Goal: Task Accomplishment & Management: Use online tool/utility

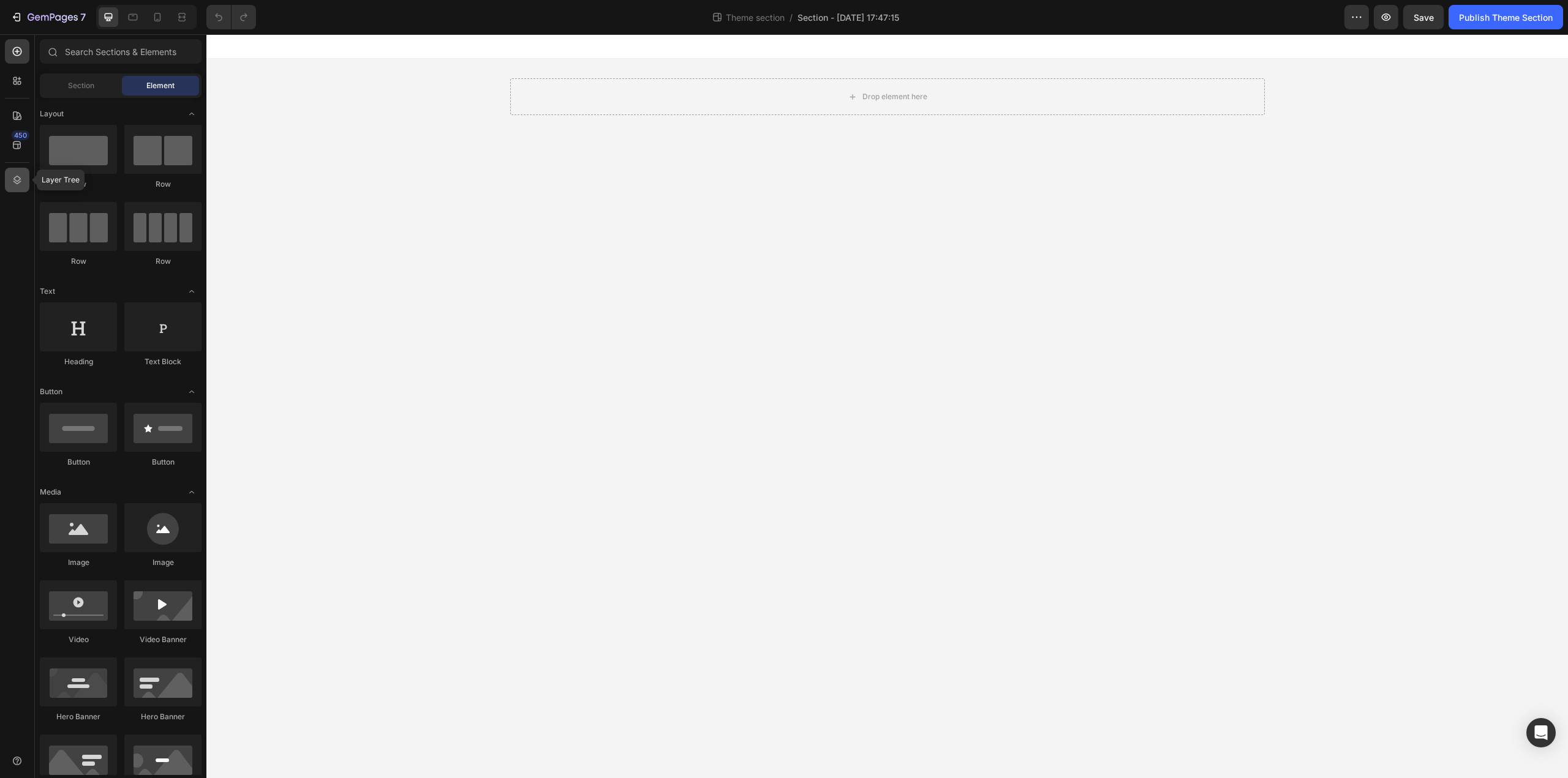
click at [20, 183] on icon at bounding box center [17, 180] width 12 height 12
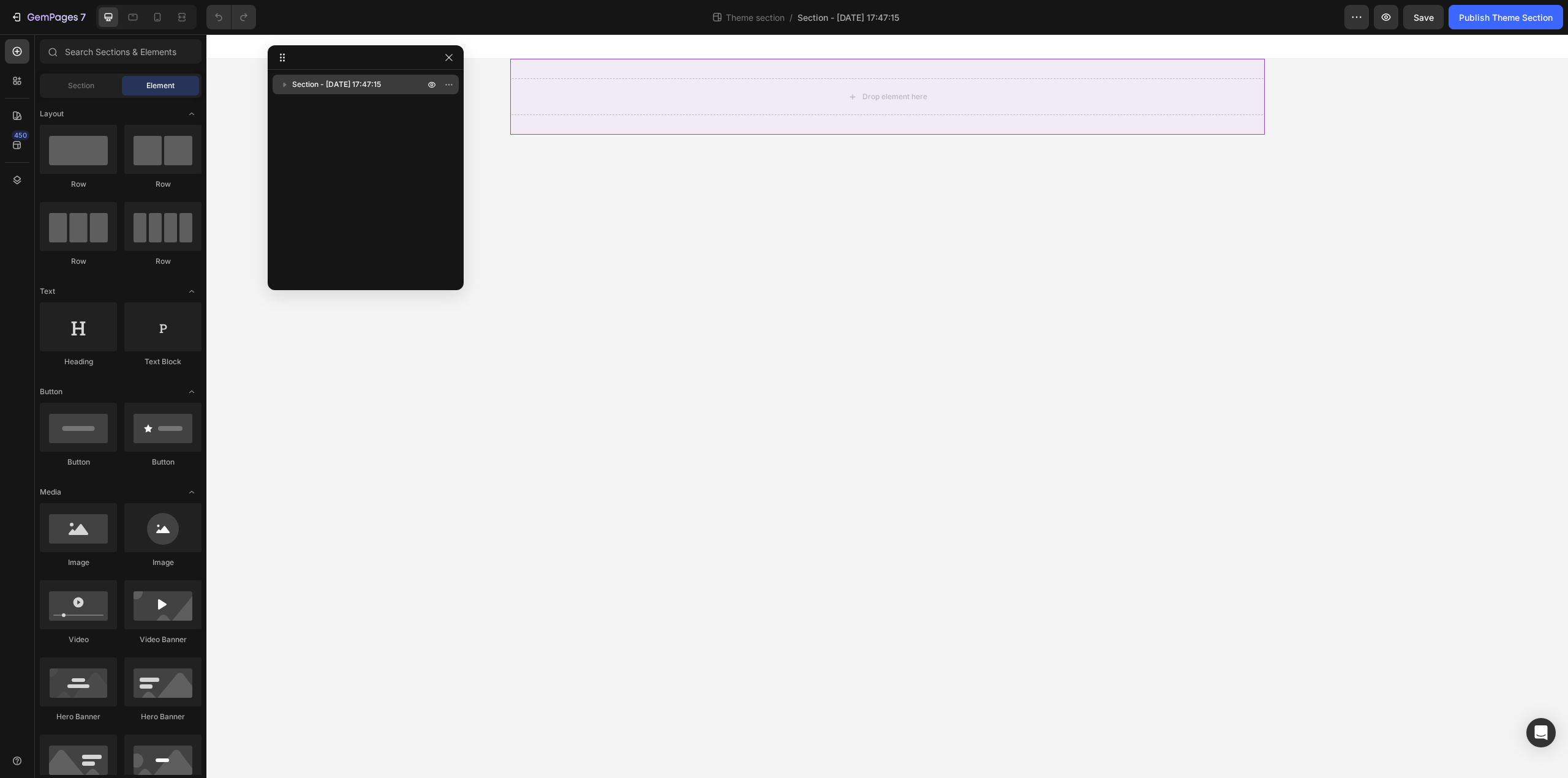
click at [288, 84] on icon "button" at bounding box center [285, 84] width 12 height 12
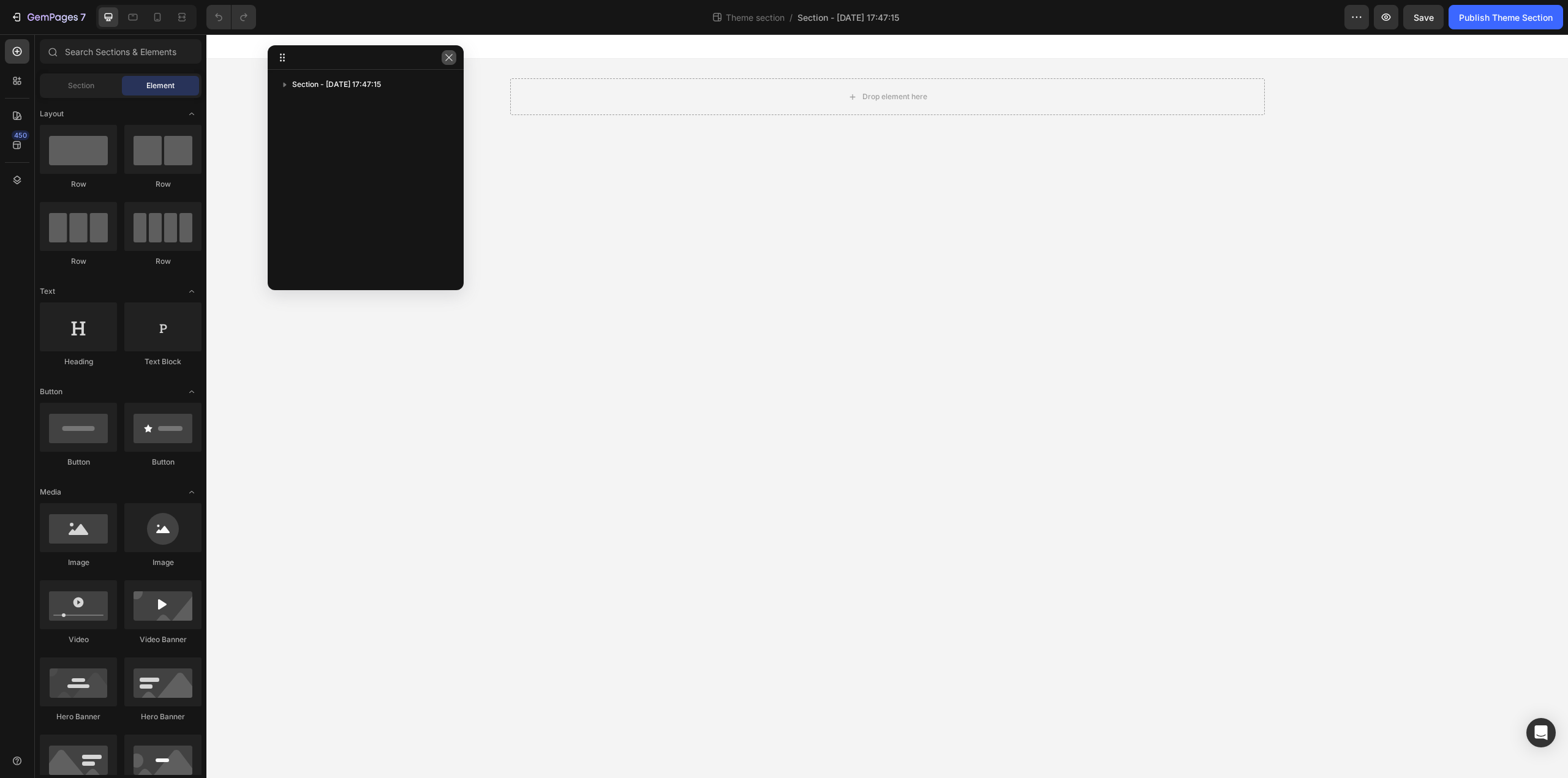
click at [446, 58] on icon "button" at bounding box center [449, 58] width 10 height 10
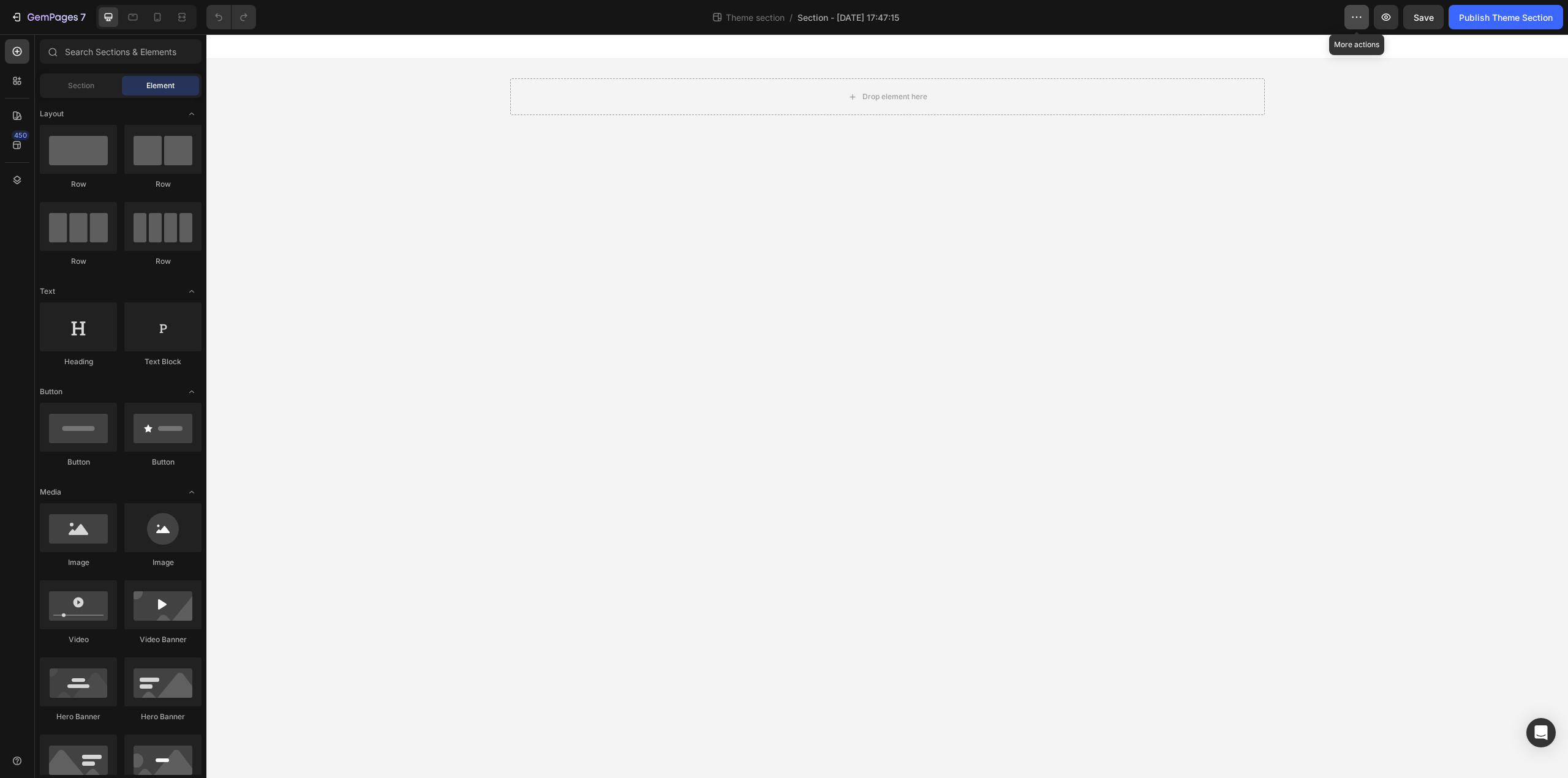
click at [1363, 20] on icon "button" at bounding box center [1357, 17] width 12 height 12
click at [886, 99] on div "Drop element here" at bounding box center [895, 97] width 65 height 10
click at [854, 90] on div "Drop element here" at bounding box center [888, 97] width 99 height 20
click at [1353, 16] on icon "button" at bounding box center [1357, 17] width 12 height 12
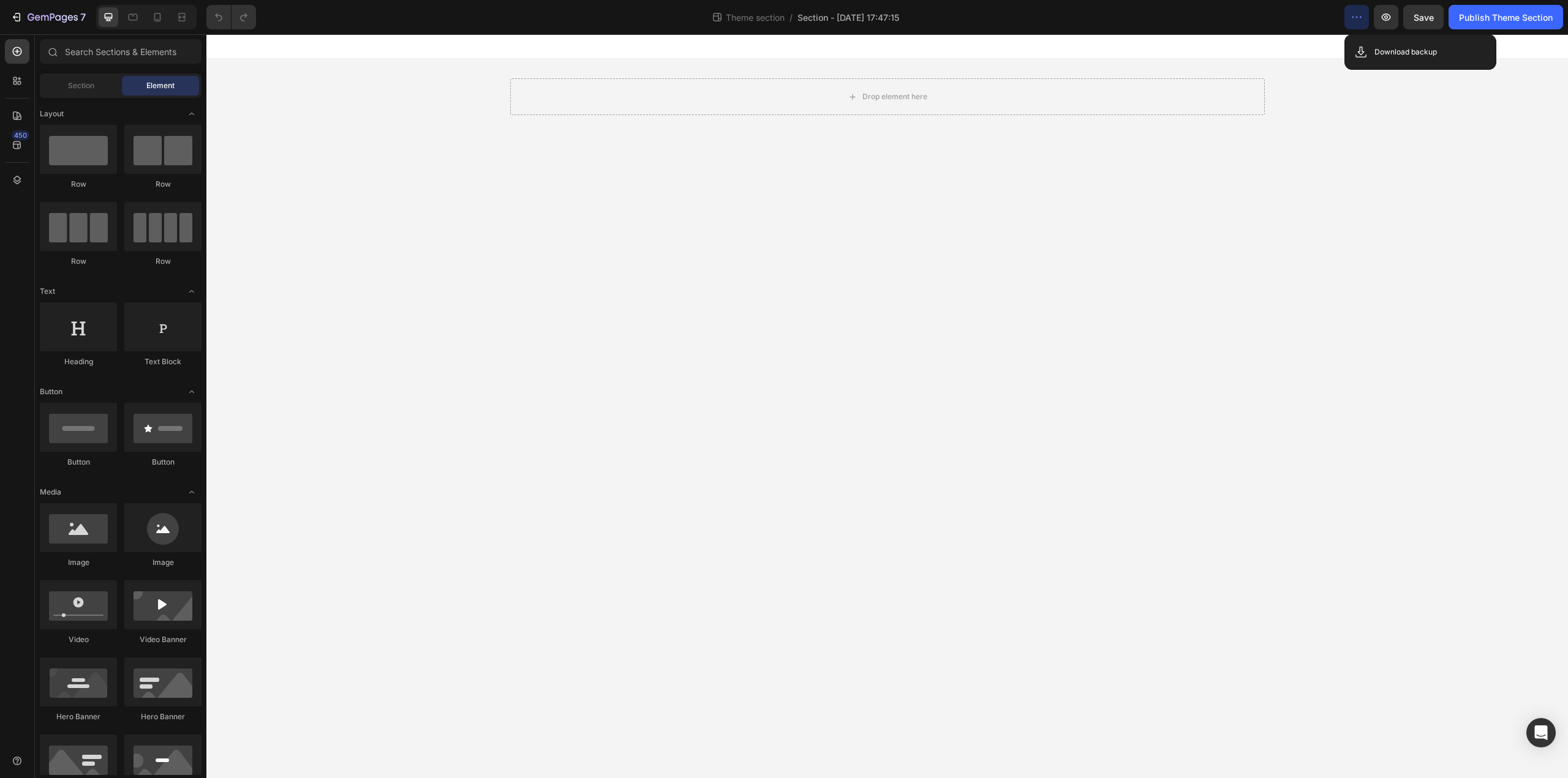
click at [1353, 16] on icon "button" at bounding box center [1357, 17] width 12 height 12
click at [24, 188] on div at bounding box center [17, 179] width 24 height 24
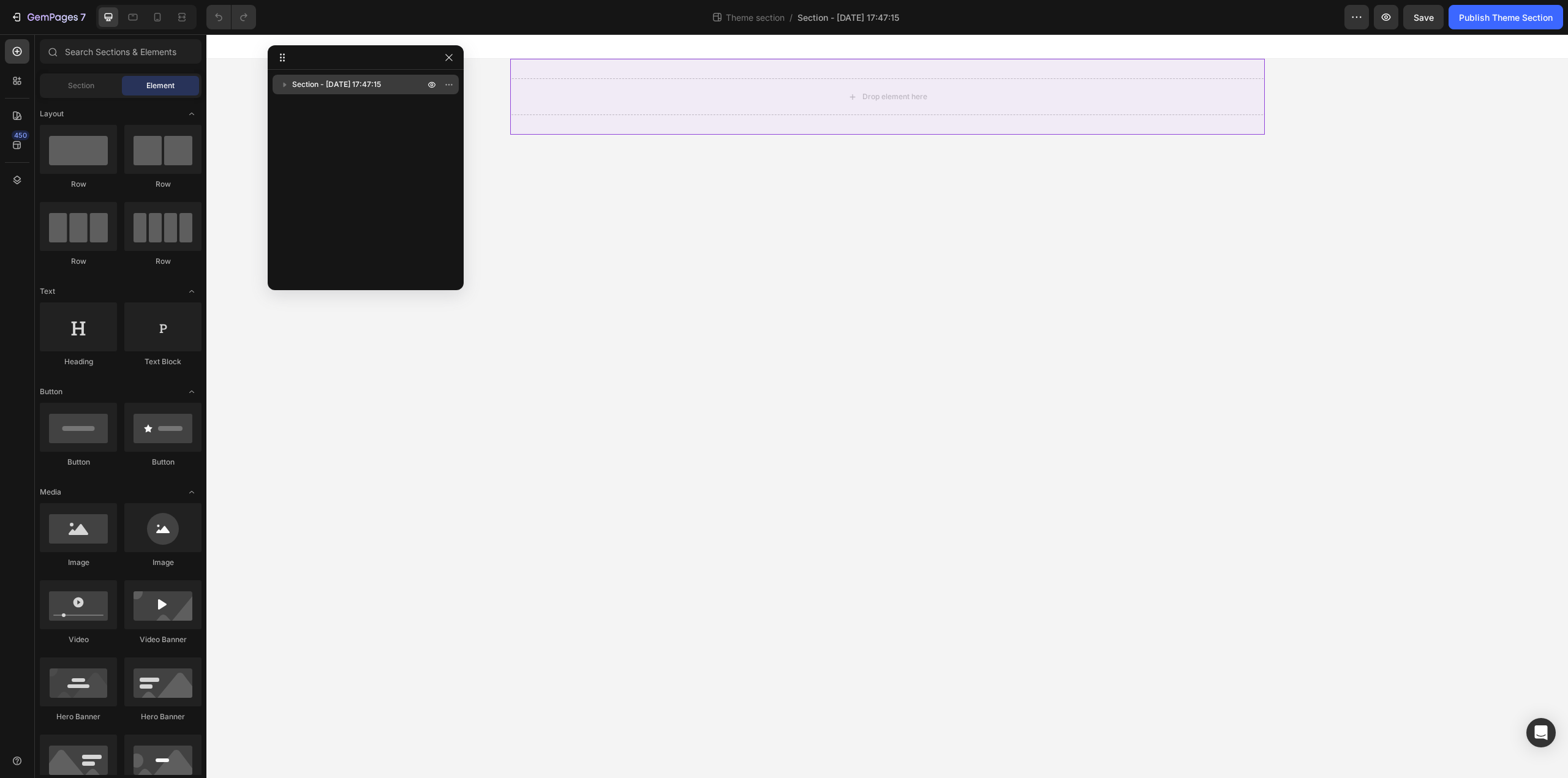
click at [284, 86] on icon "button" at bounding box center [285, 85] width 3 height 5
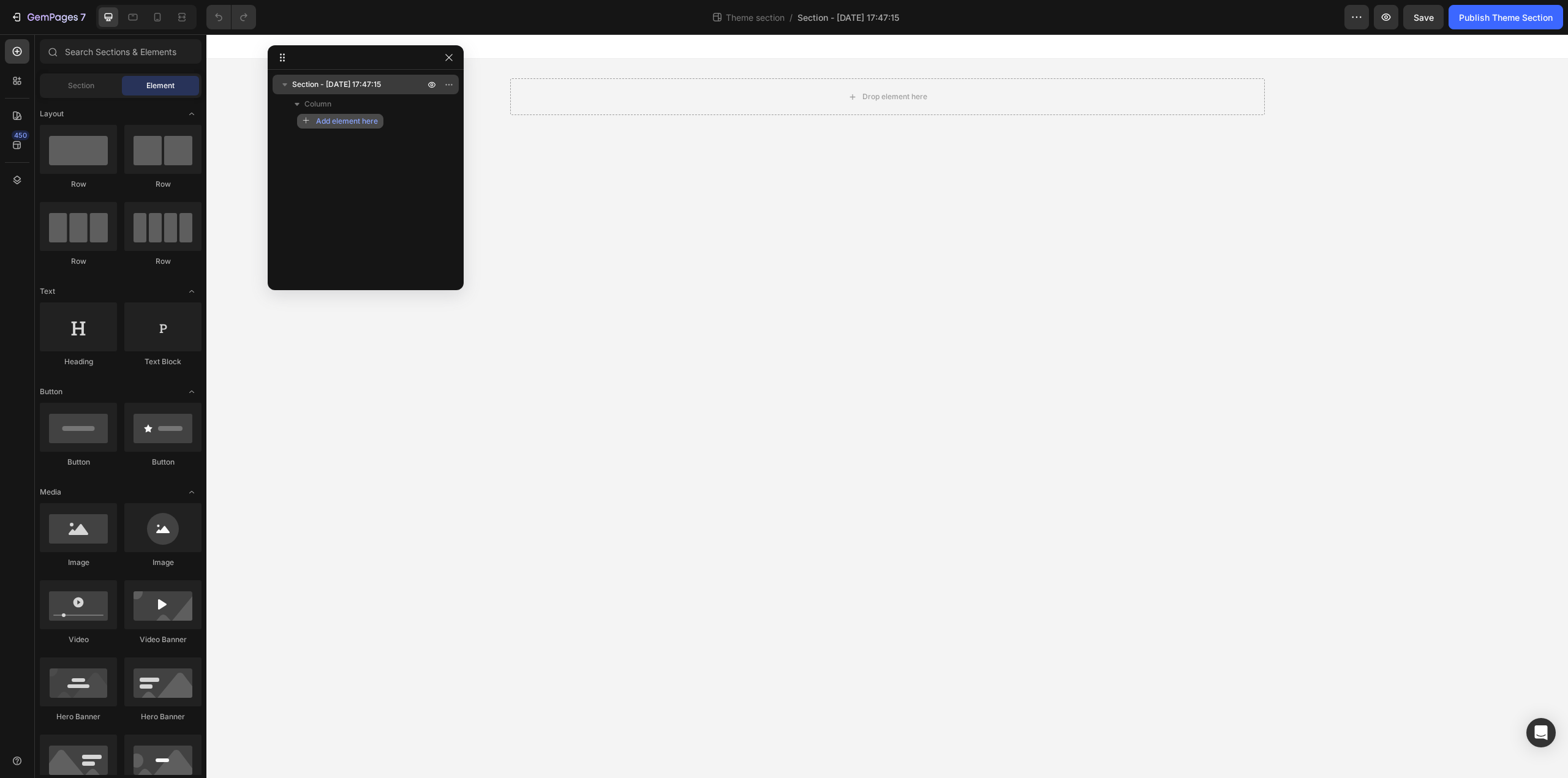
click at [342, 120] on span "Add element here" at bounding box center [347, 122] width 62 height 11
click at [309, 119] on icon "button" at bounding box center [307, 121] width 9 height 9
click at [347, 117] on span "Add element here" at bounding box center [347, 122] width 62 height 11
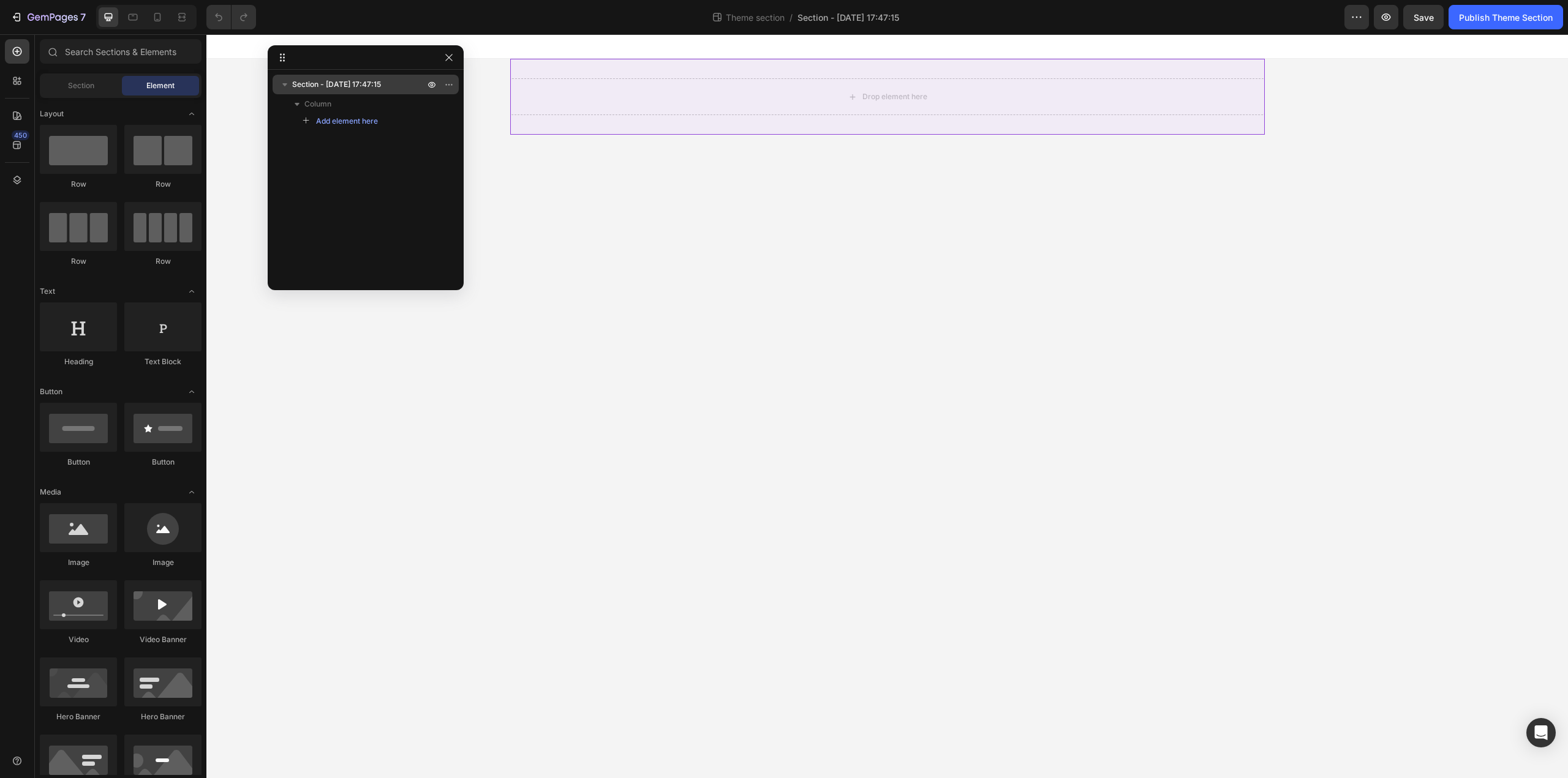
click at [286, 86] on icon "button" at bounding box center [285, 84] width 12 height 12
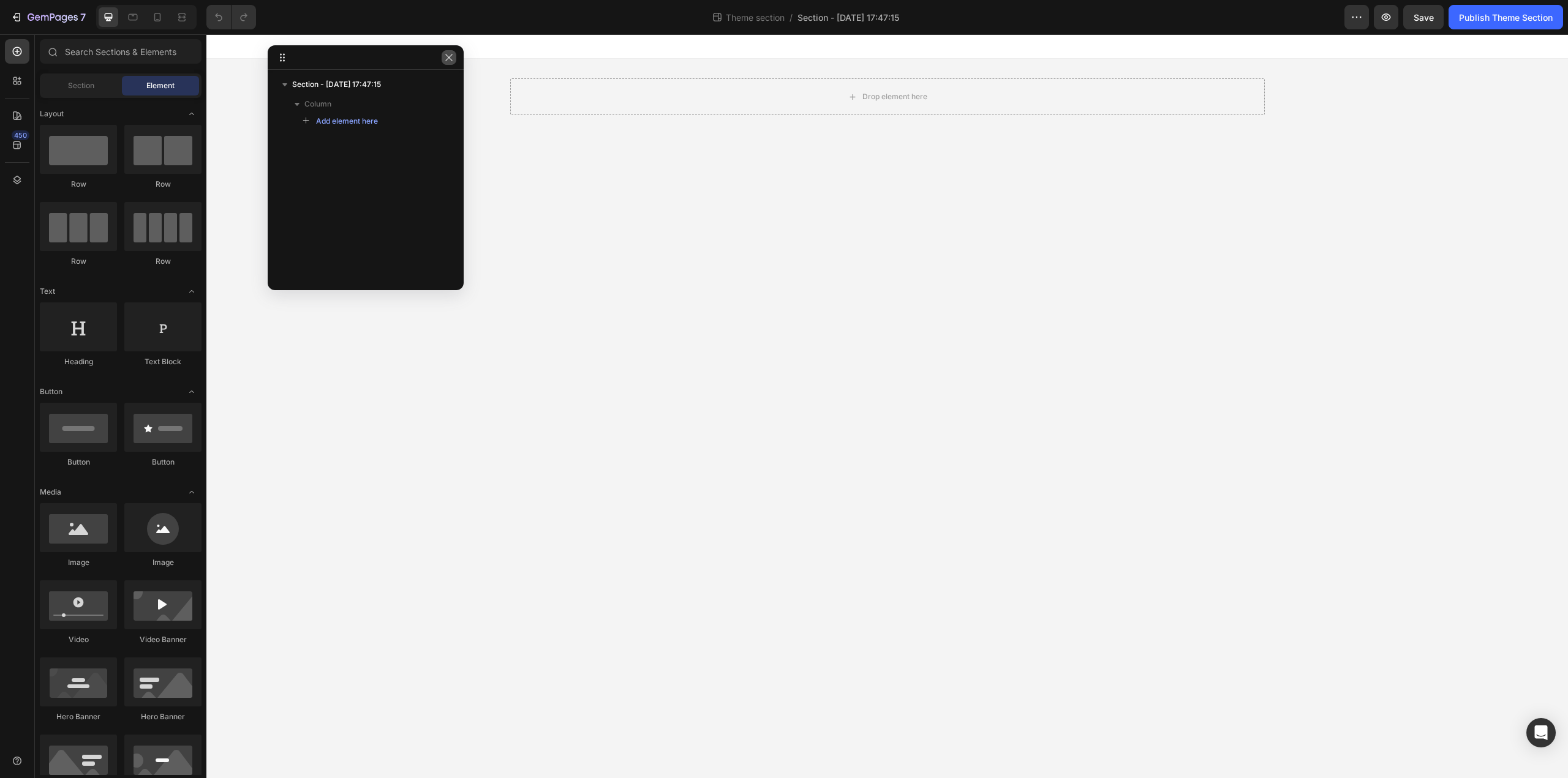
click at [443, 60] on button "button" at bounding box center [449, 58] width 15 height 15
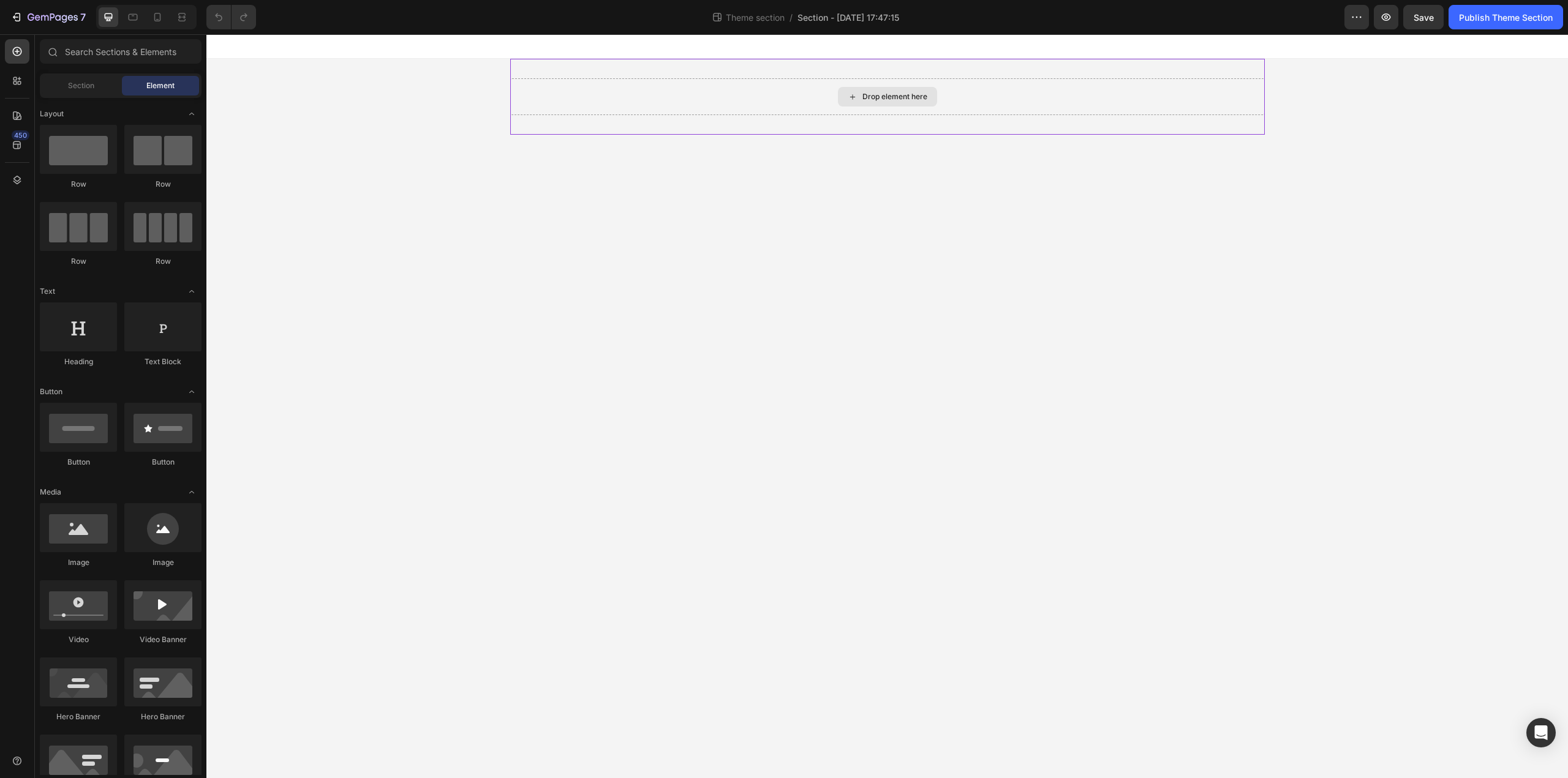
click at [1016, 114] on div "Drop element here" at bounding box center [888, 96] width 755 height 37
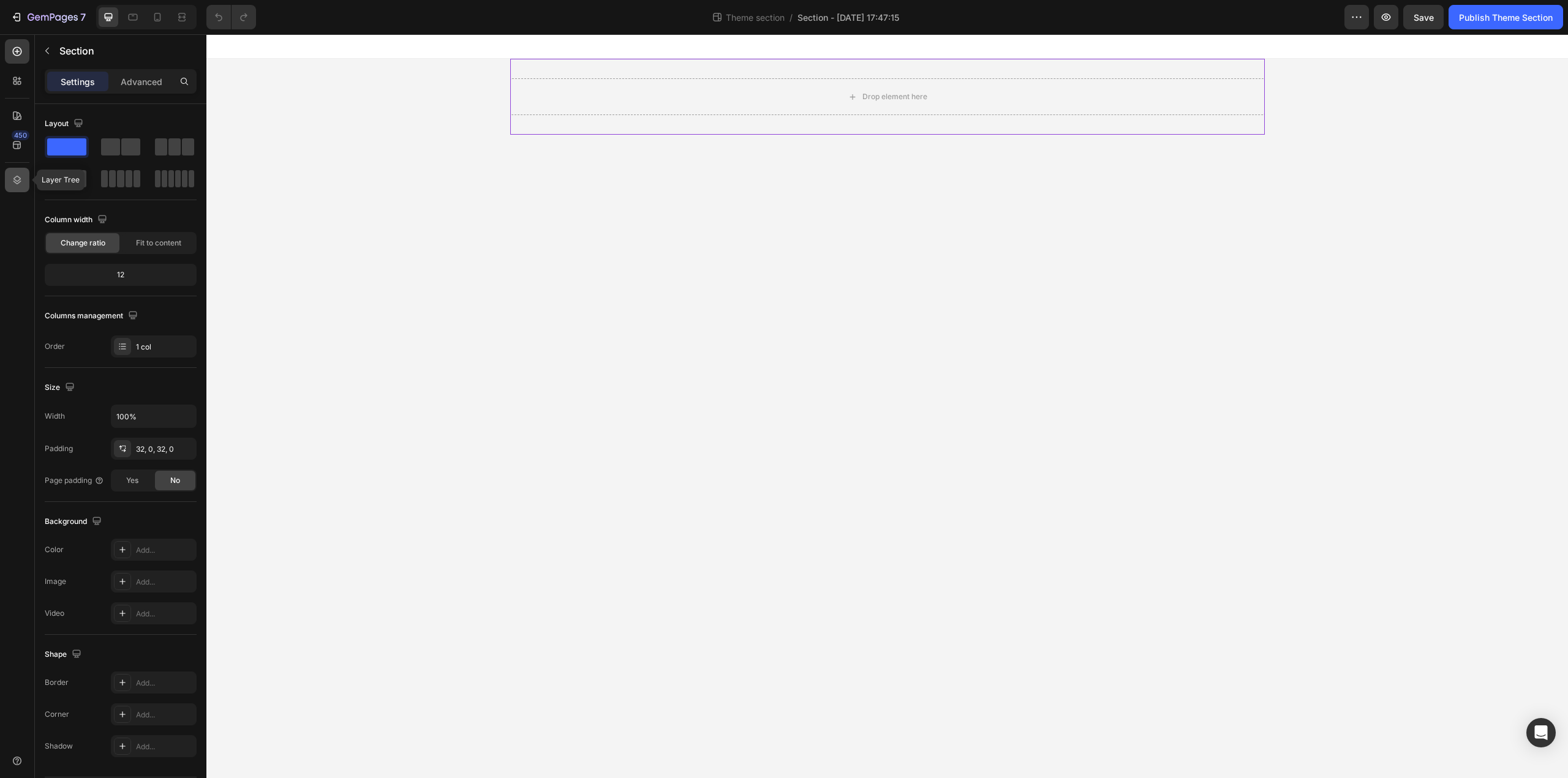
click at [15, 182] on icon at bounding box center [17, 180] width 8 height 9
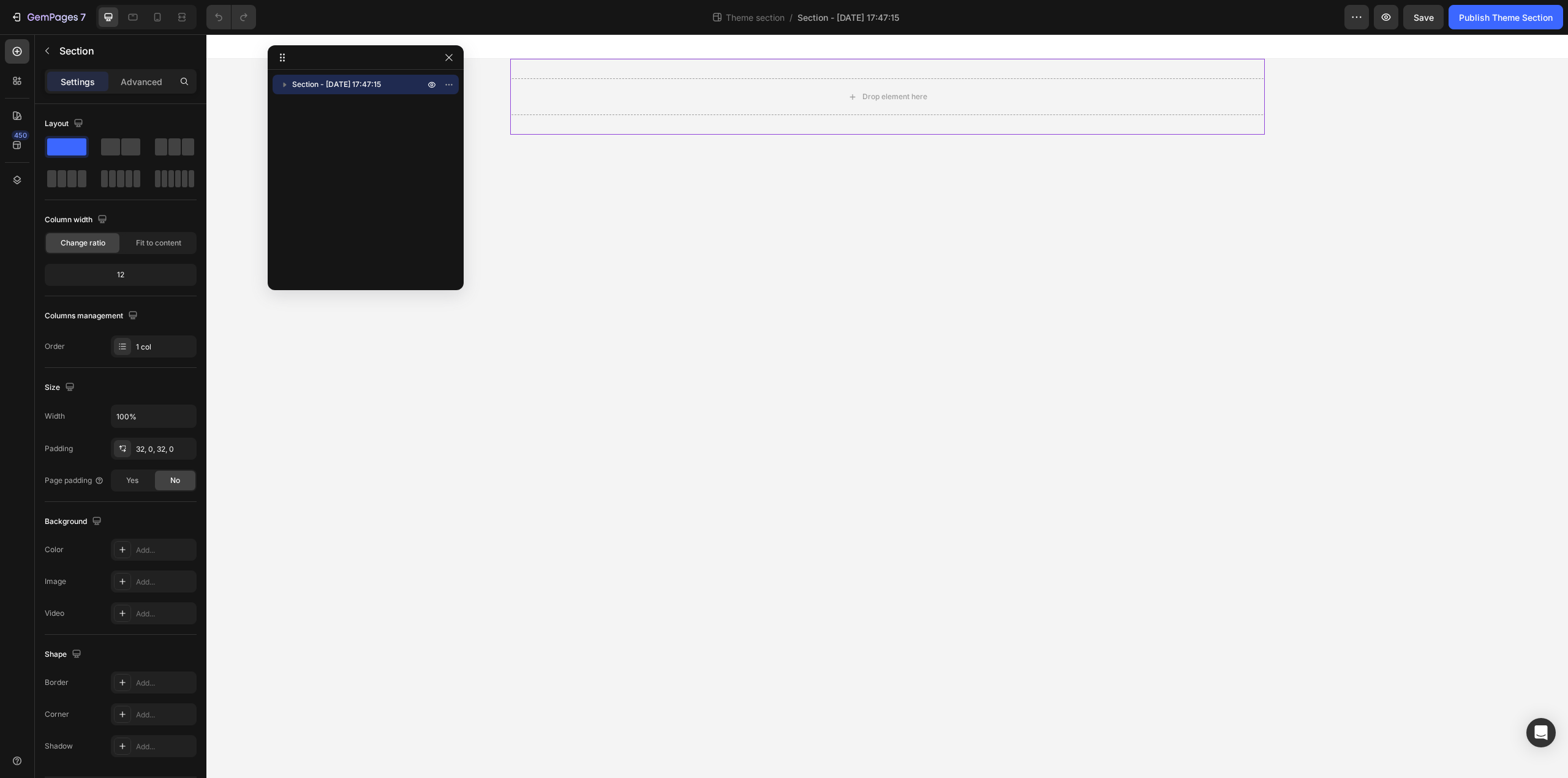
click at [389, 86] on p "Section - Sep 27 17:47:15" at bounding box center [359, 84] width 135 height 12
click at [334, 117] on span "Add element here" at bounding box center [347, 122] width 62 height 11
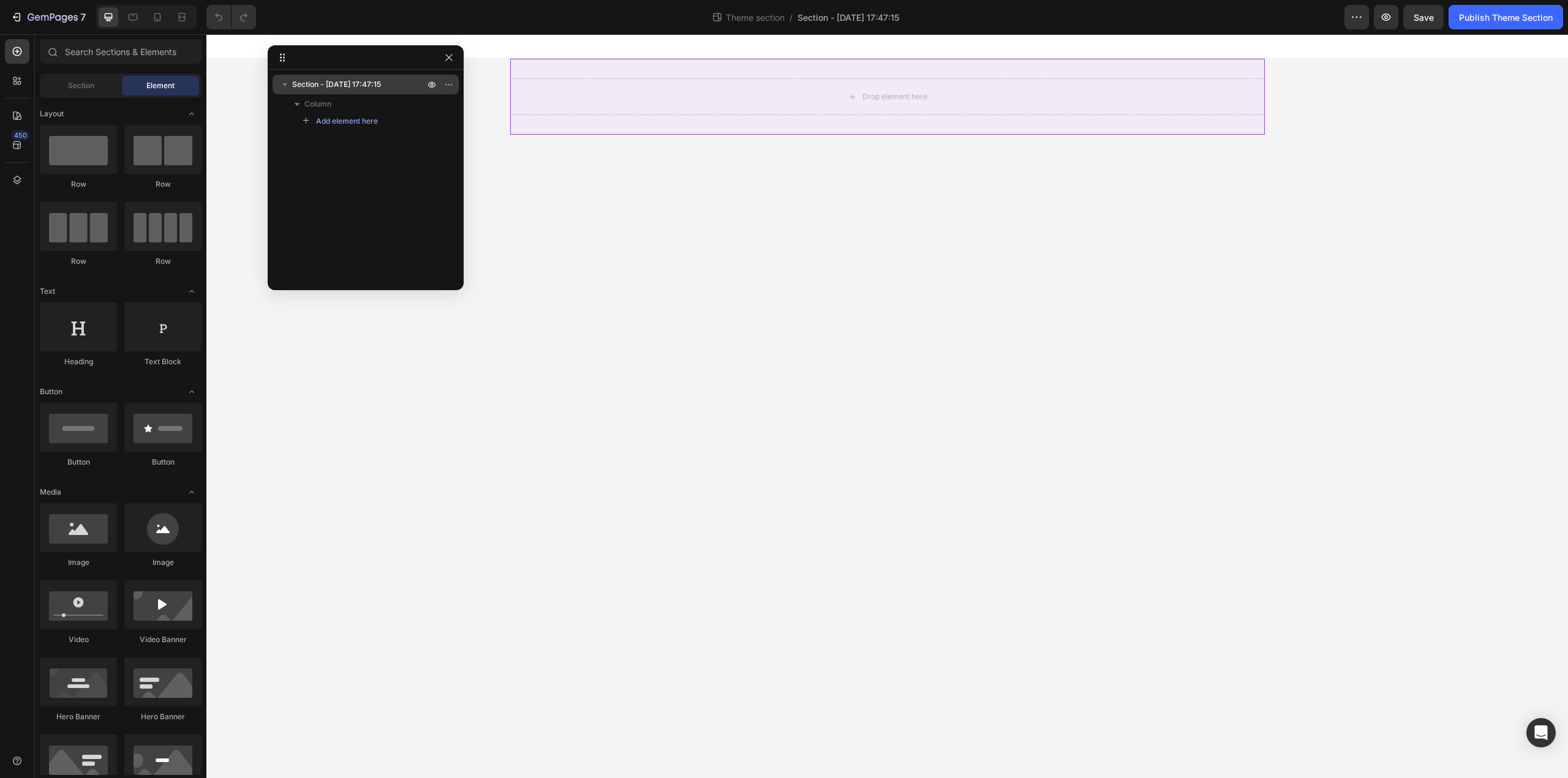
click at [286, 87] on icon "button" at bounding box center [285, 84] width 12 height 12
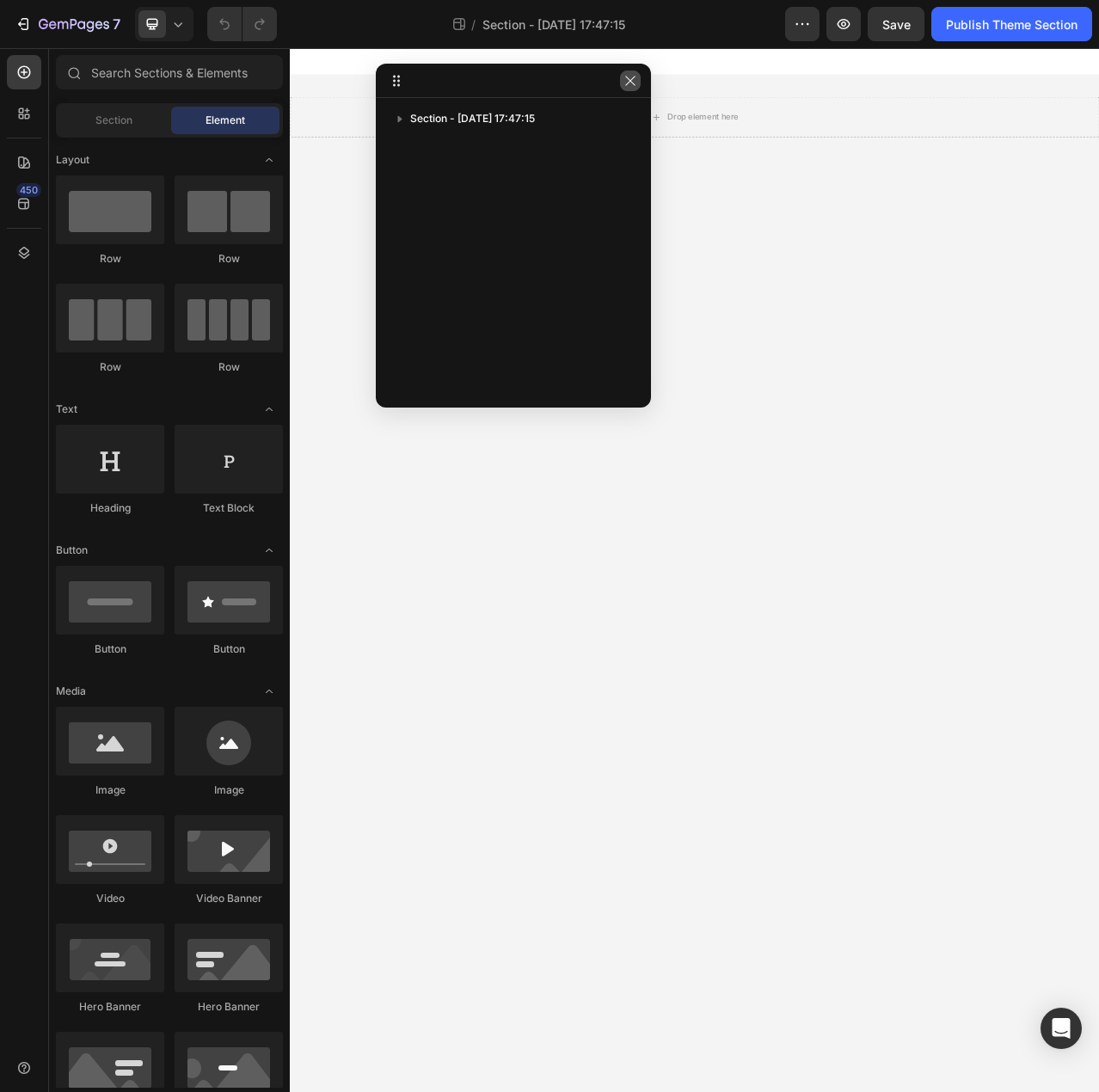
click at [633, 78] on icon "button" at bounding box center [629, 80] width 10 height 10
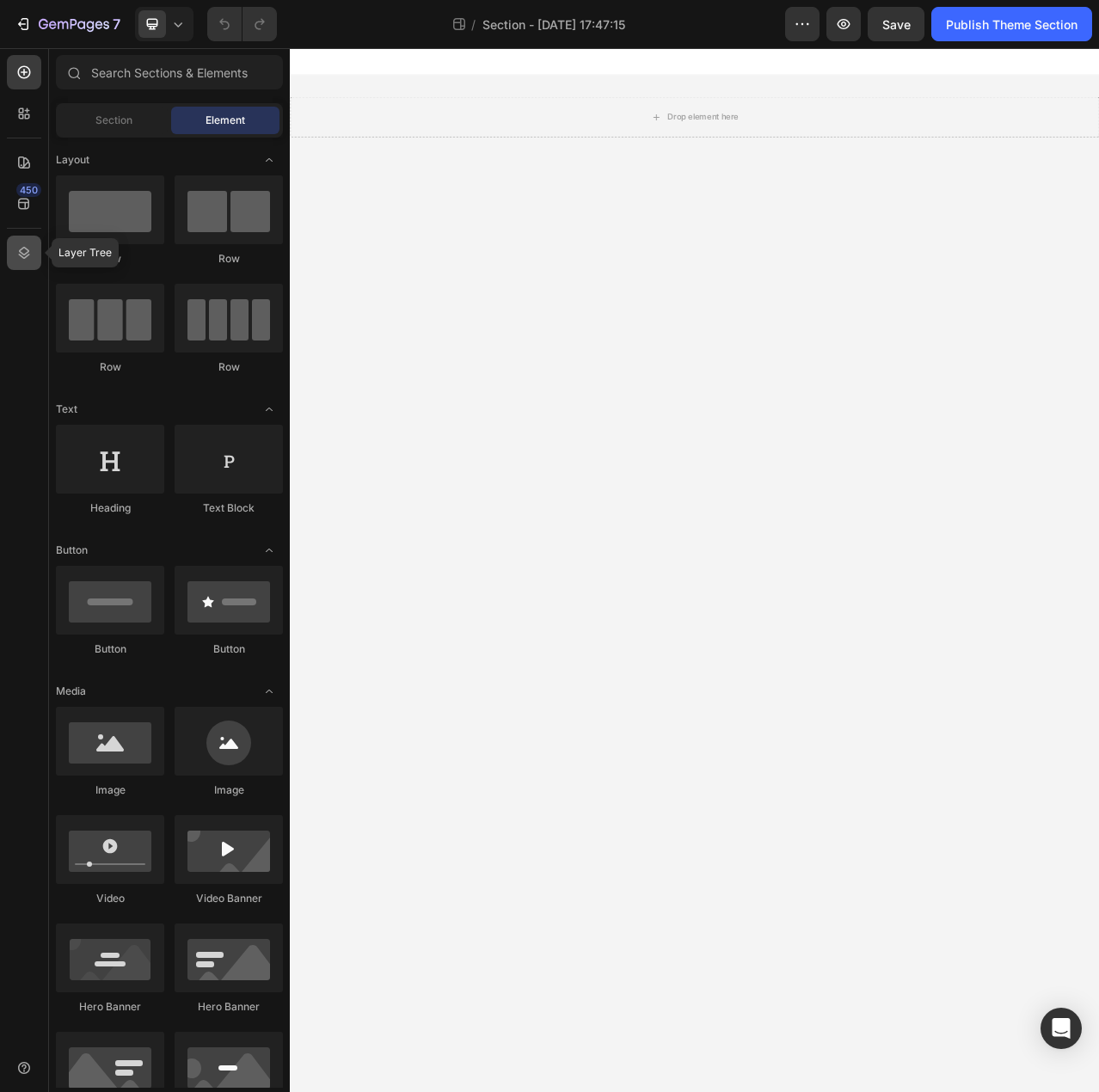
click at [24, 261] on icon at bounding box center [24, 253] width 17 height 17
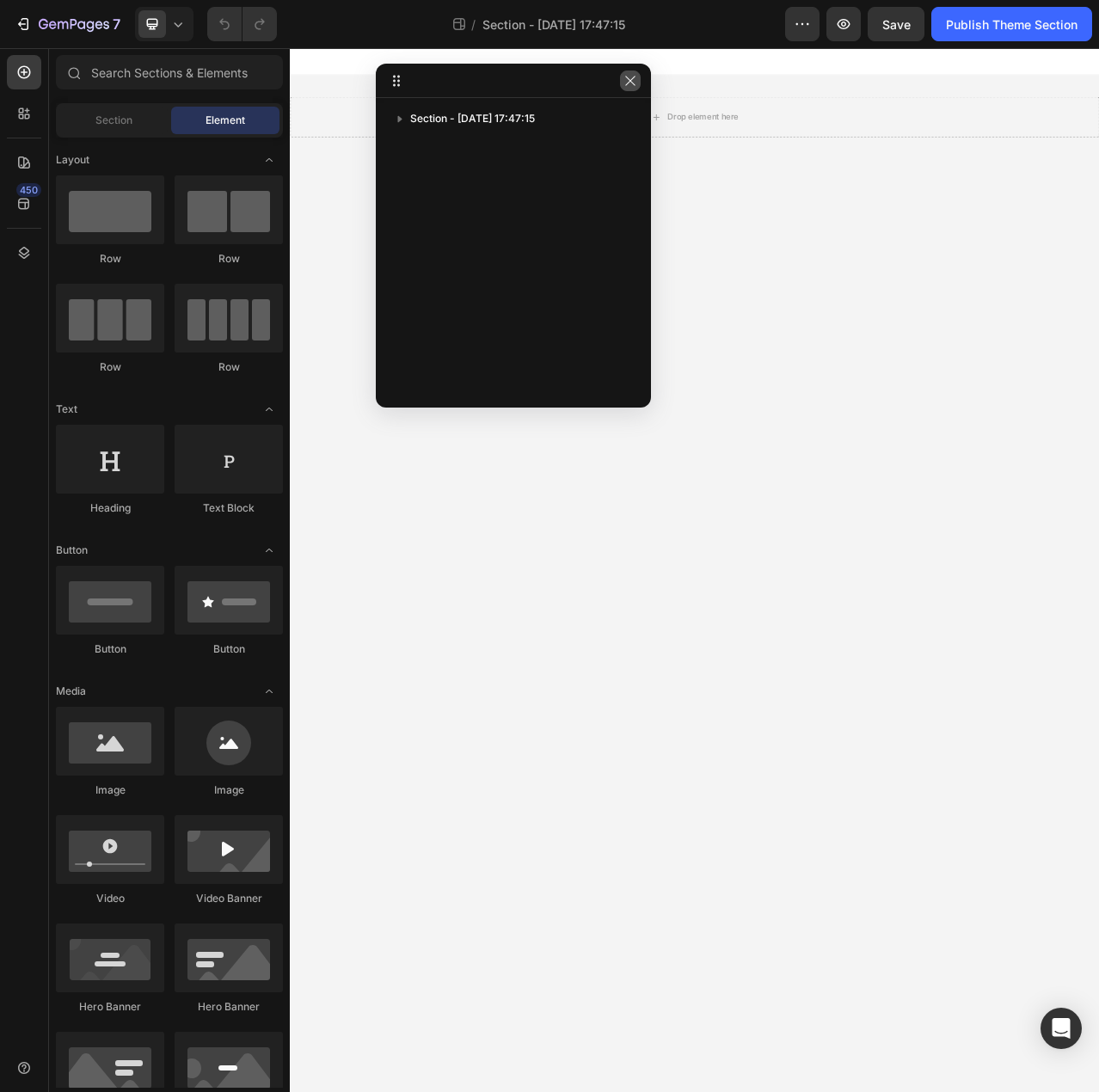
click at [628, 84] on icon "button" at bounding box center [630, 81] width 14 height 14
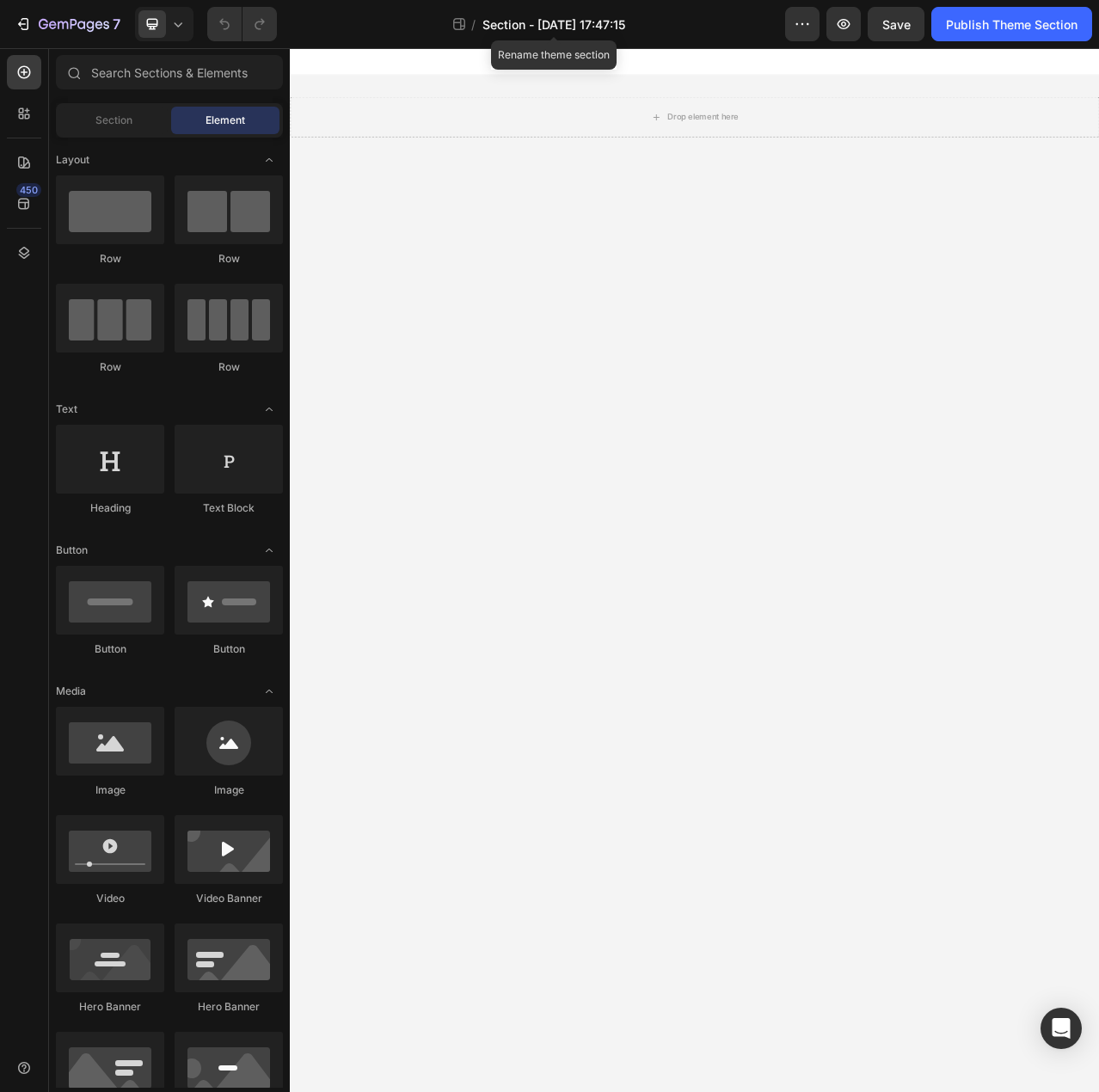
click at [546, 22] on span "Section - Sep 27 17:47:15" at bounding box center [554, 24] width 143 height 18
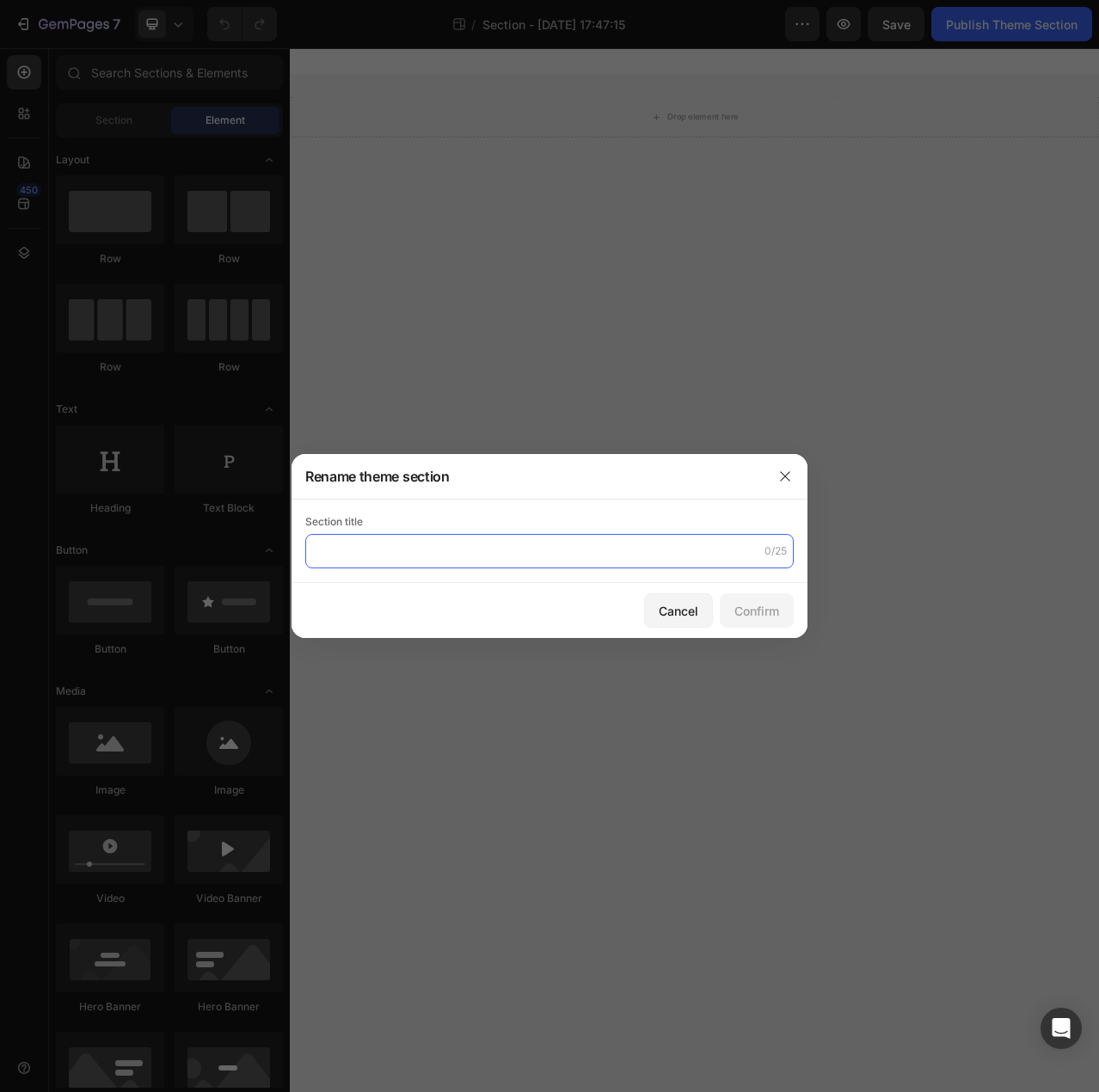
click at [431, 553] on input "text" at bounding box center [549, 551] width 489 height 34
click at [311, 546] on input "ljl-cvts" at bounding box center [549, 551] width 489 height 34
click at [312, 555] on input "ljl-cvts" at bounding box center [549, 551] width 489 height 34
type input "GEM-ljl-cvts"
click at [762, 616] on div "Confirm" at bounding box center [756, 611] width 44 height 18
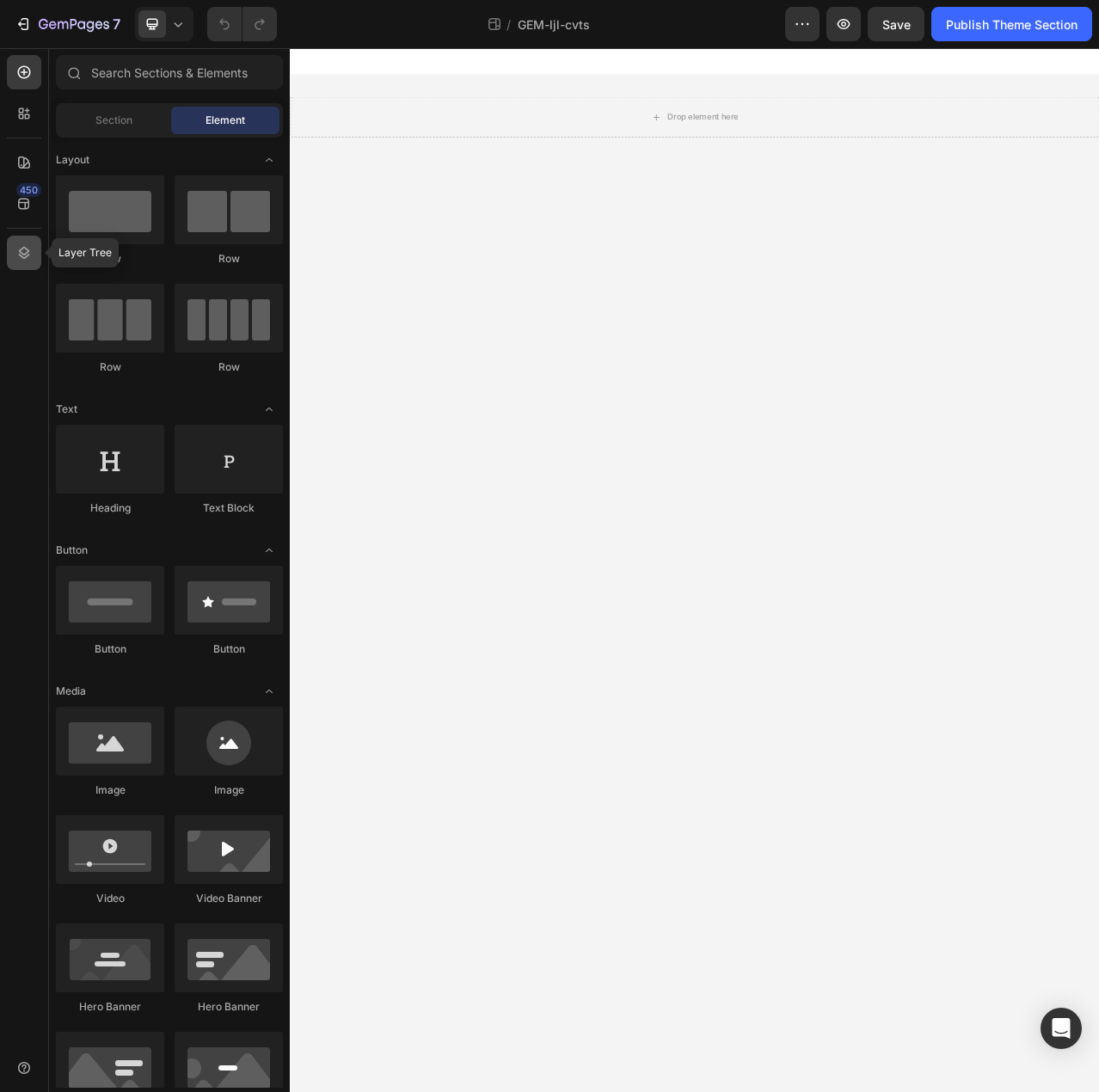
click at [21, 256] on icon at bounding box center [24, 253] width 11 height 12
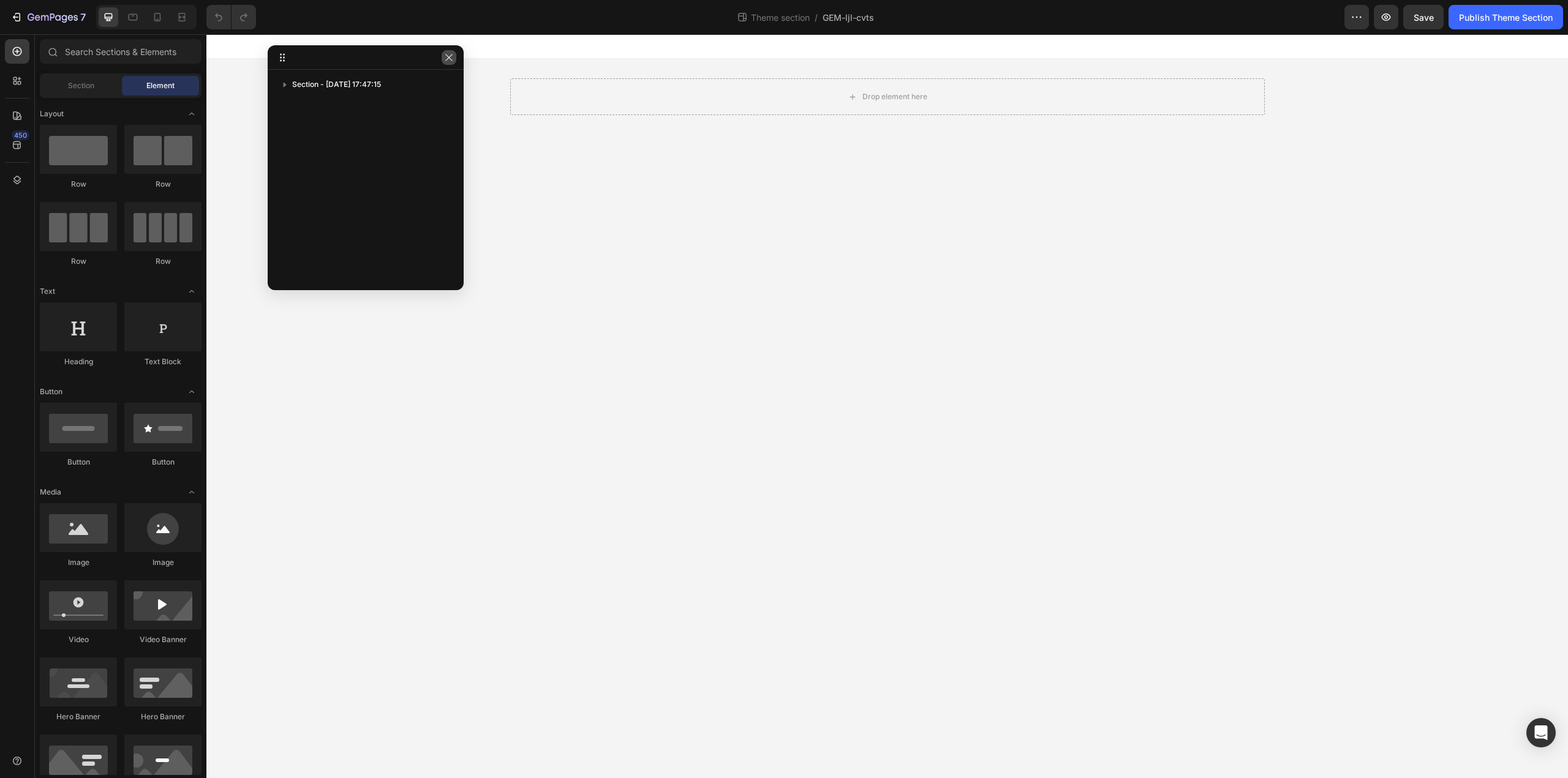
click at [453, 57] on icon "button" at bounding box center [449, 58] width 10 height 10
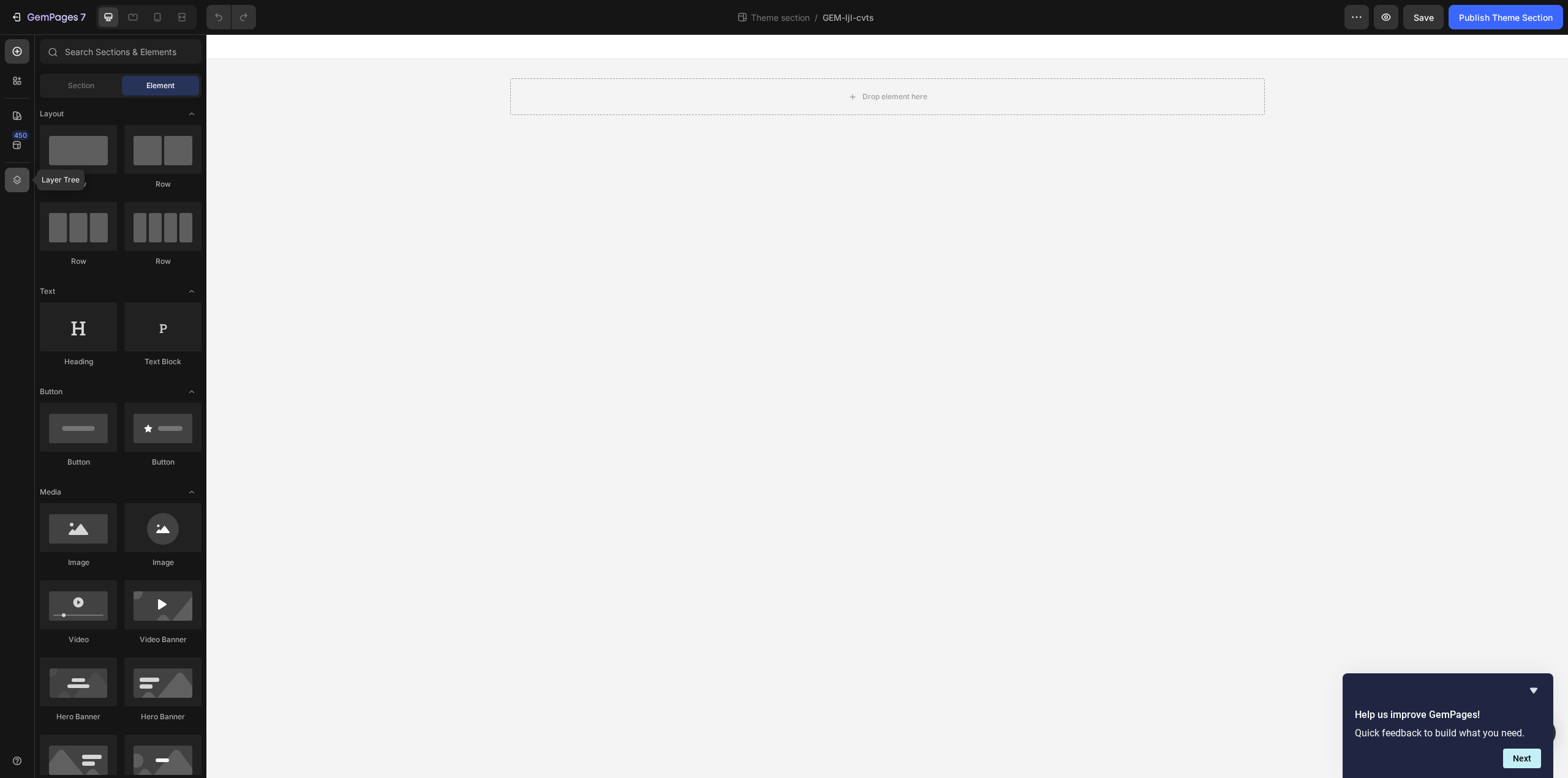
click at [17, 180] on icon at bounding box center [17, 180] width 12 height 12
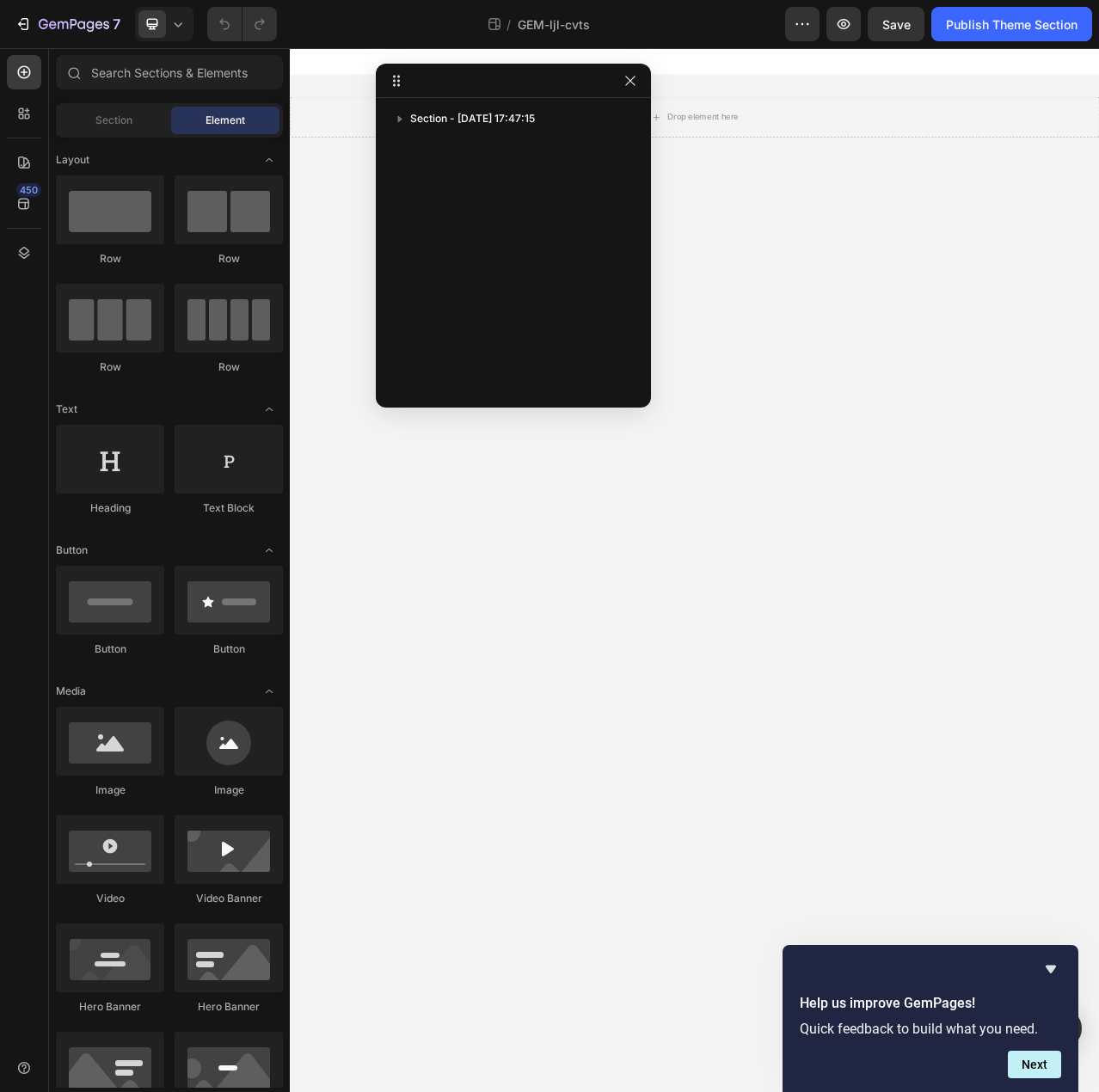
click at [450, 161] on div "Section - Sep 27 17:47:15" at bounding box center [513, 247] width 275 height 284
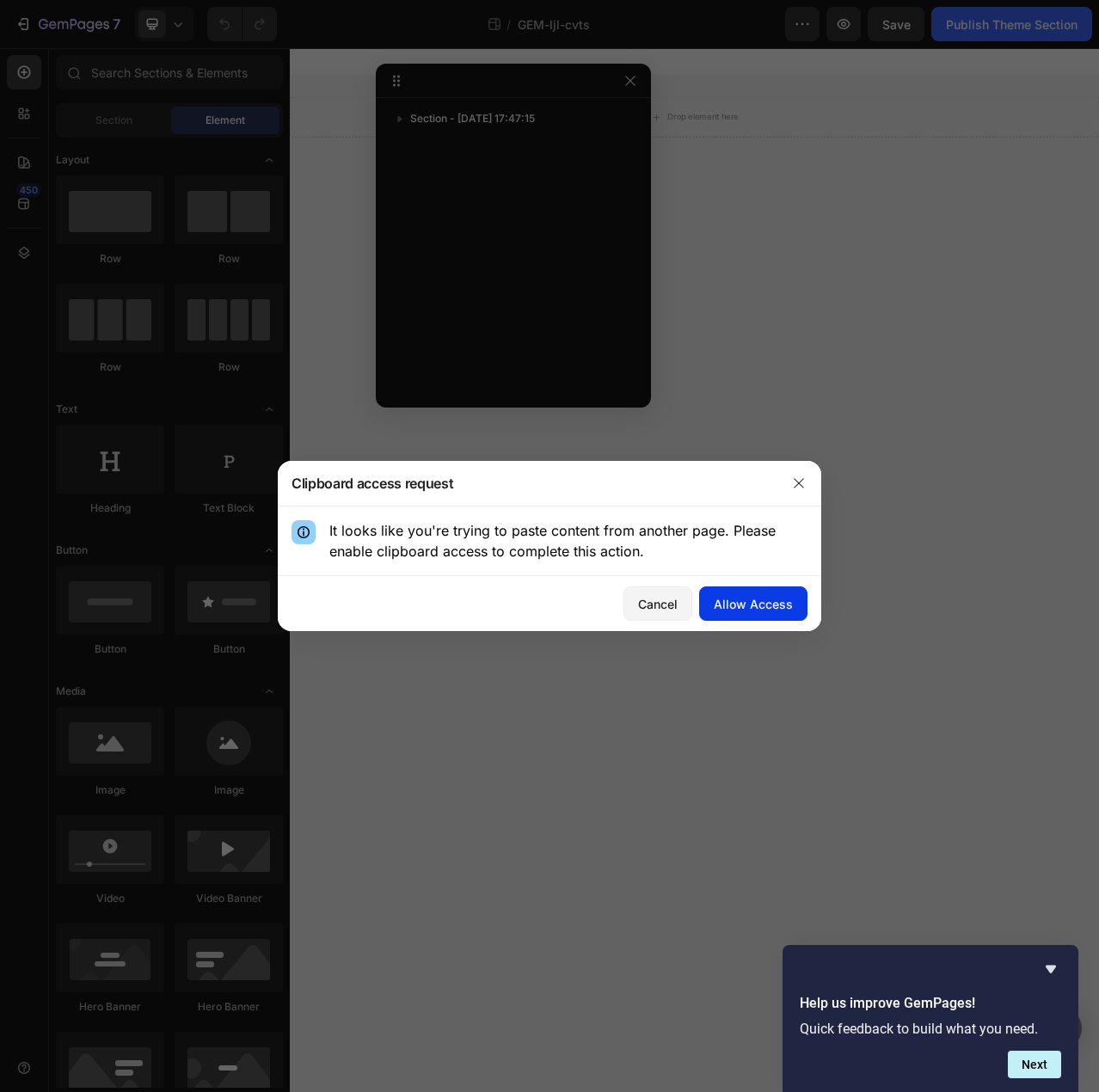
click at [743, 607] on div "Allow Access" at bounding box center [753, 604] width 79 height 18
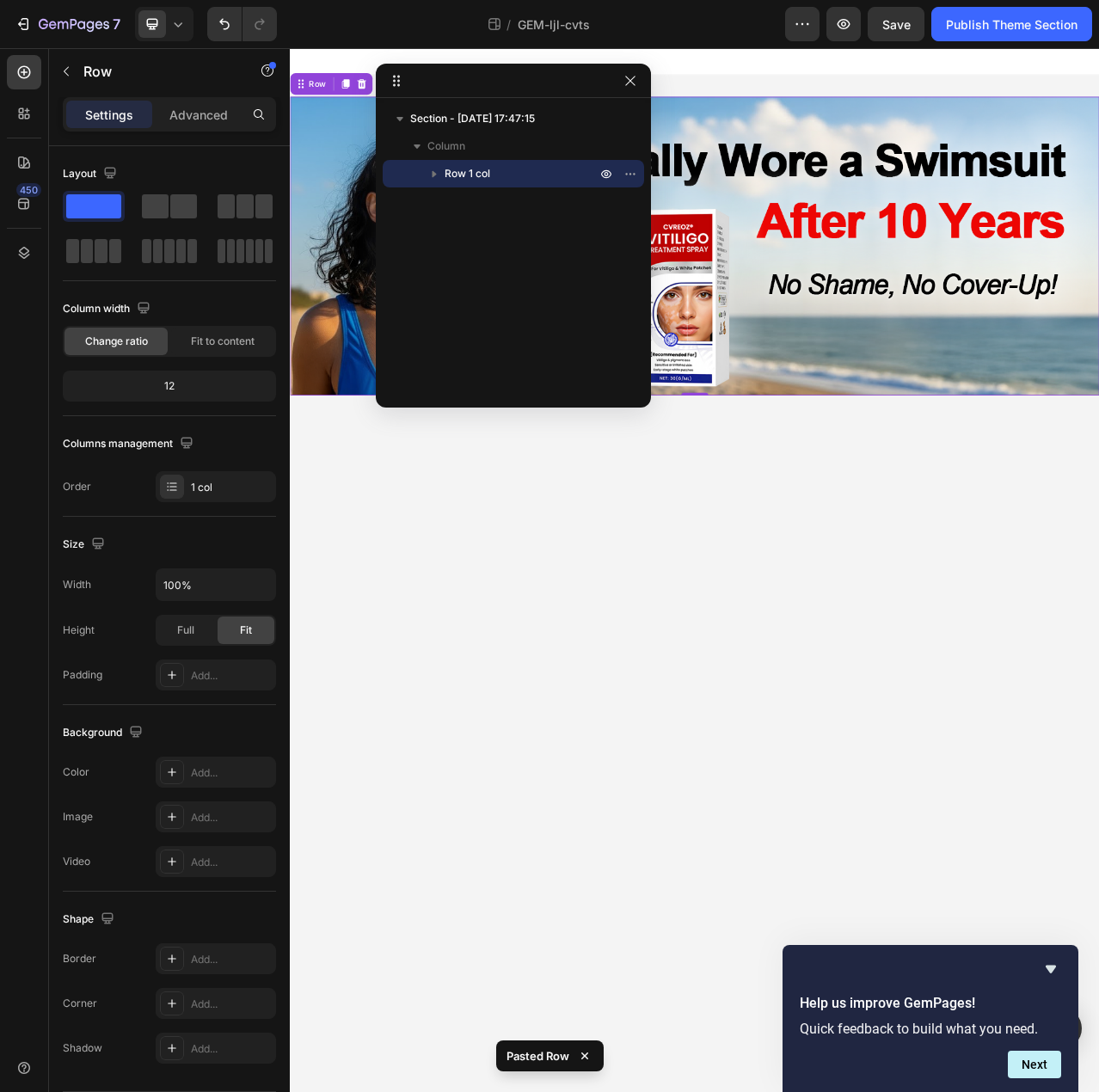
click at [445, 254] on div "Section - Sep 27 17:47:15 Column Row 1 col" at bounding box center [513, 247] width 275 height 284
click at [458, 230] on div "Section - Sep 27 17:47:15 Column Row 1 col" at bounding box center [513, 247] width 275 height 284
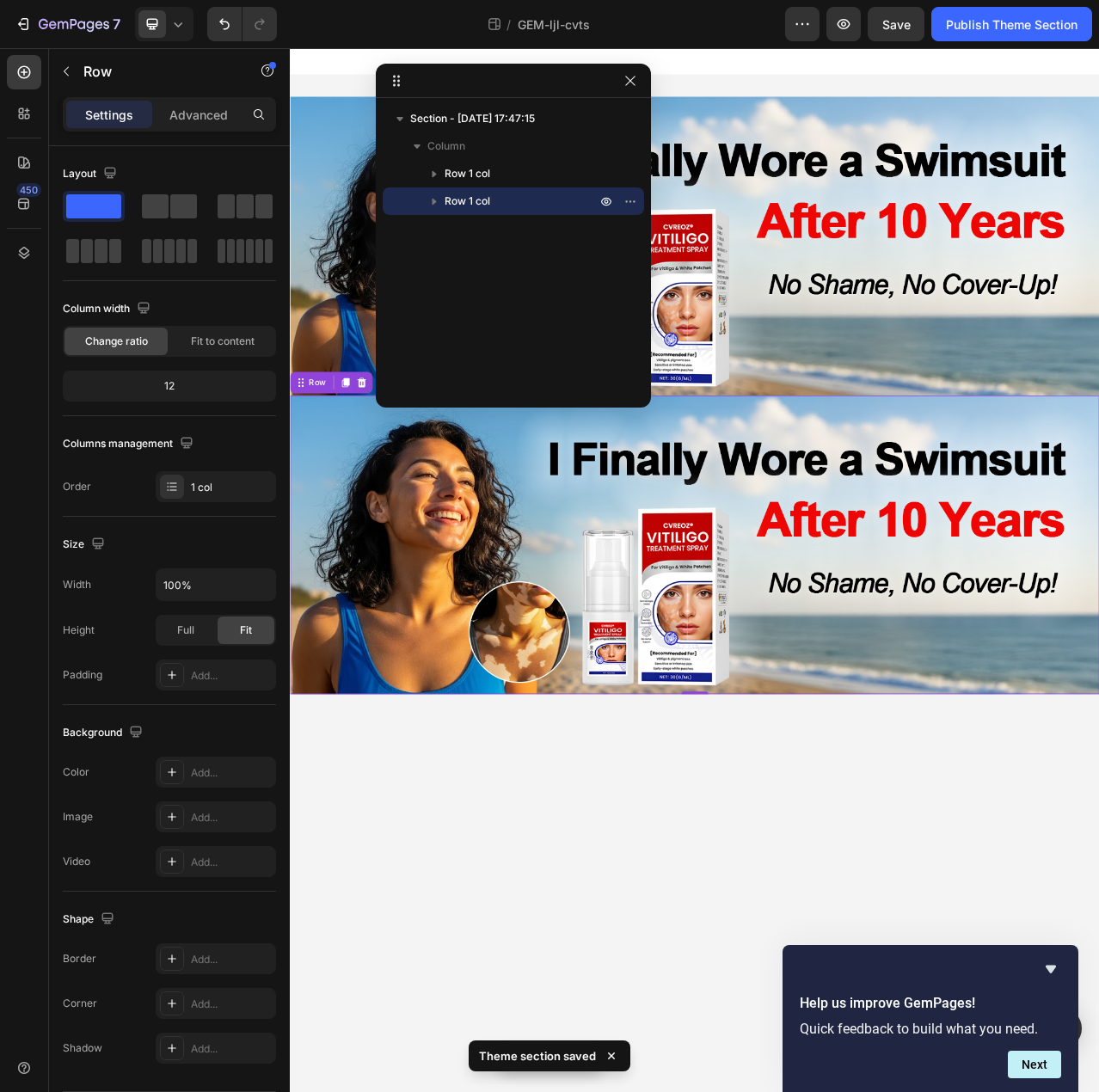
click at [492, 250] on div "Section - Sep 27 17:47:15 Column Row 1 col Row 1 col" at bounding box center [513, 247] width 275 height 284
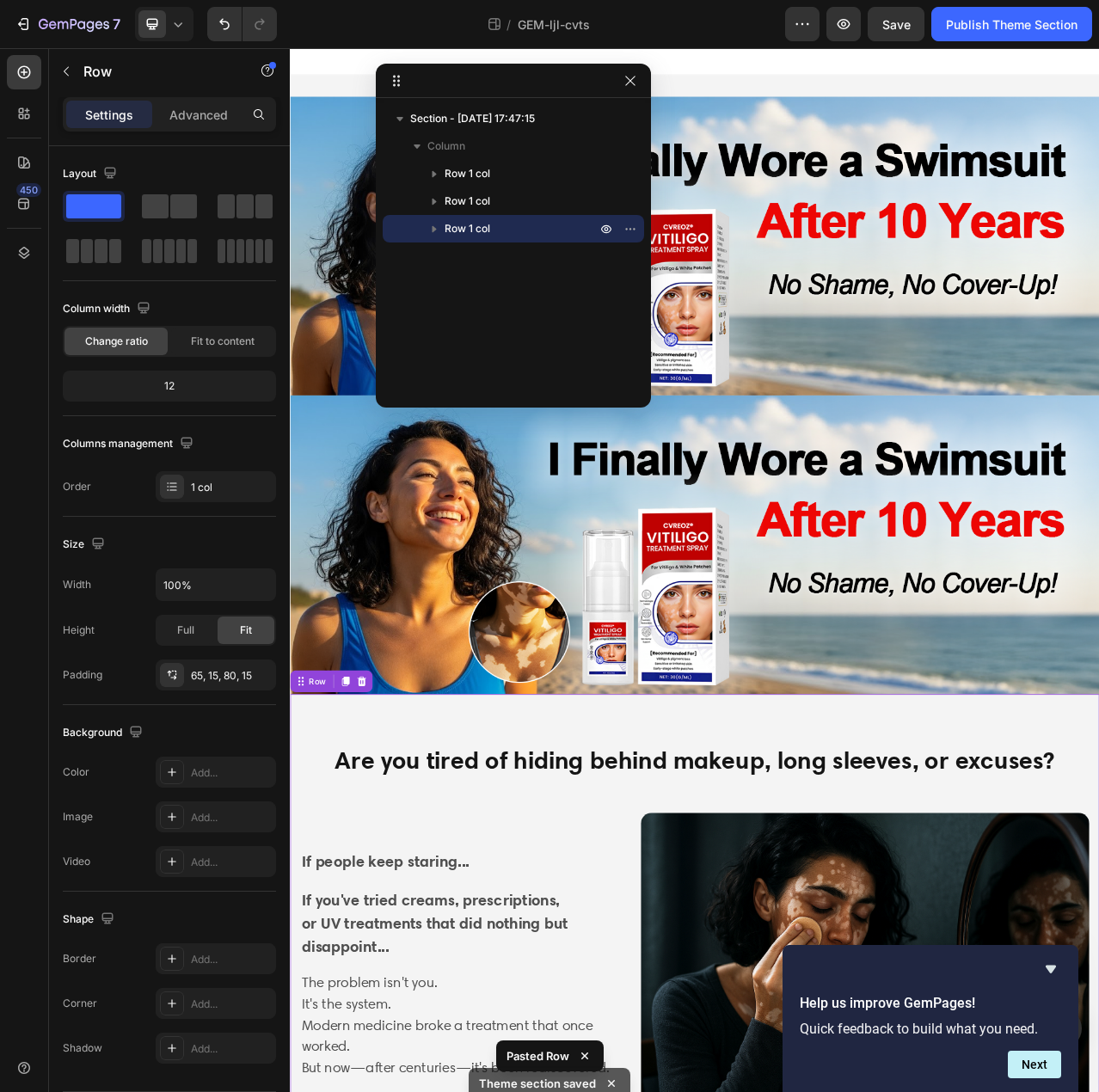
click at [517, 296] on div "Section - Sep 27 17:47:15 Column Row 1 col Row 1 col Row 1 col" at bounding box center [513, 247] width 275 height 284
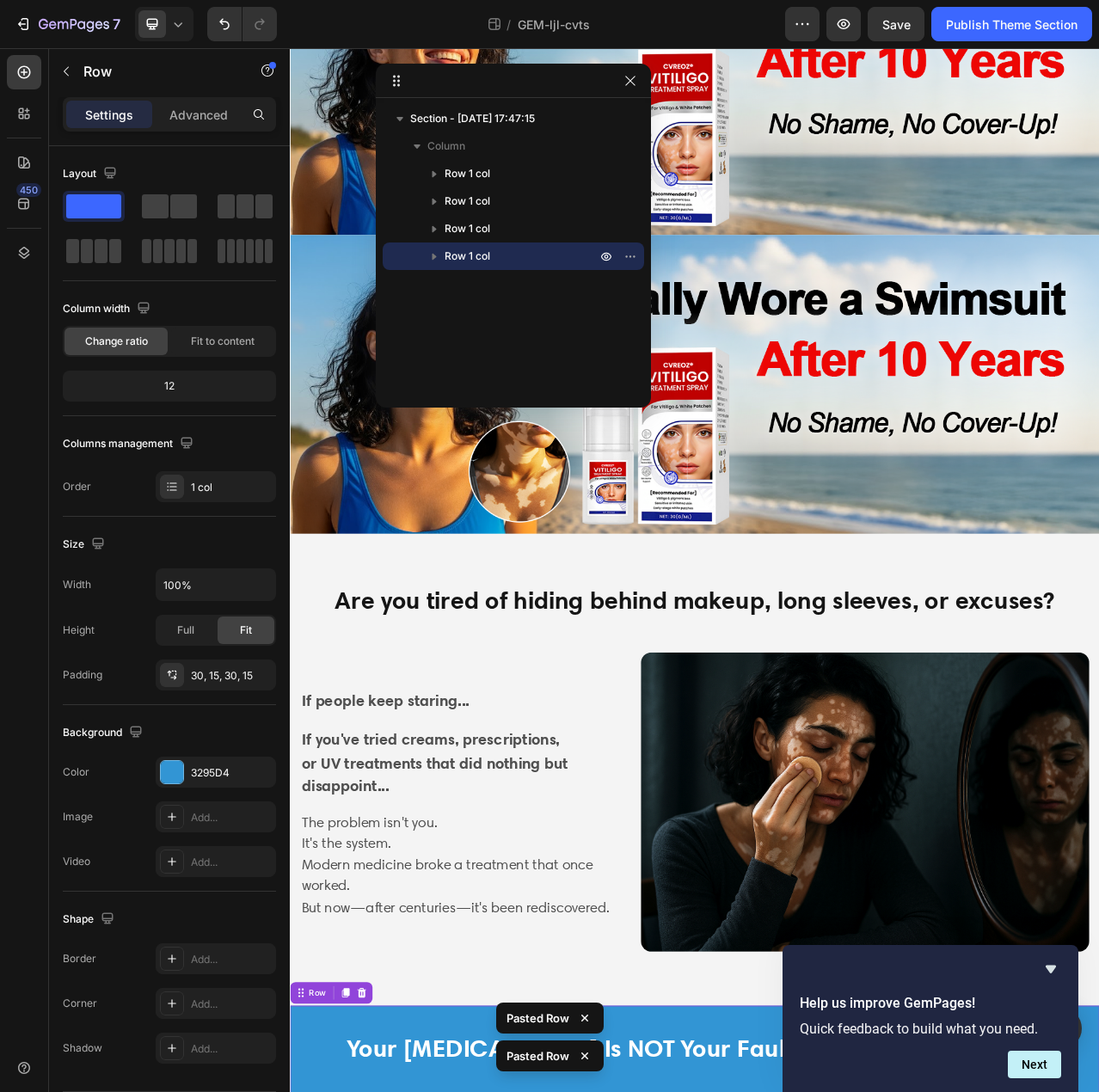
scroll to position [301, 0]
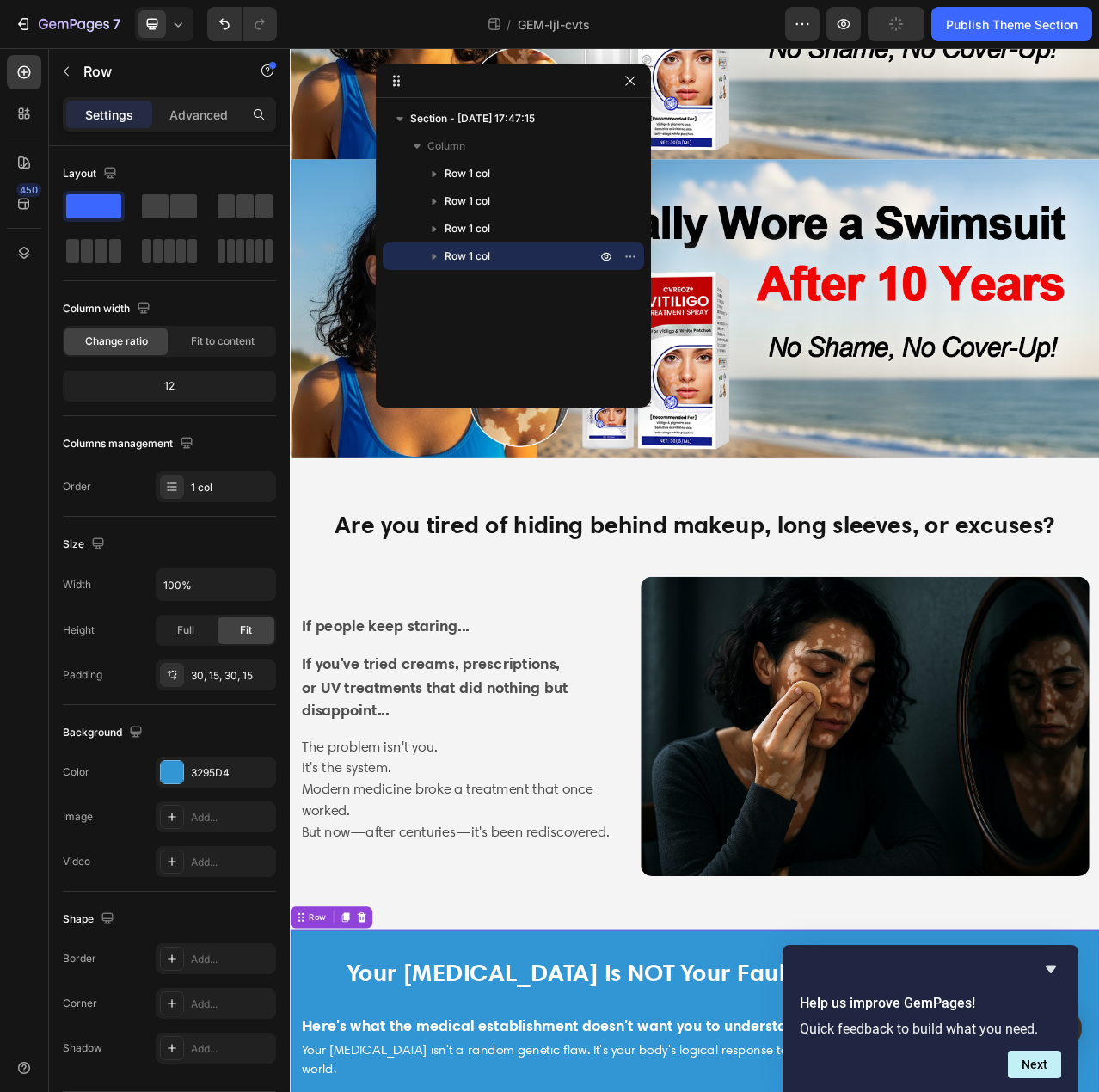
click at [539, 317] on div "Section - Sep 27 17:47:15 Column Row 1 col Row 1 col Row 1 col Row 1 col" at bounding box center [513, 247] width 275 height 284
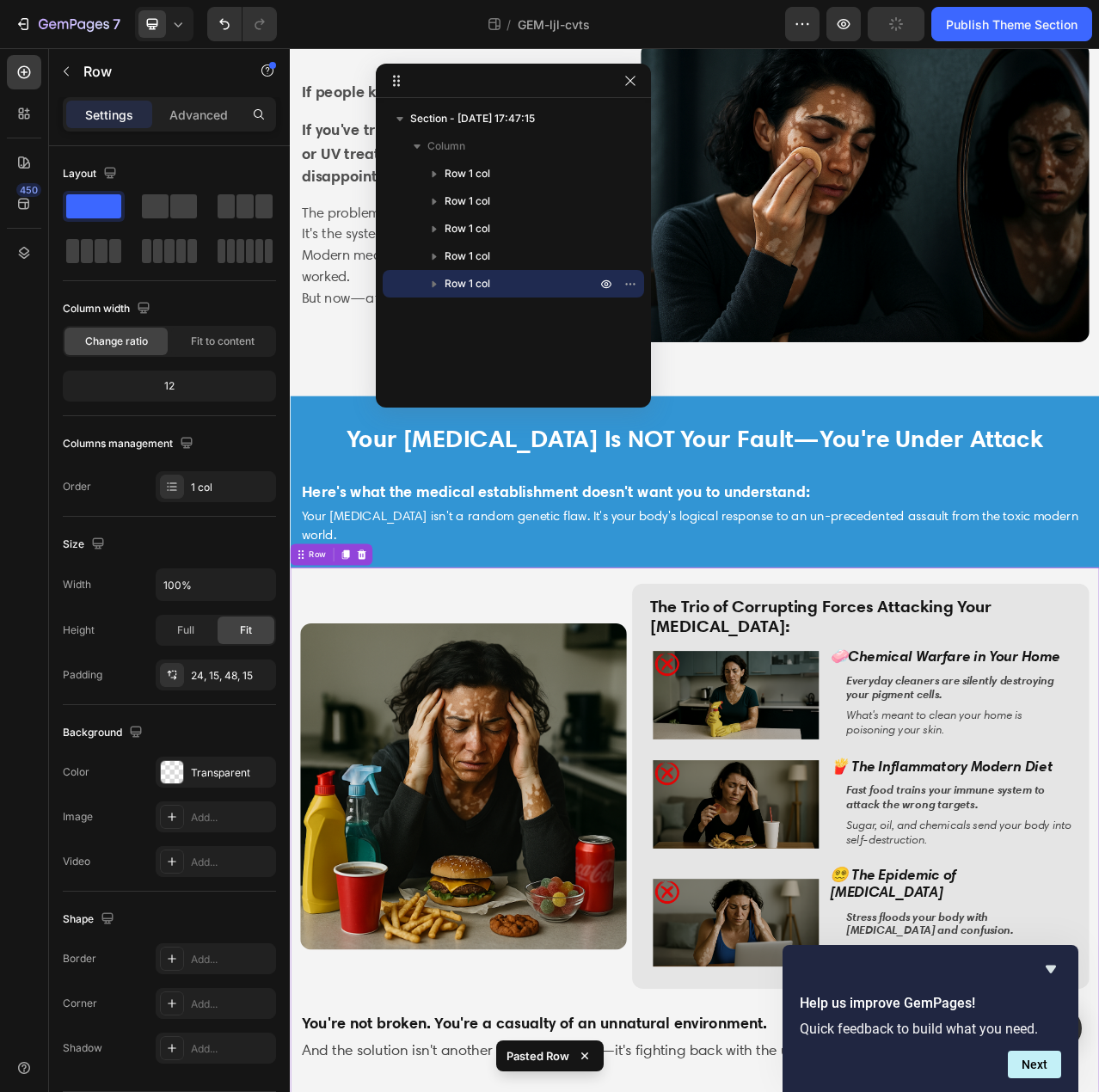
scroll to position [979, 0]
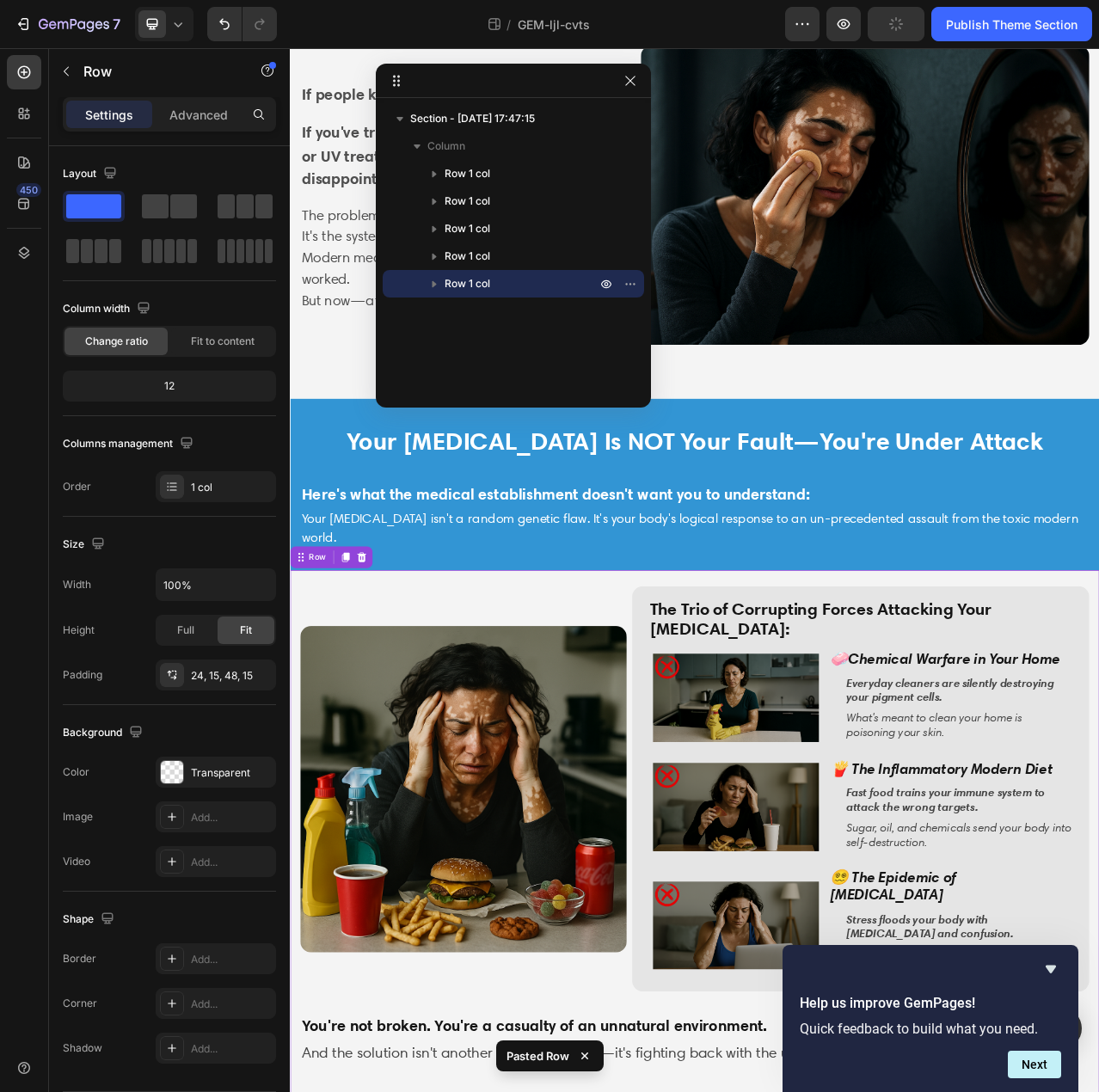
click at [555, 339] on div "Section - Sep 27 17:47:15 Column Row 1 col Row 1 col Row 1 col Row 1 col Row 1 …" at bounding box center [513, 247] width 275 height 284
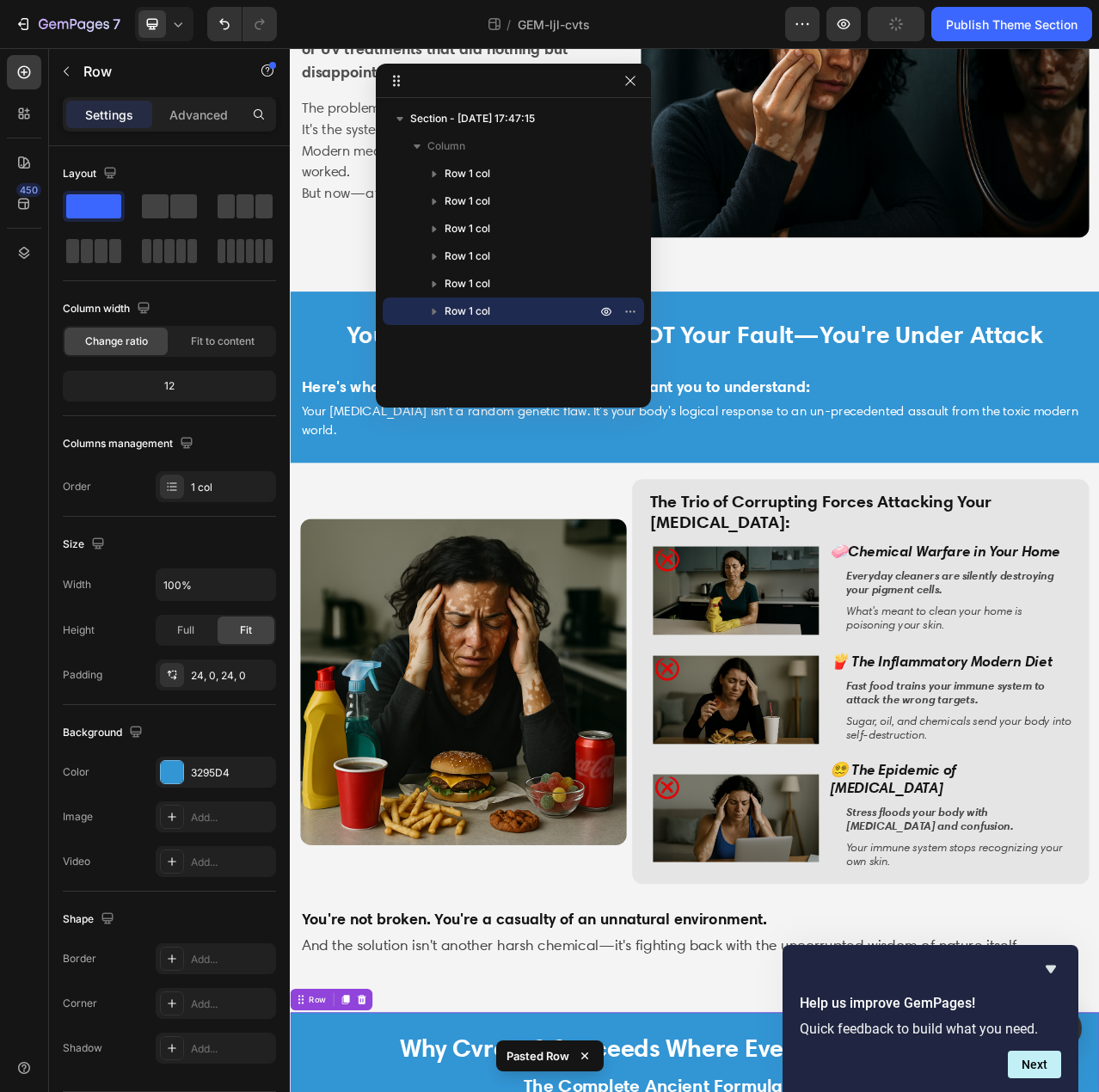
scroll to position [1116, 0]
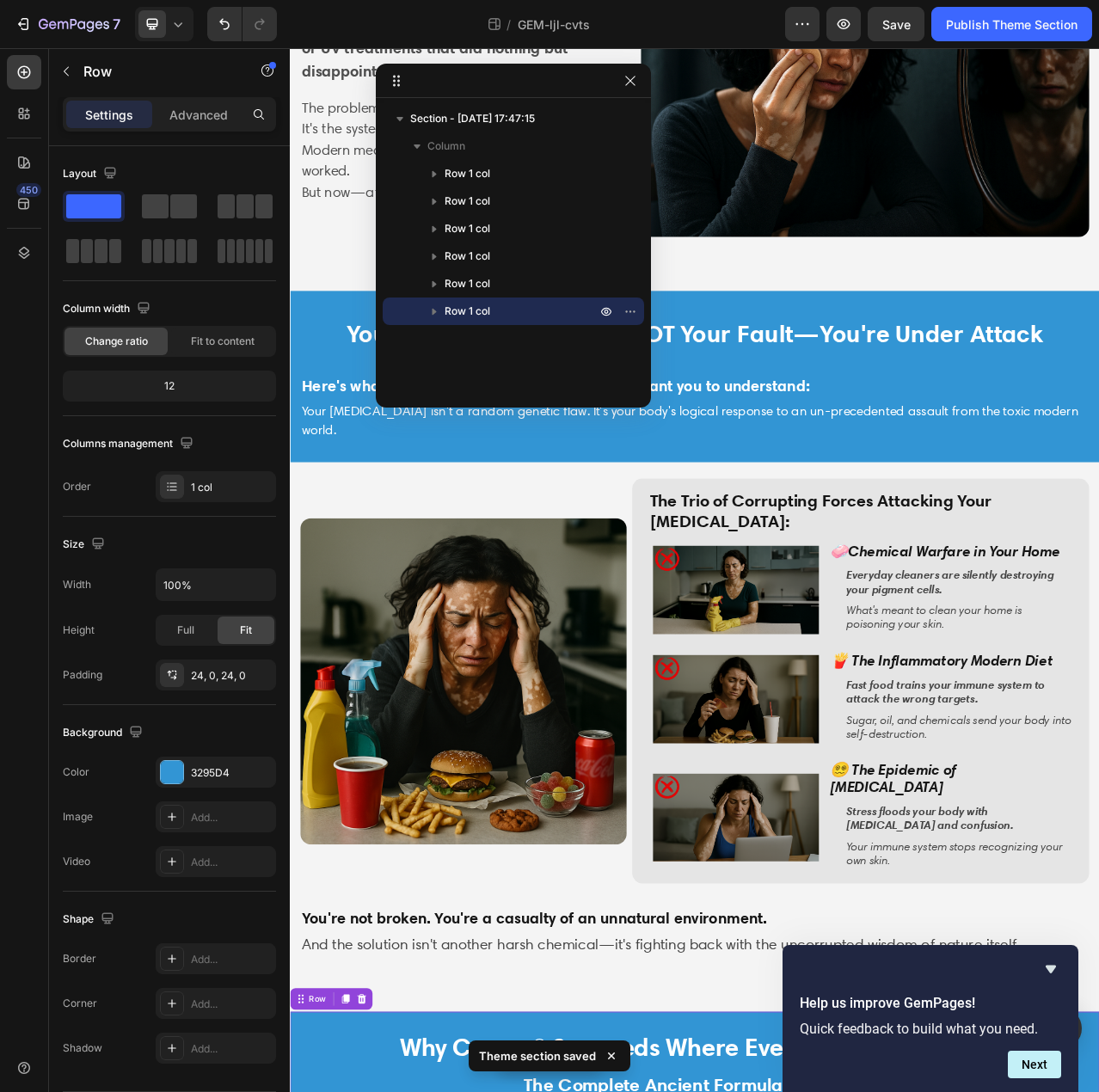
click at [578, 352] on div "Section - Sep 27 17:47:15 Column Row 1 col Row 1 col Row 1 col Row 1 col Row 1 …" at bounding box center [513, 247] width 275 height 284
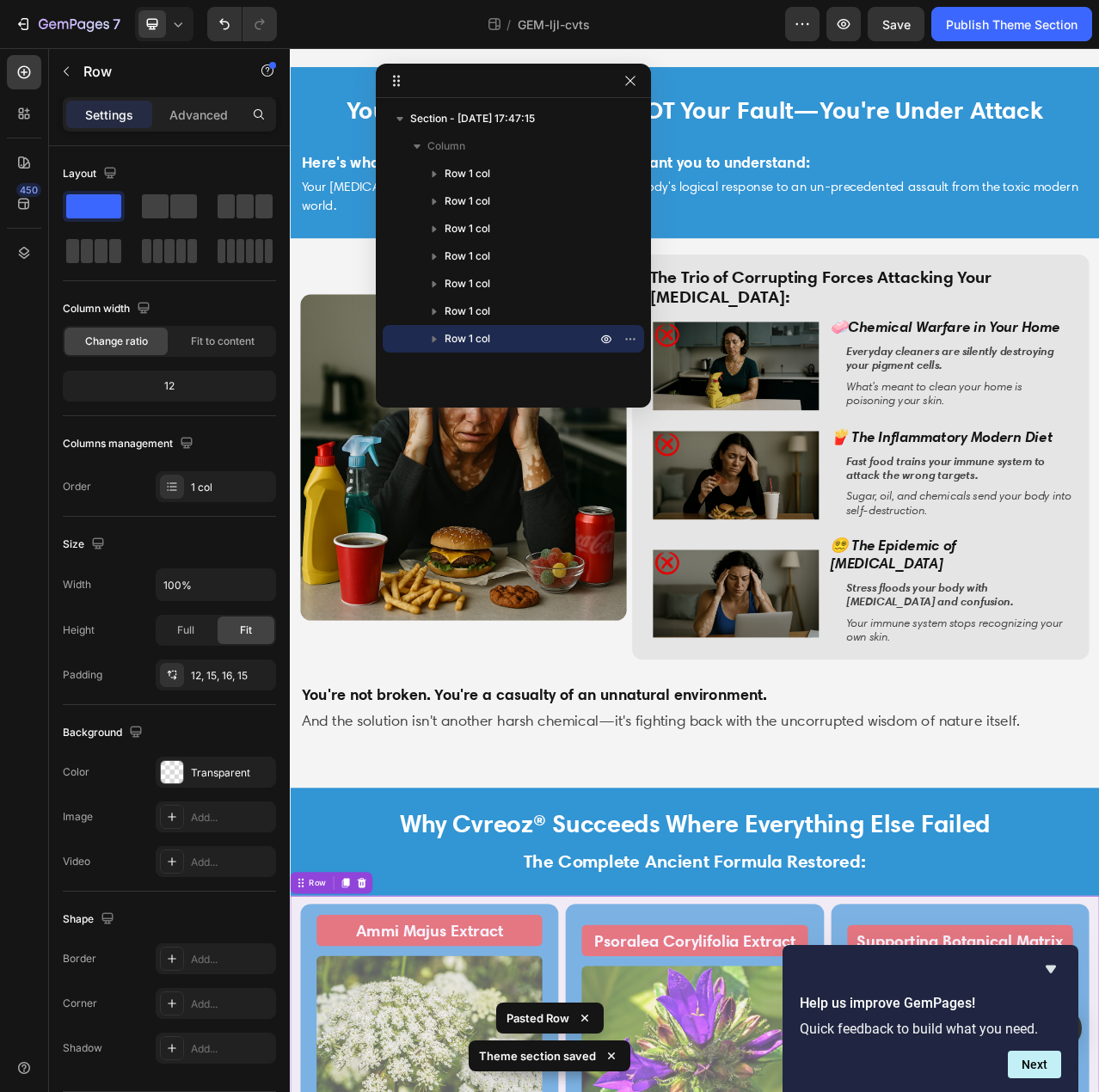
scroll to position [1412, 0]
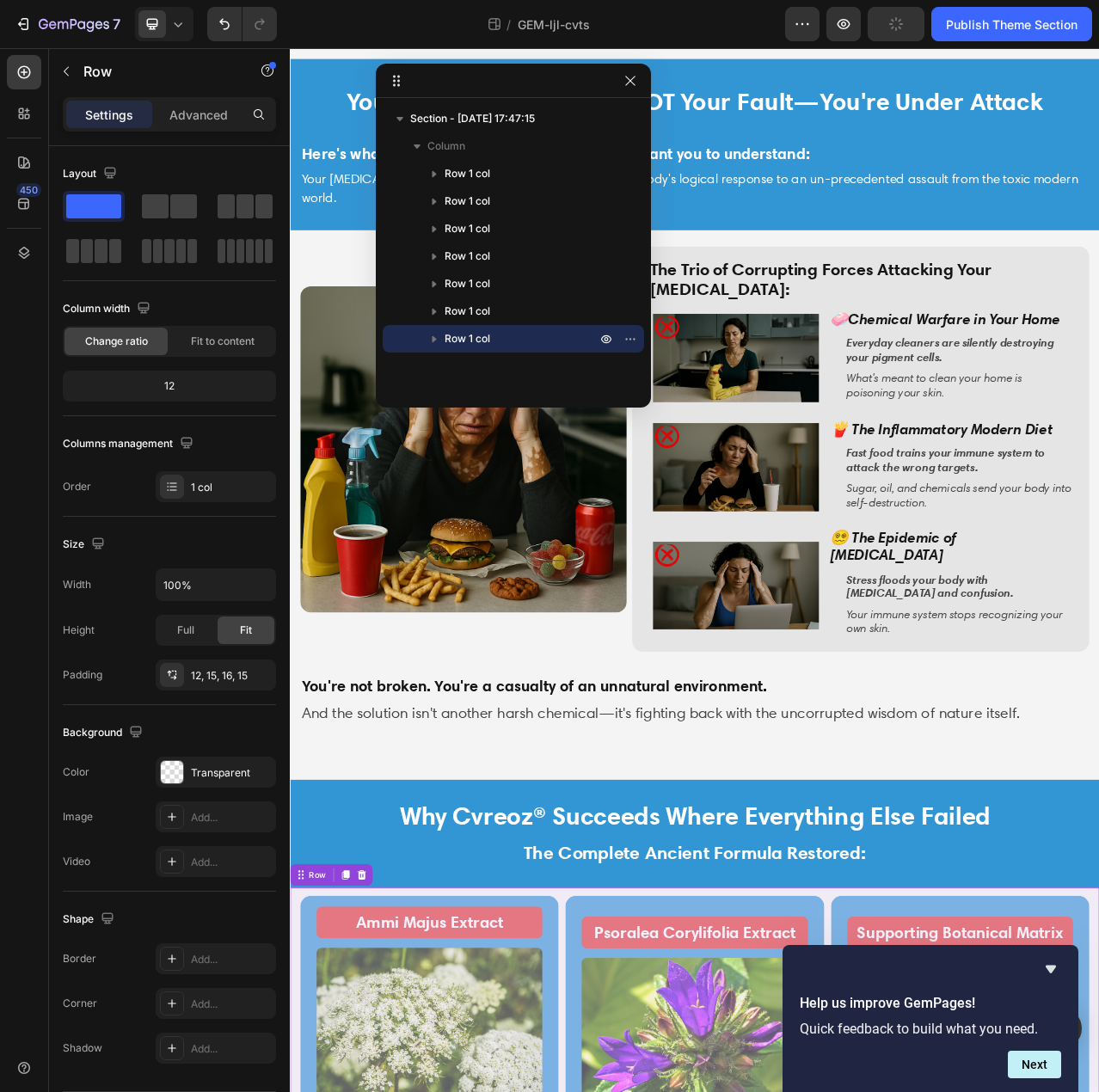
click at [542, 369] on div "Section - Sep 27 17:47:15 Column Row 1 col Row 1 col Row 1 col Row 1 col Row 1 …" at bounding box center [513, 247] width 275 height 284
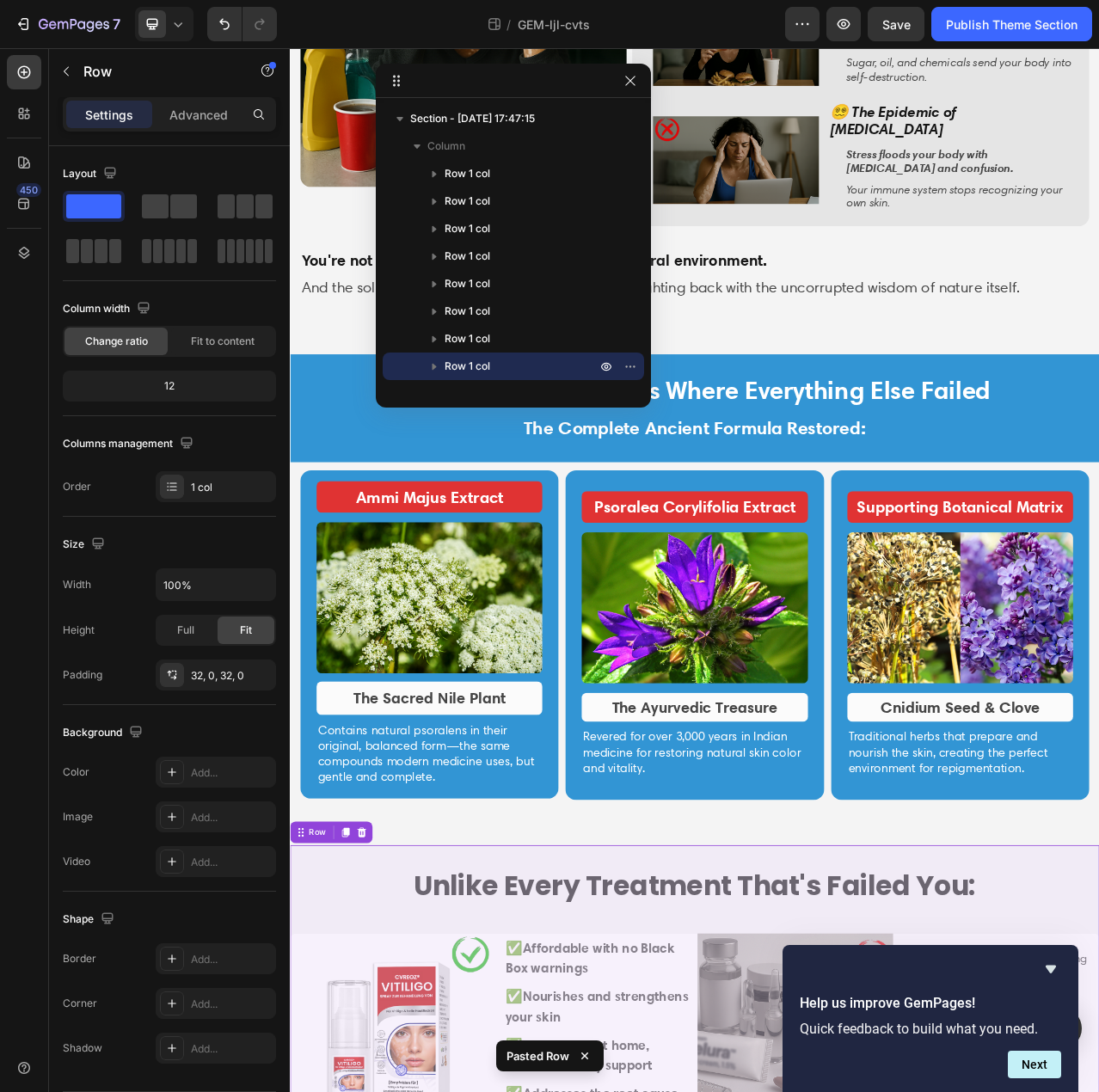
scroll to position [1984, 0]
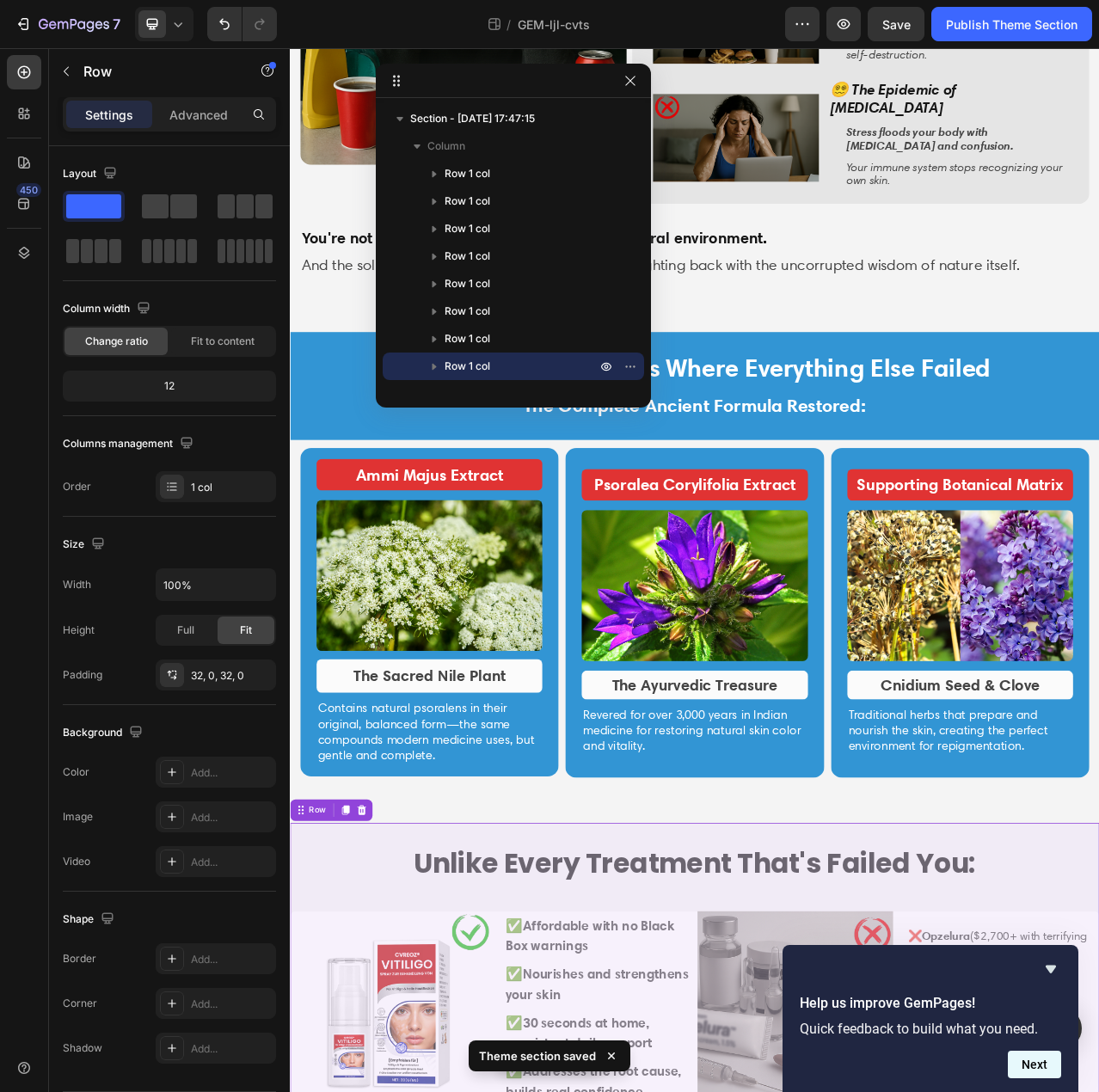
click at [1034, 1066] on button "Next" at bounding box center [1035, 1065] width 53 height 28
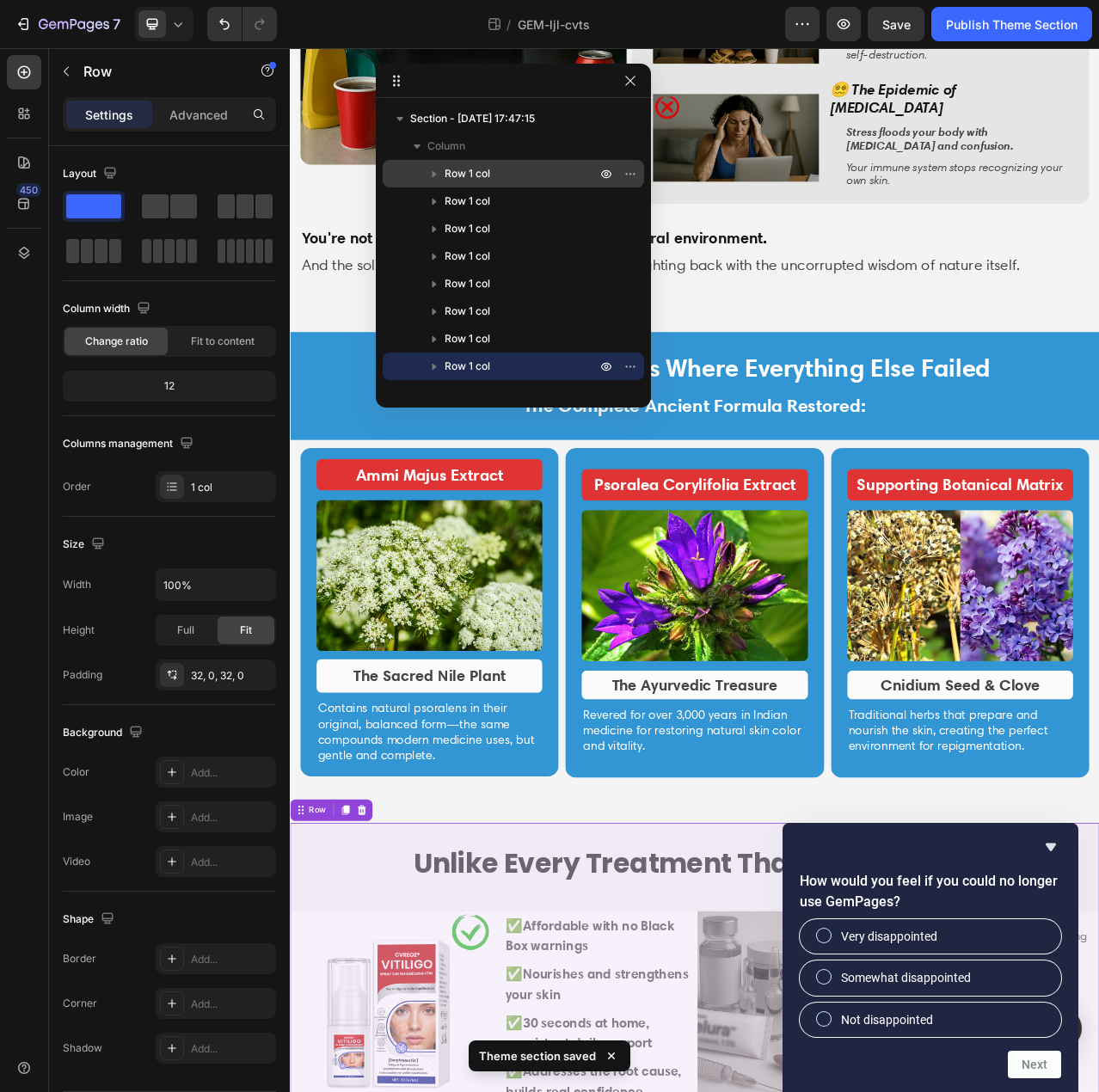
click at [433, 178] on icon "button" at bounding box center [435, 173] width 17 height 17
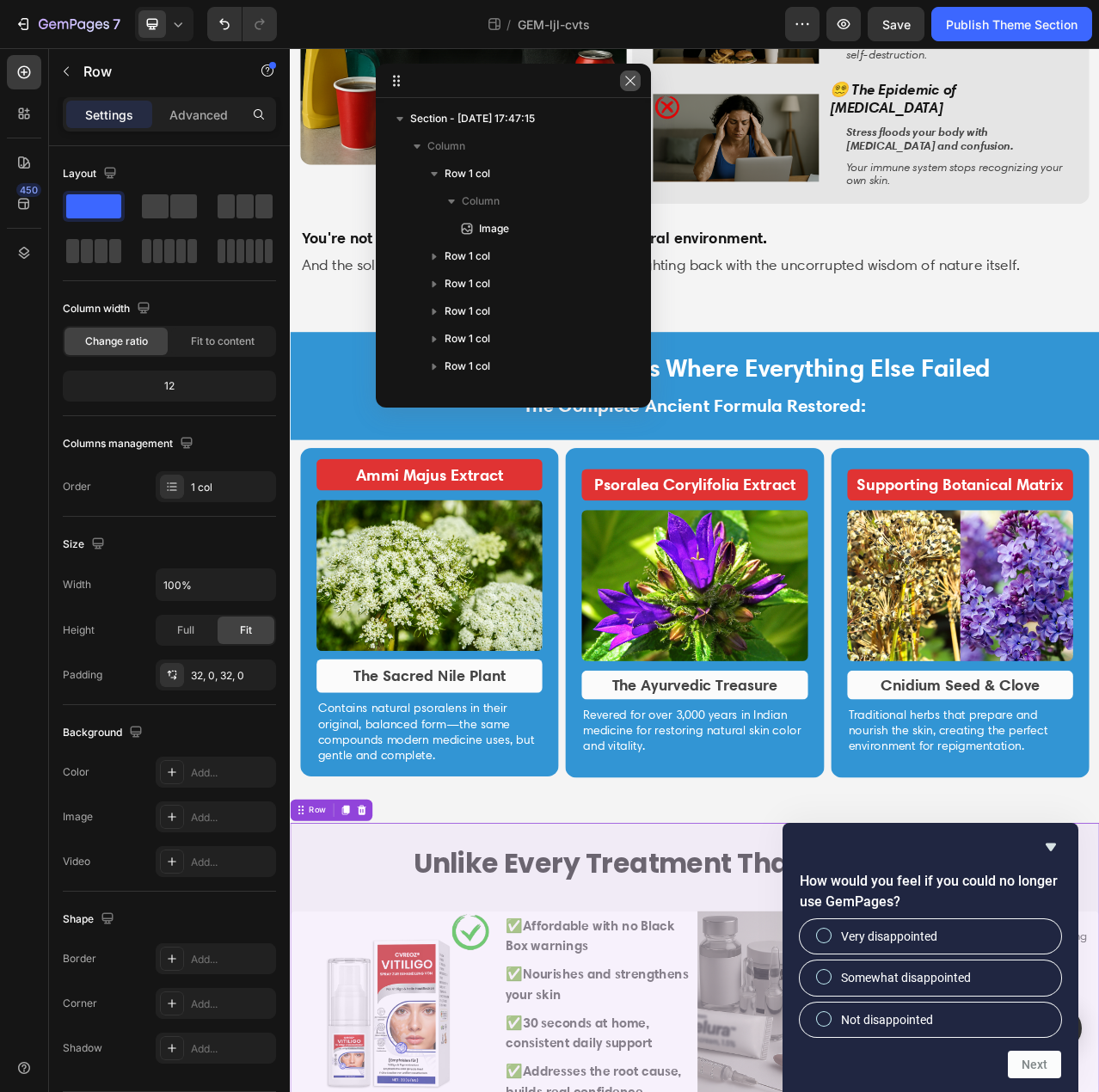
drag, startPoint x: 626, startPoint y: 81, endPoint x: 431, endPoint y: 42, distance: 198.9
click at [626, 81] on icon "button" at bounding box center [630, 81] width 14 height 14
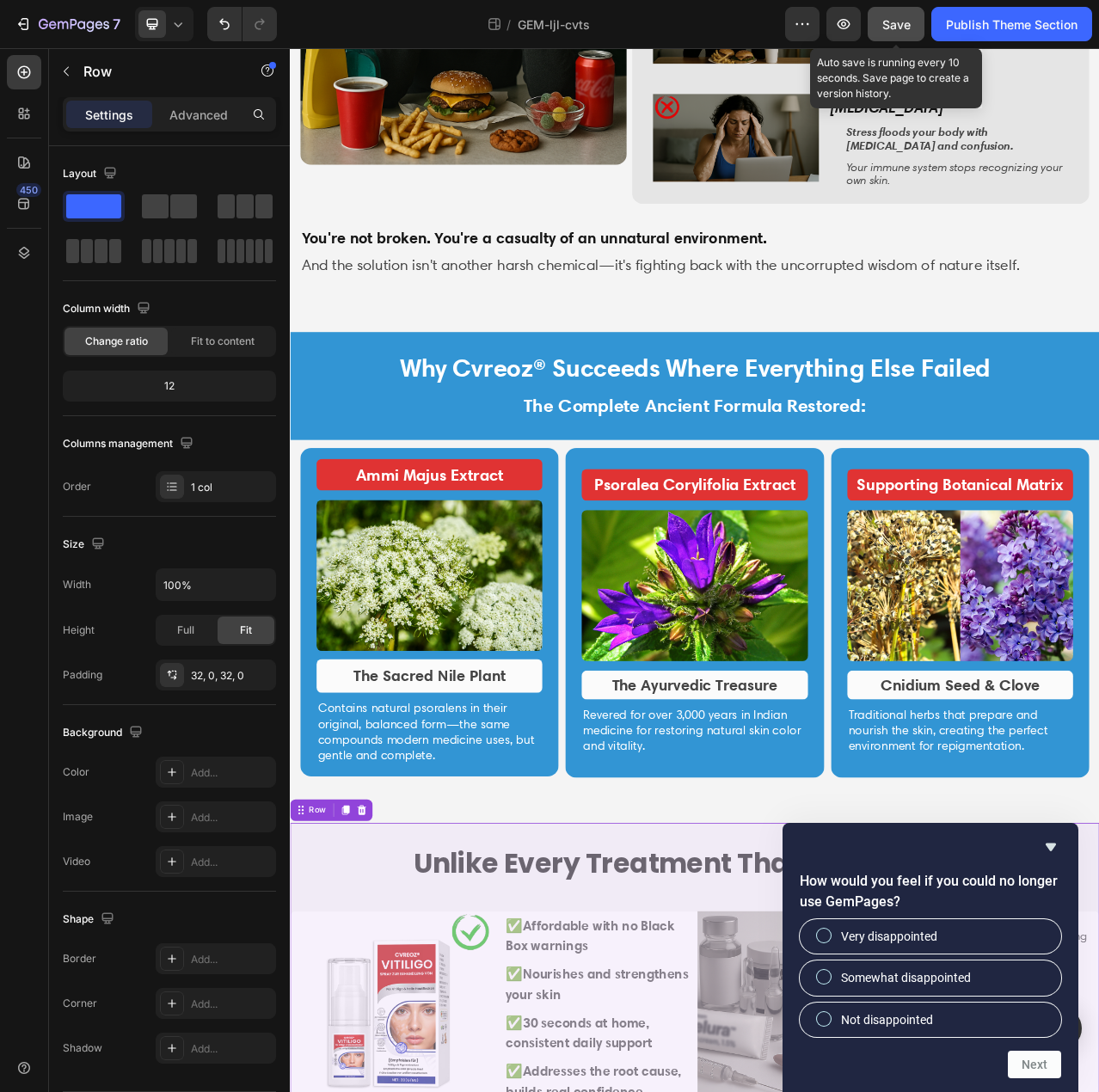
click at [903, 16] on div "Save" at bounding box center [897, 24] width 29 height 18
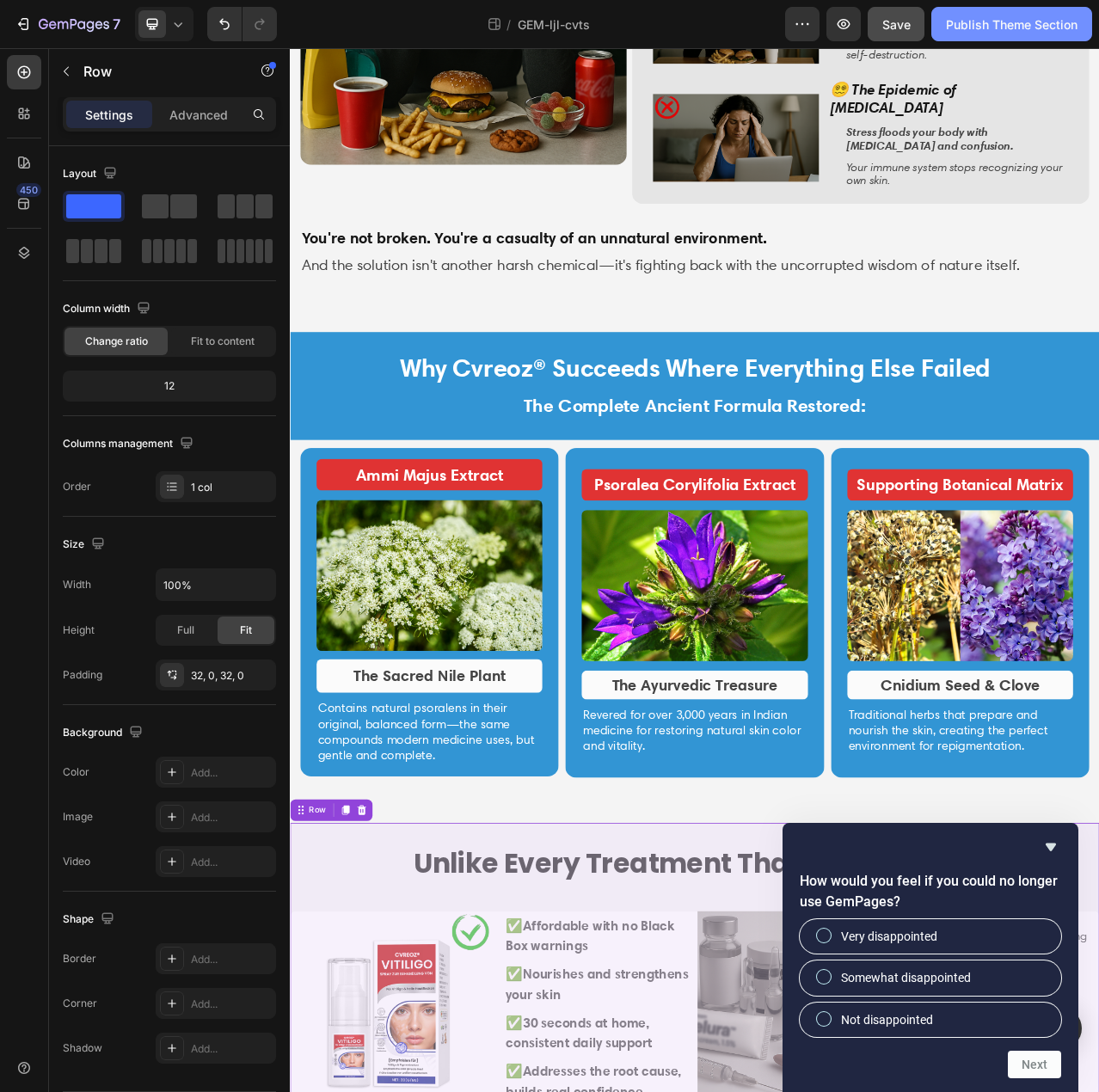
click at [993, 20] on div "Publish Theme Section" at bounding box center [1012, 24] width 132 height 18
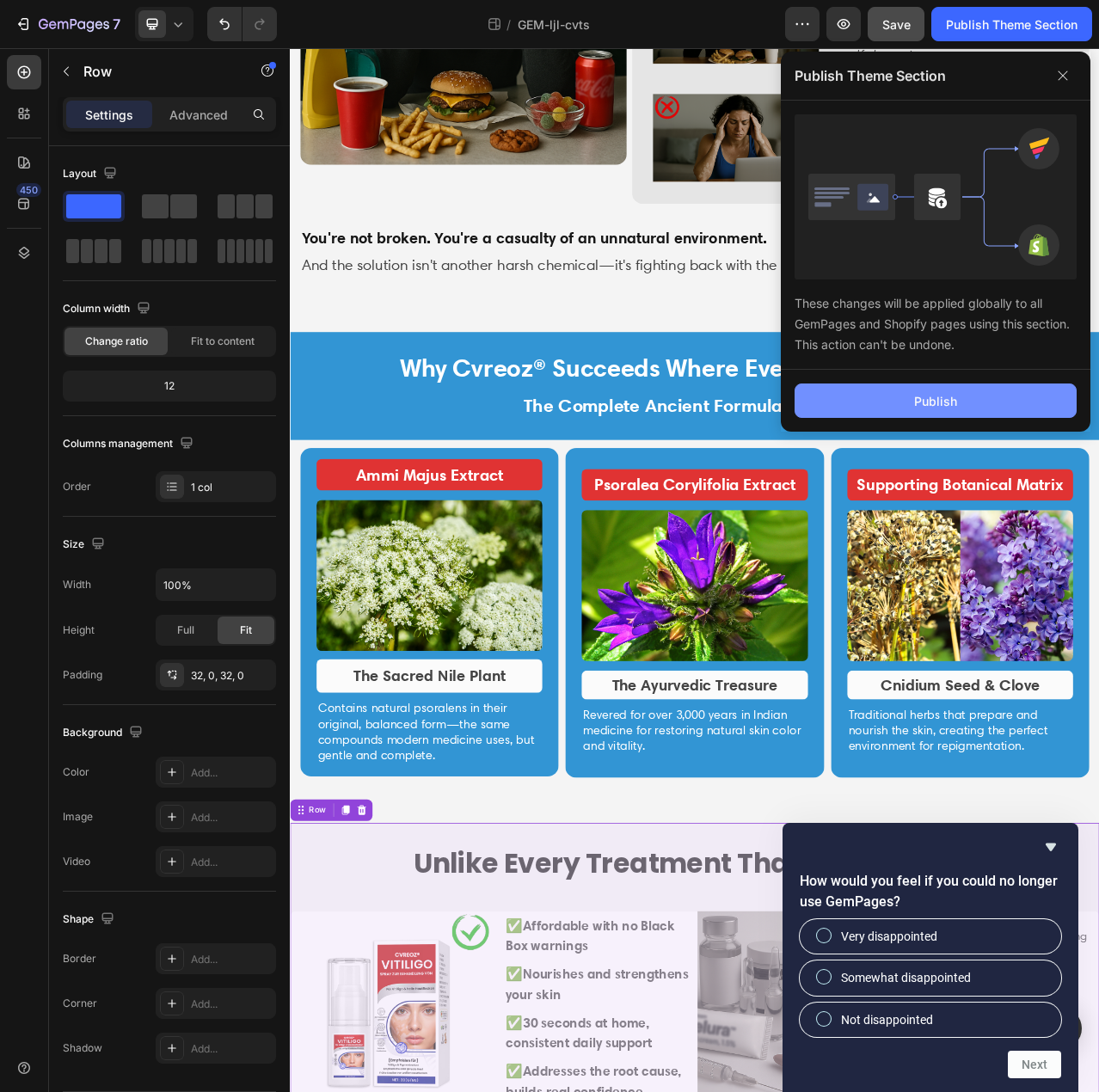
click at [953, 408] on div "Publish" at bounding box center [935, 401] width 43 height 18
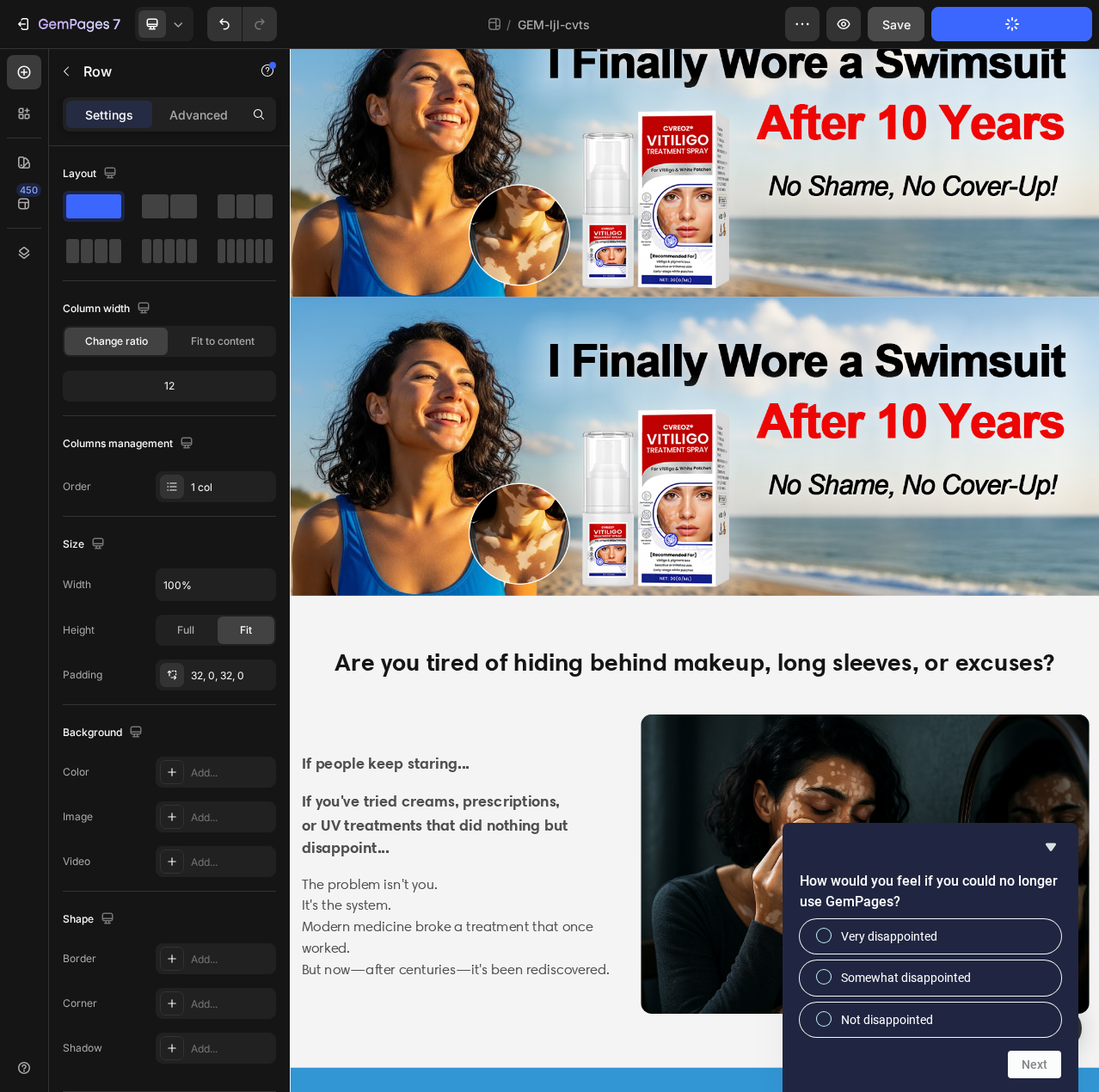
scroll to position [0, 0]
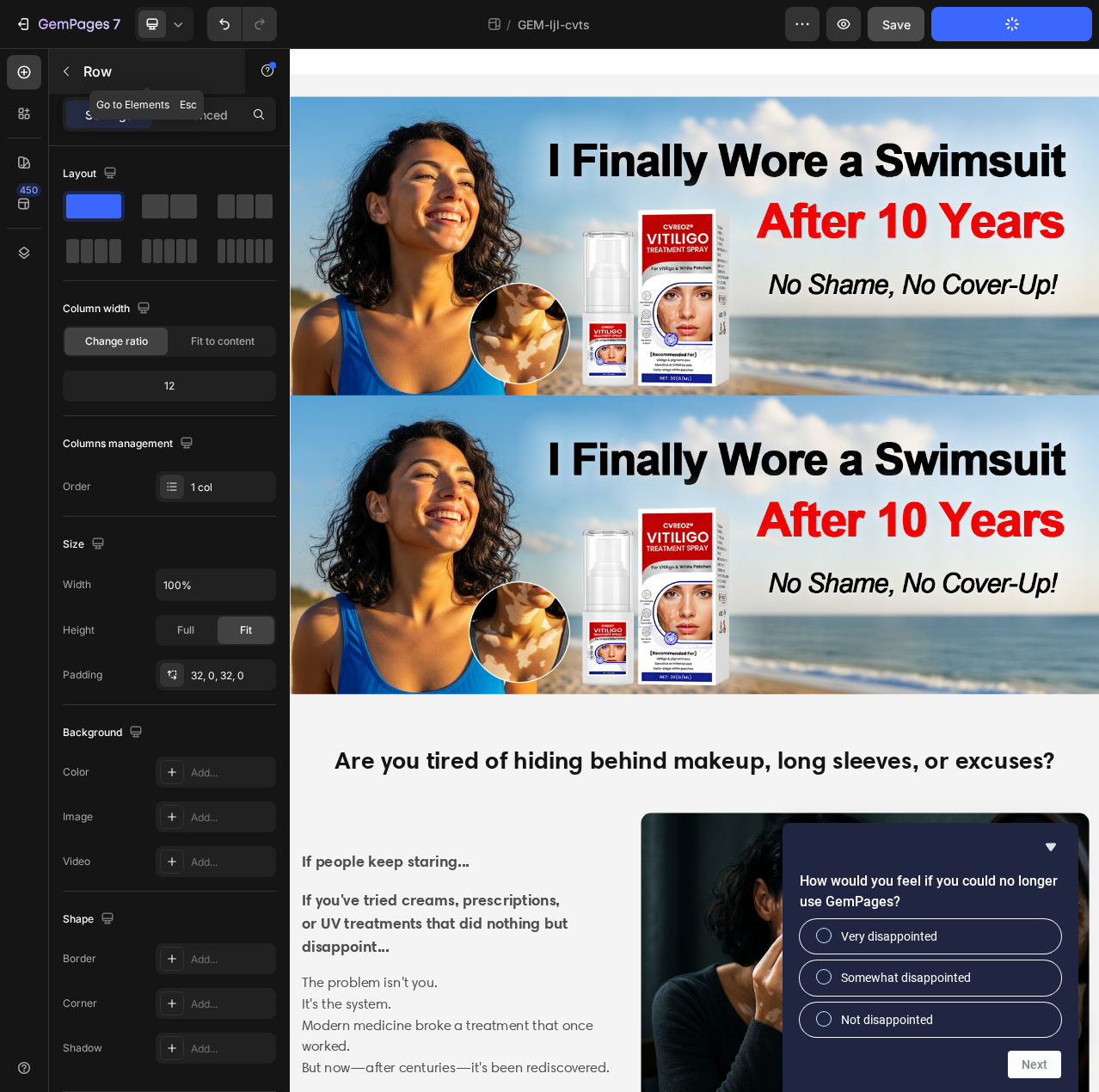
click at [74, 75] on button "button" at bounding box center [66, 71] width 28 height 28
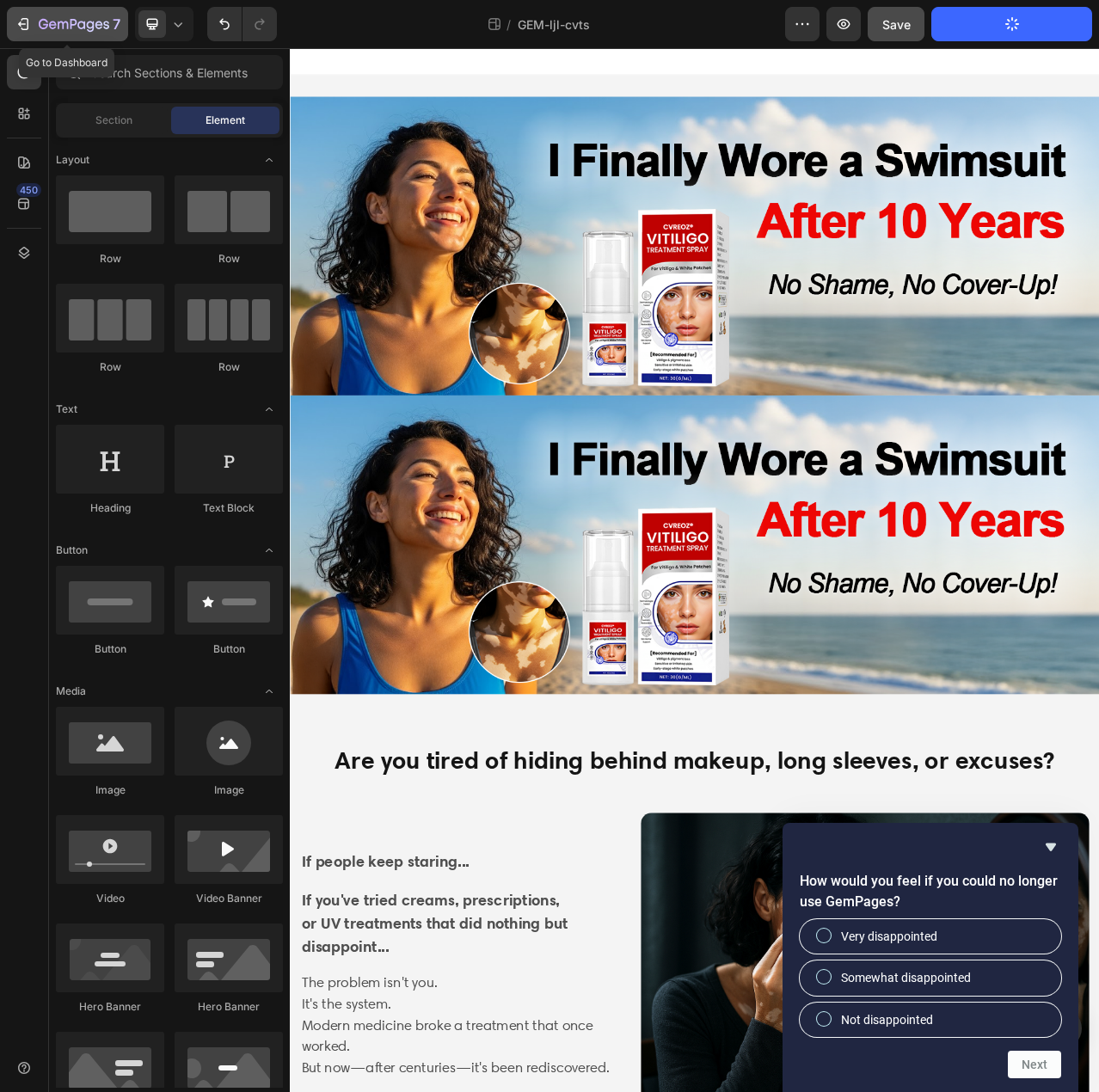
click at [21, 32] on icon "button" at bounding box center [24, 24] width 17 height 17
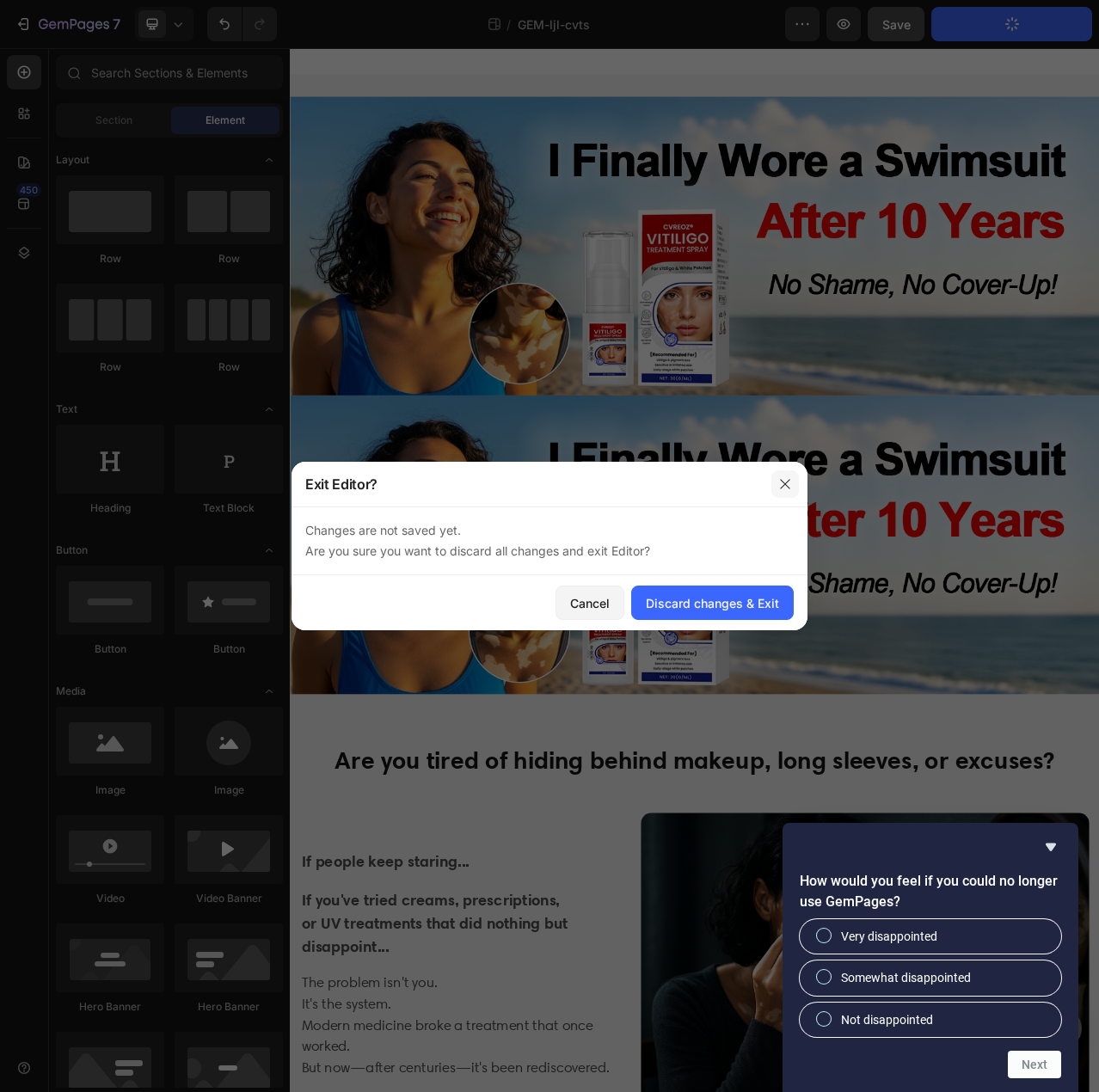
click at [789, 488] on icon "button" at bounding box center [784, 484] width 10 height 10
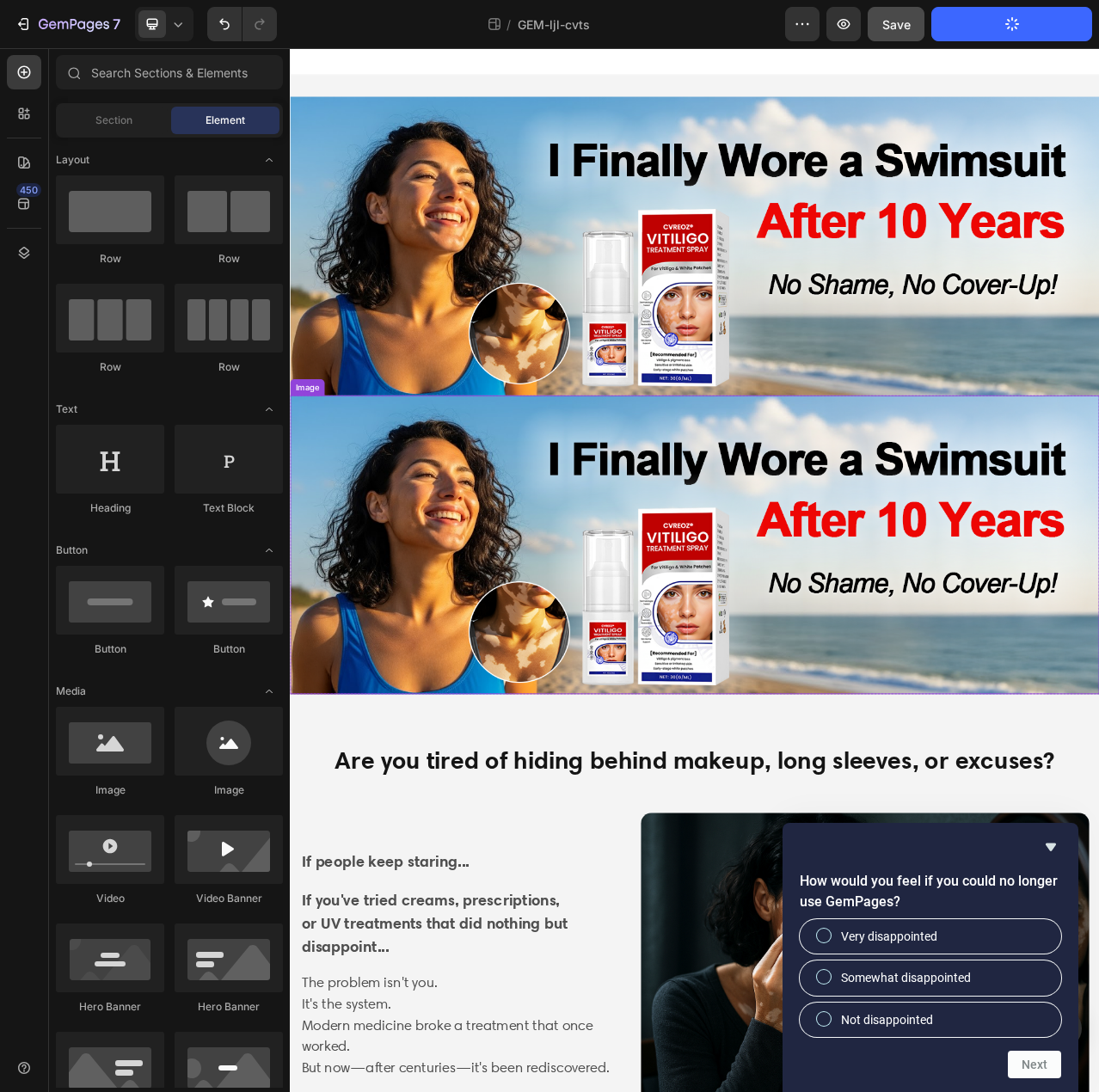
click at [607, 597] on img at bounding box center [806, 682] width 1032 height 381
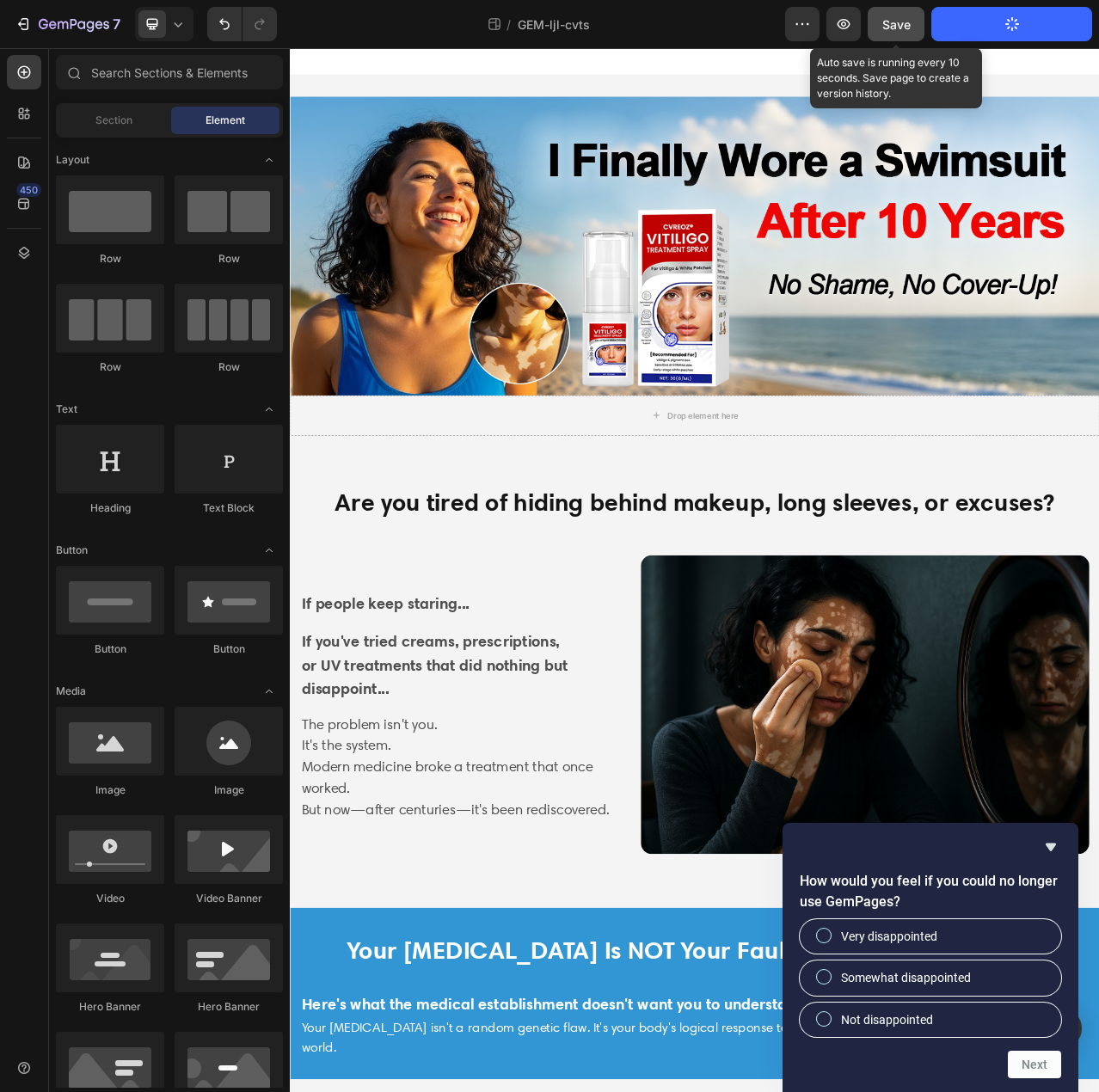
click at [908, 32] on div "Save" at bounding box center [897, 24] width 29 height 18
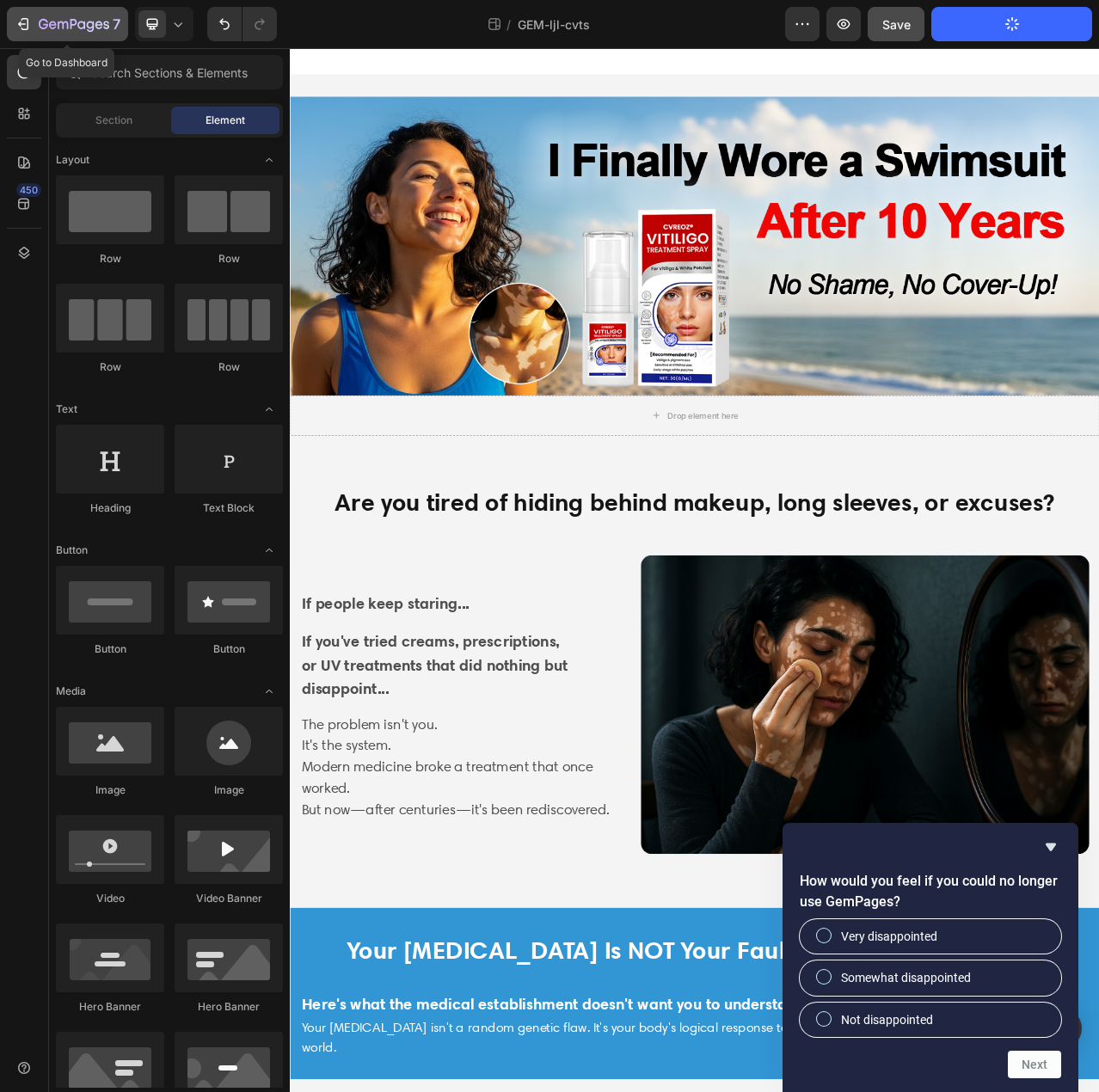
click at [23, 30] on icon "button" at bounding box center [25, 24] width 8 height 12
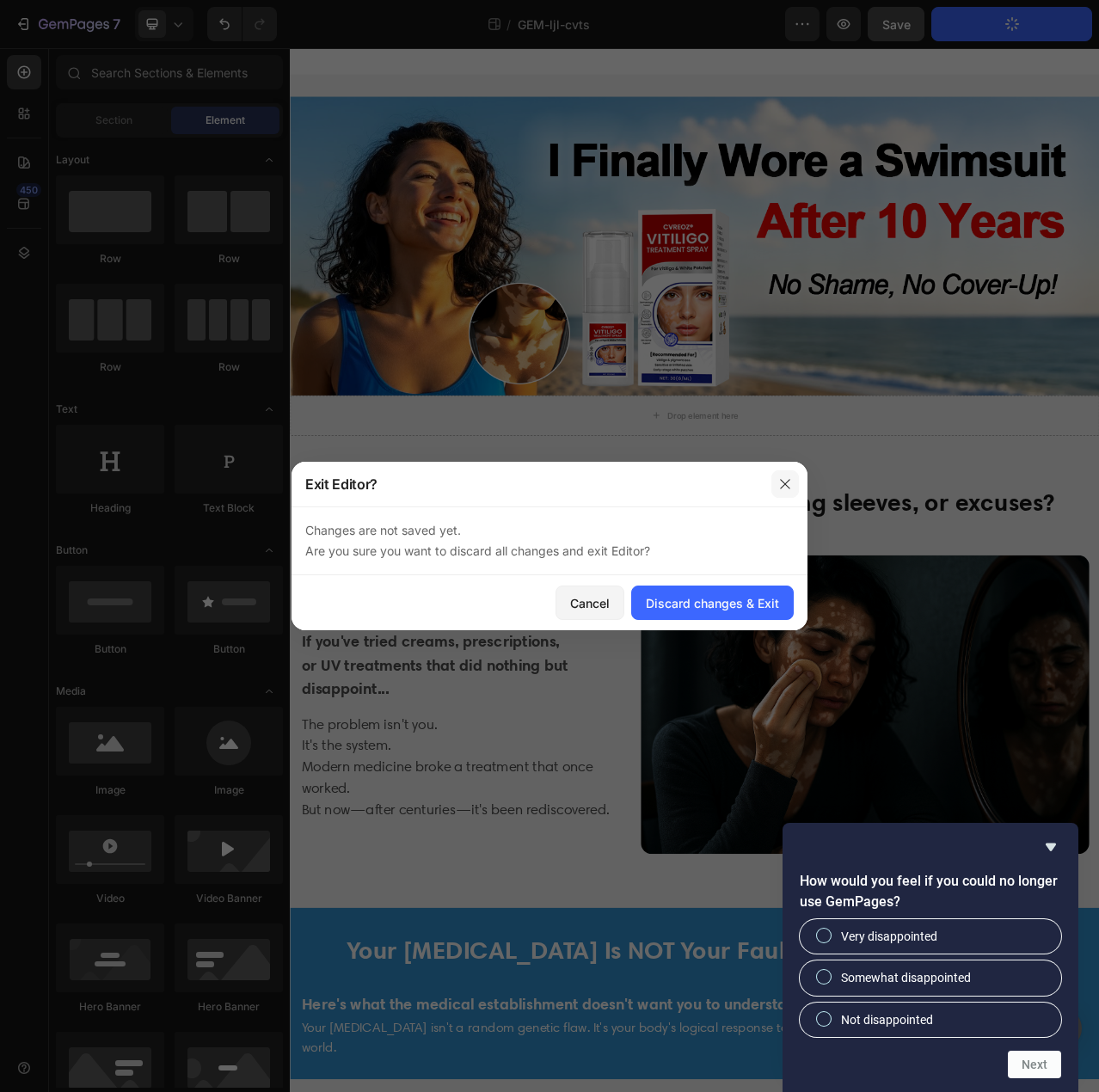
click at [778, 478] on icon "button" at bounding box center [785, 485] width 14 height 14
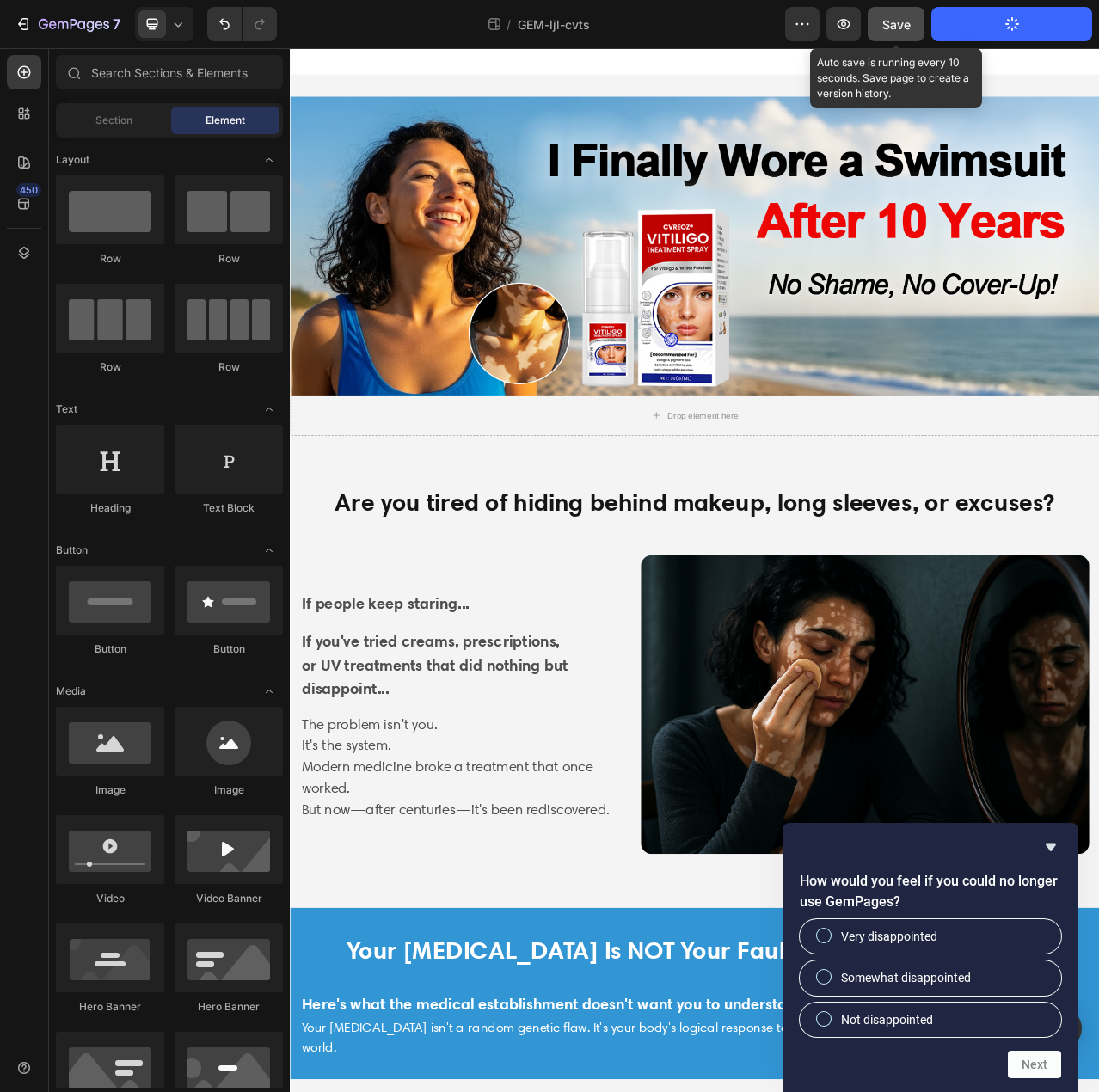
click at [892, 24] on span "Save" at bounding box center [897, 24] width 29 height 15
click at [892, 24] on icon "button" at bounding box center [896, 24] width 20 height 20
click at [892, 24] on icon "button" at bounding box center [896, 24] width 14 height 14
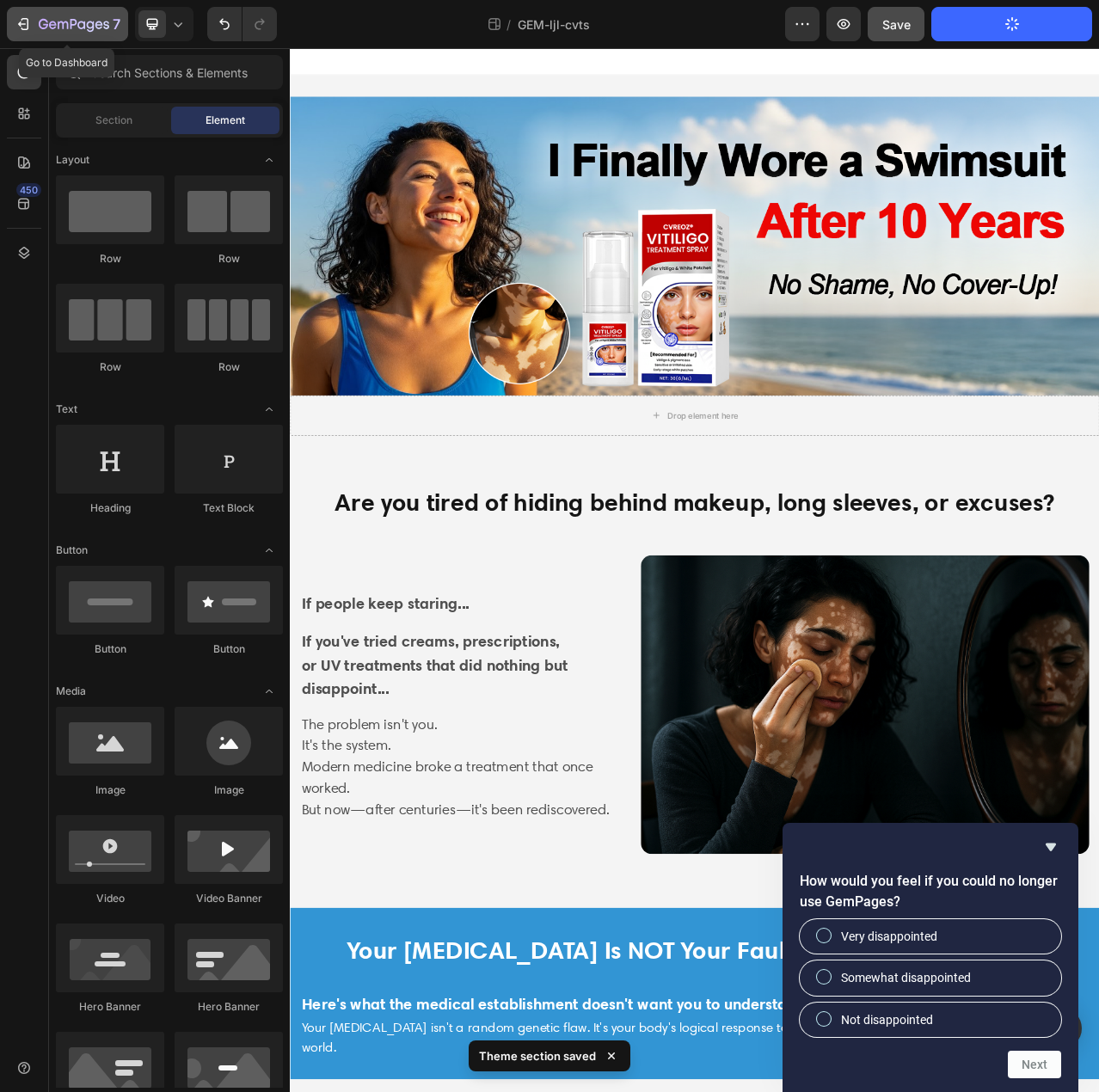
click at [51, 24] on icon "button" at bounding box center [73, 25] width 71 height 15
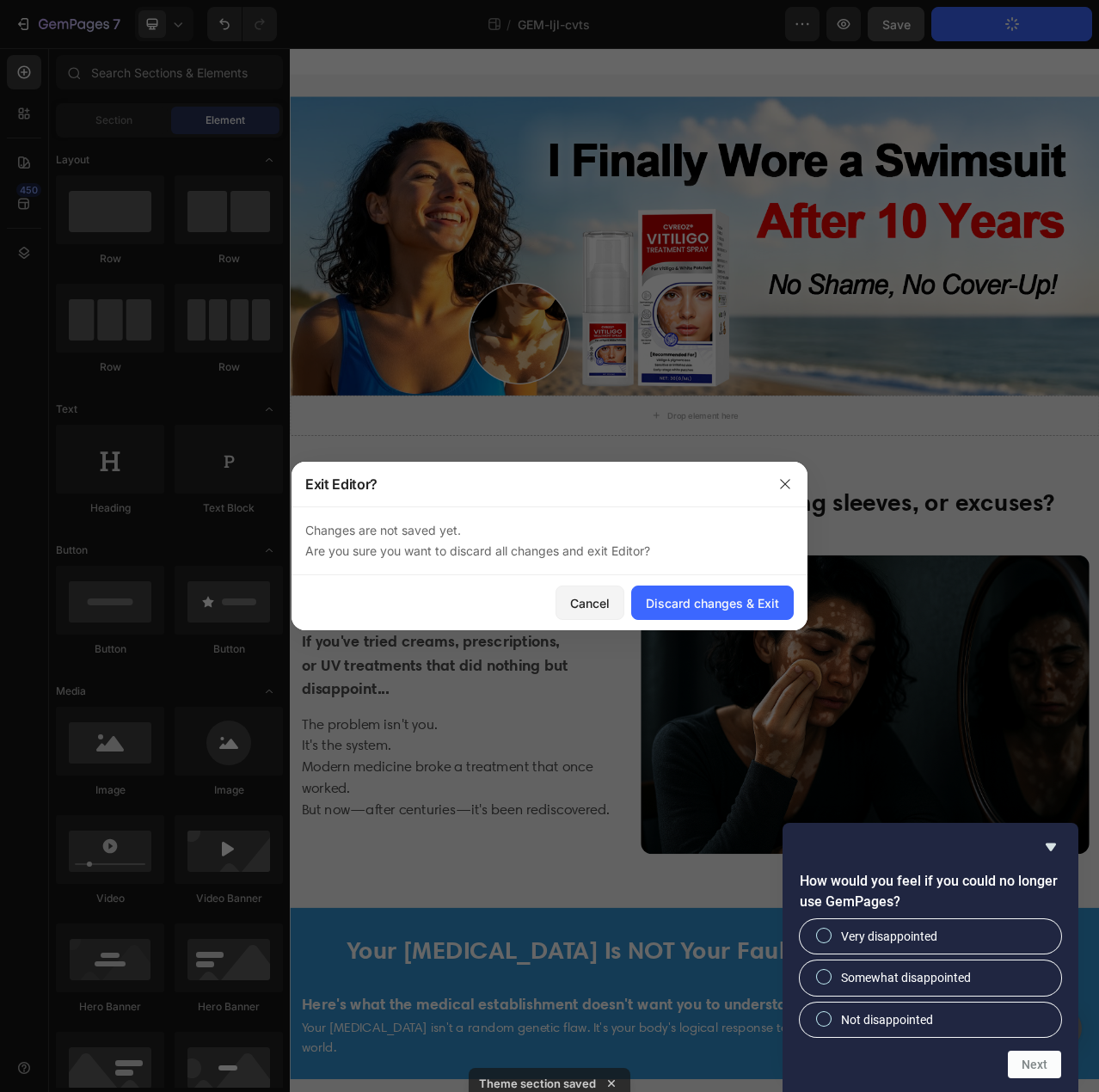
drag, startPoint x: 581, startPoint y: 597, endPoint x: 728, endPoint y: 580, distance: 148.0
click at [728, 580] on div "Cancel Discard changes & Exit" at bounding box center [550, 602] width 516 height 55
click at [715, 604] on div "Discard changes & Exit" at bounding box center [712, 603] width 133 height 18
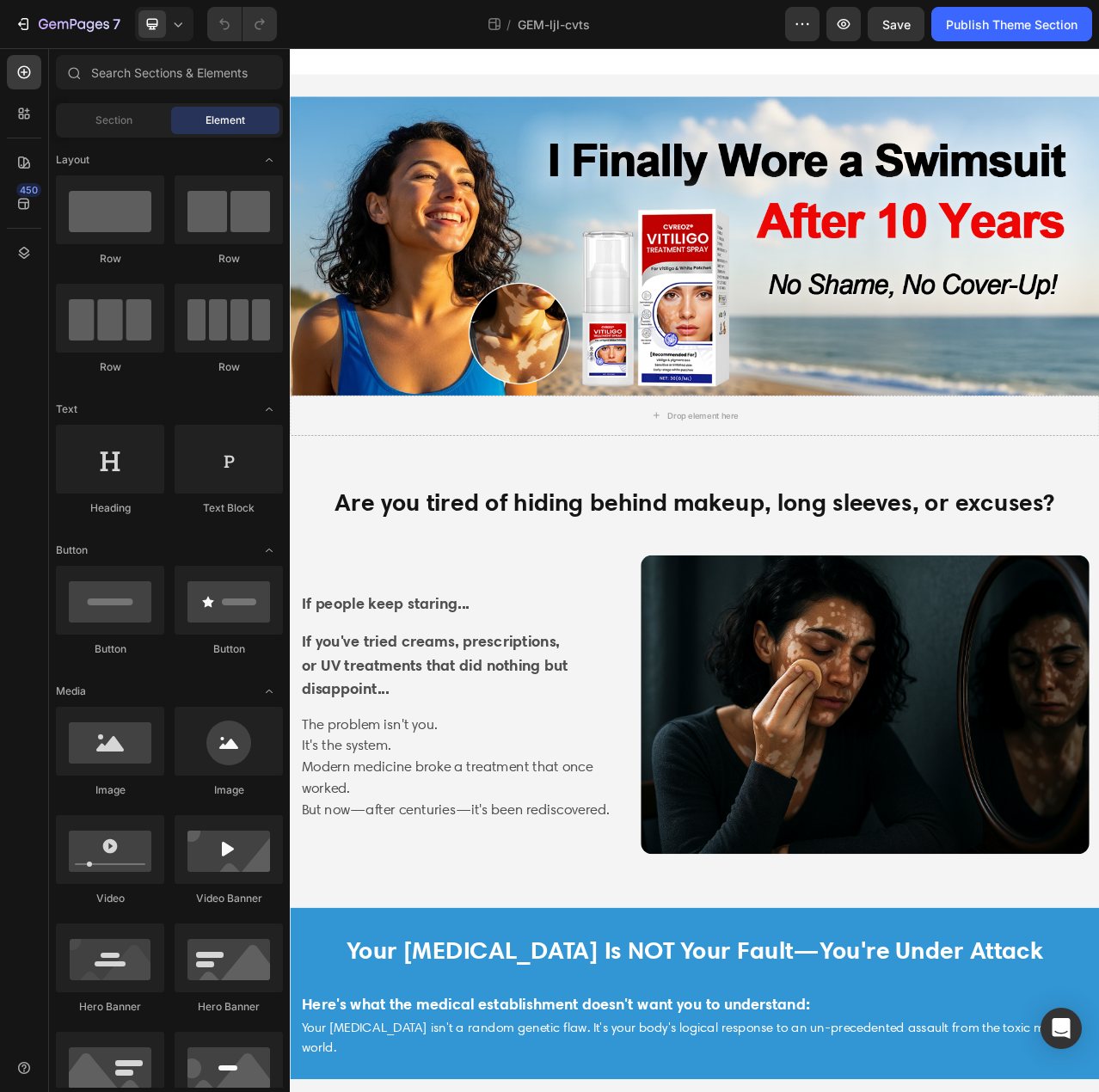
drag, startPoint x: 1017, startPoint y: 22, endPoint x: 998, endPoint y: 73, distance: 54.4
click at [1015, 24] on div "Publish Theme Section" at bounding box center [1012, 24] width 132 height 18
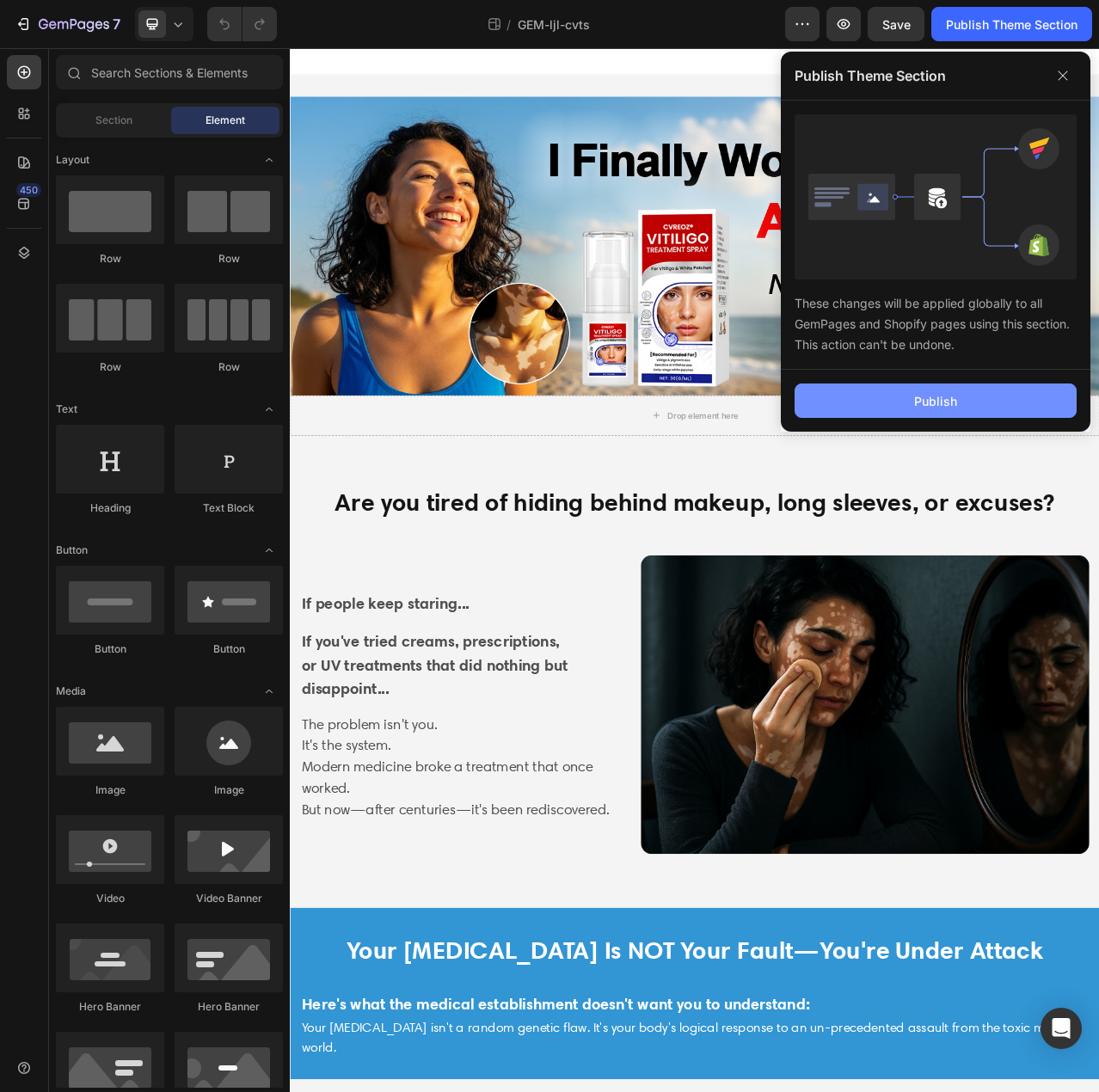
click at [933, 399] on div "Publish" at bounding box center [935, 401] width 43 height 18
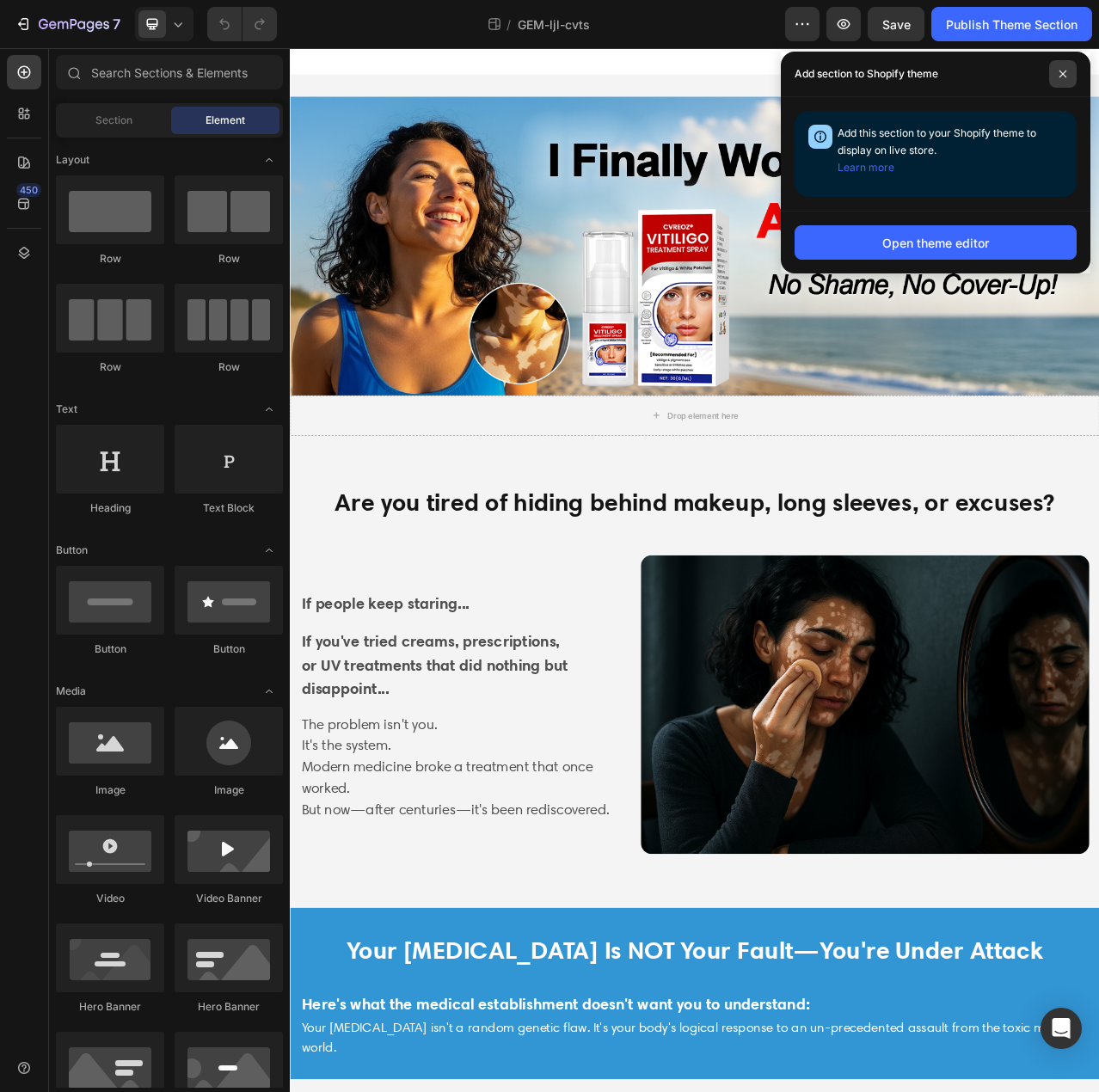
click at [1057, 78] on span at bounding box center [1063, 74] width 28 height 28
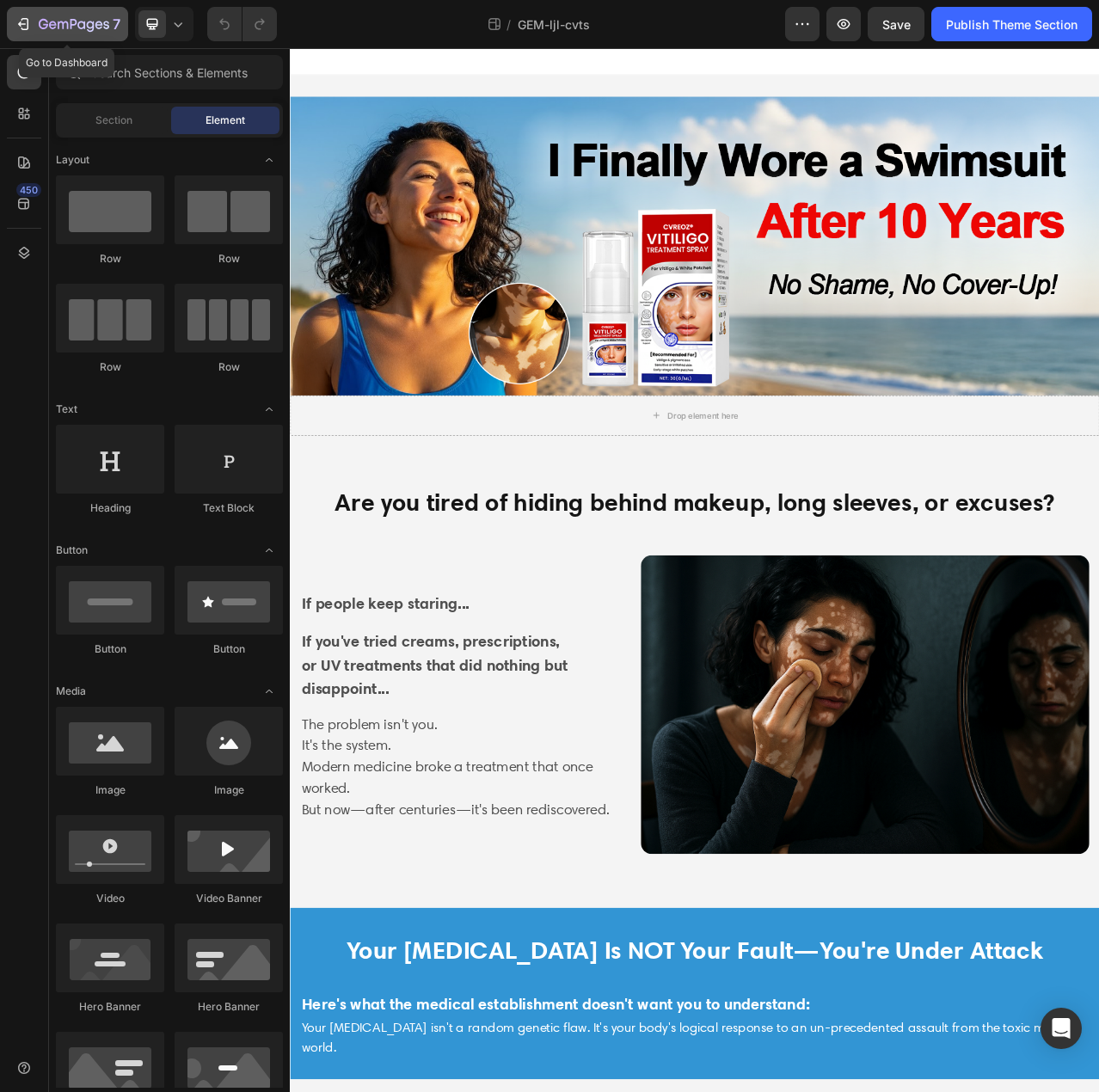
click at [52, 24] on icon "button" at bounding box center [73, 25] width 71 height 15
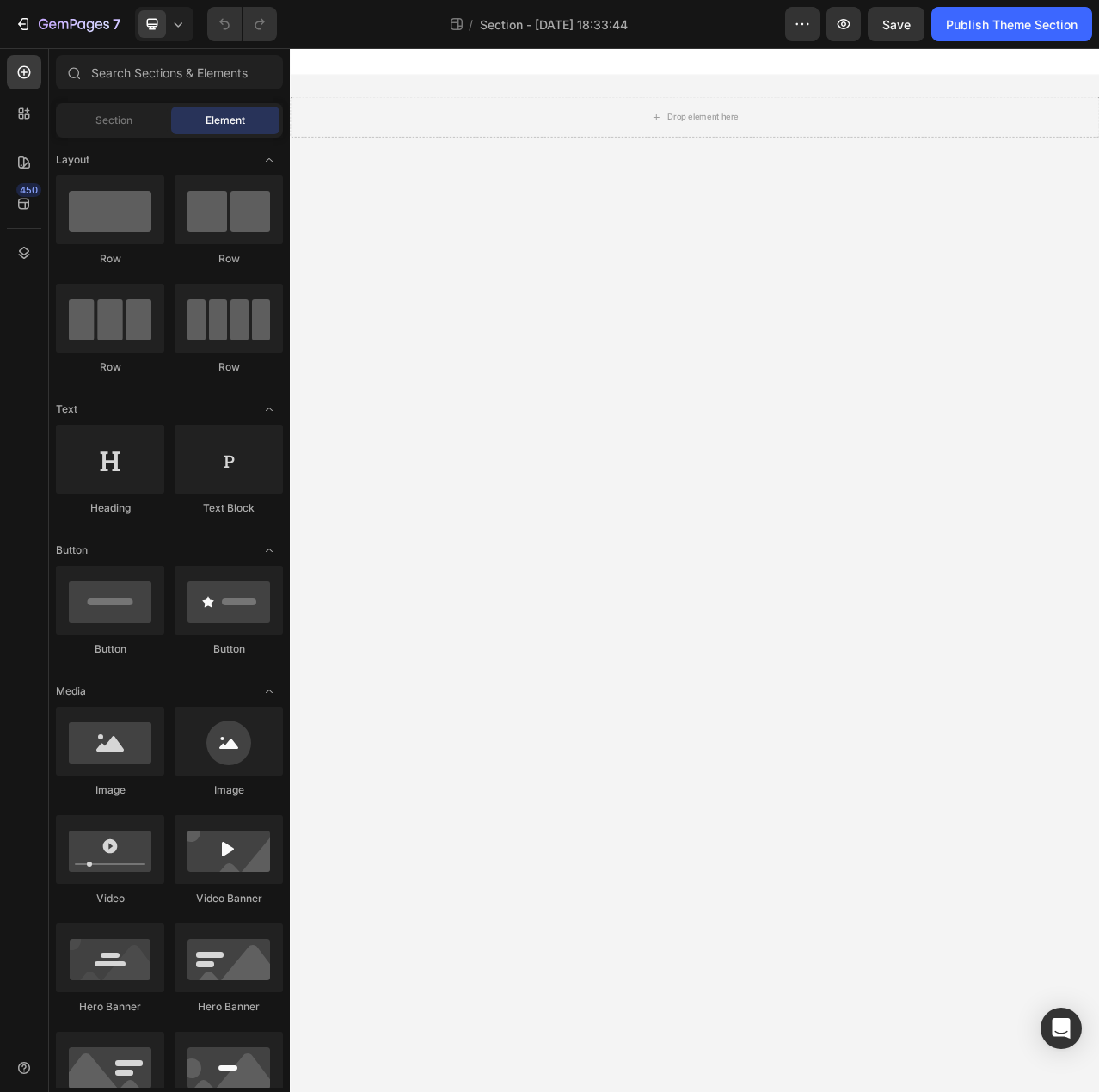
click at [549, 20] on div at bounding box center [550, 14] width 7 height 14
click at [545, 27] on span "Section - [DATE] 18:33:44" at bounding box center [554, 24] width 148 height 18
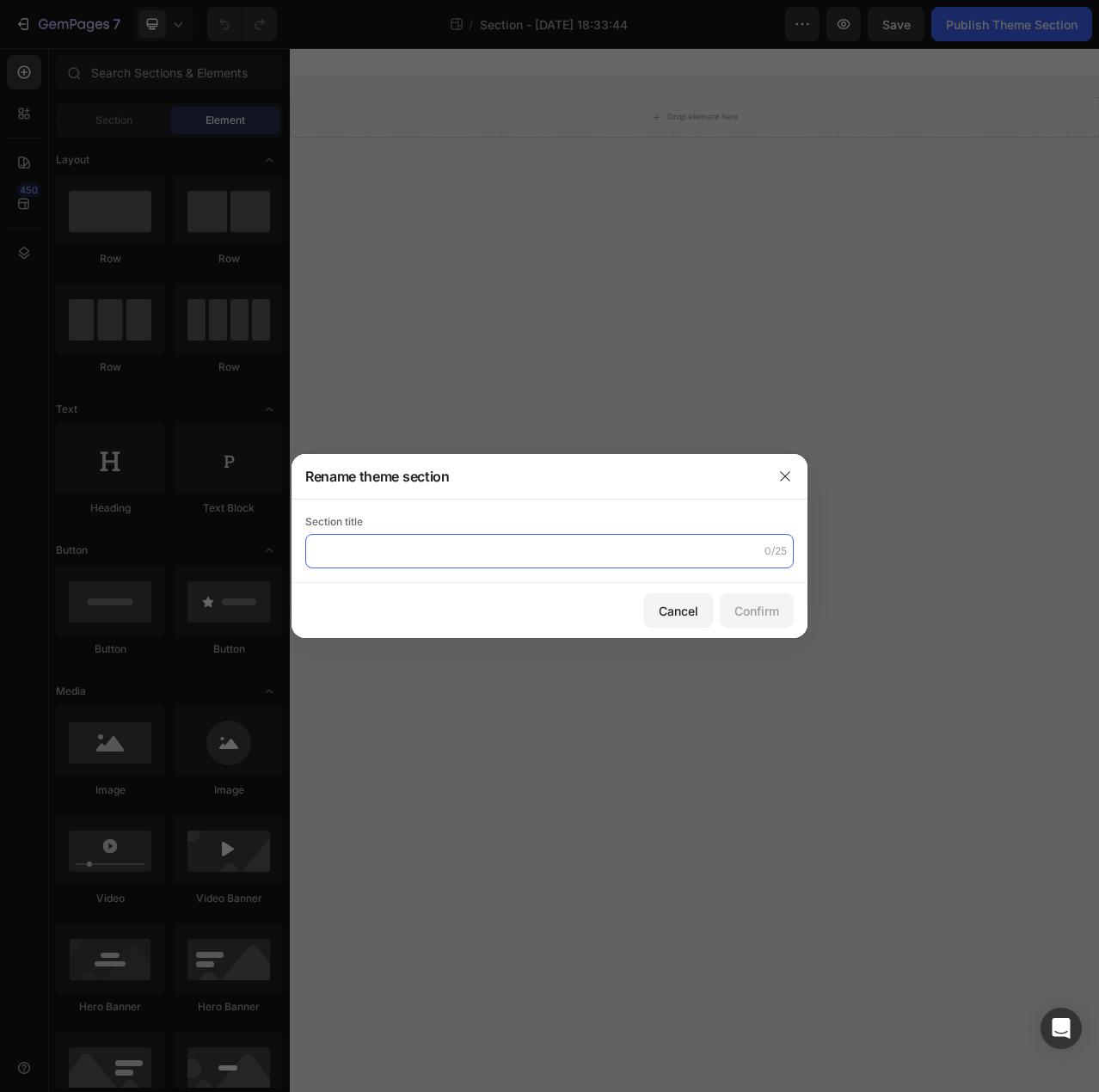
drag, startPoint x: 511, startPoint y: 563, endPoint x: 506, endPoint y: 552, distance: 12.1
click at [511, 563] on input "text" at bounding box center [549, 551] width 489 height 34
click at [506, 552] on input "text" at bounding box center [549, 551] width 489 height 34
drag, startPoint x: 506, startPoint y: 552, endPoint x: 440, endPoint y: 541, distance: 66.9
click at [440, 541] on input "text" at bounding box center [549, 551] width 489 height 34
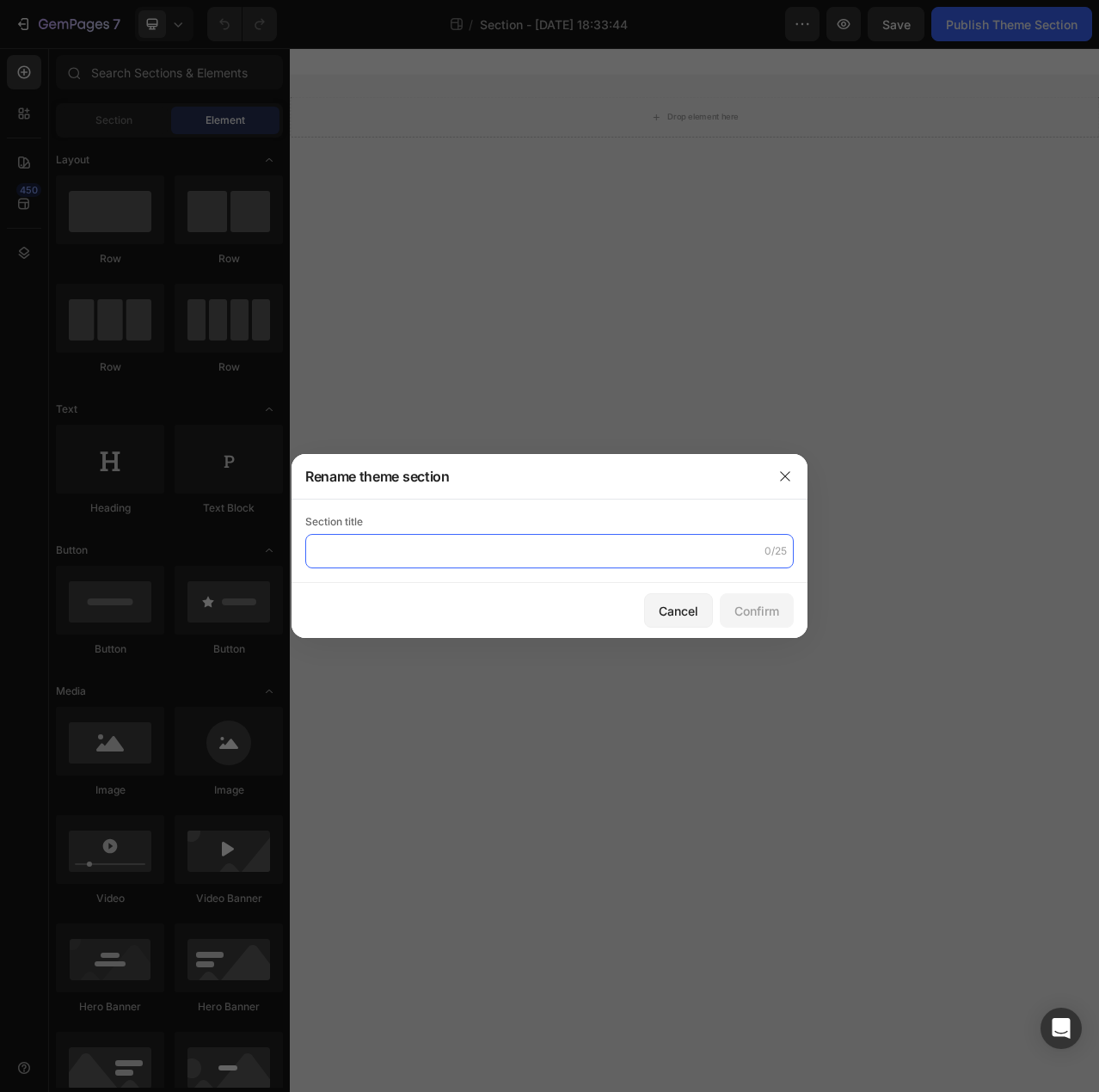
click at [440, 541] on input "text" at bounding box center [549, 551] width 489 height 34
paste input "GEM-WZL Vitiligo 2"
click at [315, 552] on input "GEM-WZL Vitiligo 2" at bounding box center [549, 551] width 489 height 34
type input "GEM-LJL-CVTS 2"
click at [763, 615] on div "Confirm" at bounding box center [756, 611] width 44 height 18
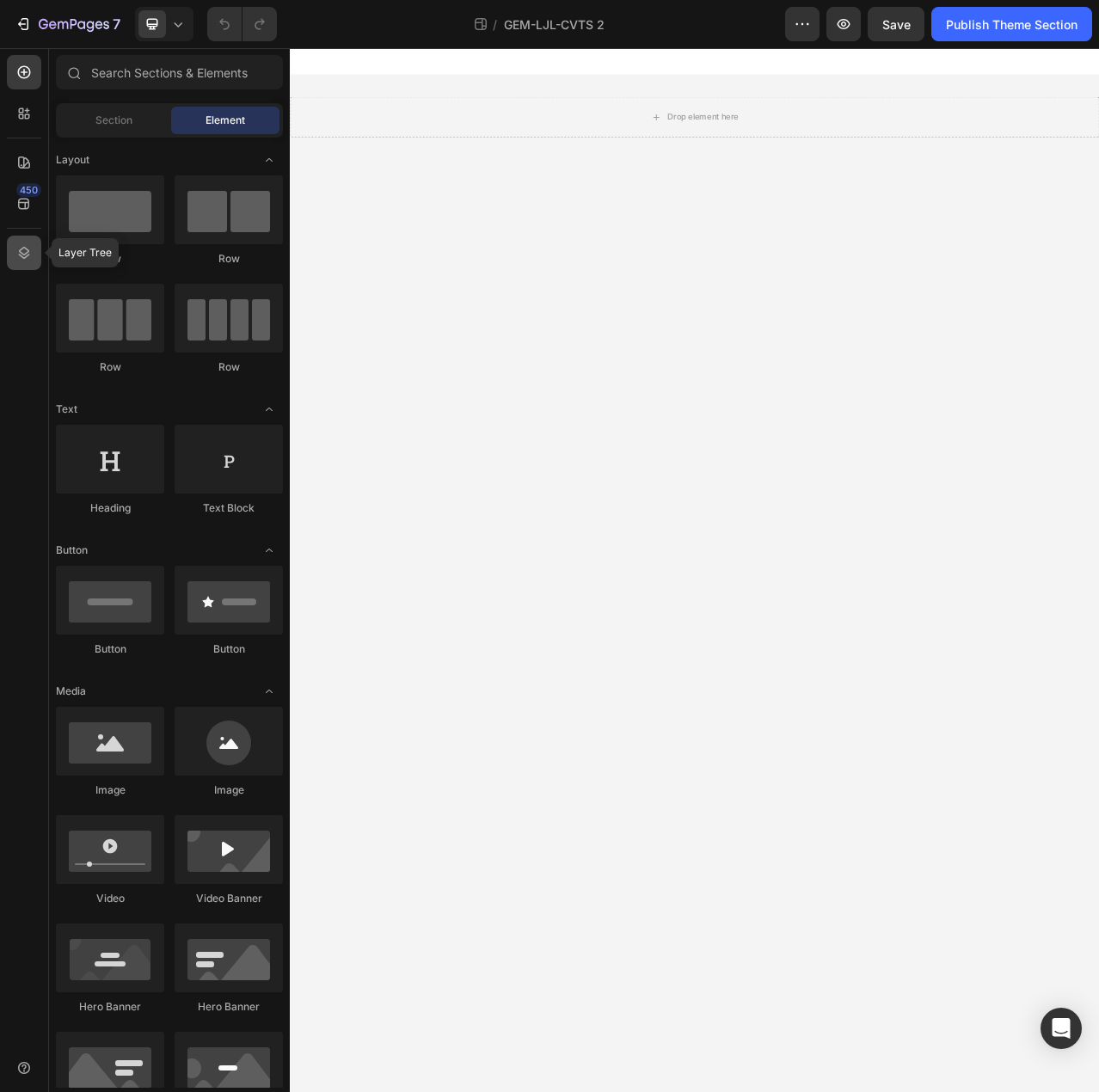
click at [28, 254] on icon at bounding box center [24, 253] width 17 height 17
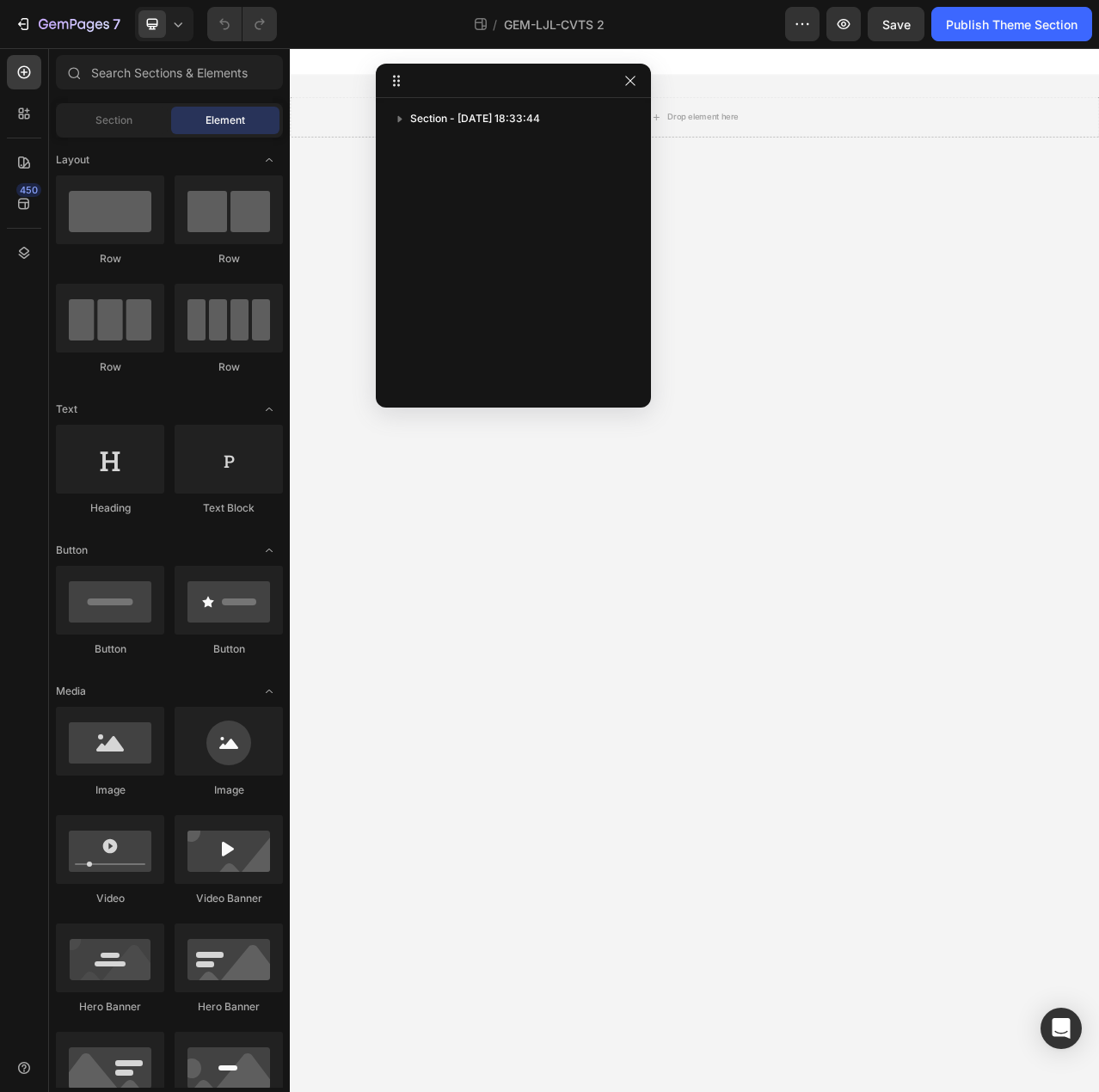
click at [483, 195] on div "Section - Sep 27 18:33:44" at bounding box center [513, 247] width 275 height 284
click at [473, 227] on div "Section - Sep 27 18:33:44" at bounding box center [513, 247] width 275 height 284
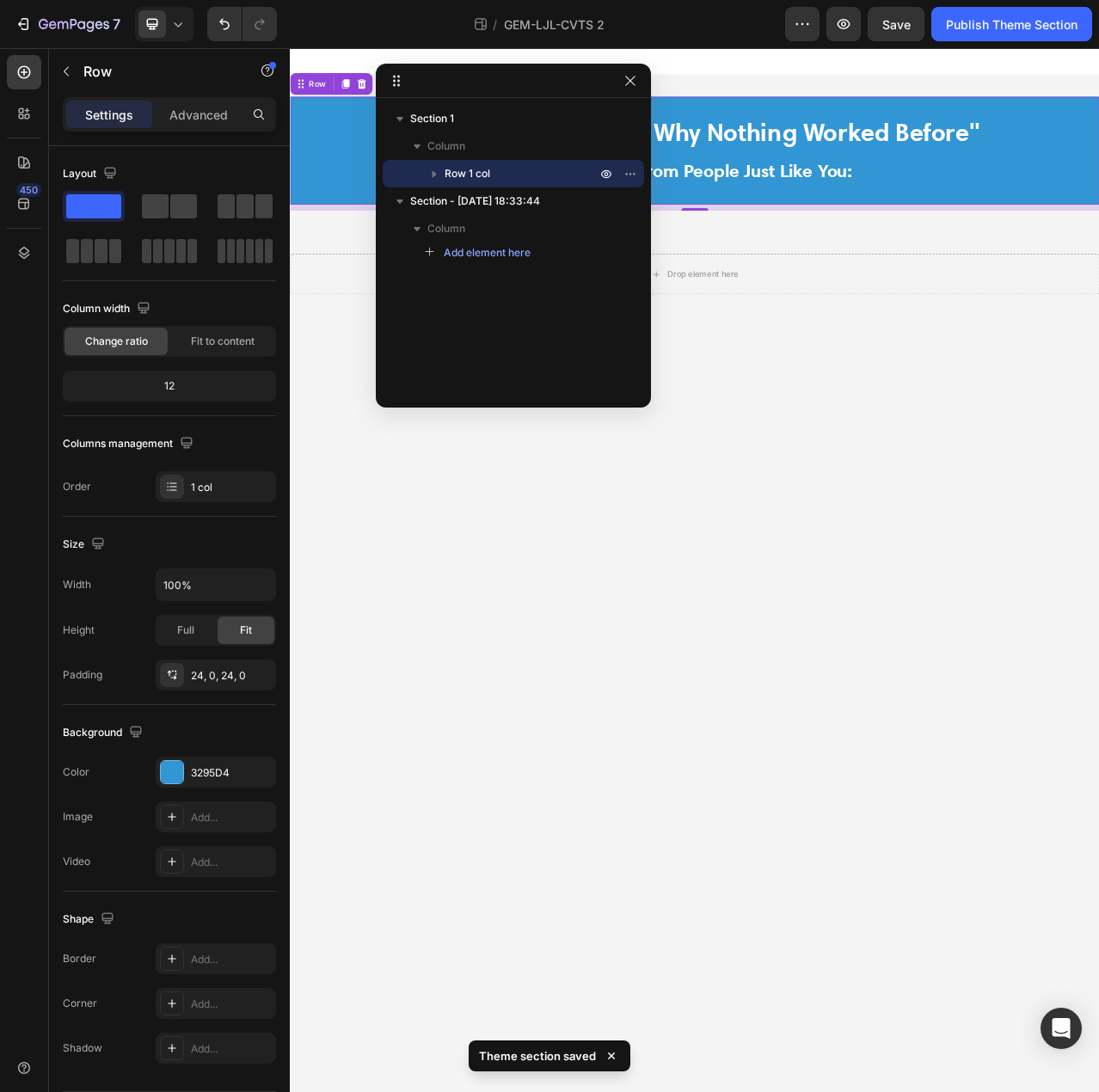
click at [437, 174] on icon "button" at bounding box center [435, 173] width 17 height 17
click at [73, 24] on icon "button" at bounding box center [74, 24] width 7 height 10
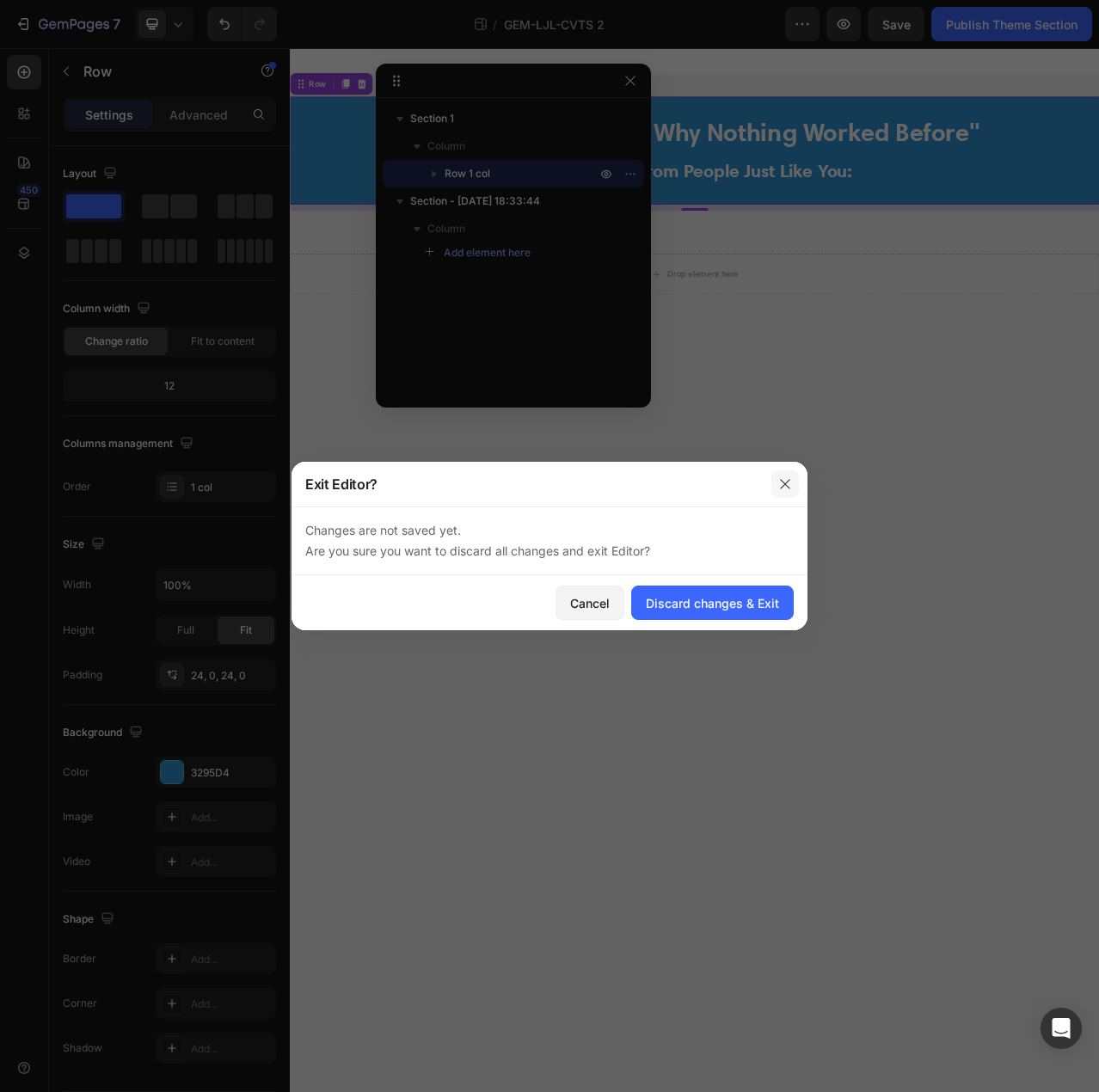
click at [787, 481] on icon "button" at bounding box center [785, 485] width 14 height 14
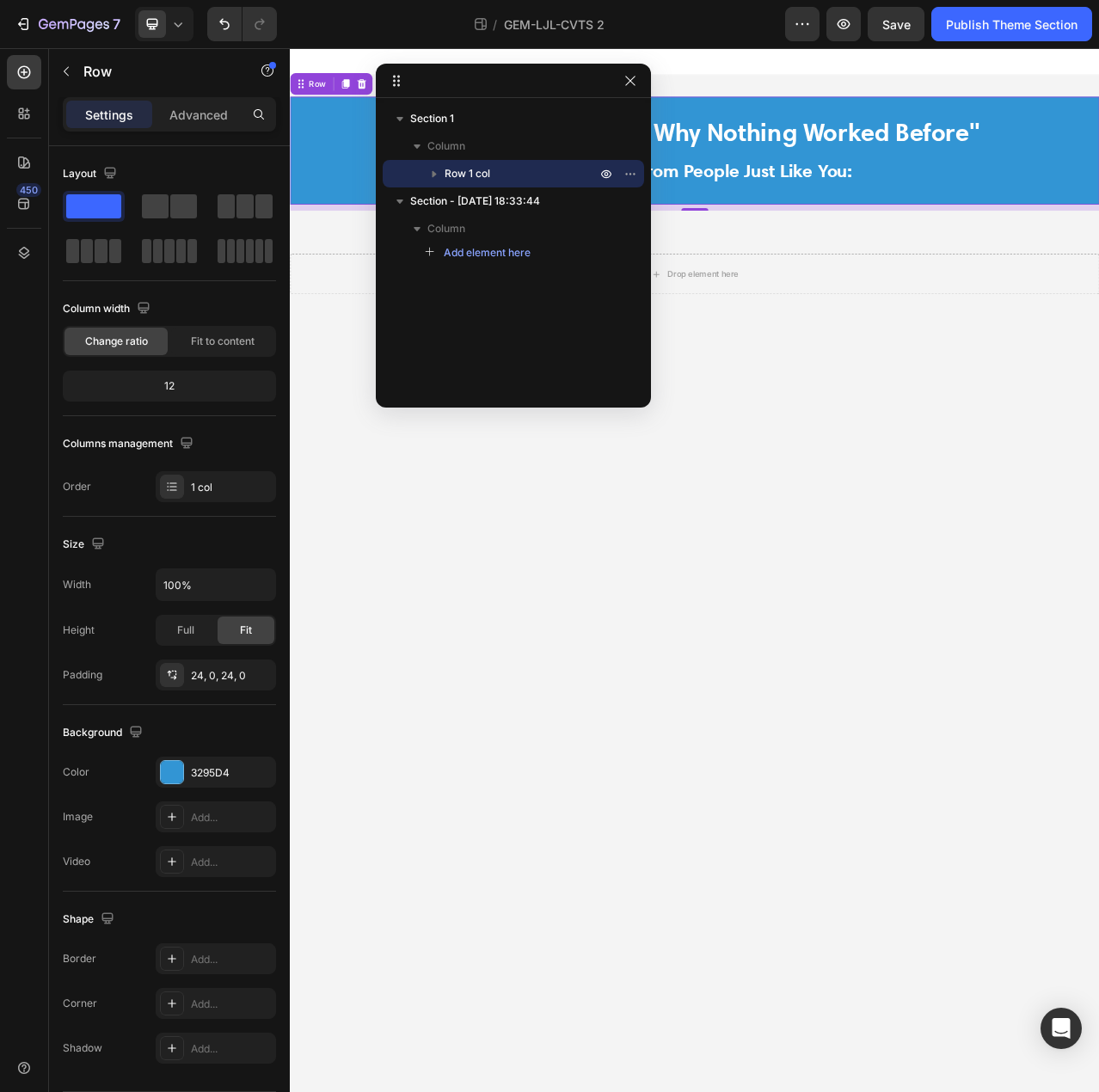
click at [437, 322] on div "Section 1 Column Row 1 col Section - Sep 27 18:33:44 Column Add element here" at bounding box center [513, 247] width 275 height 284
click at [516, 307] on div "Section 1 Column Row 1 col Section - Sep 27 18:33:44 Column Add element here" at bounding box center [513, 247] width 275 height 284
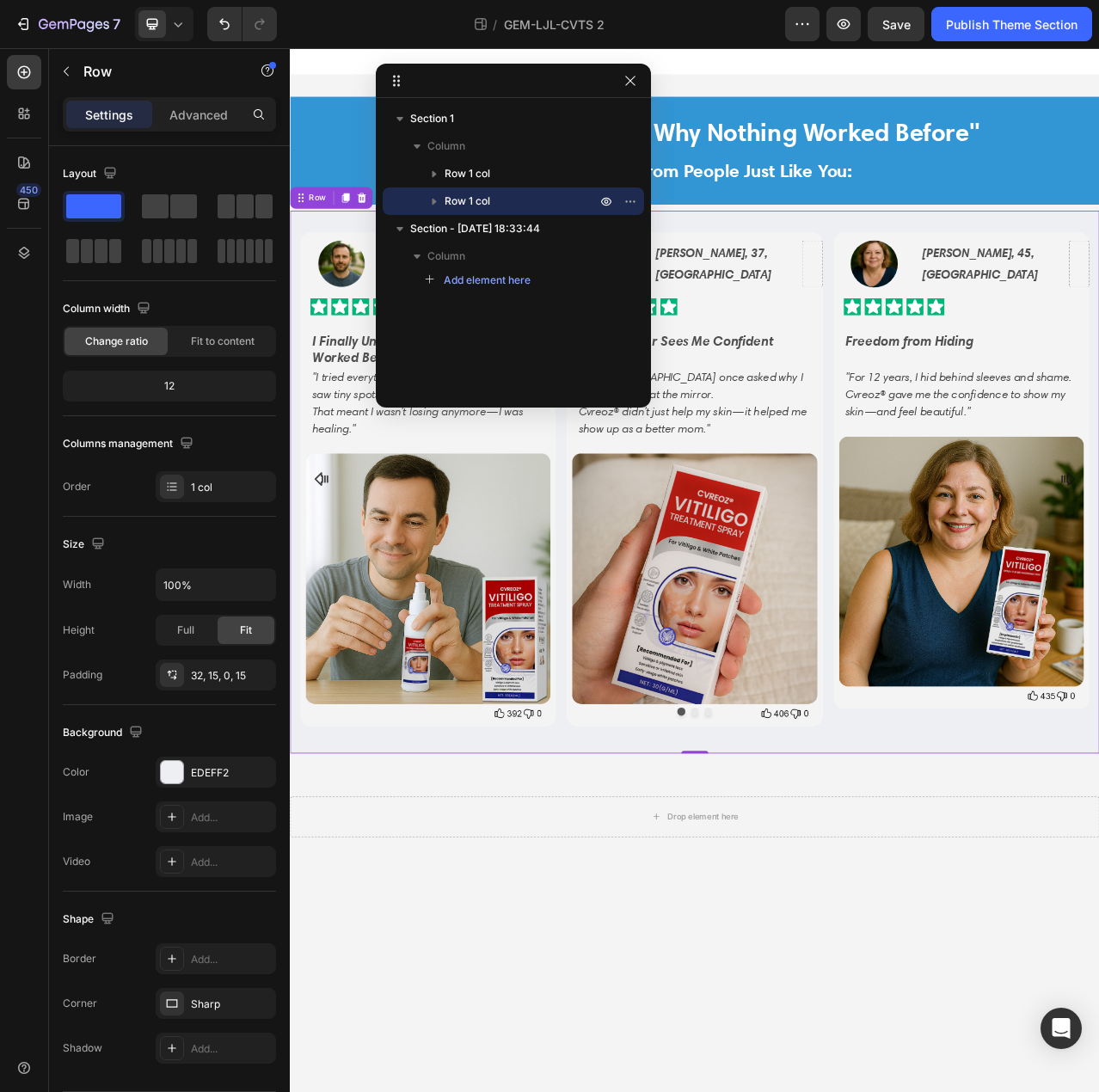
click at [475, 331] on div "Section 1 Column Row 1 col Row 1 col Section - Sep 27 18:33:44 Column Add eleme…" at bounding box center [513, 247] width 275 height 284
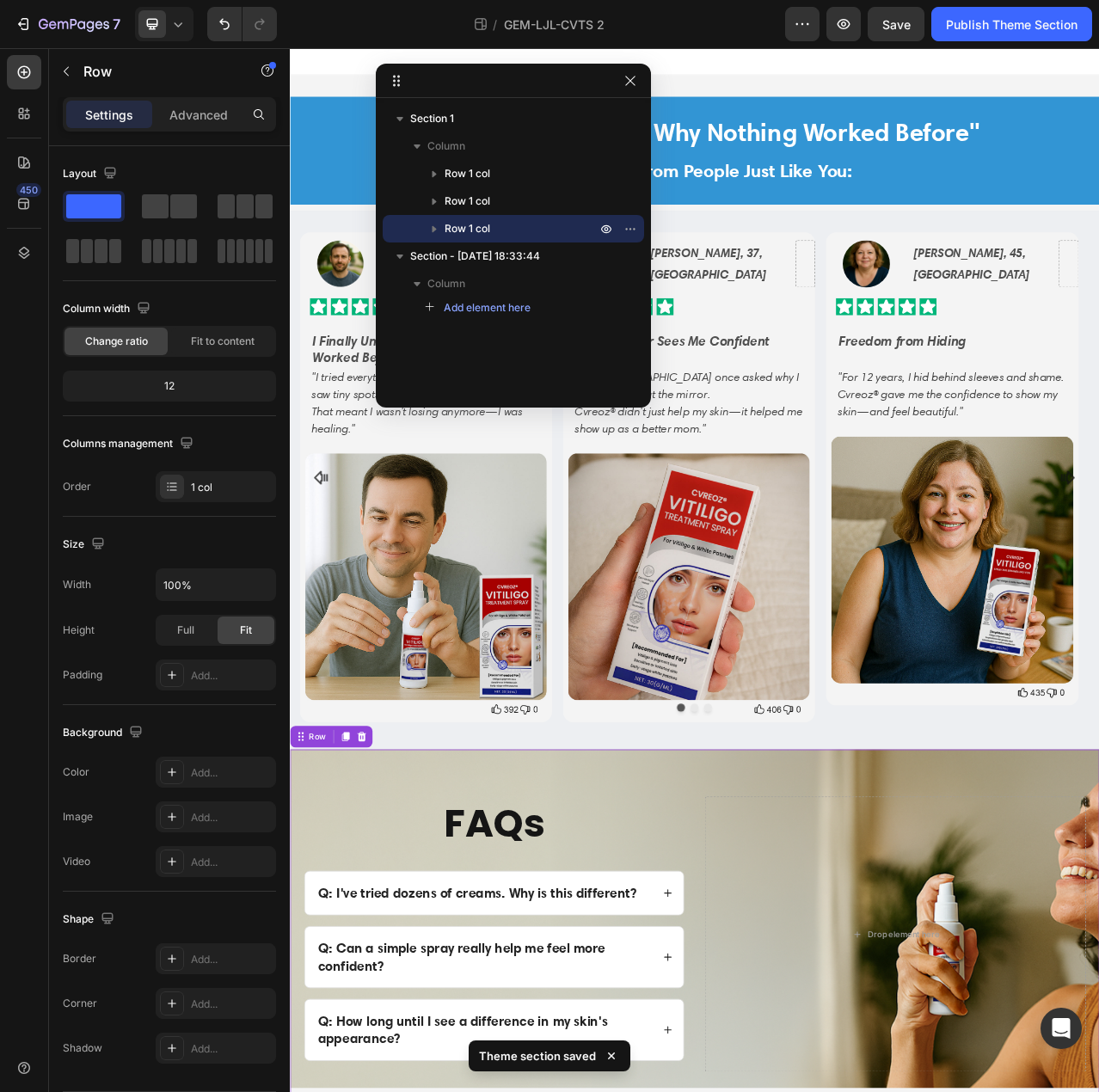
click at [566, 354] on div "Section 1 Column Row 1 col Row 1 col Row 1 col Section - Sep 27 18:33:44 Column…" at bounding box center [513, 247] width 275 height 284
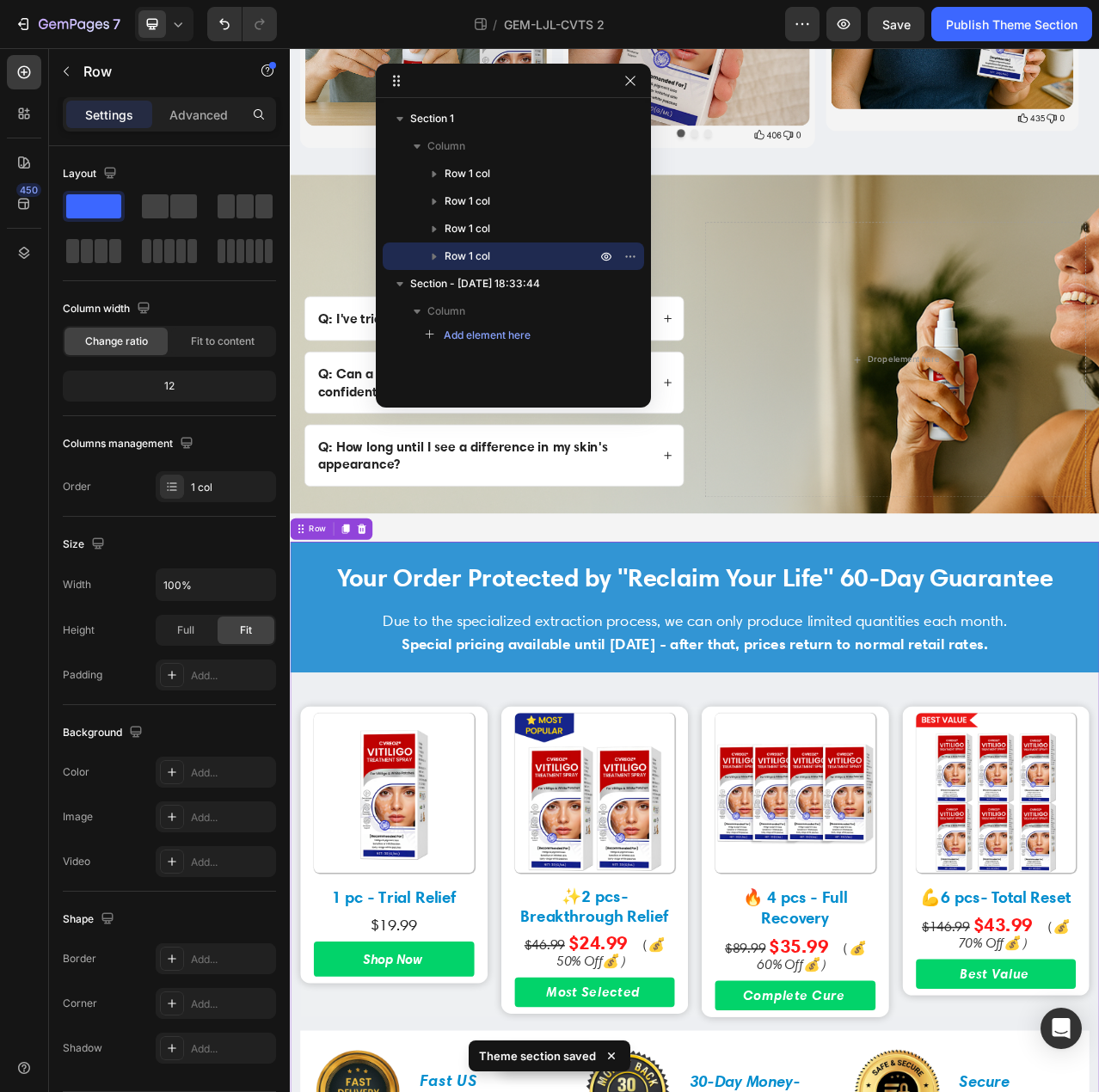
scroll to position [734, 0]
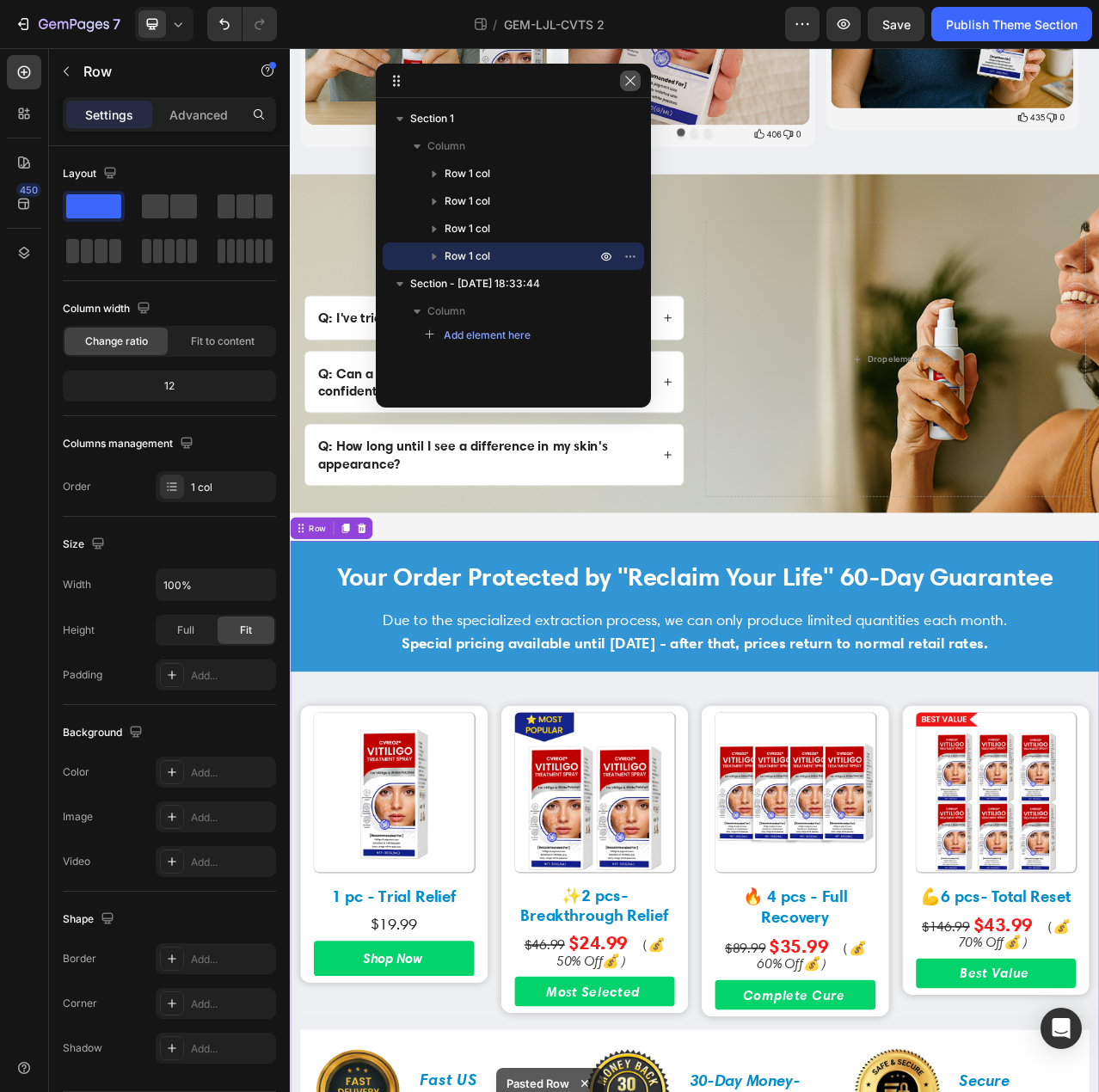
drag, startPoint x: 631, startPoint y: 85, endPoint x: 425, endPoint y: 57, distance: 207.9
click at [631, 85] on icon "button" at bounding box center [630, 81] width 14 height 14
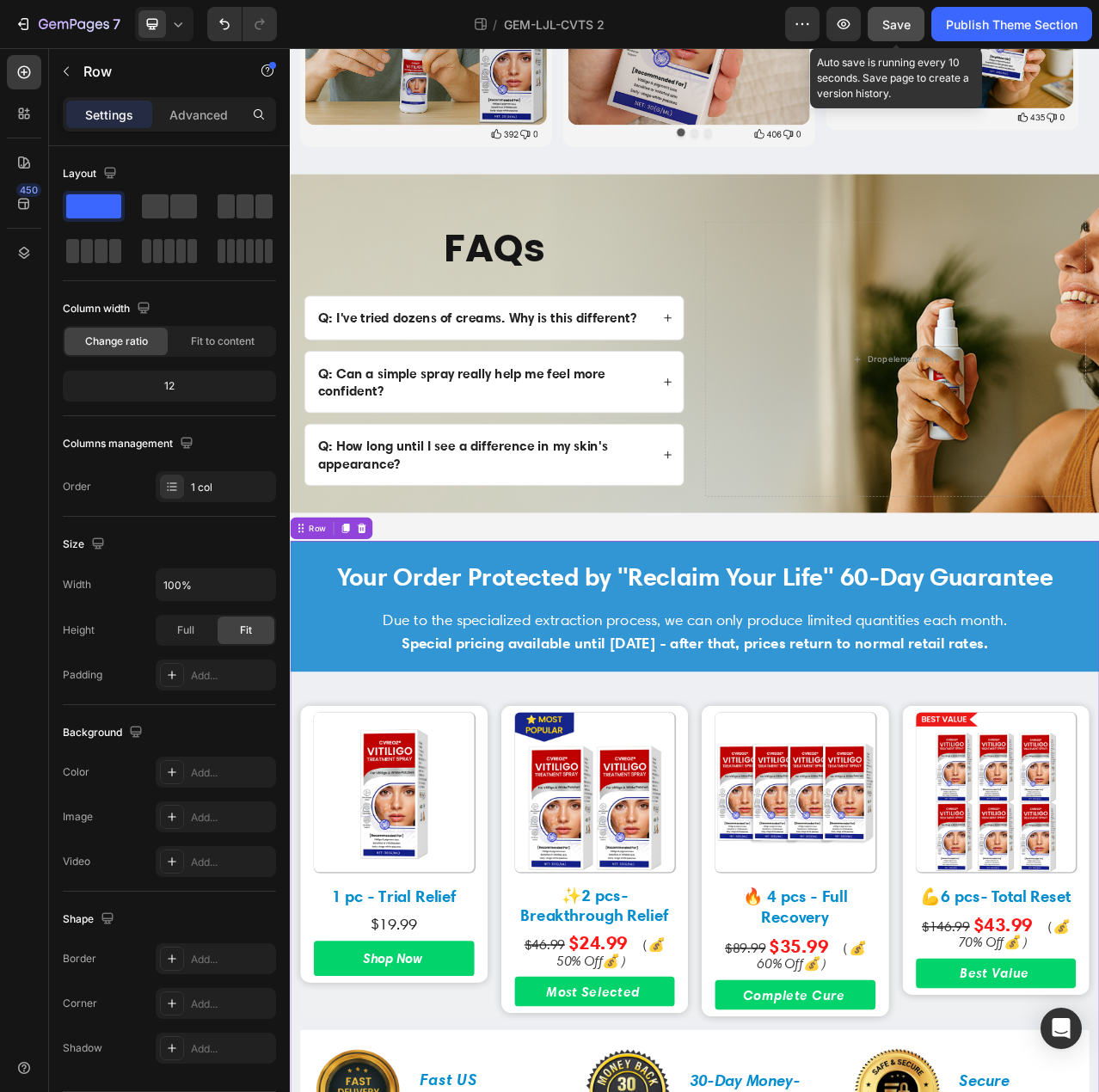
click at [899, 25] on span "Save" at bounding box center [897, 24] width 29 height 15
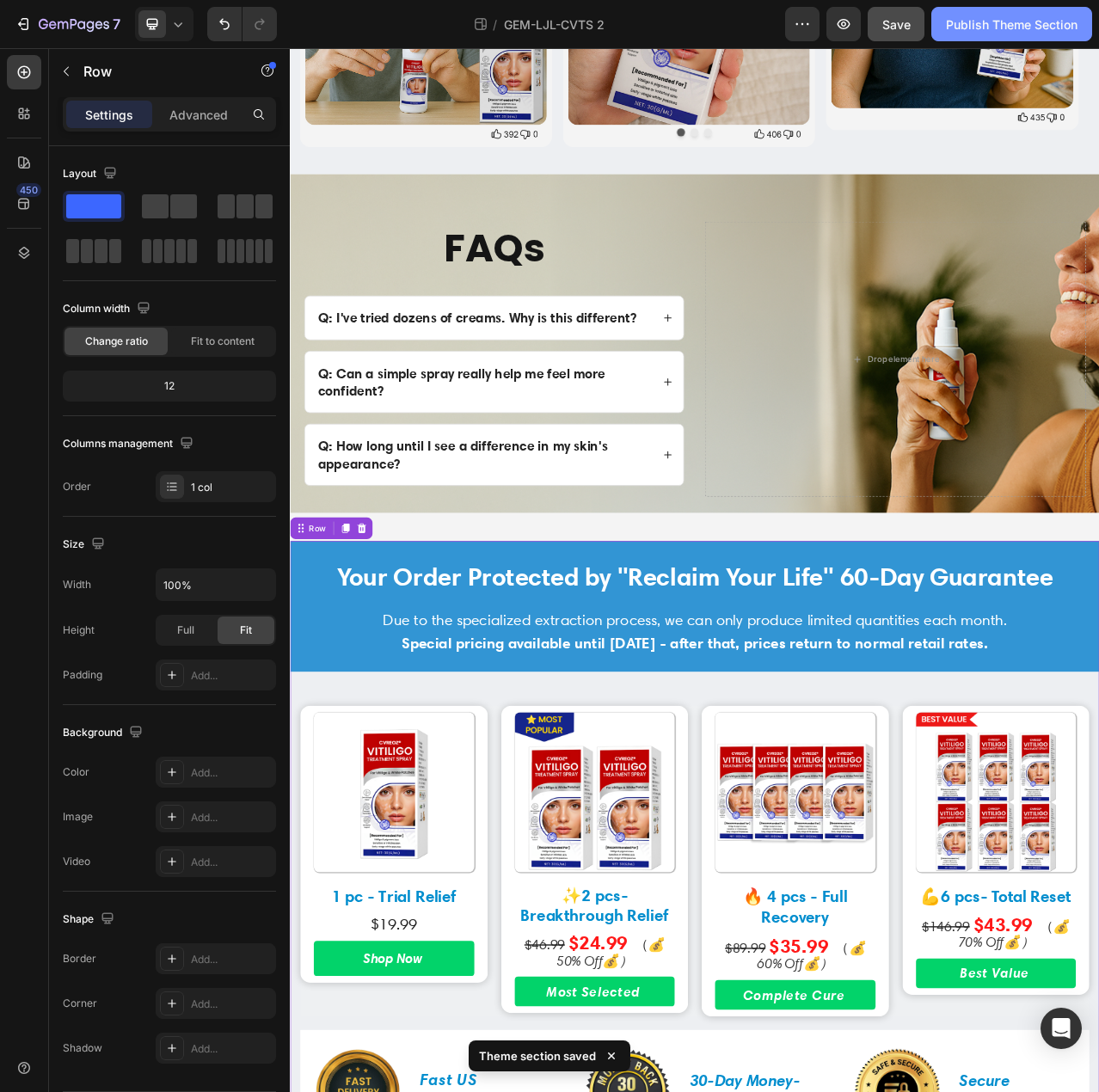
click at [966, 18] on div "Publish Theme Section" at bounding box center [1012, 24] width 132 height 18
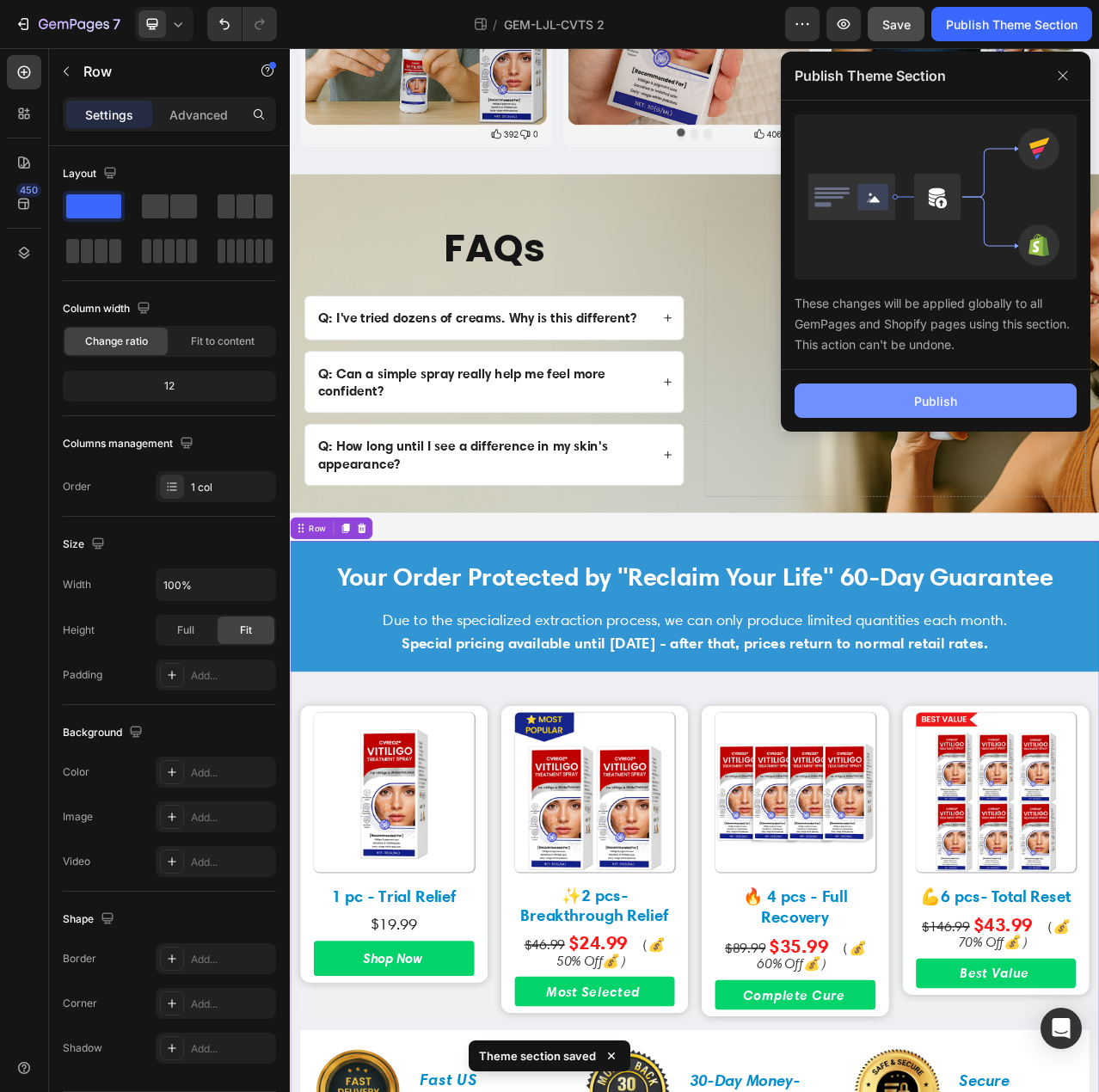
click at [946, 400] on div "Publish" at bounding box center [935, 401] width 43 height 18
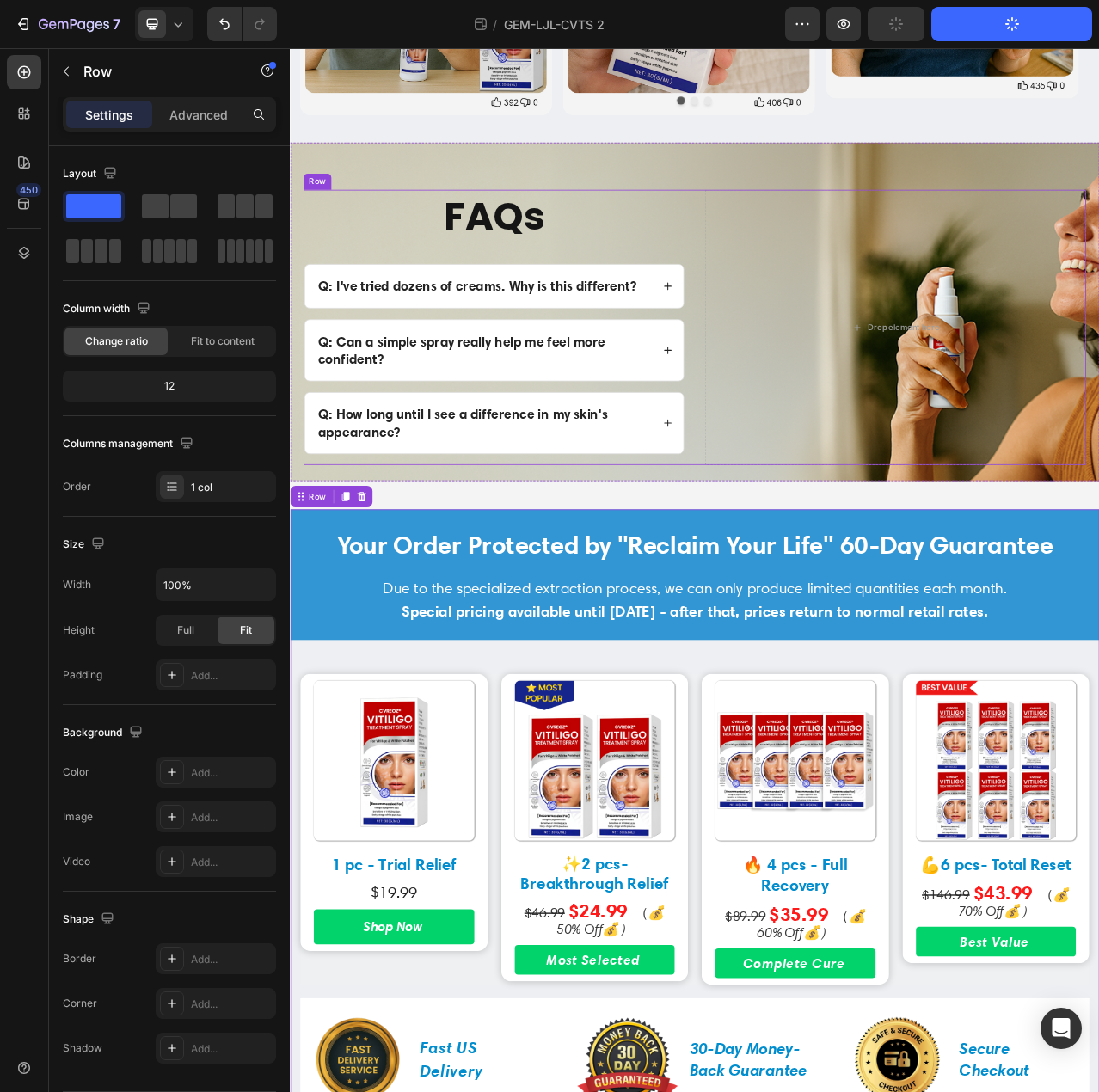
scroll to position [980, 0]
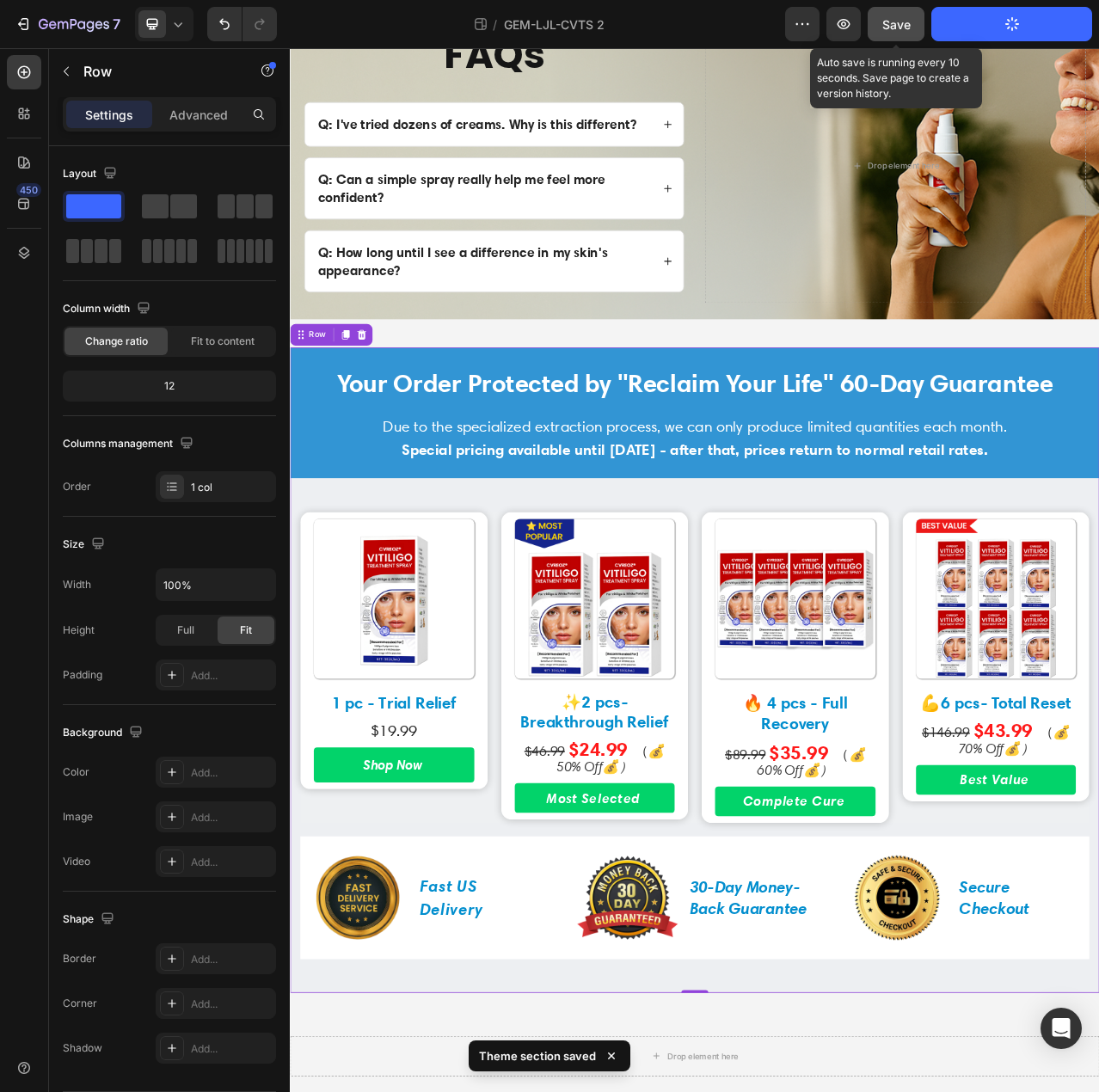
click at [885, 25] on span "Save" at bounding box center [897, 24] width 29 height 15
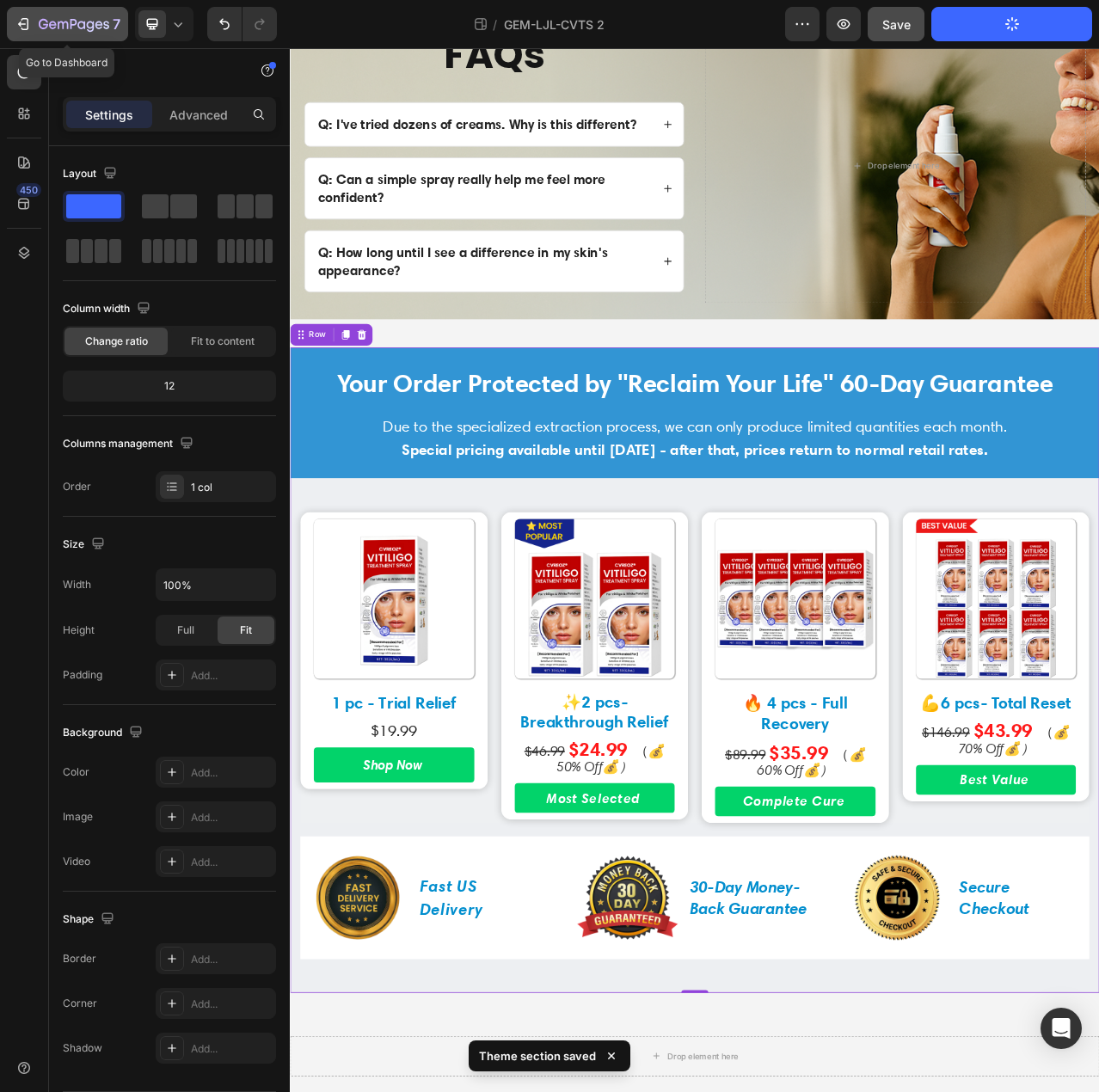
click at [30, 18] on icon "button" at bounding box center [24, 24] width 17 height 17
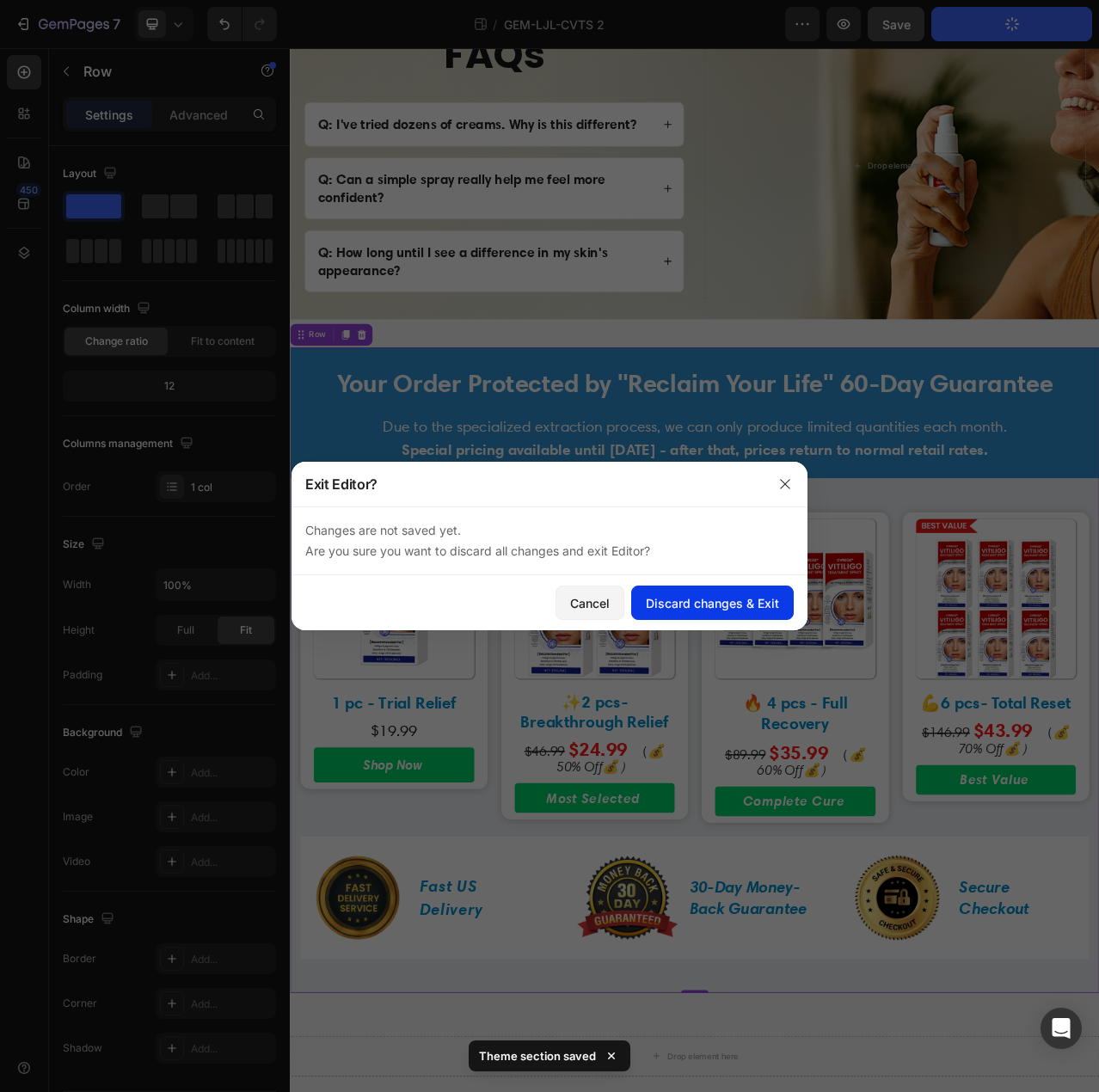
click at [702, 603] on div "Discard changes & Exit" at bounding box center [712, 603] width 133 height 18
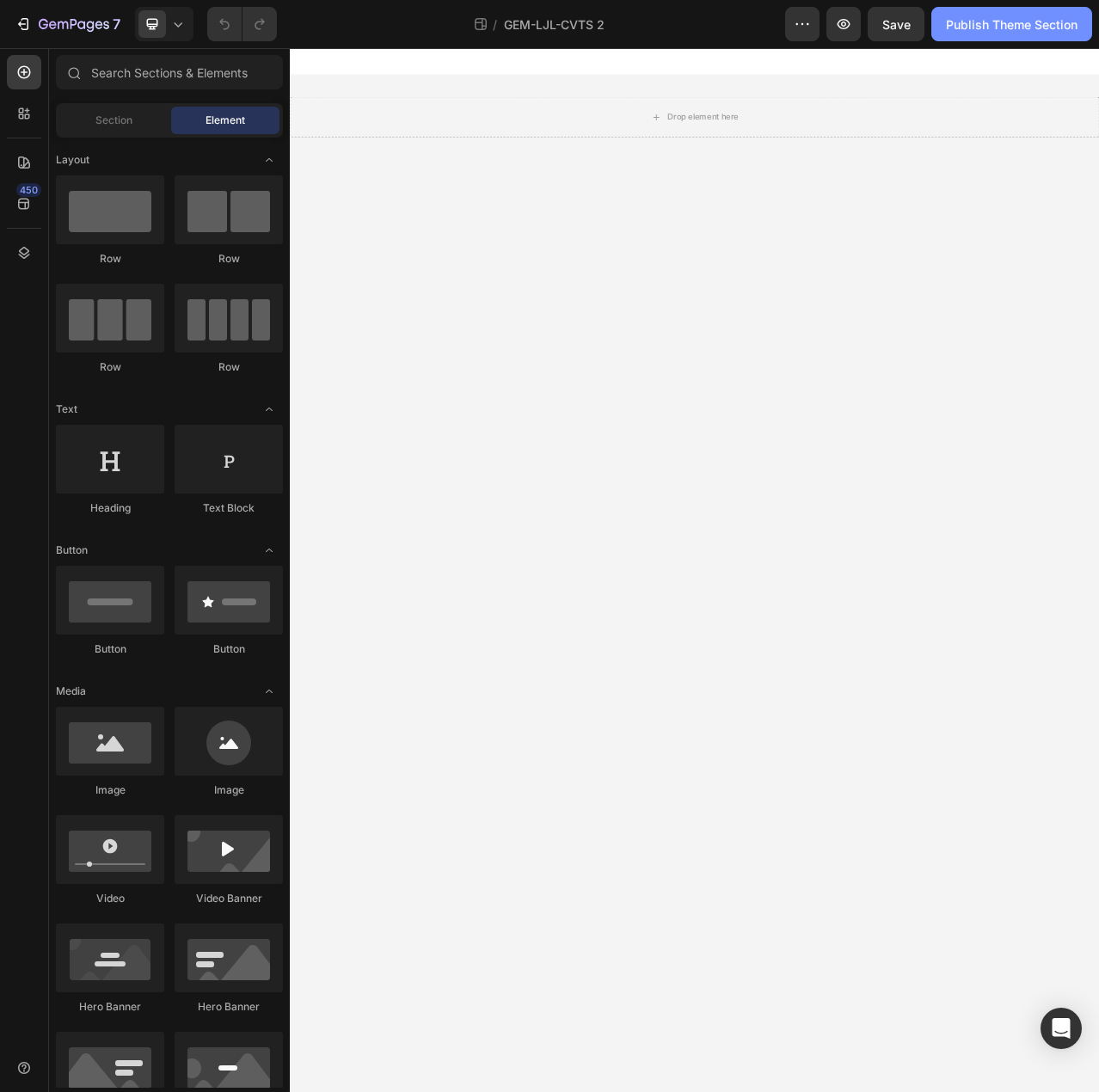
click at [1033, 28] on div "Publish Theme Section" at bounding box center [1012, 24] width 132 height 18
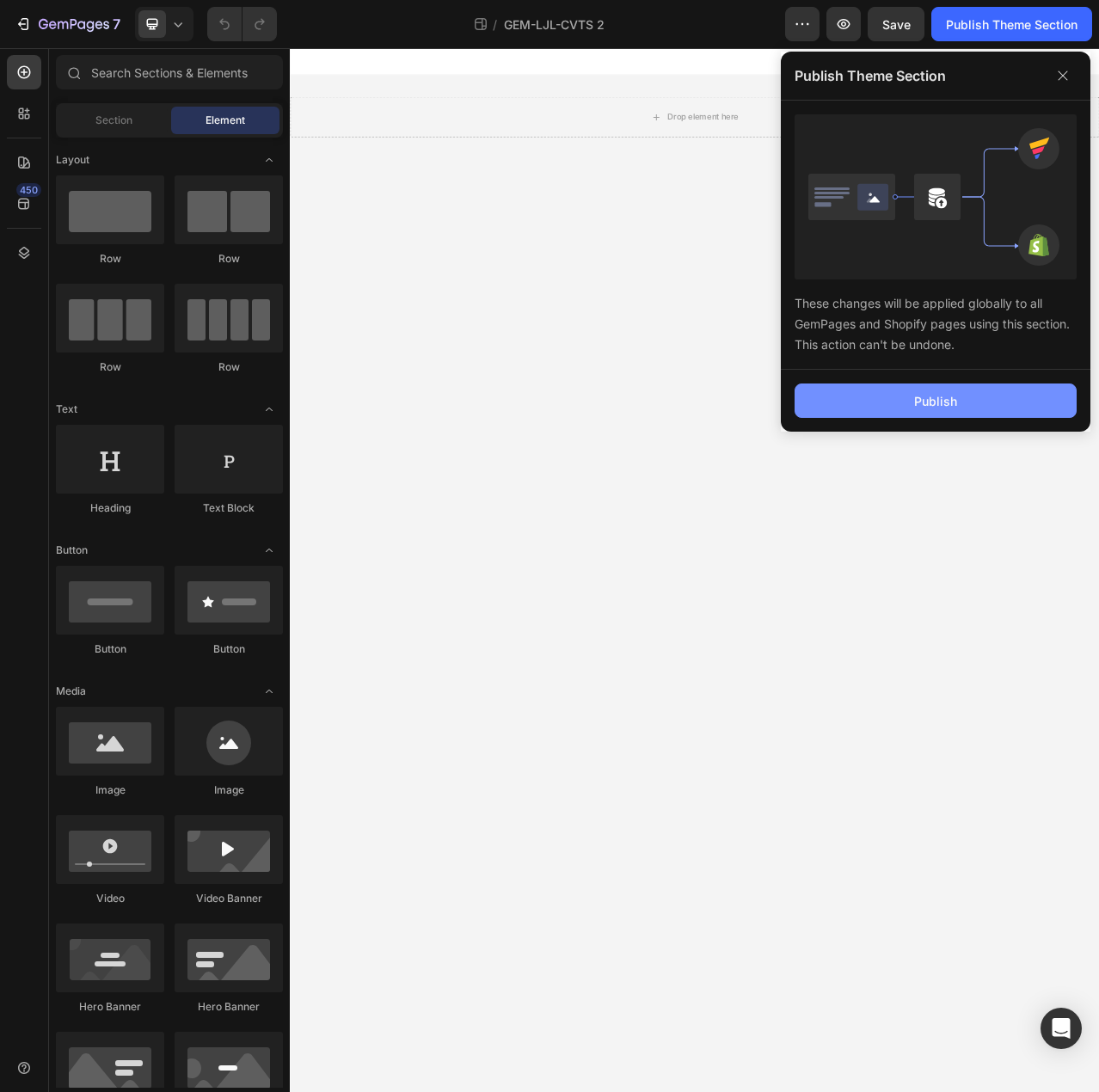
click at [980, 390] on button "Publish" at bounding box center [936, 400] width 282 height 34
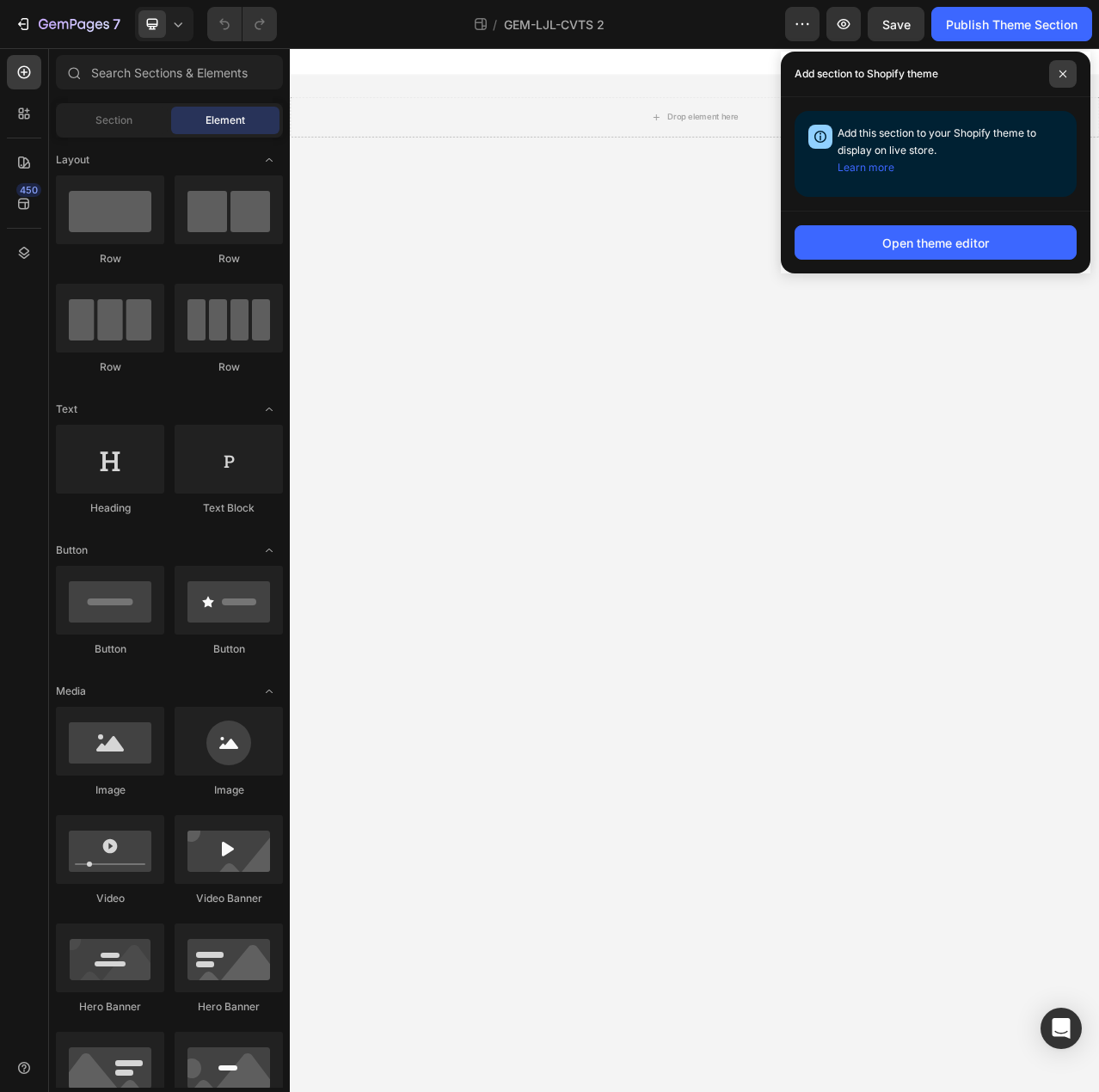
click at [1067, 68] on span at bounding box center [1063, 74] width 28 height 28
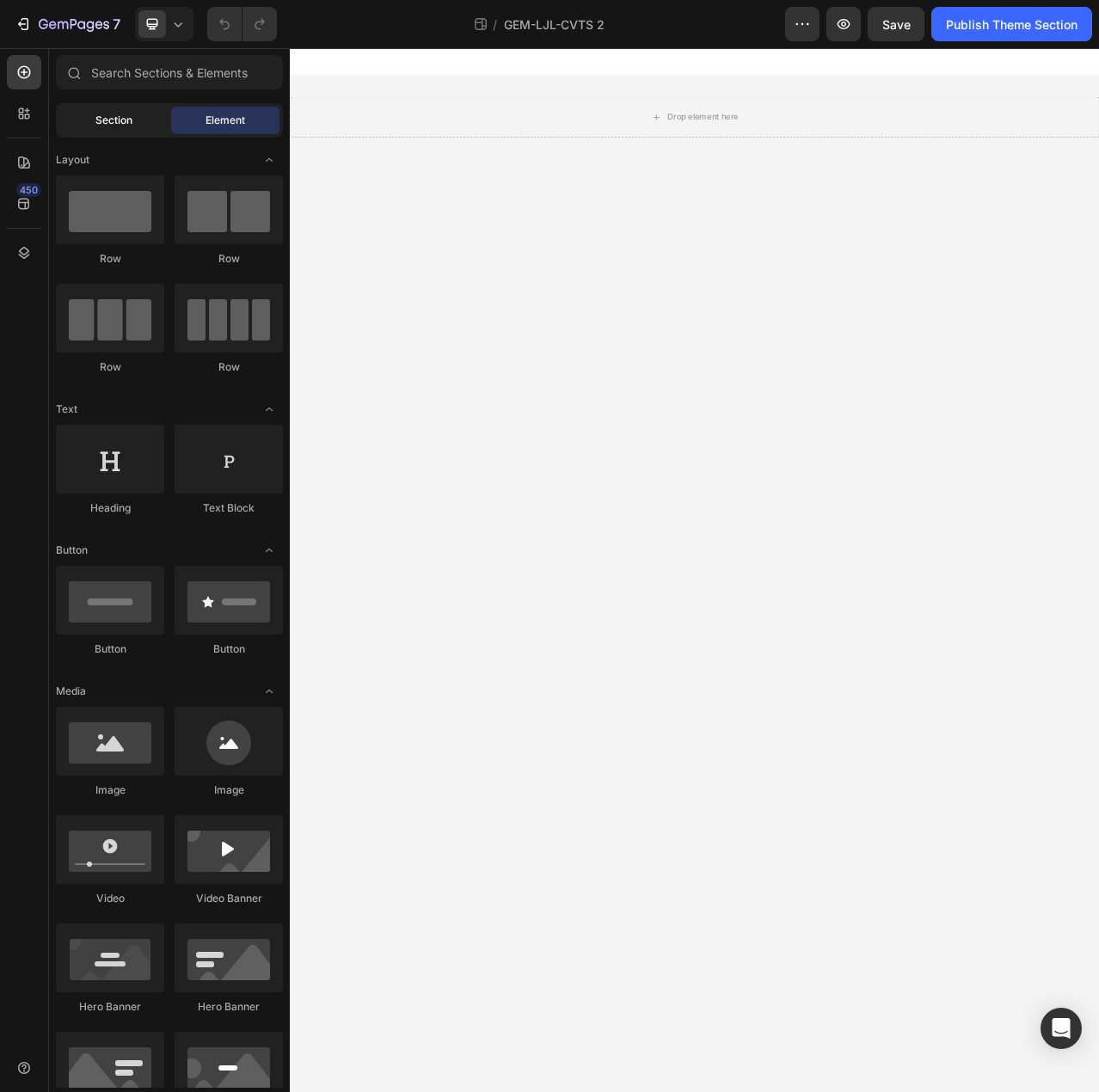
click at [121, 133] on div "Section" at bounding box center [113, 120] width 108 height 28
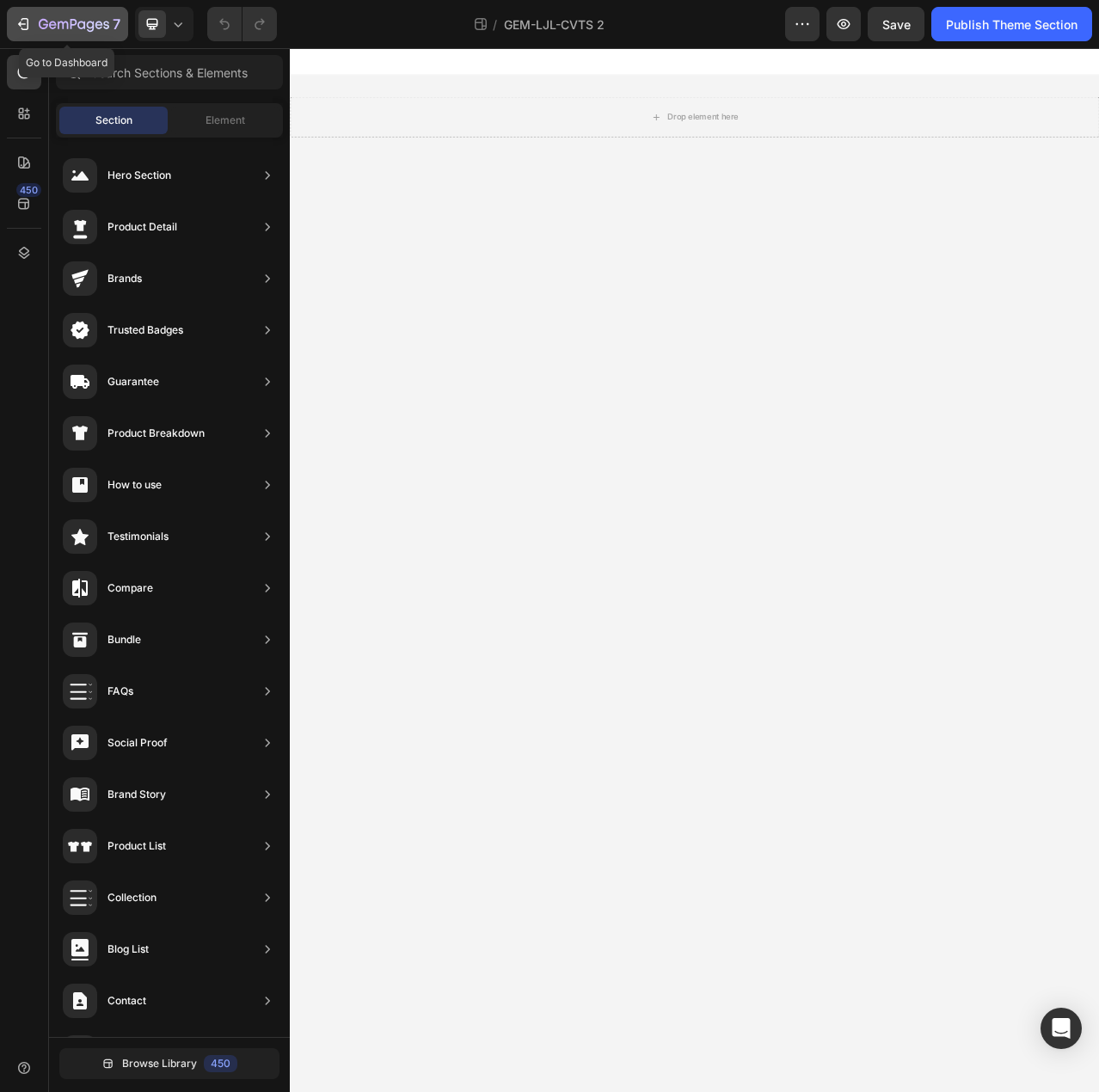
click at [25, 25] on icon "button" at bounding box center [24, 24] width 17 height 17
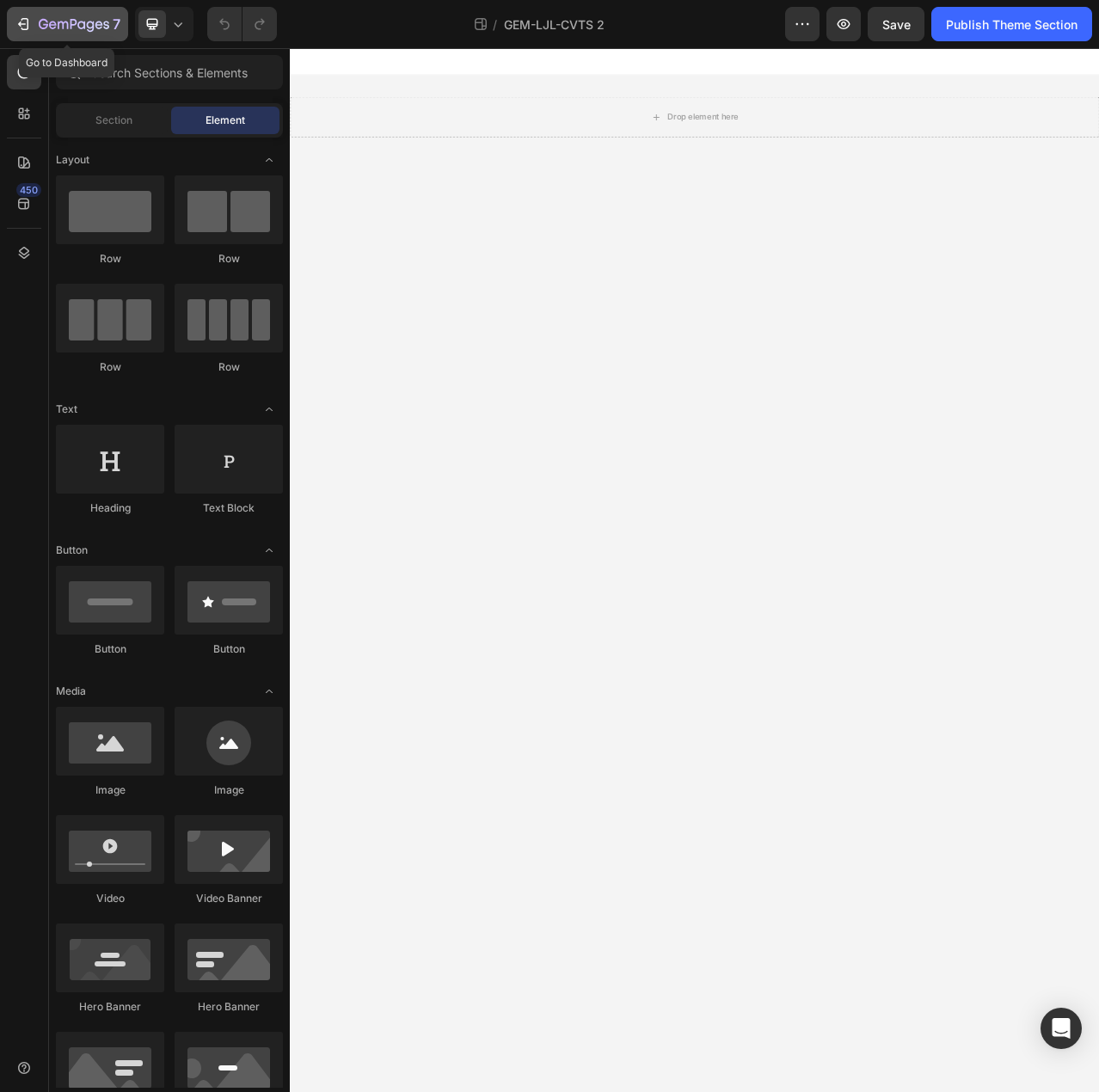
click at [57, 27] on icon "button" at bounding box center [73, 25] width 71 height 15
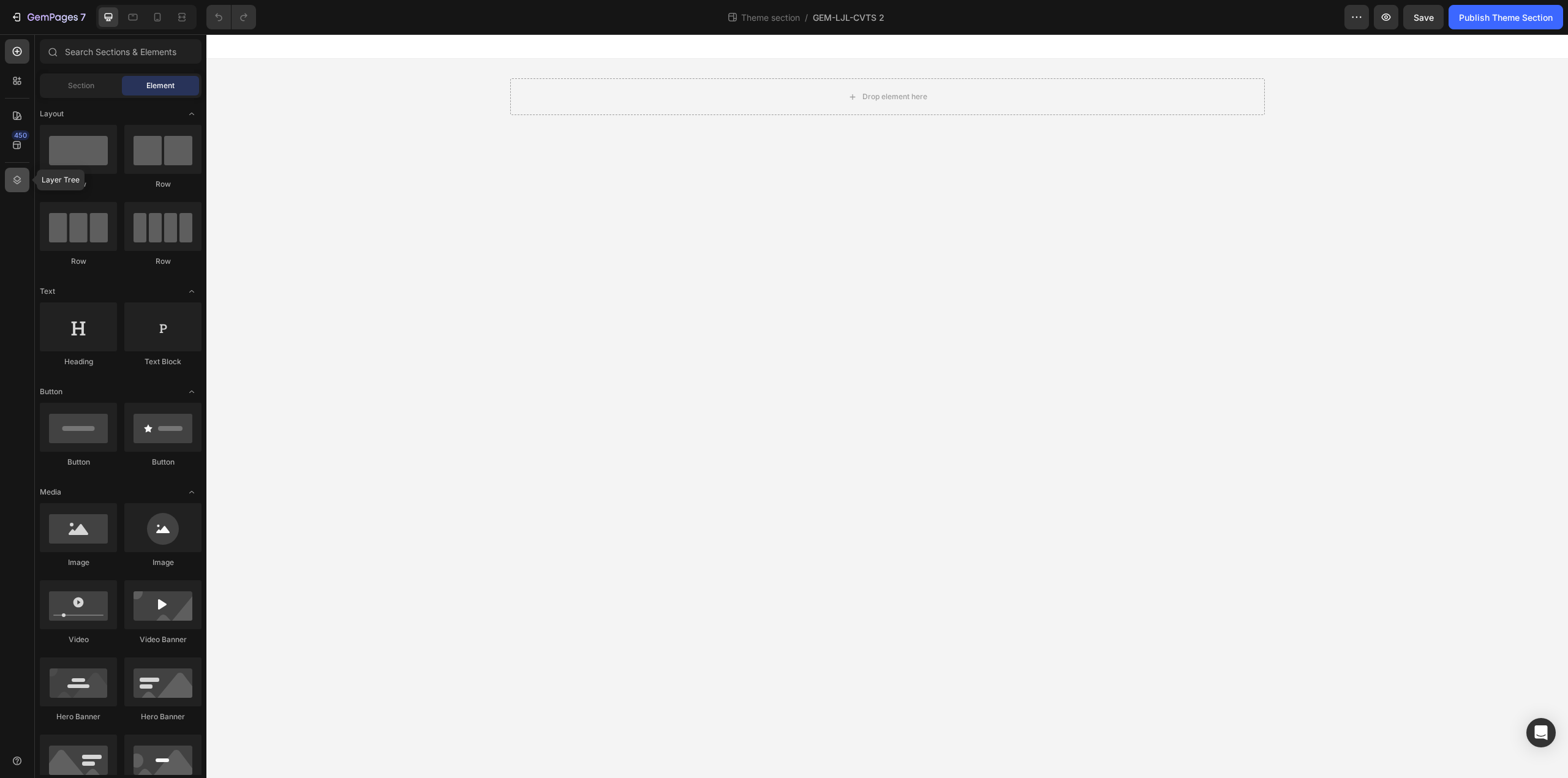
click at [18, 182] on icon at bounding box center [17, 180] width 12 height 12
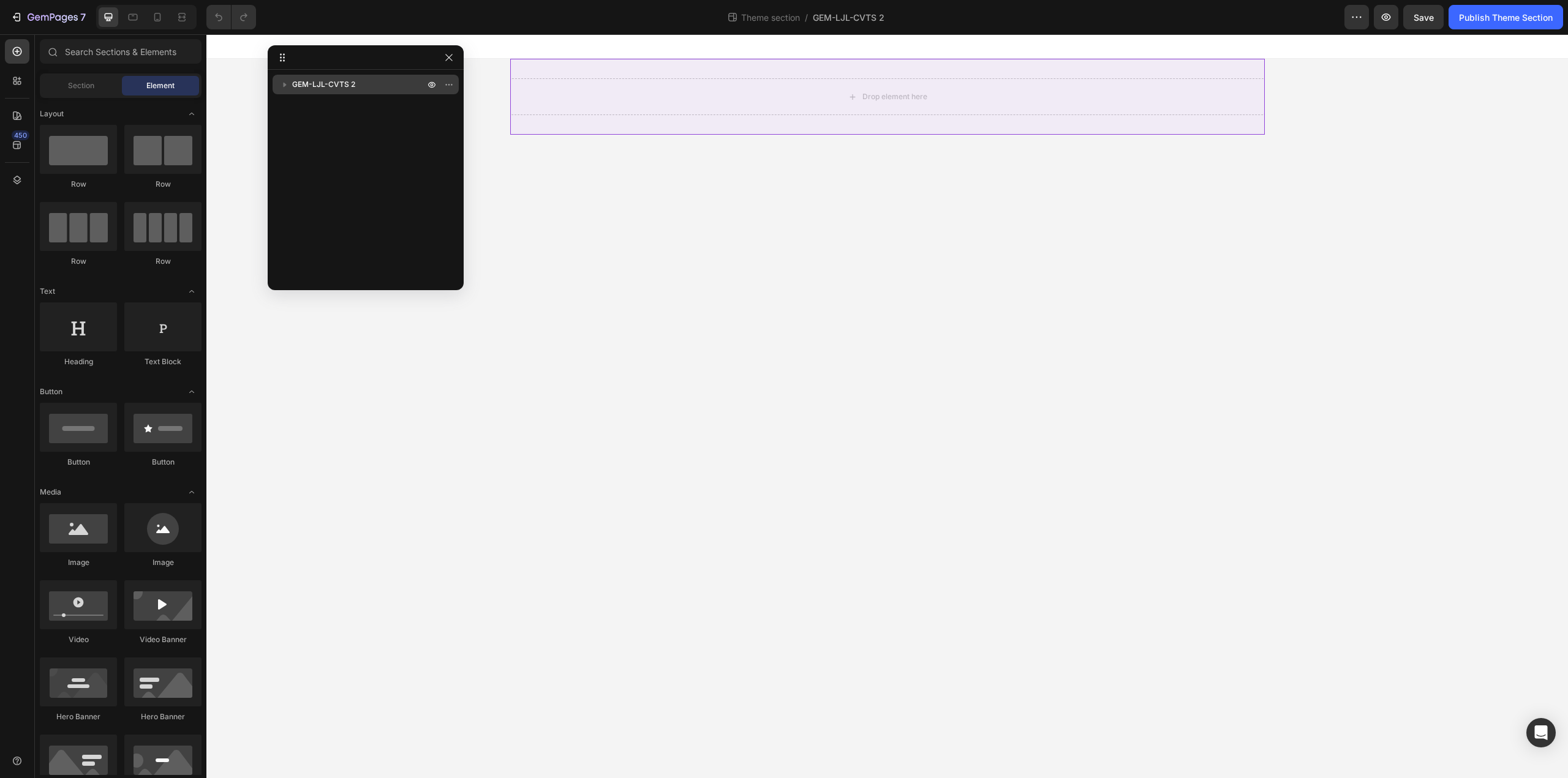
click at [355, 80] on p "GEM-LJL-CVTS 2" at bounding box center [359, 84] width 135 height 12
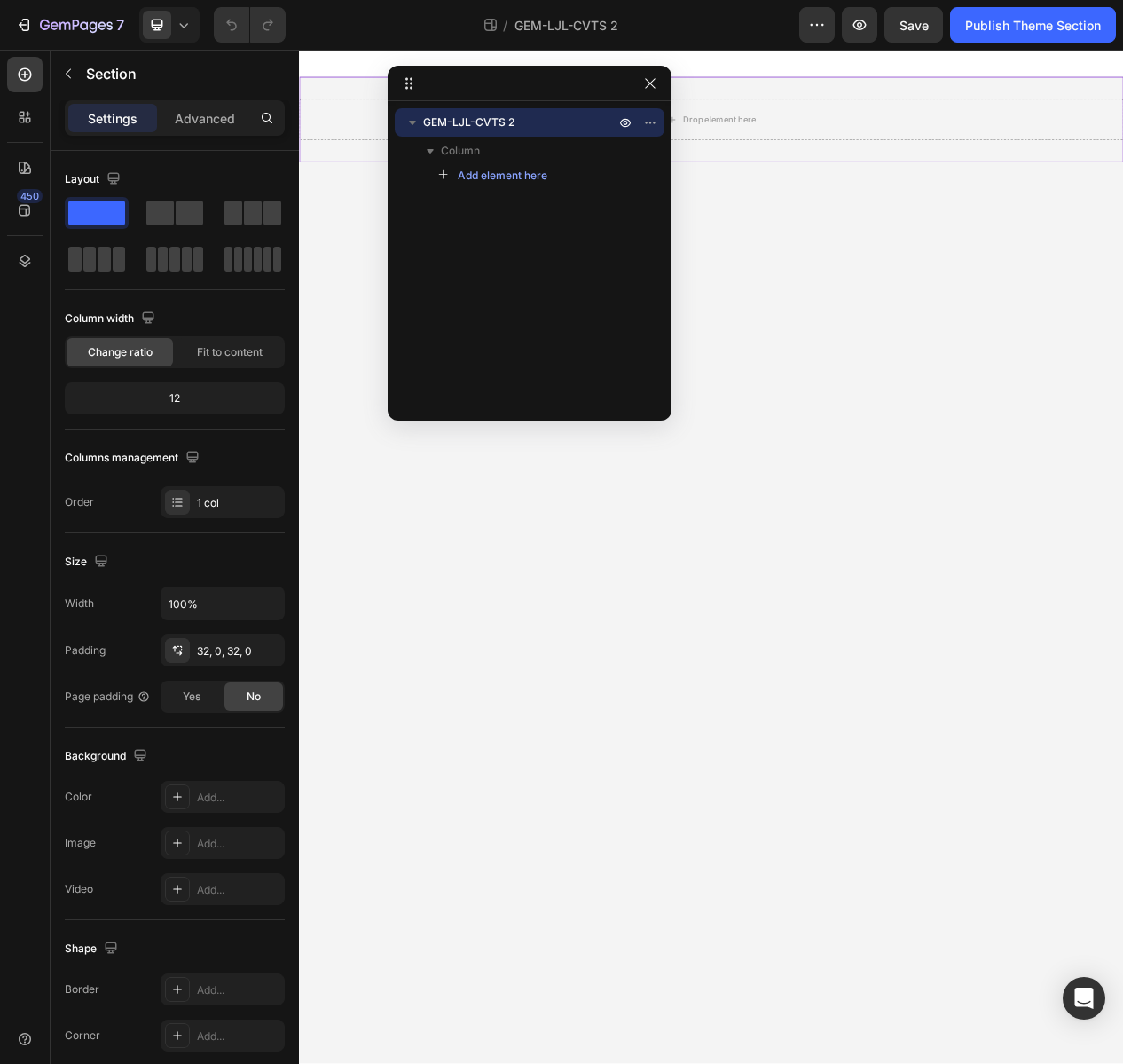
click at [415, 121] on icon "button" at bounding box center [413, 122] width 7 height 4
click at [524, 185] on div "GEM-LJL-CVTS 2" at bounding box center [530, 255] width 284 height 293
click at [508, 185] on div "GEM-LJL-CVTS 2" at bounding box center [530, 255] width 284 height 293
drag, startPoint x: 517, startPoint y: 189, endPoint x: 492, endPoint y: 279, distance: 93.4
click at [492, 279] on div "GEM-LJL-CVTS 2" at bounding box center [530, 255] width 284 height 293
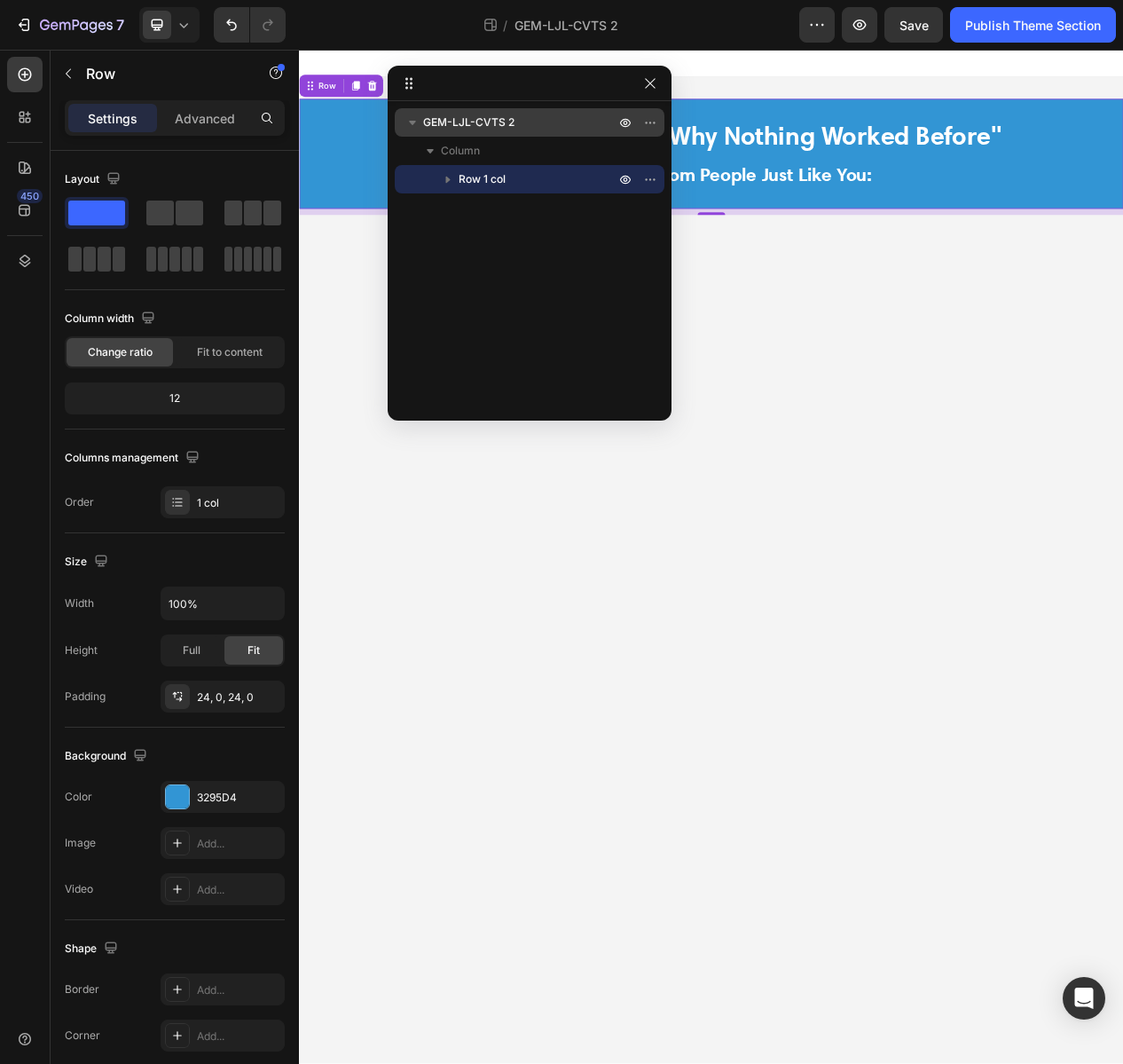
click at [539, 236] on div "GEM-LJL-CVTS 2 Column Row 1 col" at bounding box center [530, 255] width 284 height 293
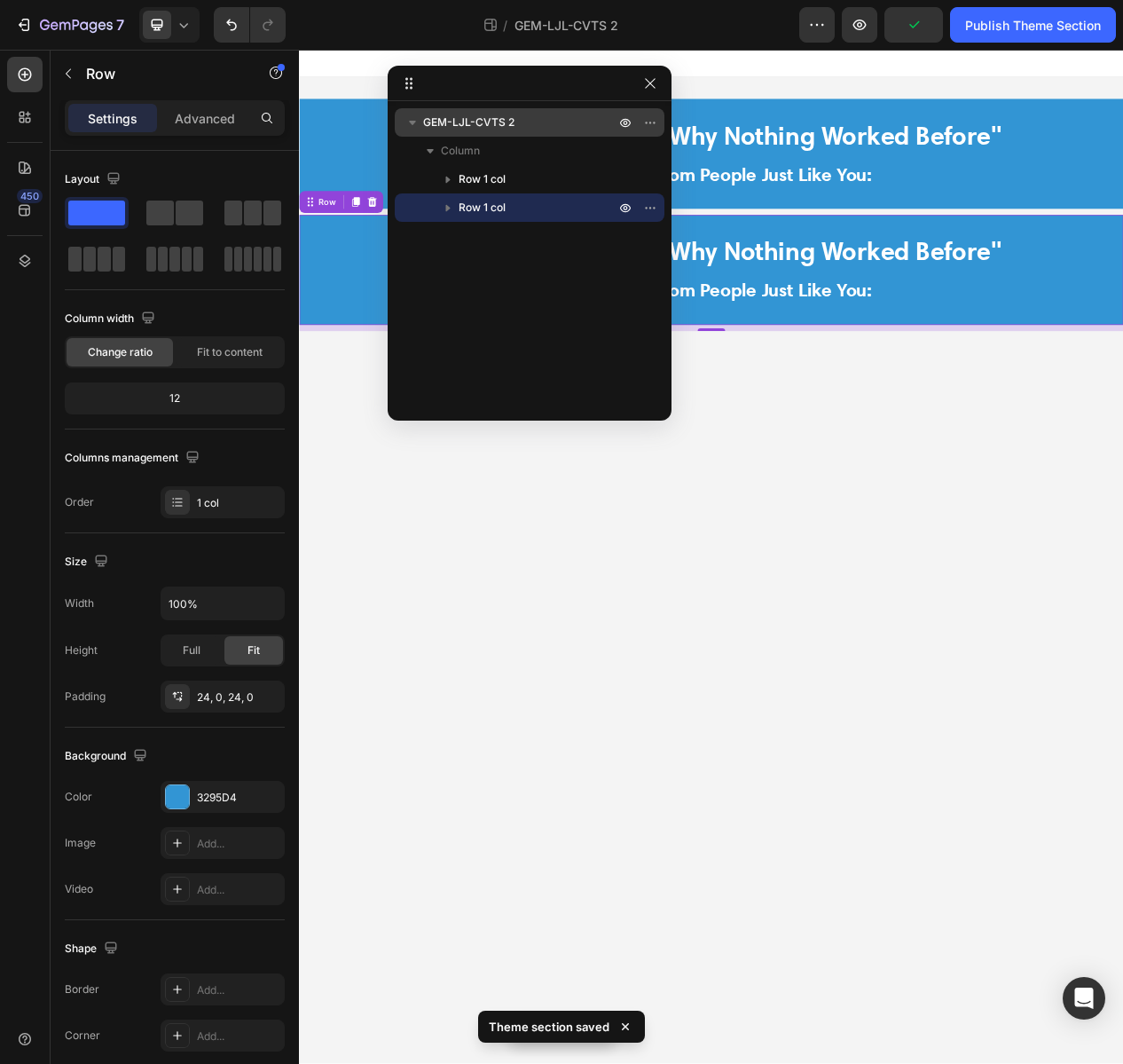
click at [565, 305] on div "GEM-LJL-CVTS 2 Column Row 1 col Row 1 col" at bounding box center [530, 255] width 284 height 293
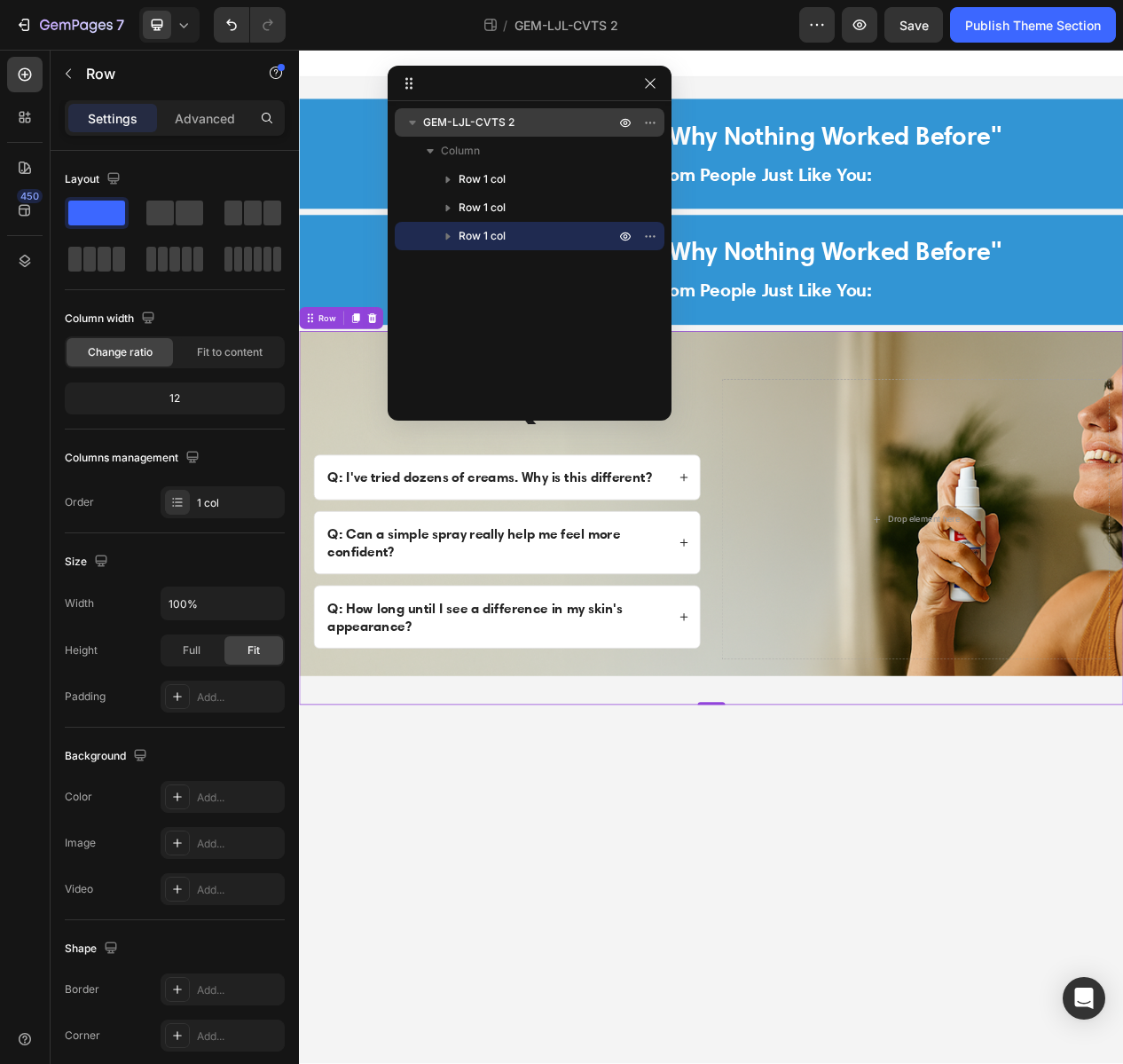
click at [535, 311] on div "GEM-LJL-CVTS 2 Column Row 1 col Row 1 col Row 1 col" at bounding box center [530, 255] width 284 height 293
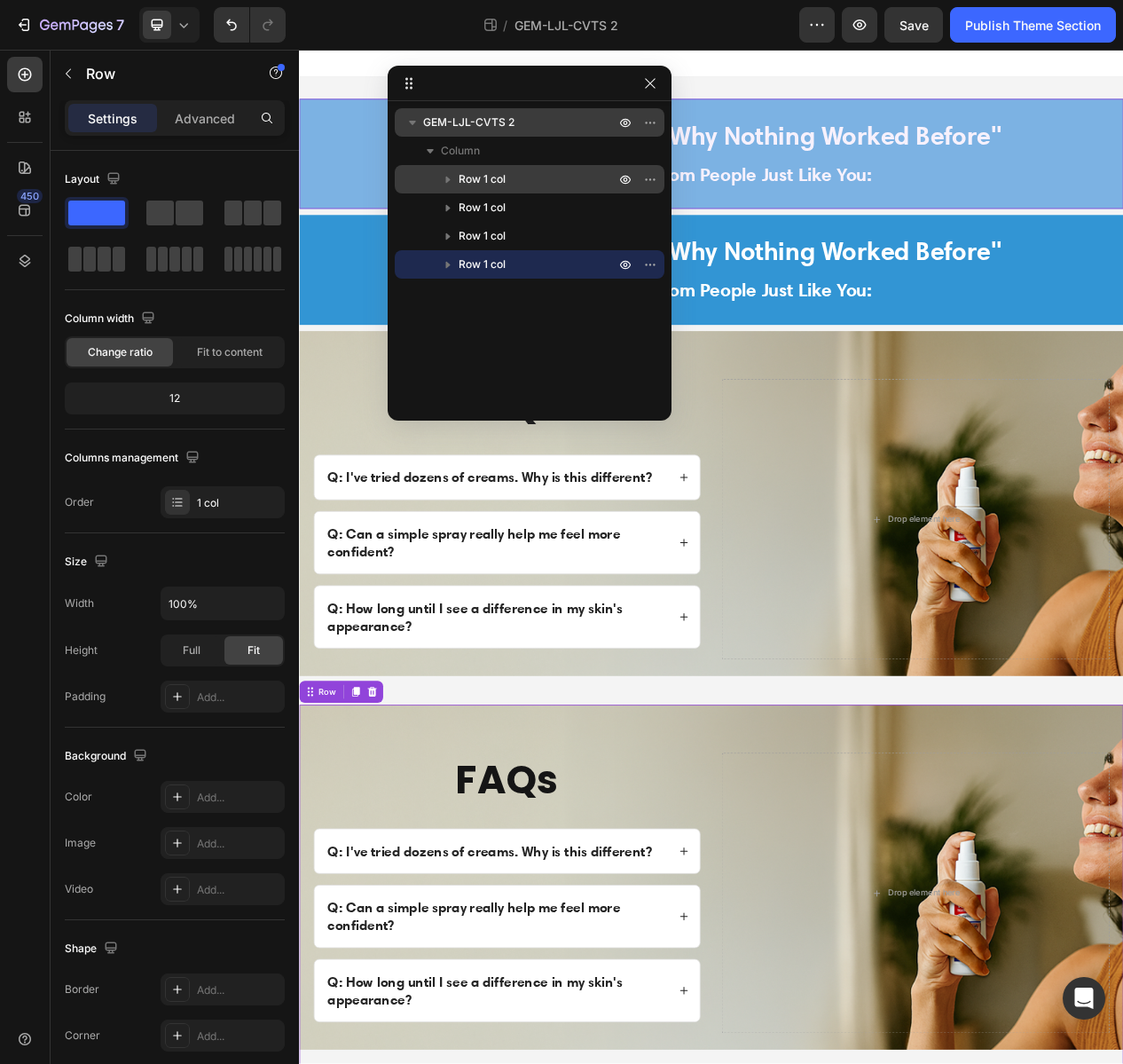
click at [582, 179] on p "Row 1 col" at bounding box center [539, 179] width 160 height 18
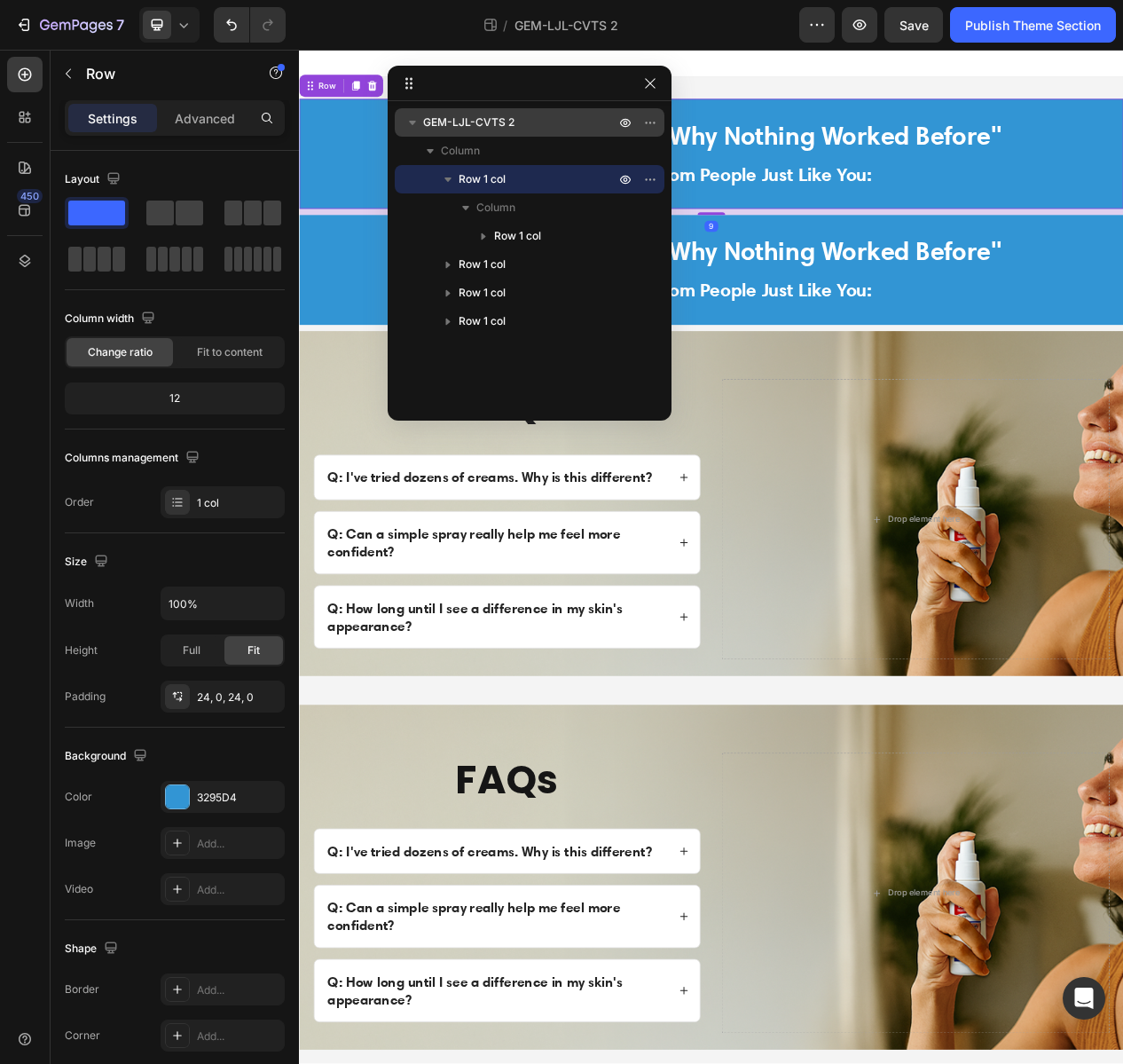
click at [554, 177] on p "Row 1 col" at bounding box center [539, 179] width 160 height 18
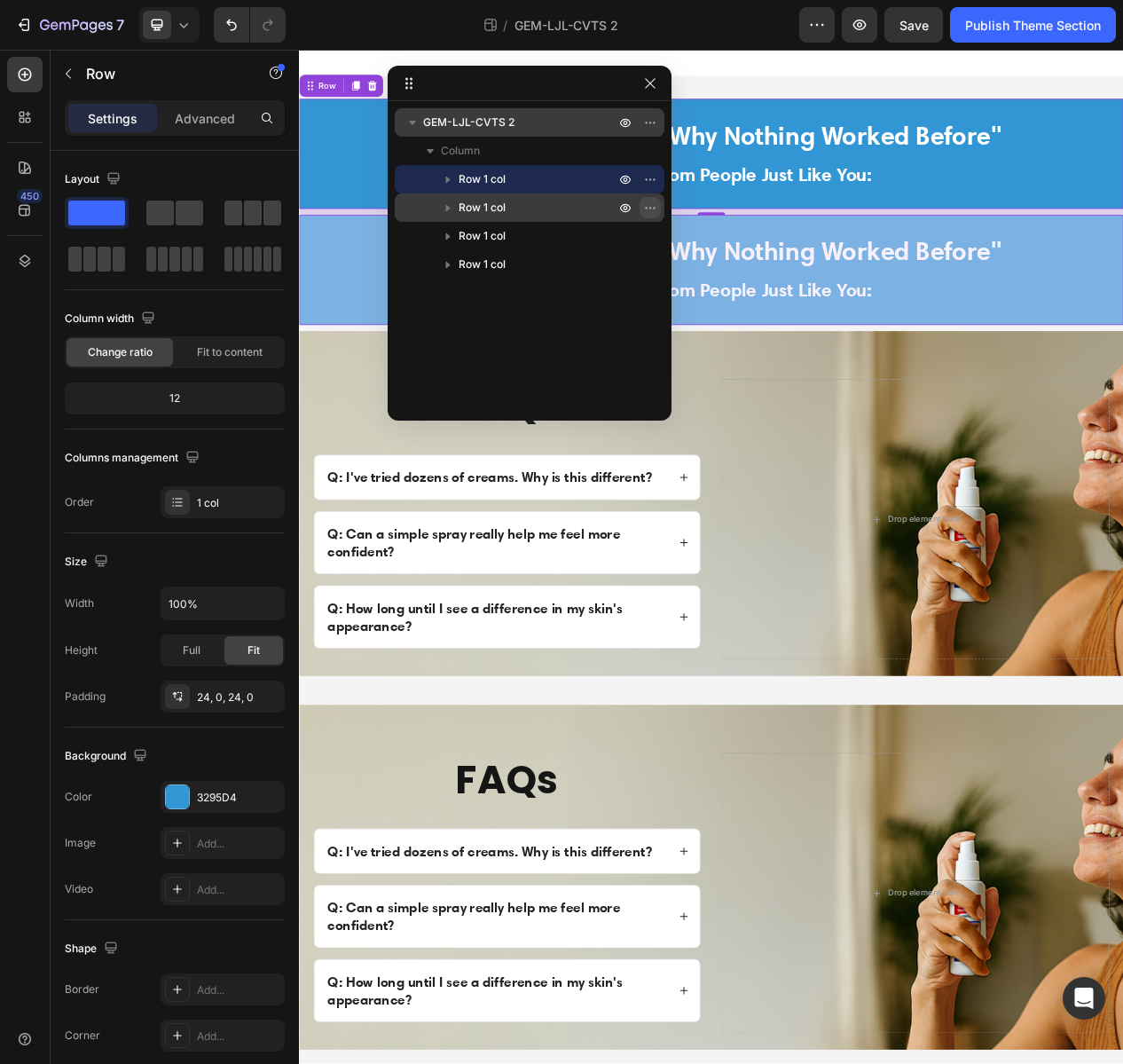
click at [647, 213] on icon "button" at bounding box center [650, 208] width 14 height 14
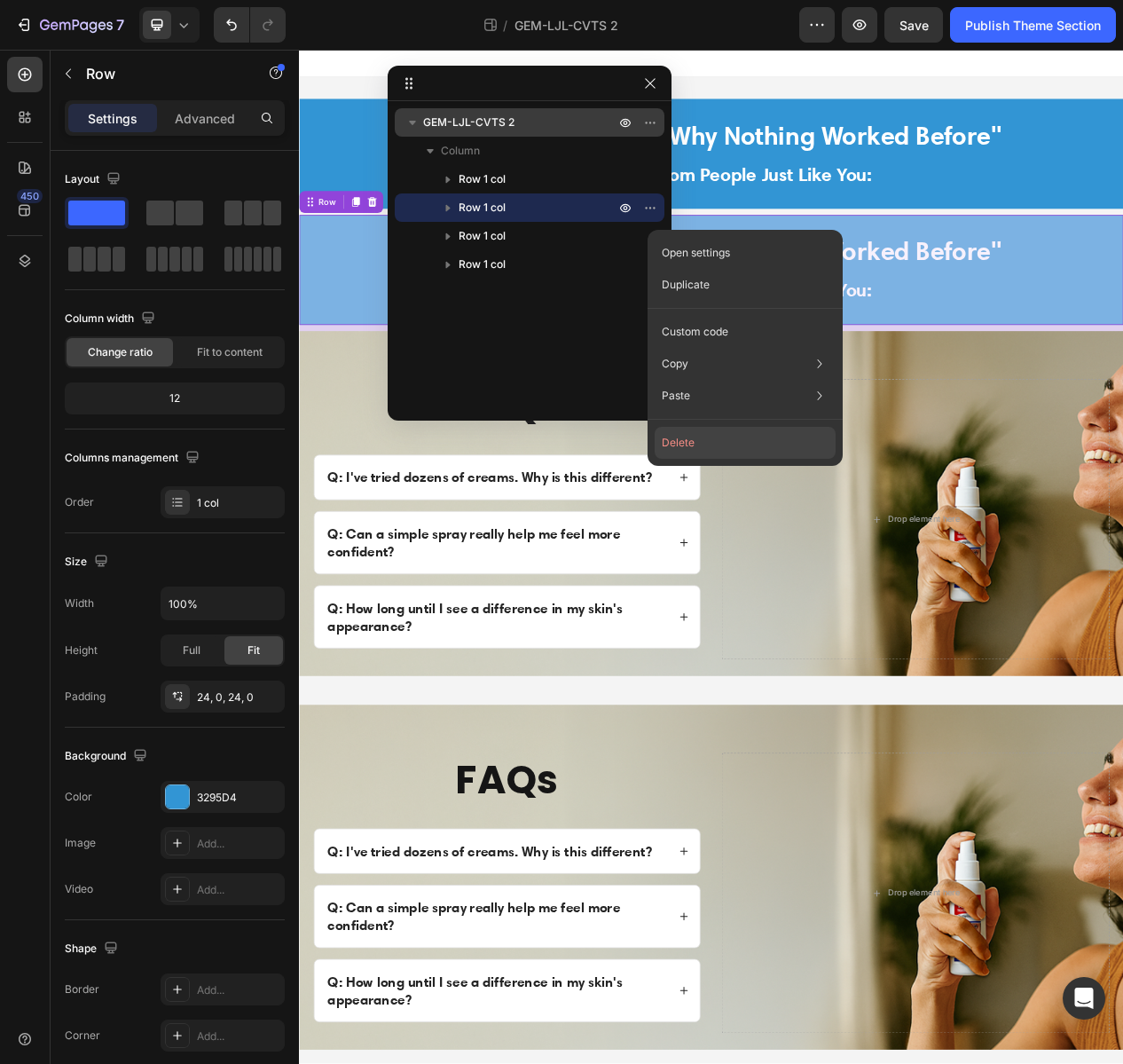
click at [690, 447] on button "Delete" at bounding box center [744, 443] width 181 height 32
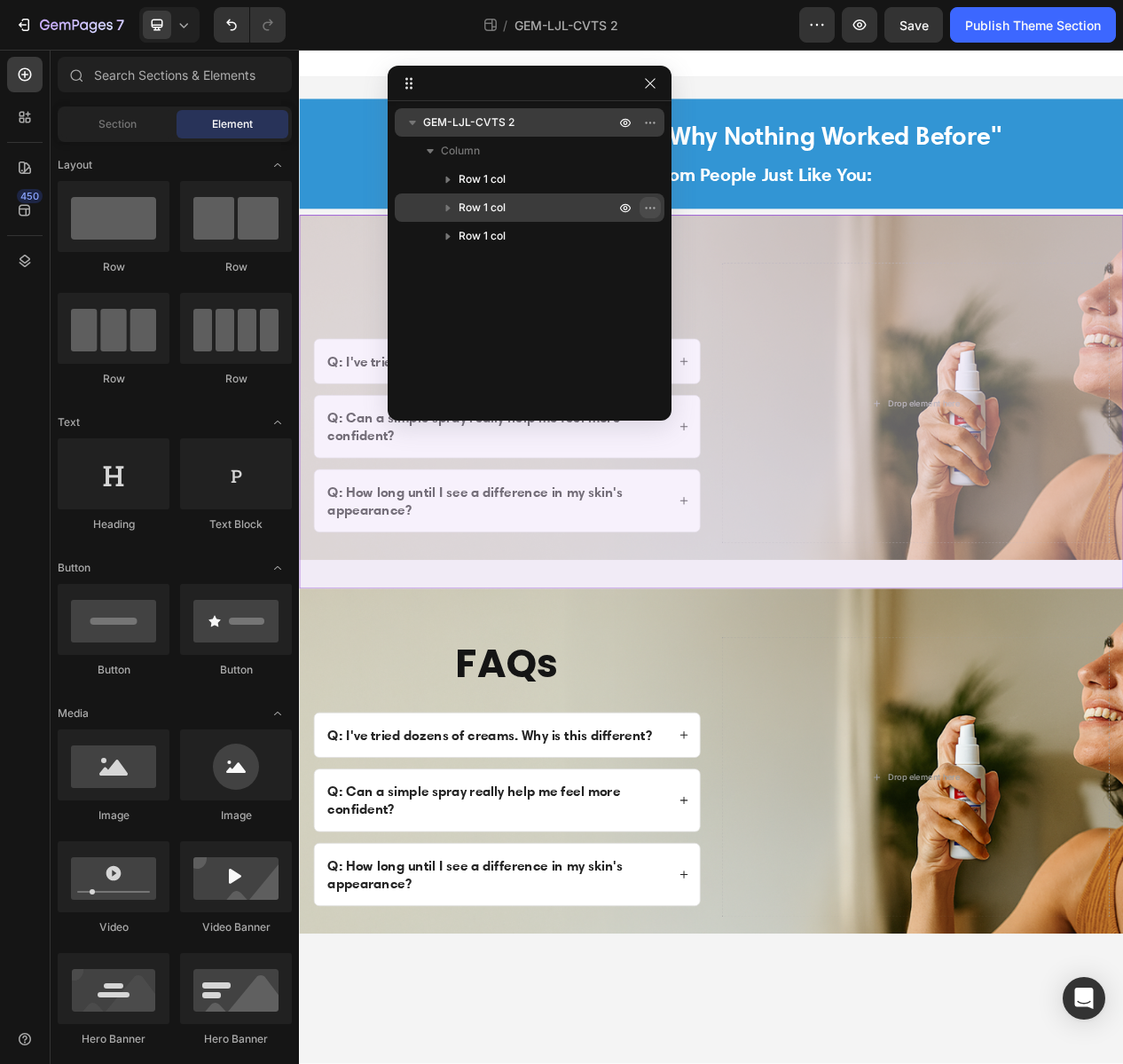
click at [651, 207] on icon "button" at bounding box center [650, 208] width 14 height 14
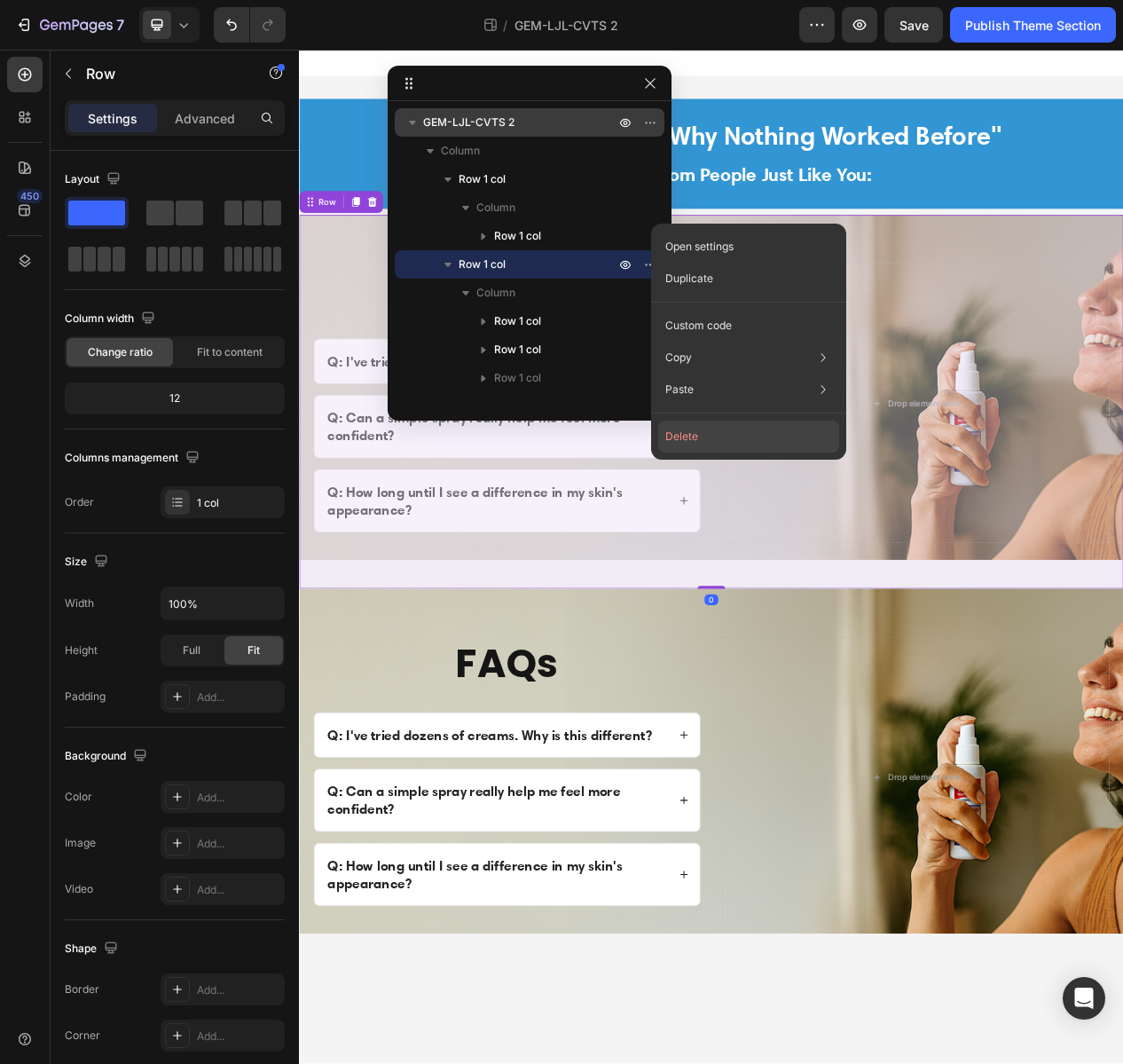
click at [701, 441] on button "Delete" at bounding box center [748, 437] width 181 height 32
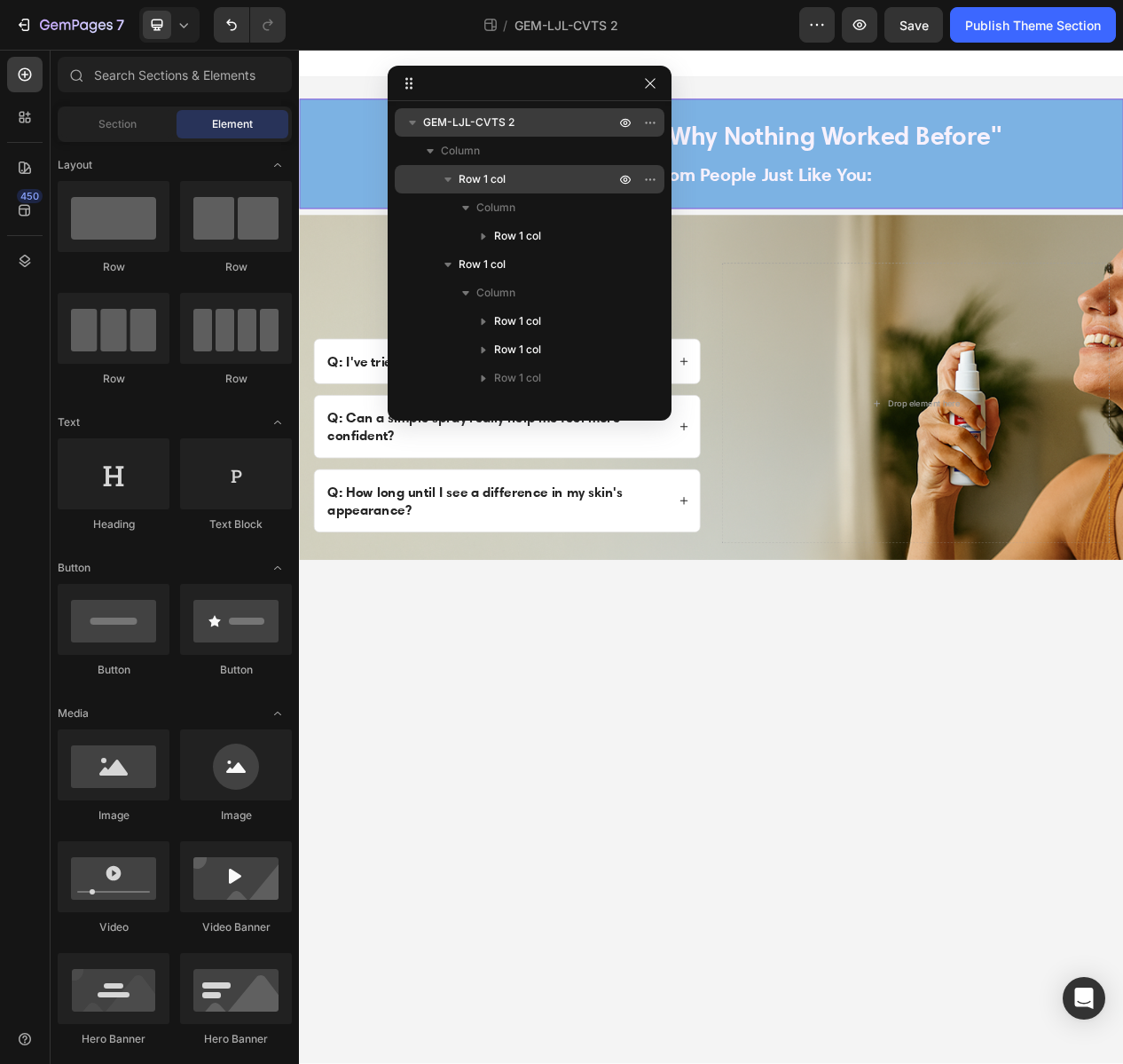
click at [534, 178] on p "Row 1 col" at bounding box center [539, 179] width 160 height 18
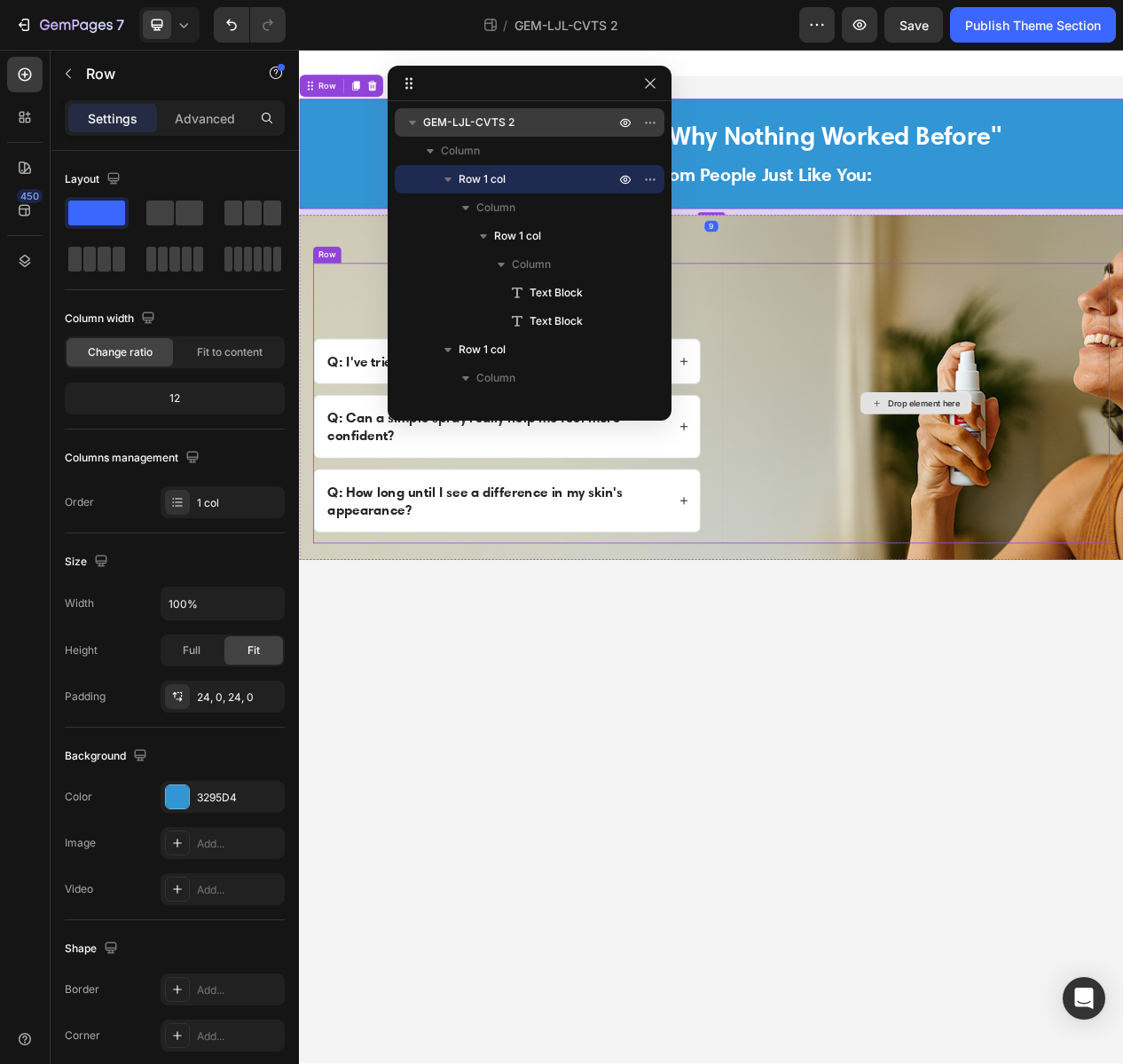
click at [1041, 550] on div "Drop element here" at bounding box center [1096, 506] width 502 height 362
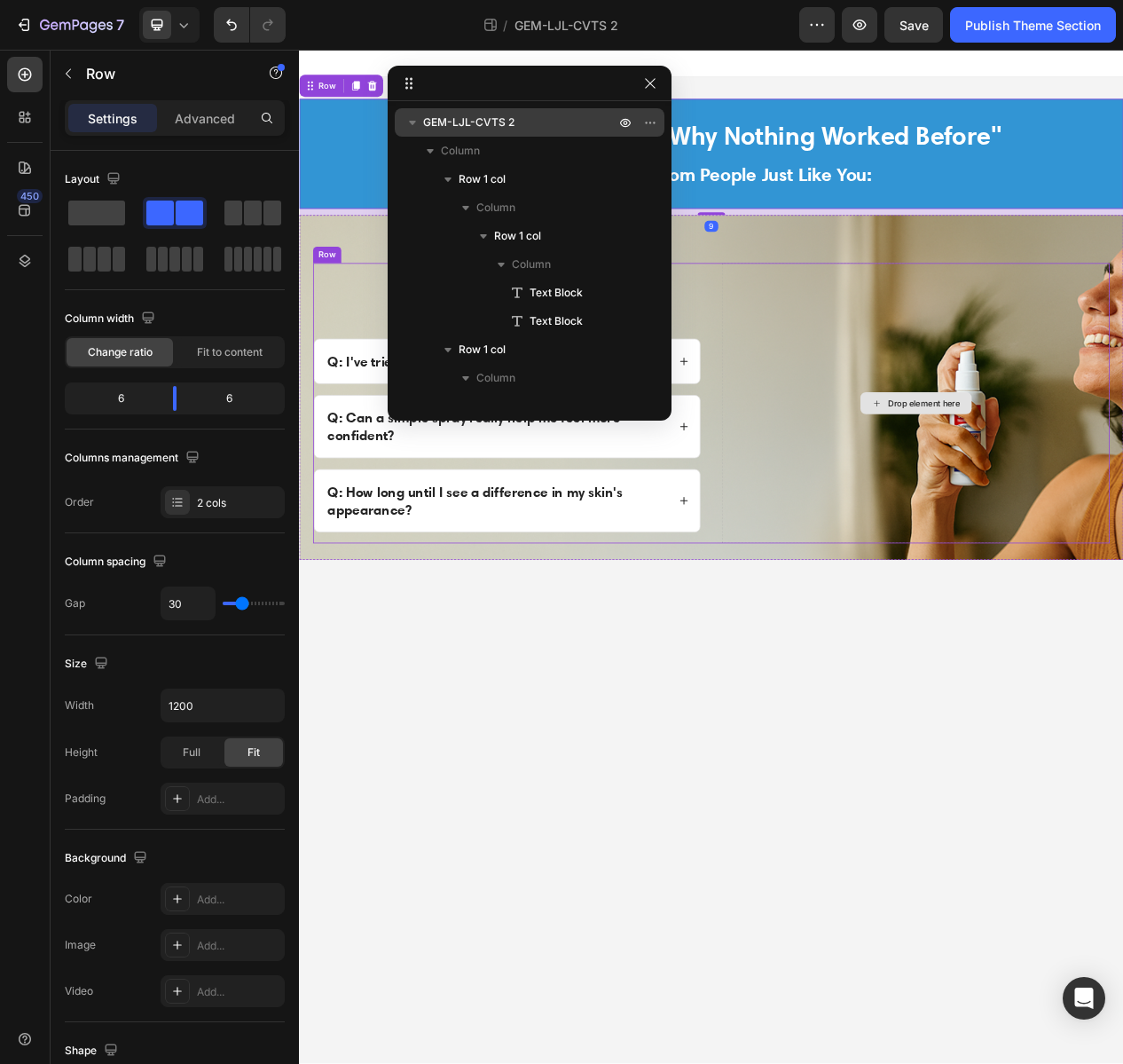
scroll to position [190, 0]
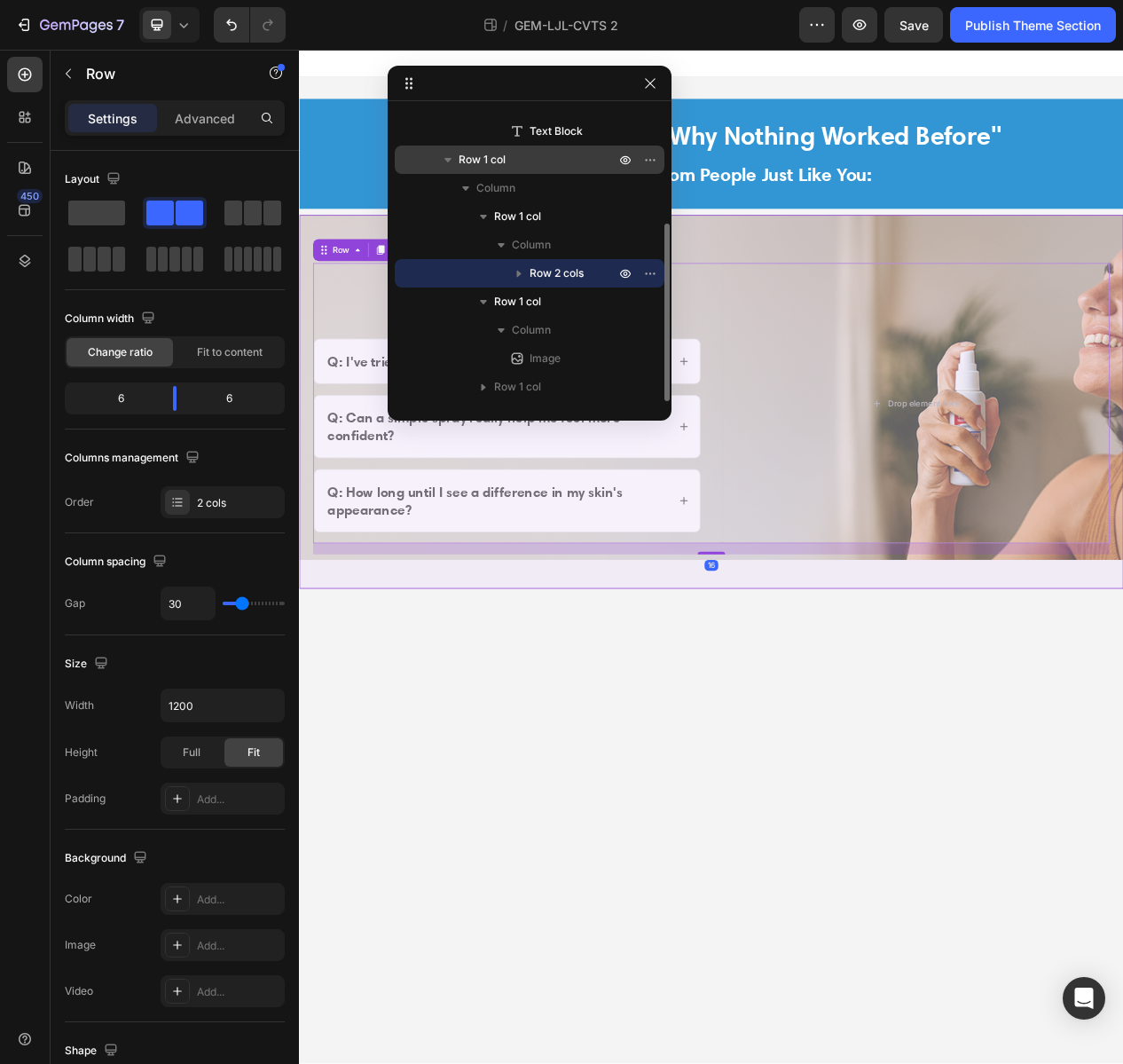
click at [485, 150] on div "Row 1 col" at bounding box center [530, 160] width 255 height 29
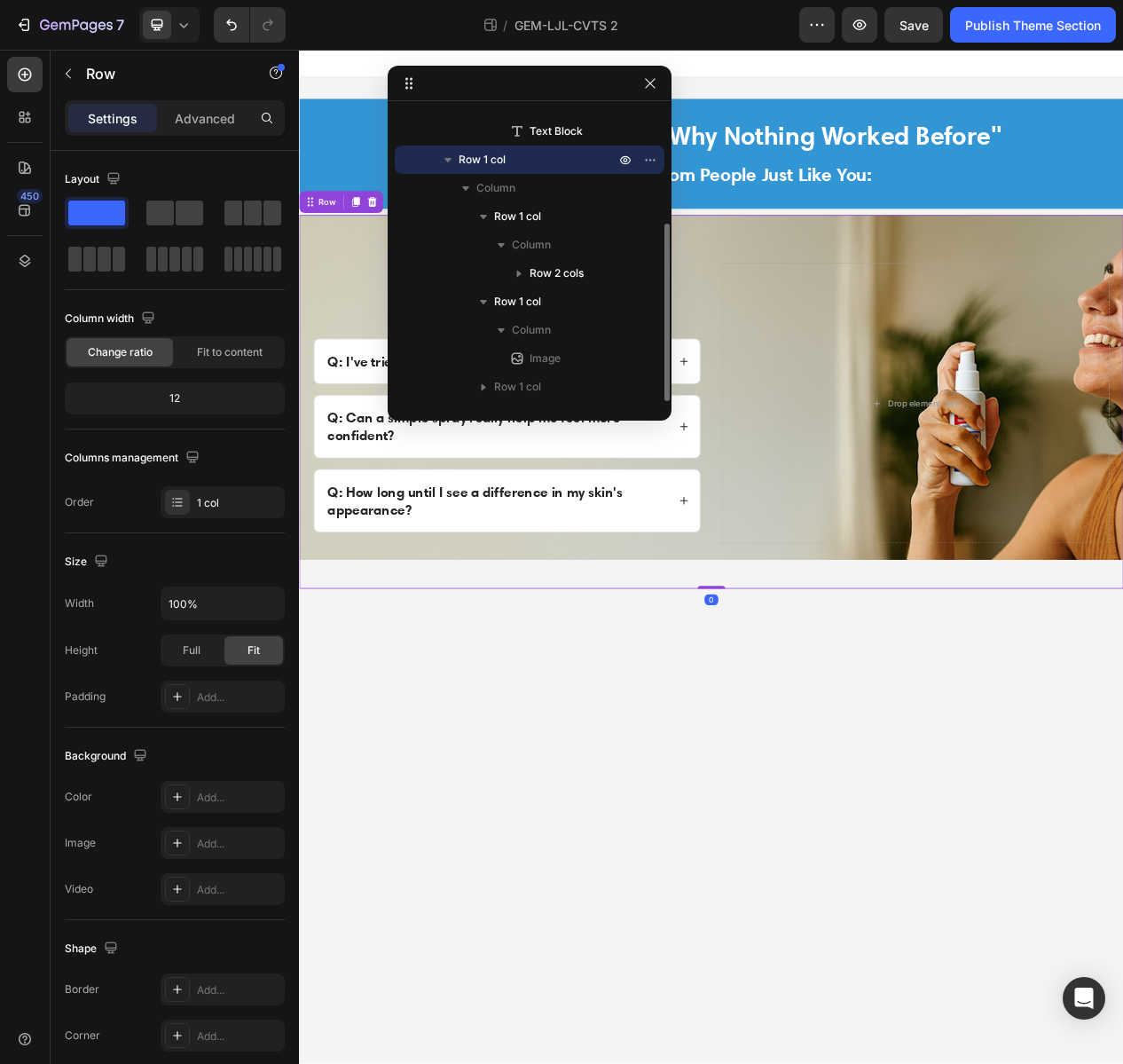
click at [447, 156] on icon "button" at bounding box center [449, 160] width 18 height 18
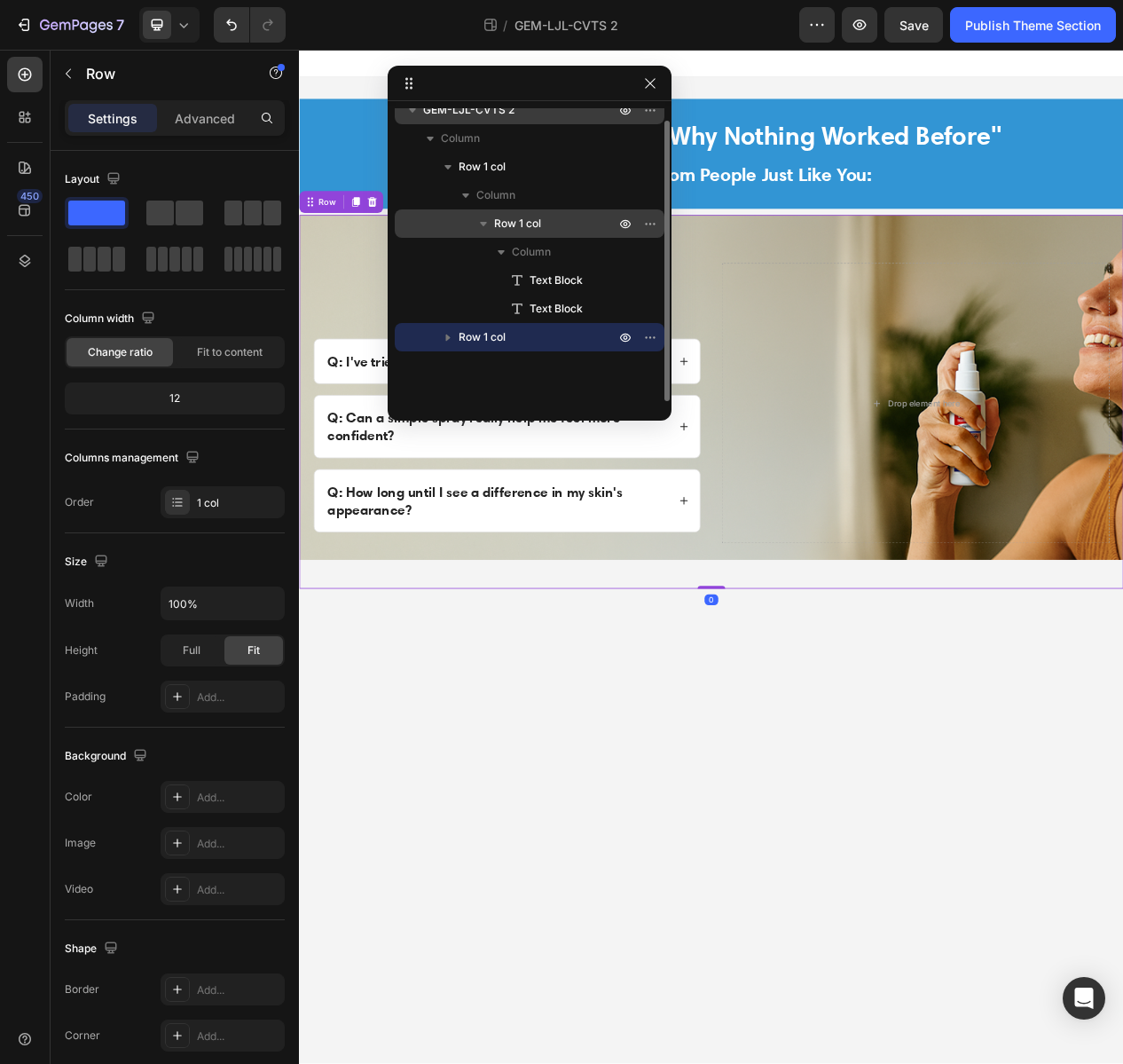
scroll to position [0, 0]
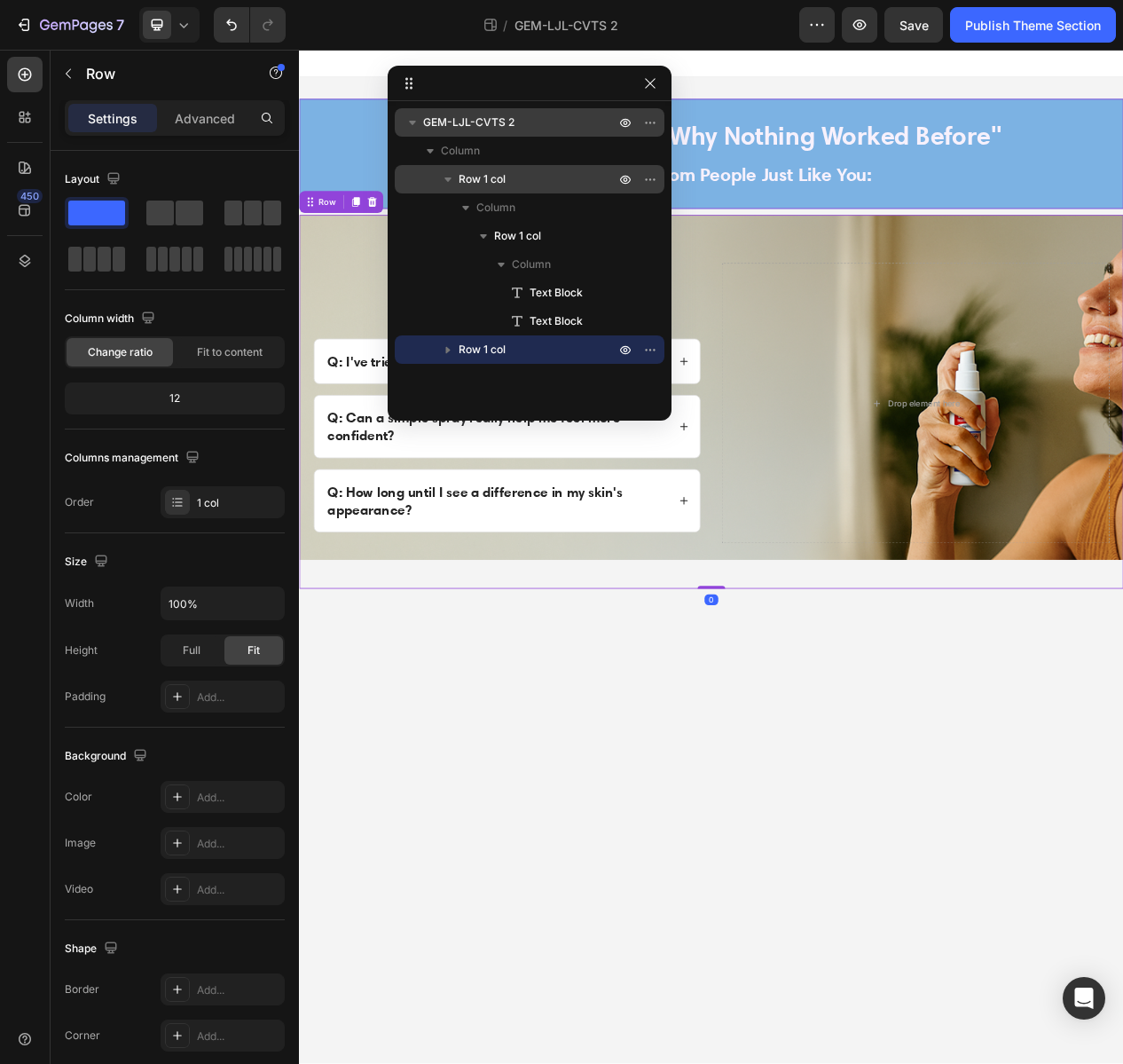
click at [445, 178] on icon "button" at bounding box center [448, 179] width 7 height 4
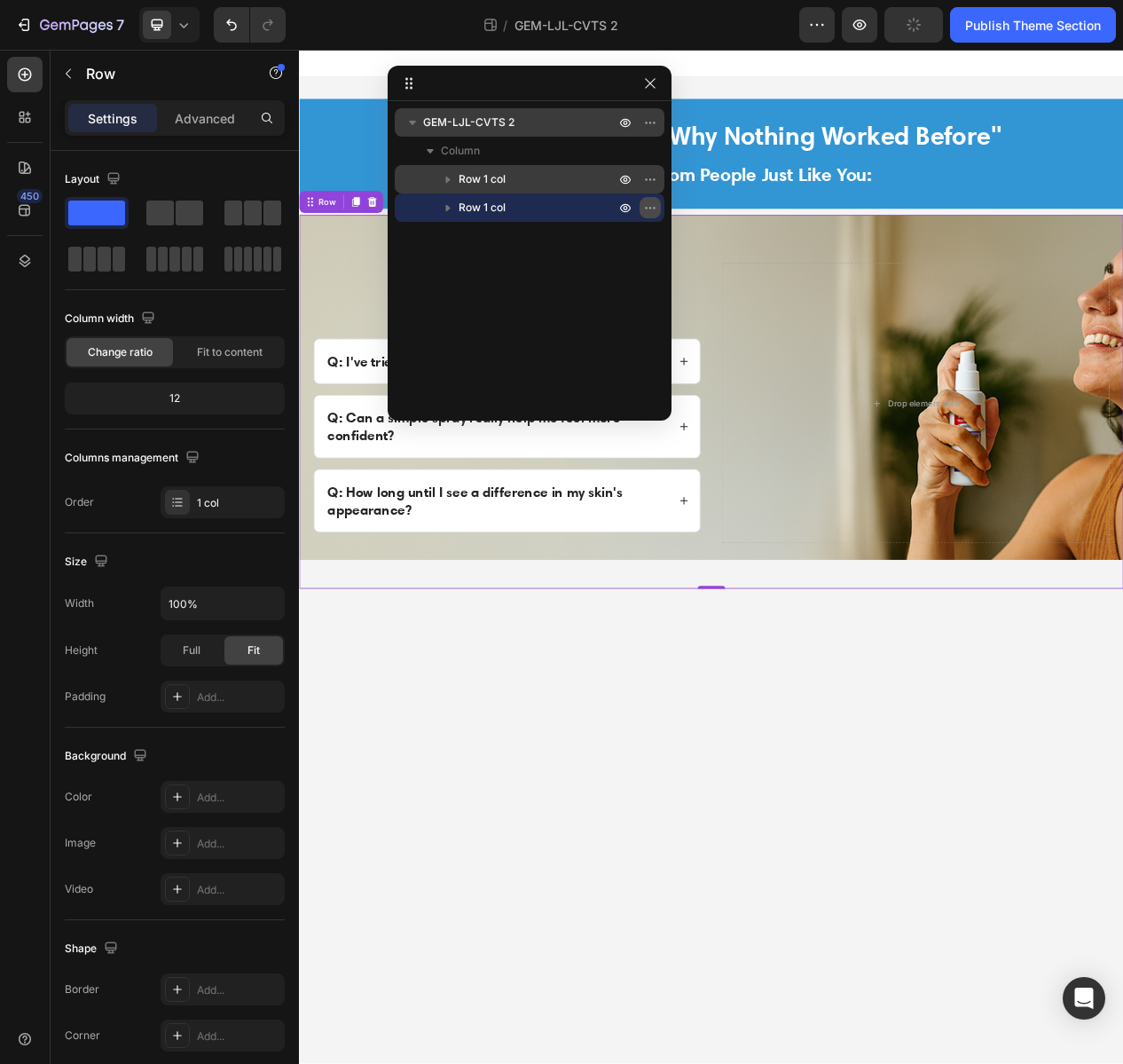
click at [656, 208] on icon "button" at bounding box center [650, 208] width 14 height 14
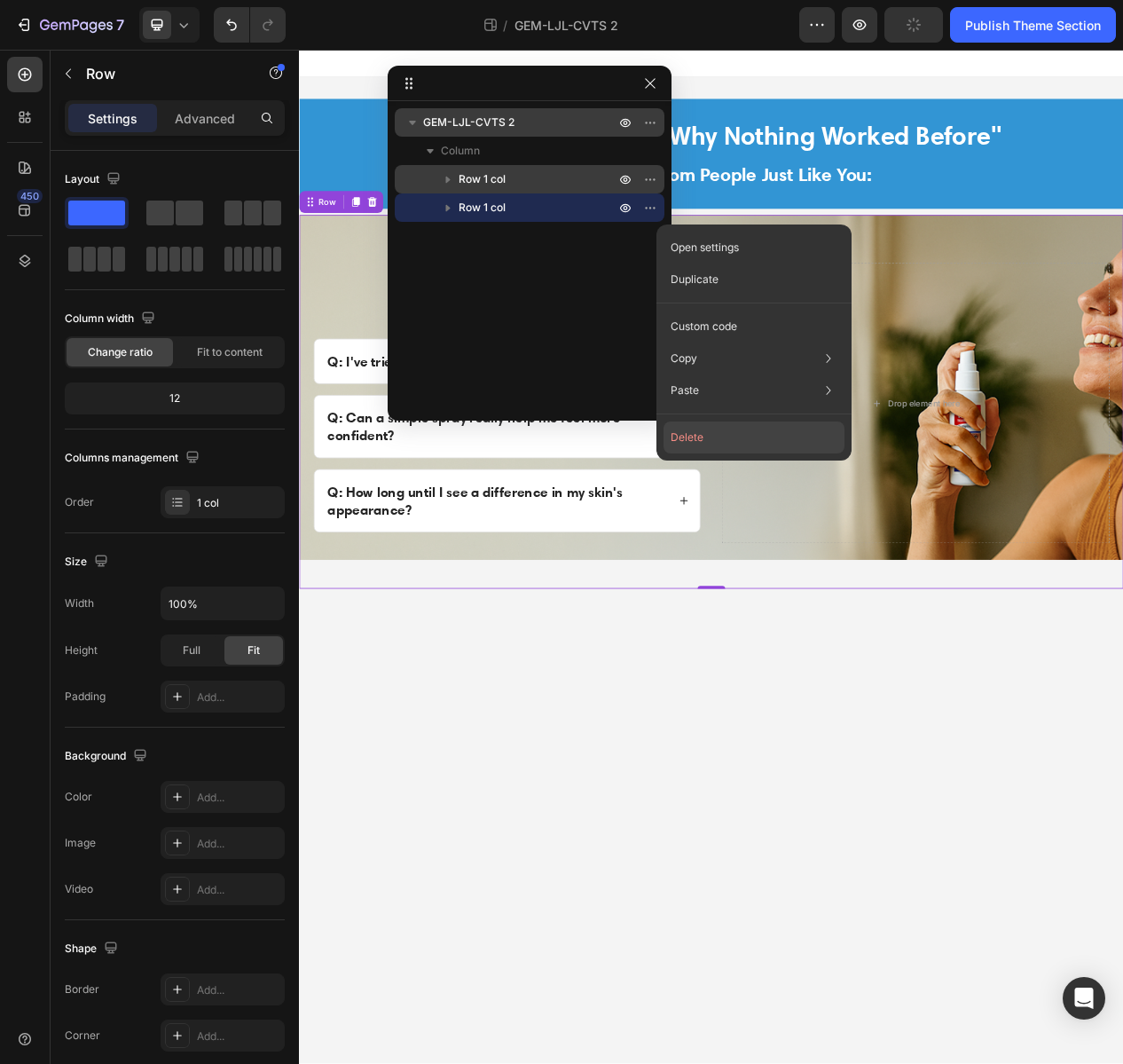
click at [691, 440] on button "Delete" at bounding box center [753, 438] width 181 height 32
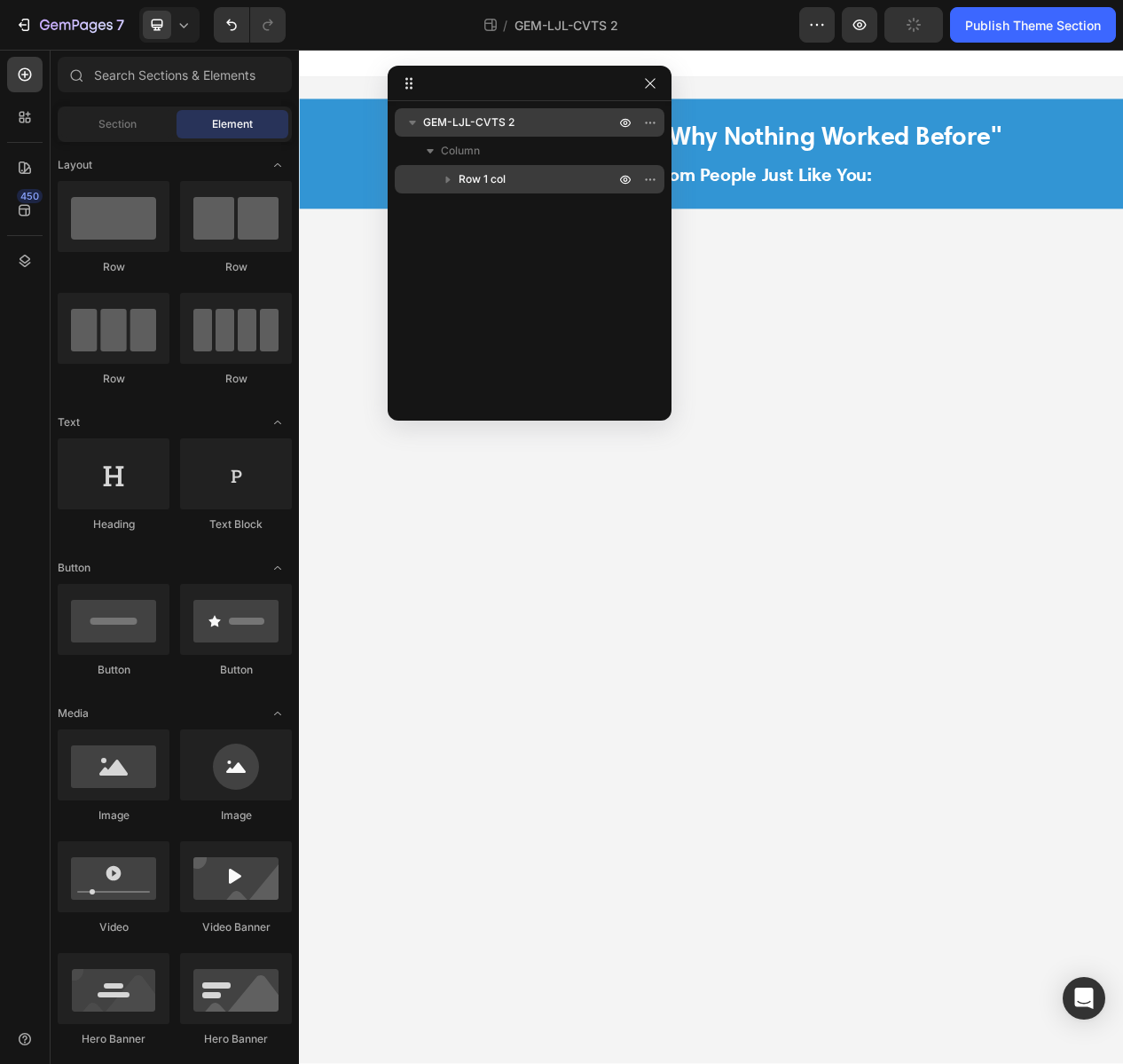
click at [504, 269] on div "GEM-LJL-CVTS 2 Column Row 1 col" at bounding box center [530, 255] width 284 height 293
click at [483, 237] on div "GEM-LJL-CVTS 2 Column Row 1 col" at bounding box center [530, 255] width 284 height 293
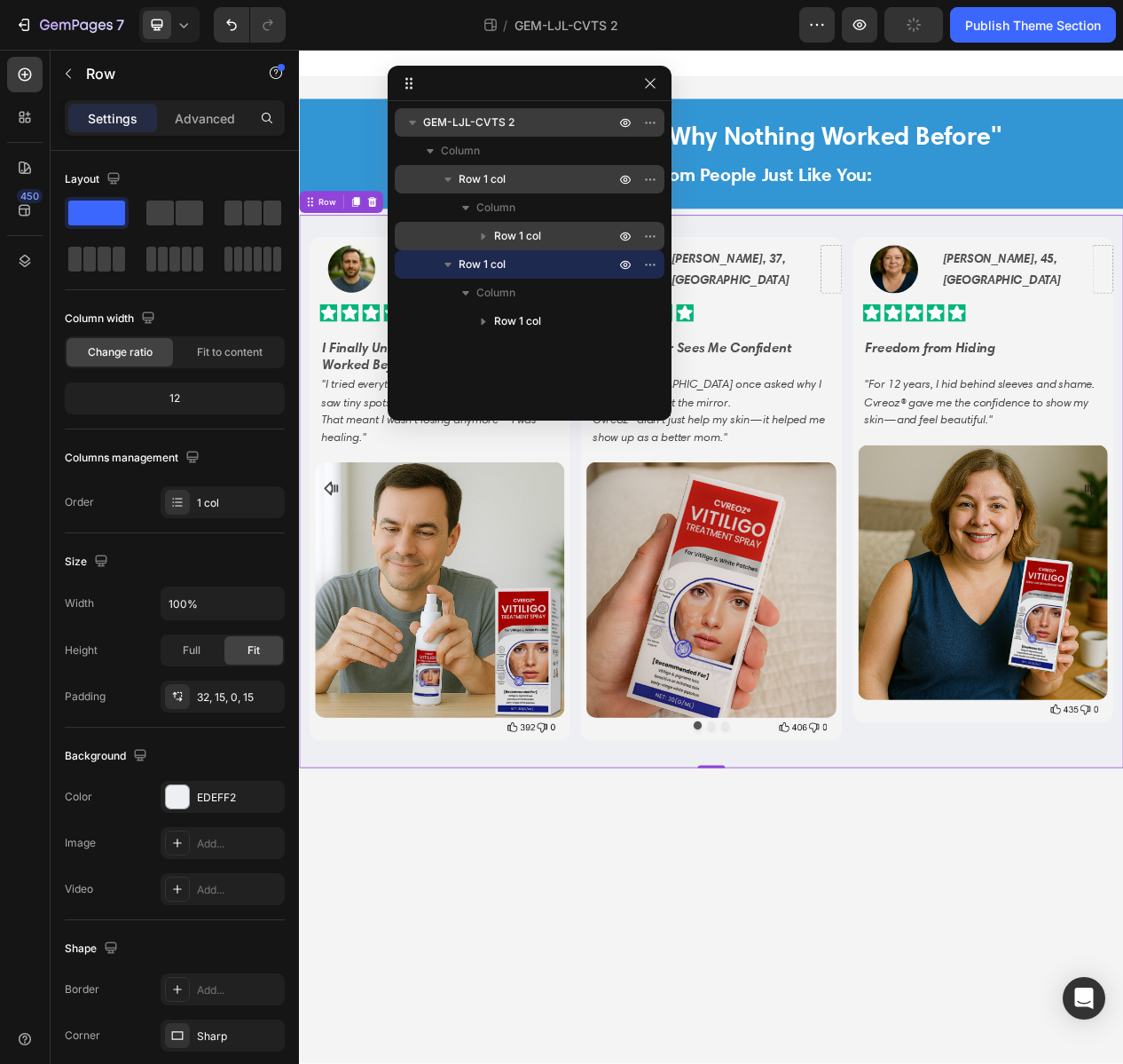
drag, startPoint x: 441, startPoint y: 269, endPoint x: 461, endPoint y: 246, distance: 30.5
click at [441, 269] on icon "button" at bounding box center [449, 264] width 18 height 18
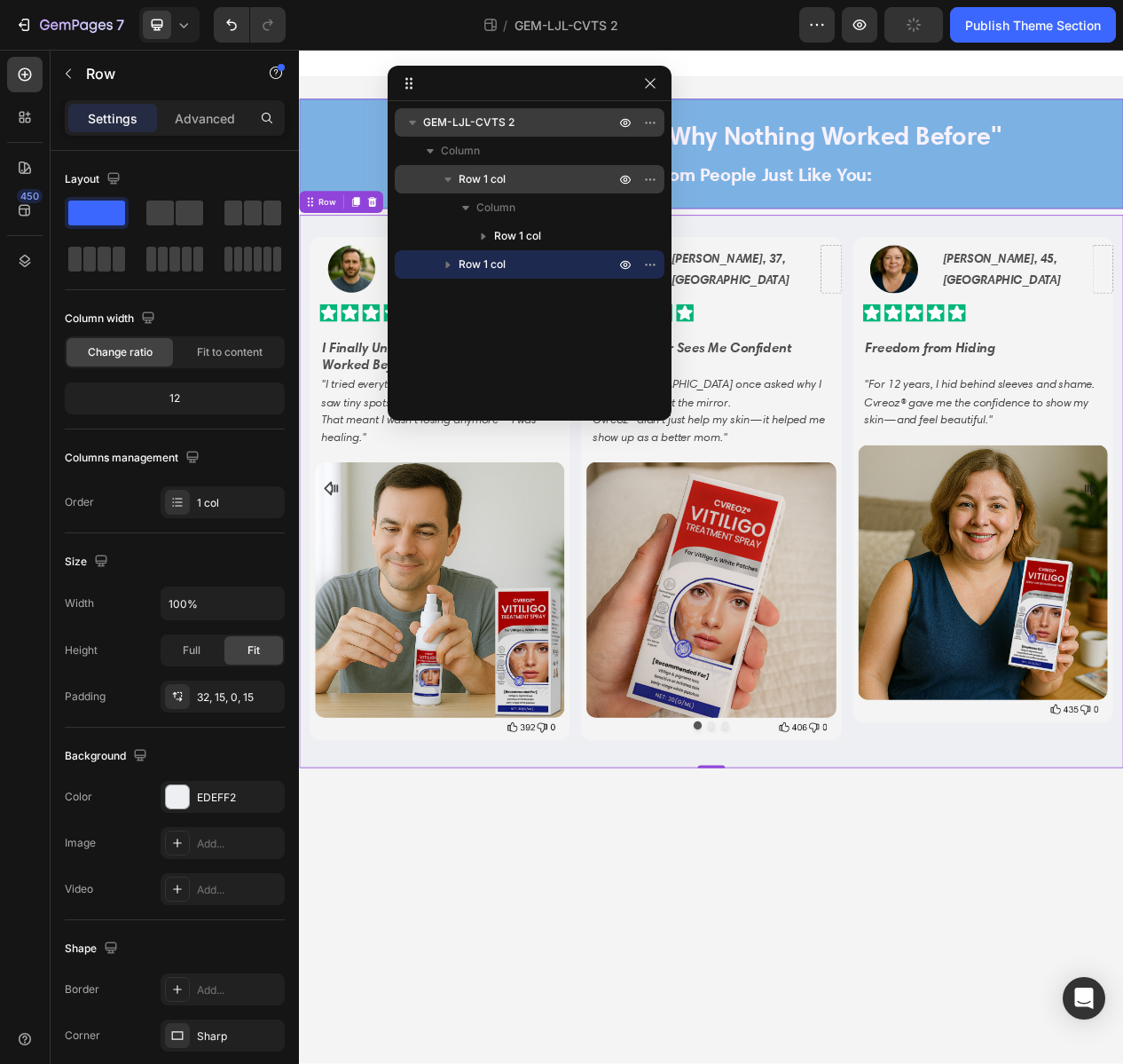
click at [463, 173] on span "Row 1 col" at bounding box center [482, 179] width 47 height 18
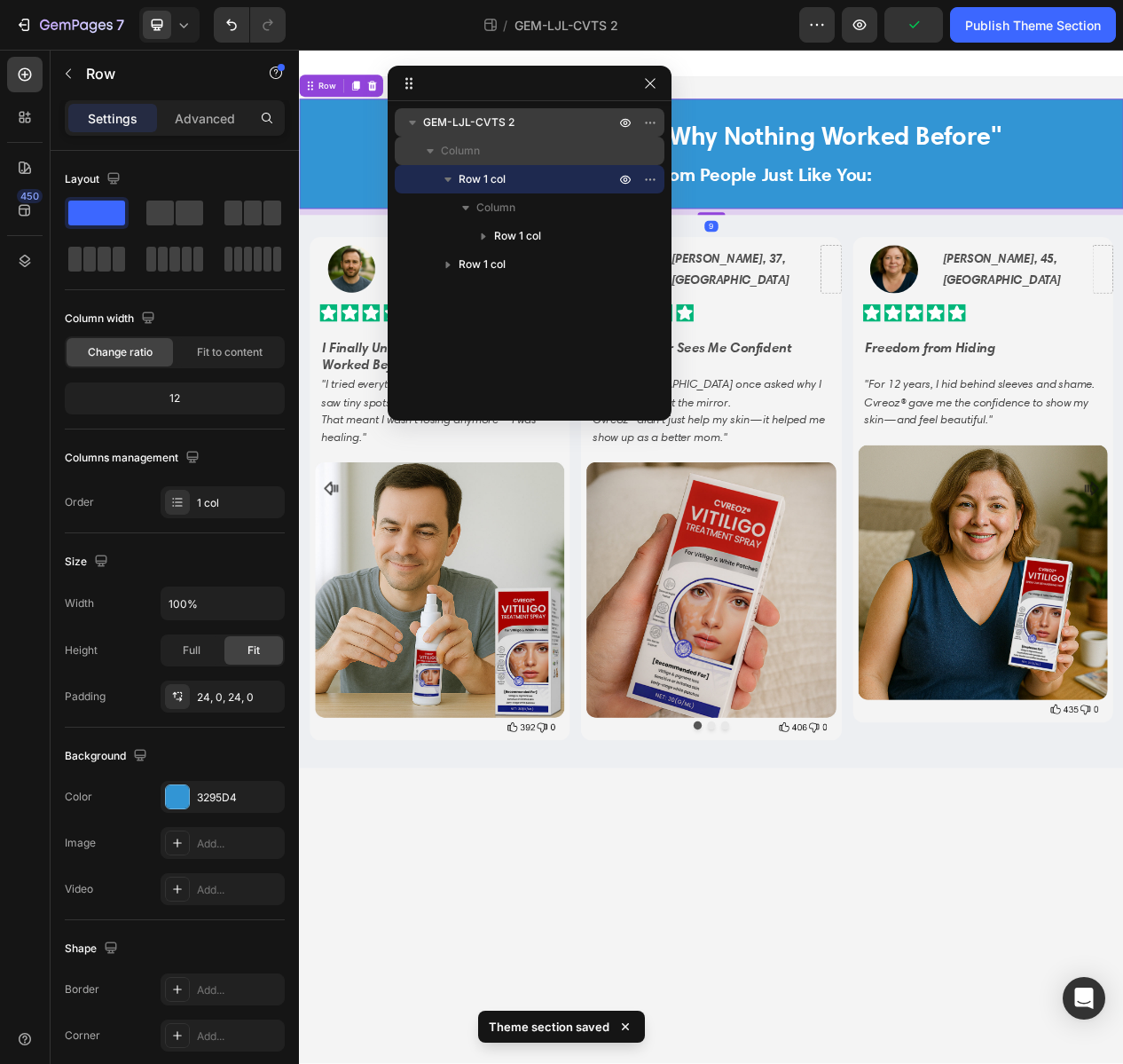
click at [450, 165] on div "Column" at bounding box center [530, 151] width 255 height 29
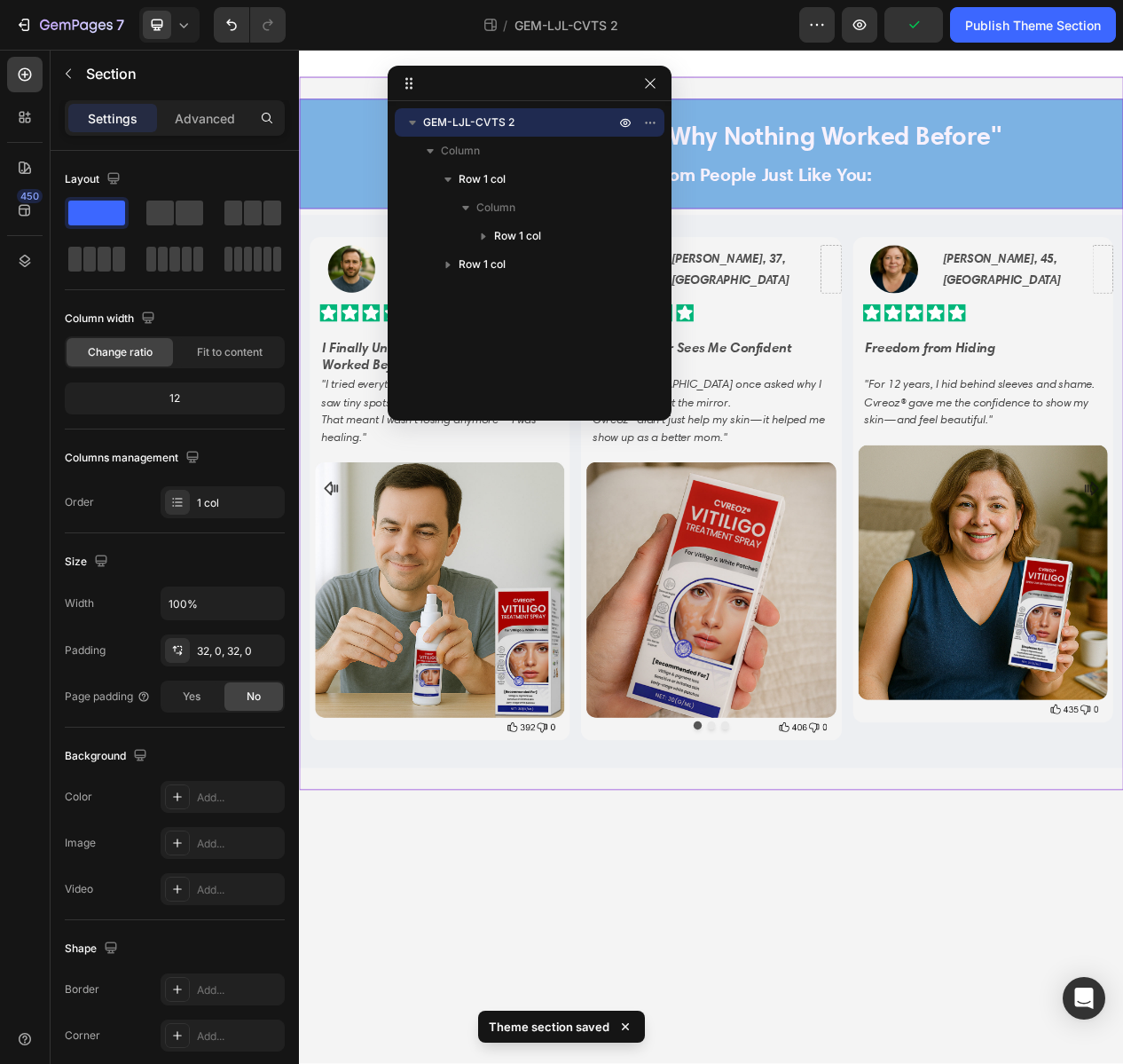
click at [450, 186] on icon "button" at bounding box center [449, 179] width 18 height 18
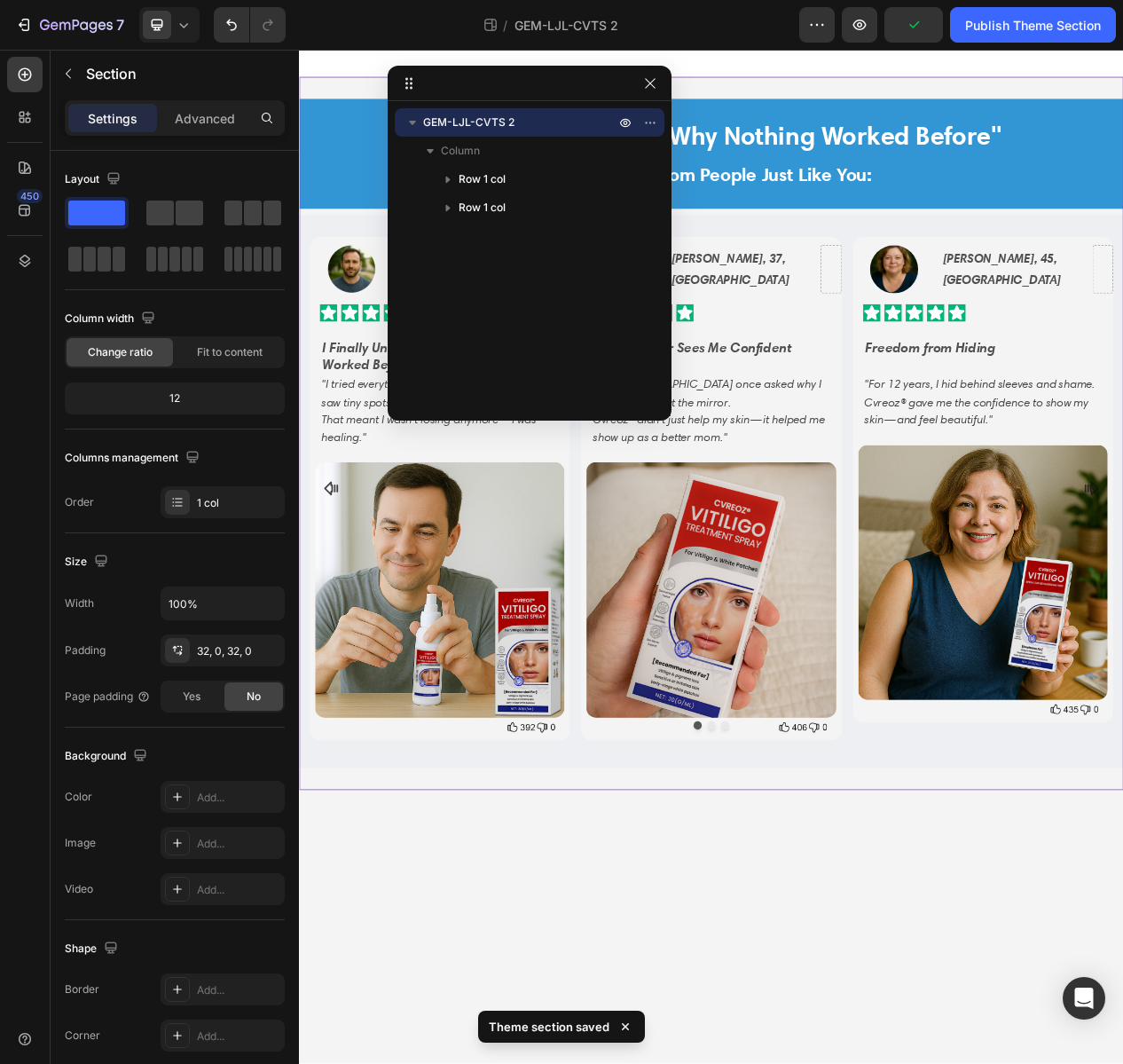
click at [468, 272] on div "GEM-LJL-CVTS 2 Column Row 1 col Row 1 col" at bounding box center [530, 255] width 284 height 293
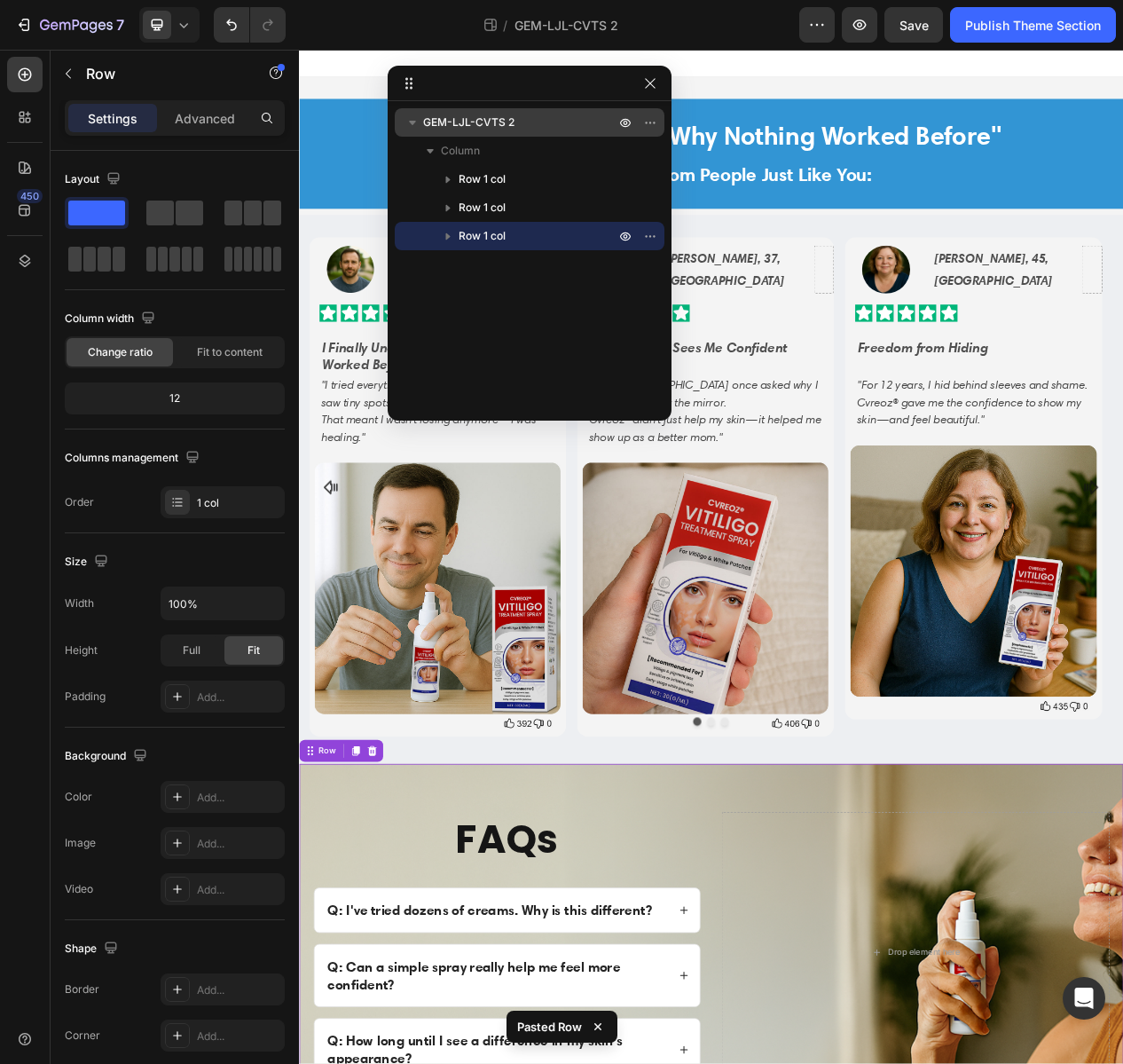
click at [491, 286] on div "GEM-LJL-CVTS 2 Column Row 1 col Row 1 col Row 1 col" at bounding box center [530, 255] width 284 height 293
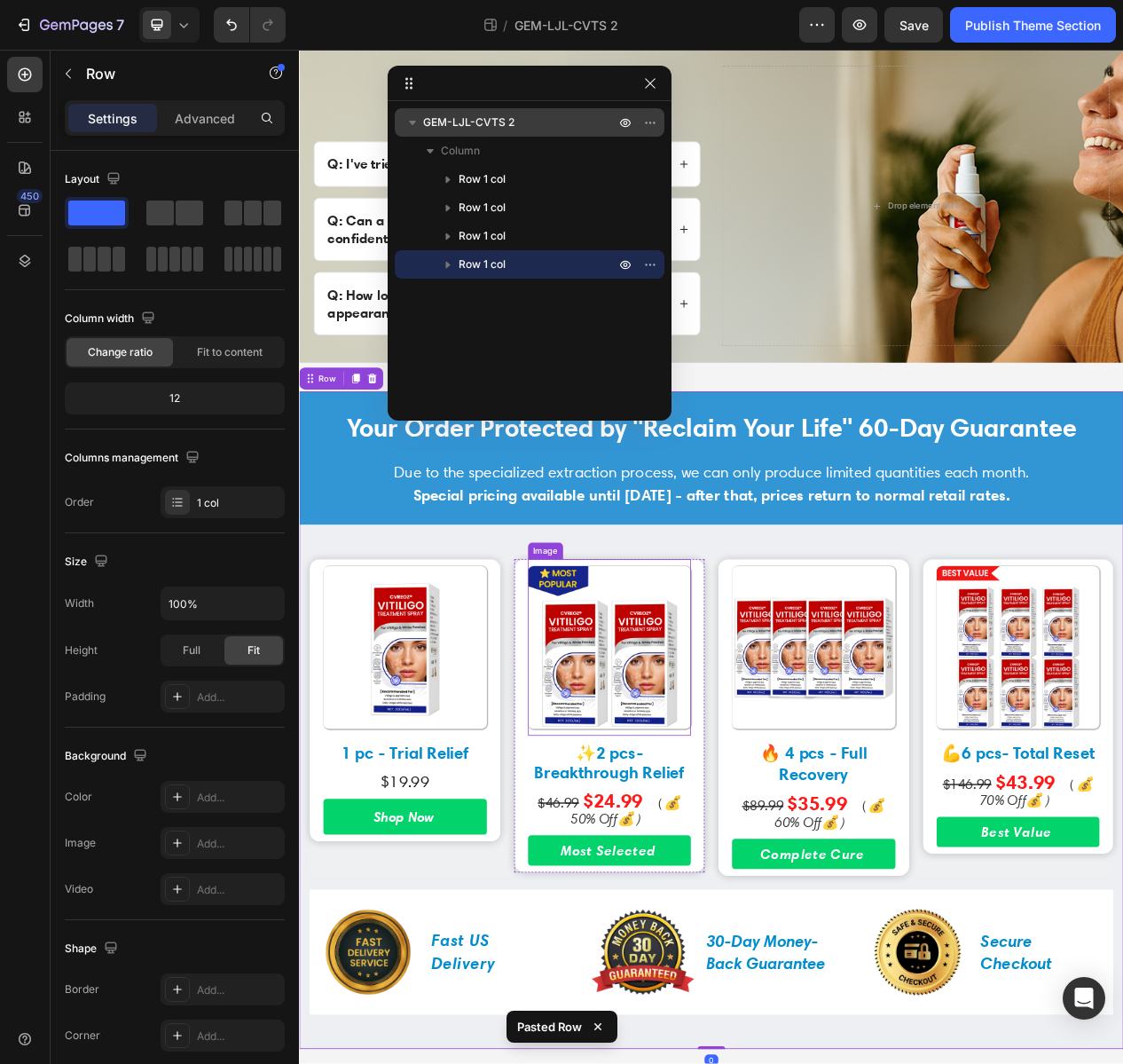
scroll to position [966, 0]
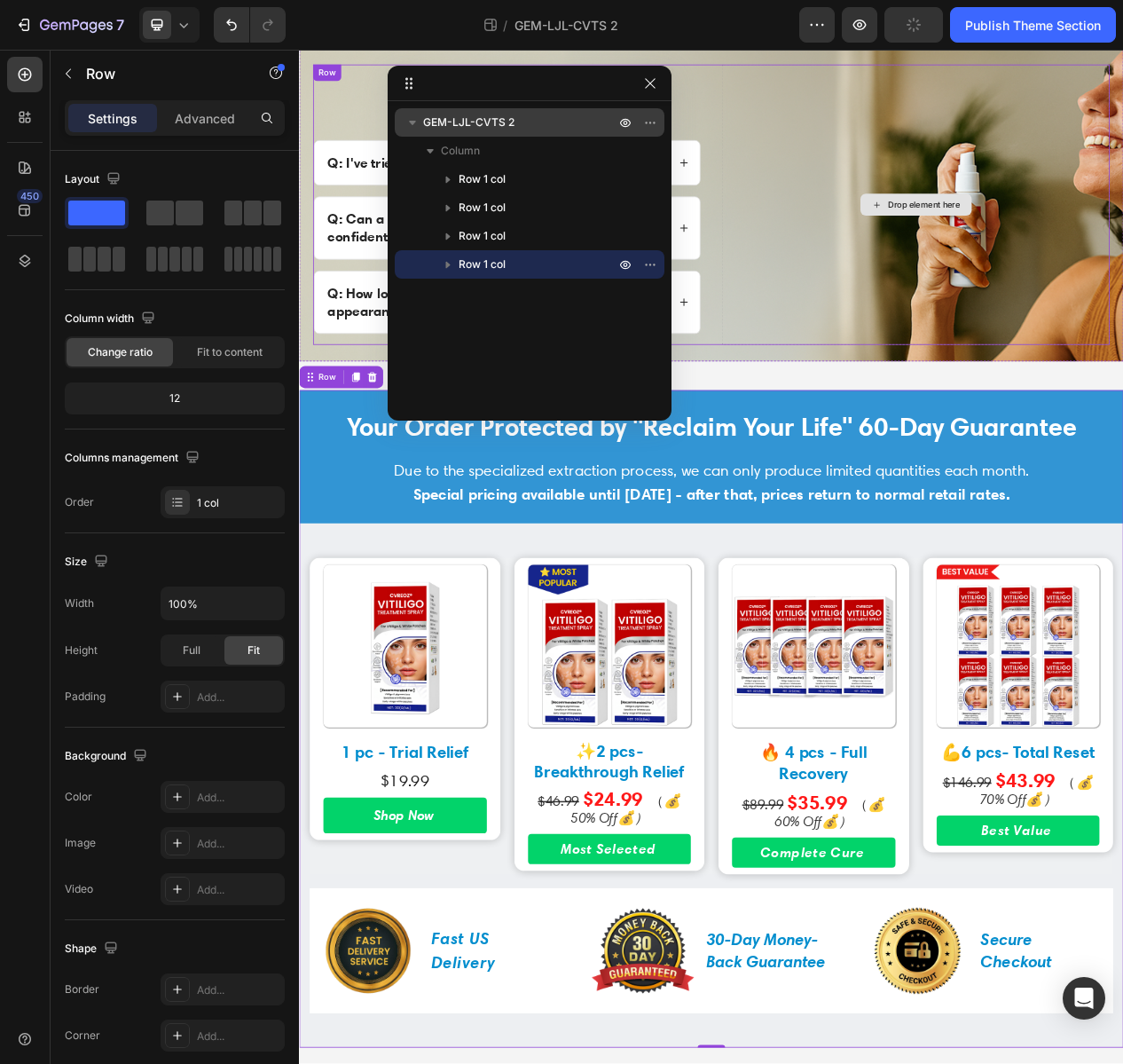
click at [1013, 282] on div "Drop element here" at bounding box center [1096, 250] width 502 height 362
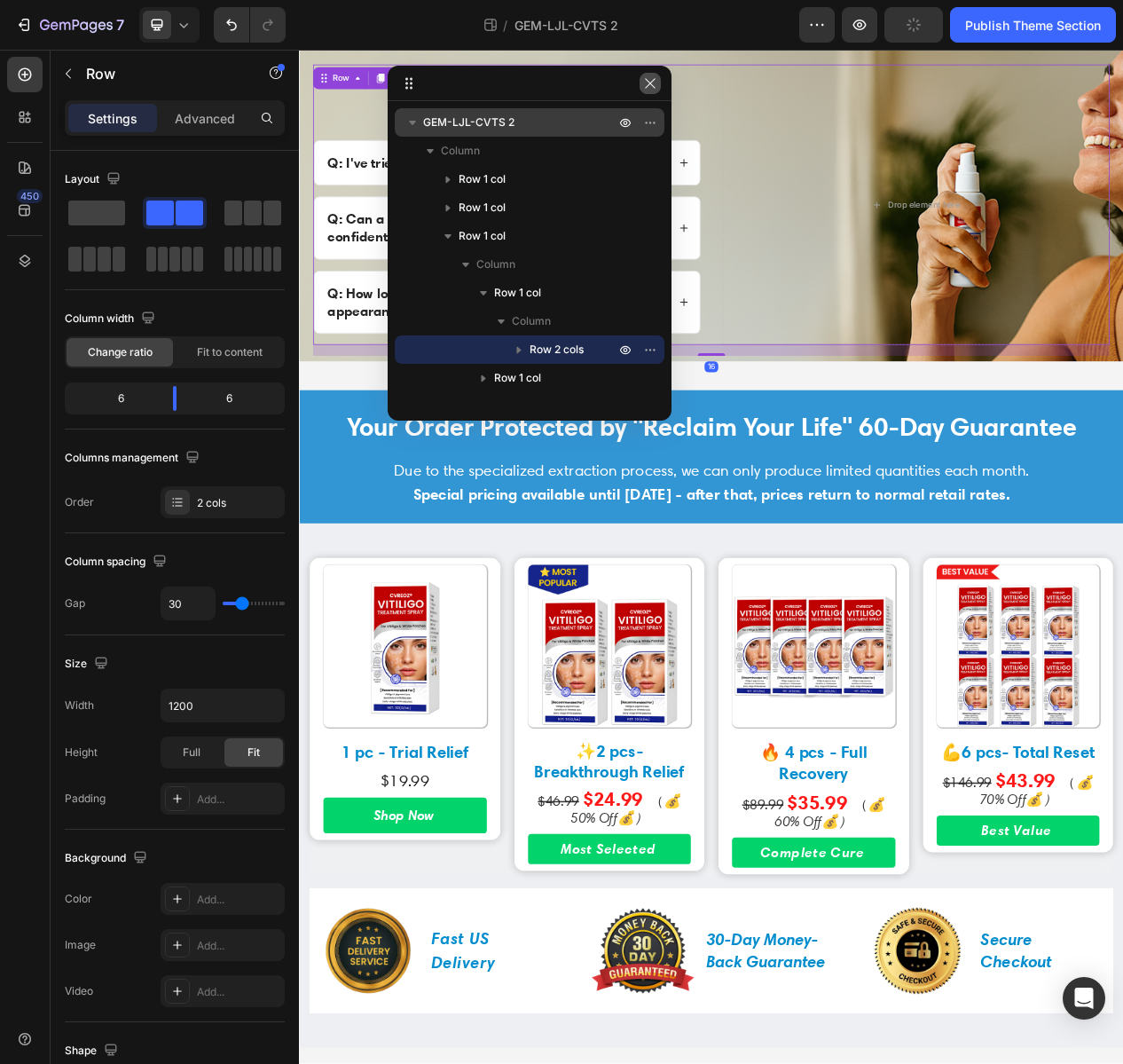
click at [650, 90] on icon "button" at bounding box center [650, 84] width 14 height 14
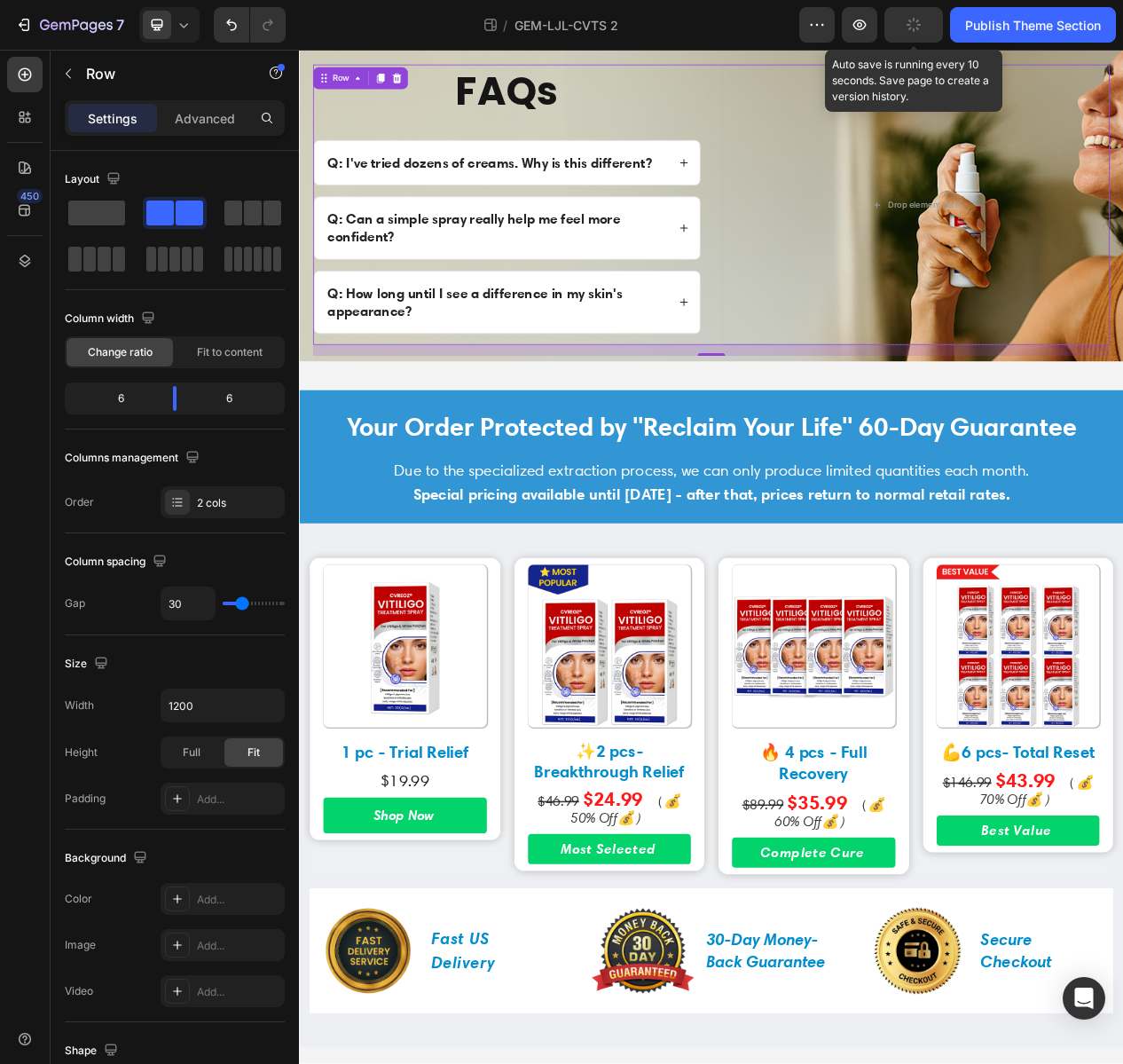
click at [919, 31] on div "button" at bounding box center [914, 25] width 14 height 14
click at [914, 33] on div "Save" at bounding box center [914, 25] width 30 height 19
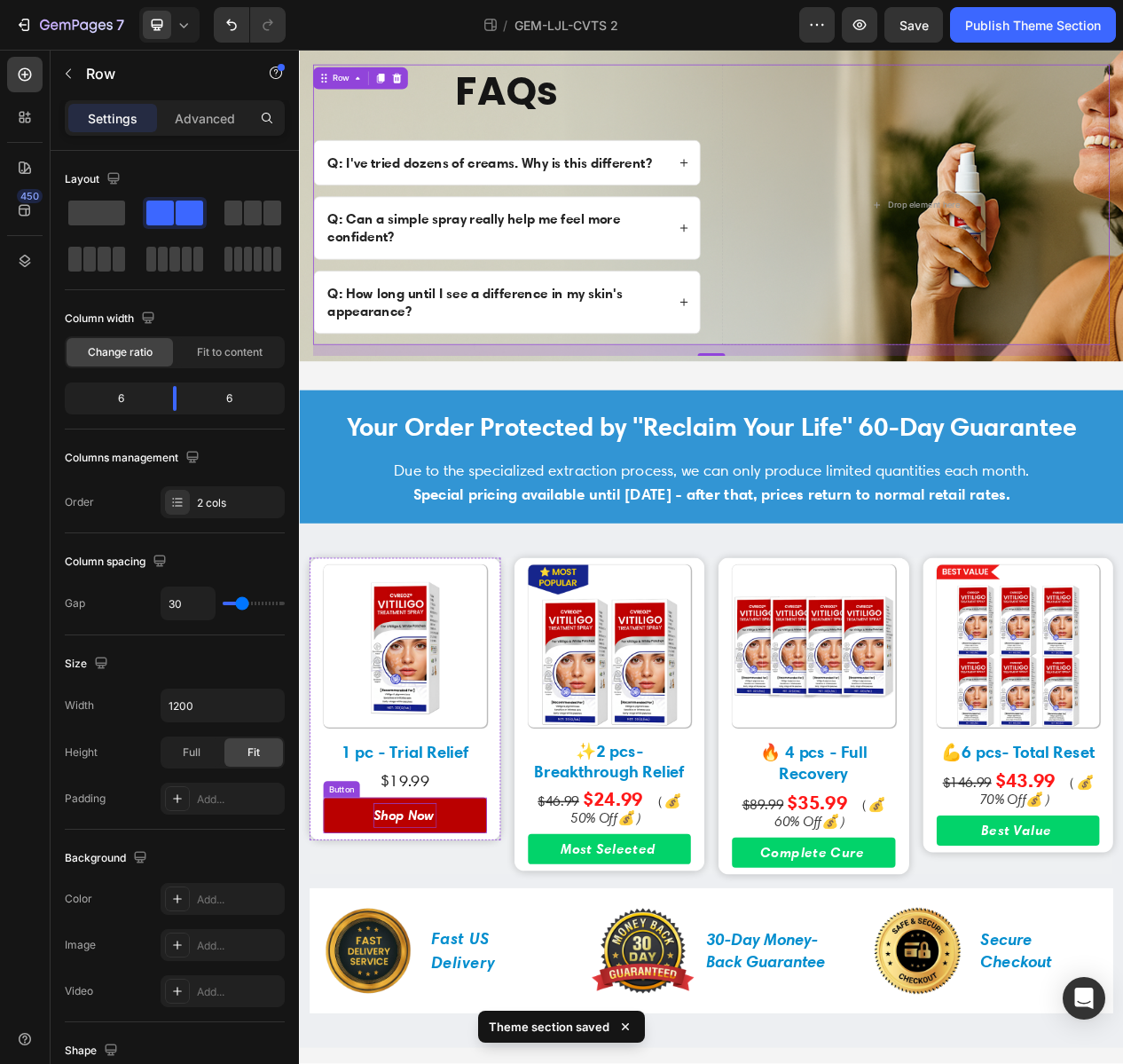
click at [440, 1039] on p "Shop Now" at bounding box center [435, 1040] width 82 height 32
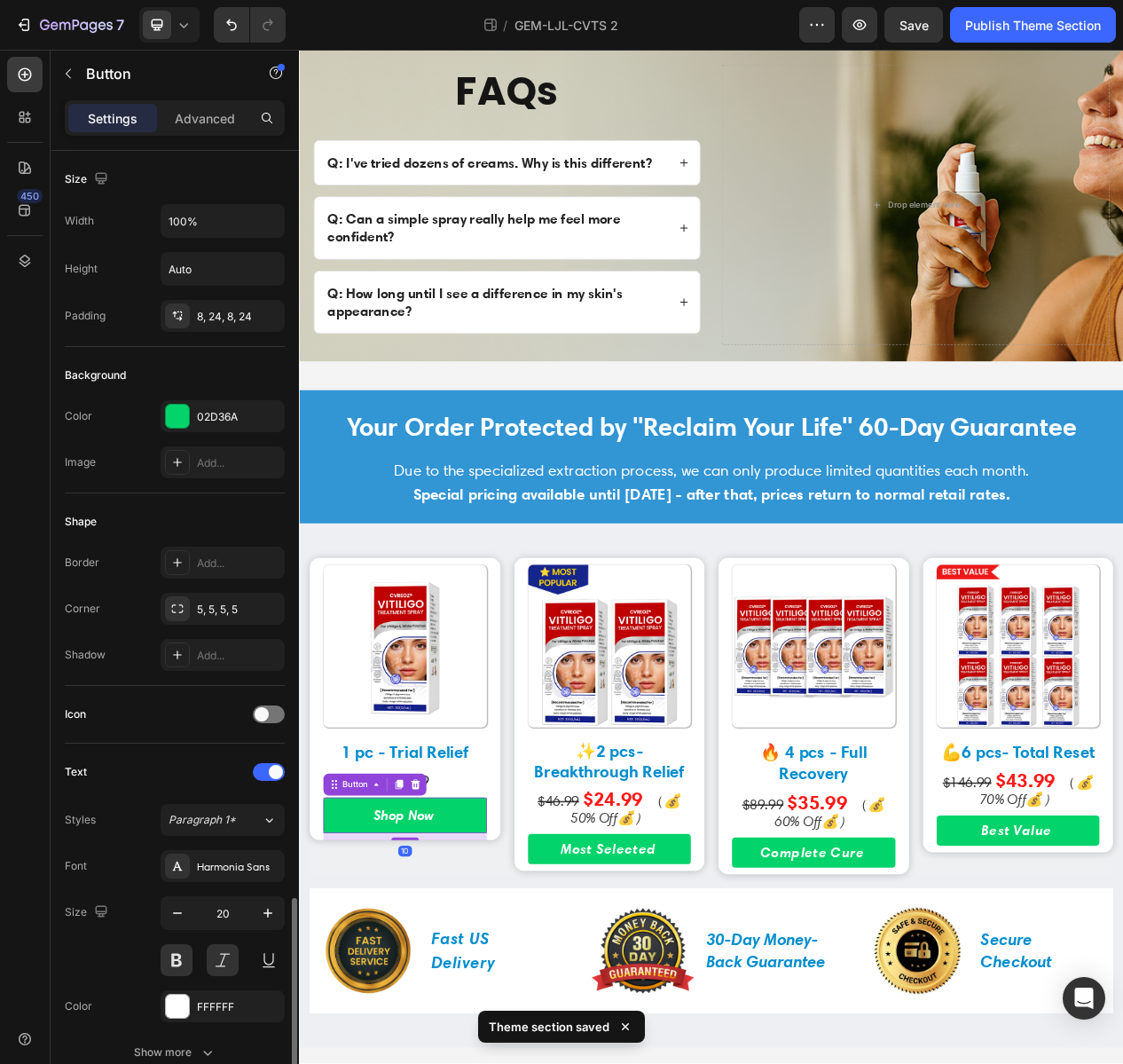
scroll to position [443, 0]
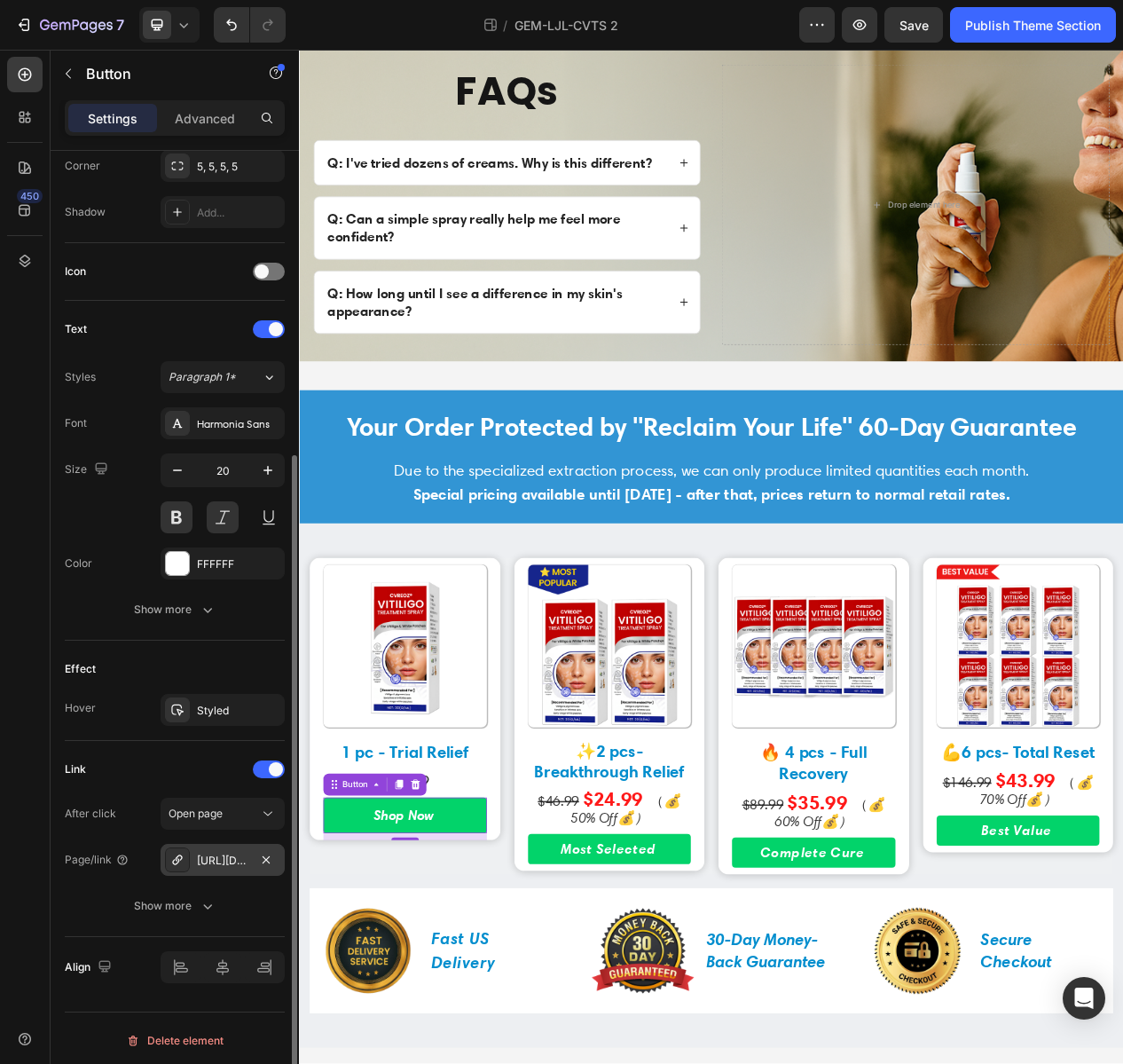
click at [217, 862] on div "https://kbzhealth.store/a/s/ic/checkout/53218131607720:1?funnel_id=fncmbumr4vt0…" at bounding box center [222, 861] width 51 height 16
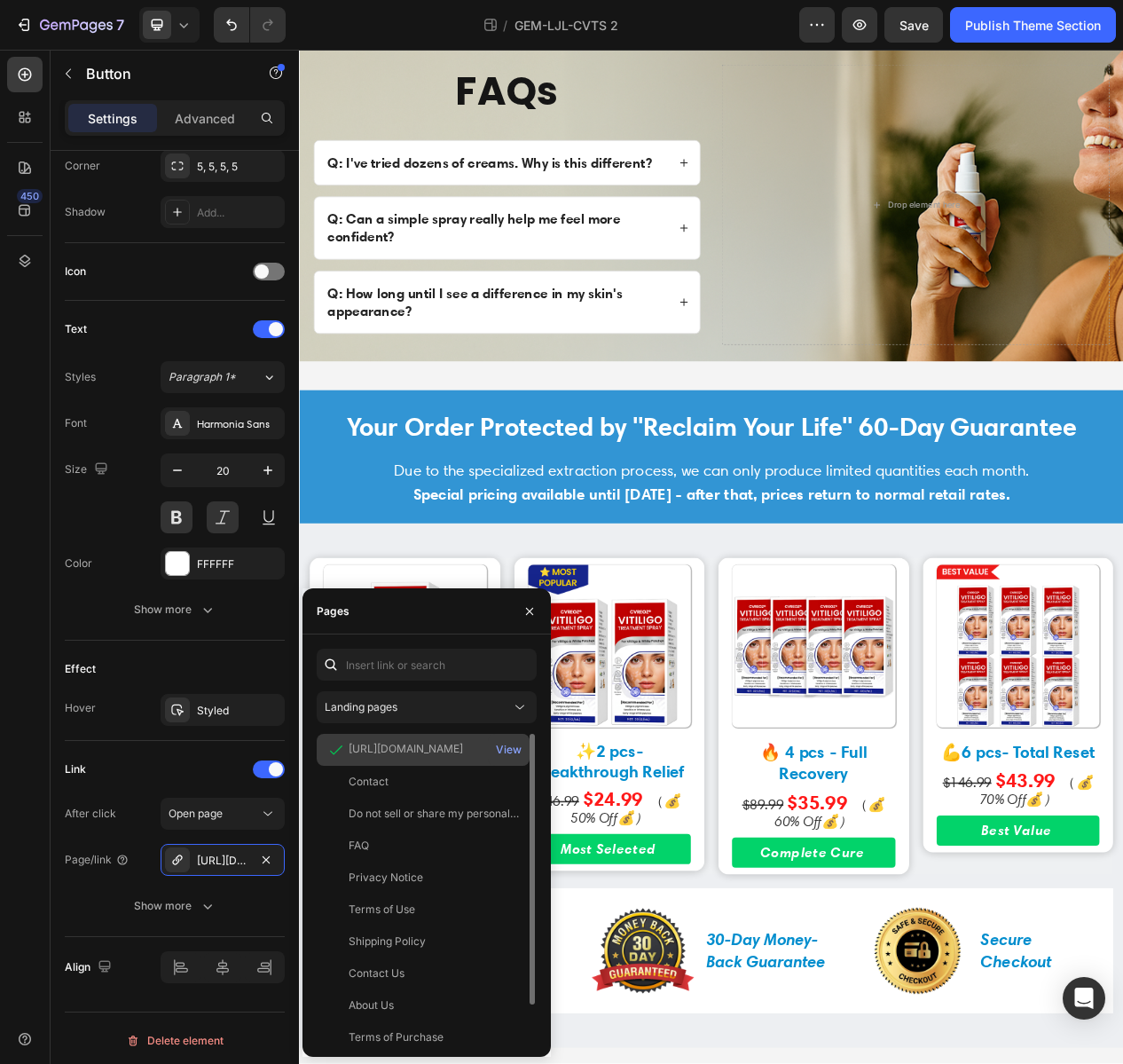
drag, startPoint x: 390, startPoint y: 753, endPoint x: 446, endPoint y: 761, distance: 56.6
click at [446, 761] on div "https://kbzhealth.store/a/s/ic/checkout/53218131607720:1?funnel_id=fncmbumr4vt0…" at bounding box center [423, 750] width 213 height 32
drag, startPoint x: 432, startPoint y: 738, endPoint x: 423, endPoint y: 758, distance: 21.9
click at [432, 738] on div "https://kbzhealth.store/a/s/ic/checkout/53218131607720:1?funnel_id=fncmbumr4vt0…" at bounding box center [423, 750] width 213 height 32
click at [413, 729] on div "Landing pages https://kbzhealth.store/a/s/ic/checkout/53218131607720:1?funnel_i…" at bounding box center [426, 845] width 220 height 394
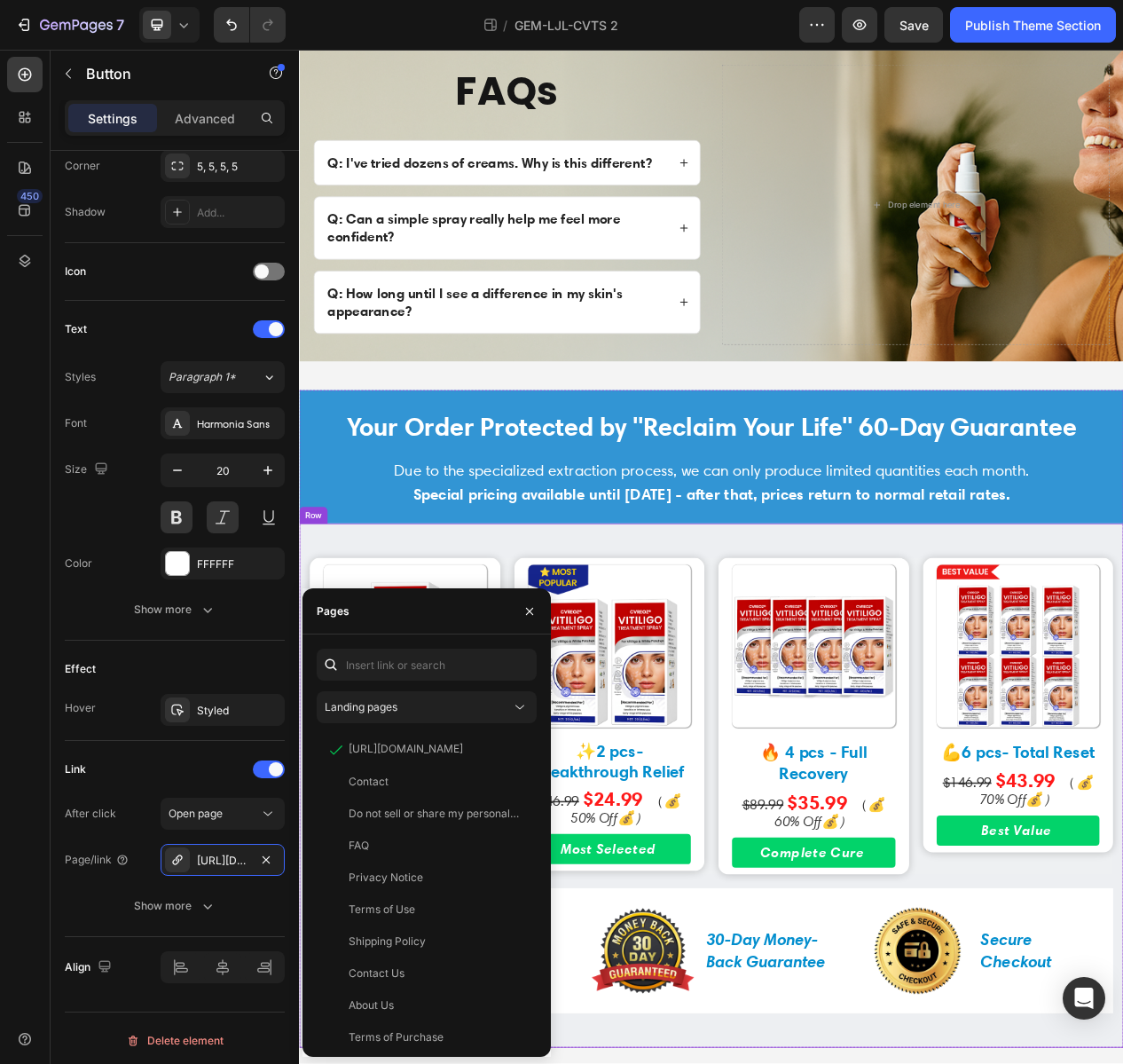
click at [792, 678] on div "Image 1 pc - Trial Relief Text Block $19.99 Text Block Shop Now Button 10 Row I…" at bounding box center [832, 1000] width 1065 height 677
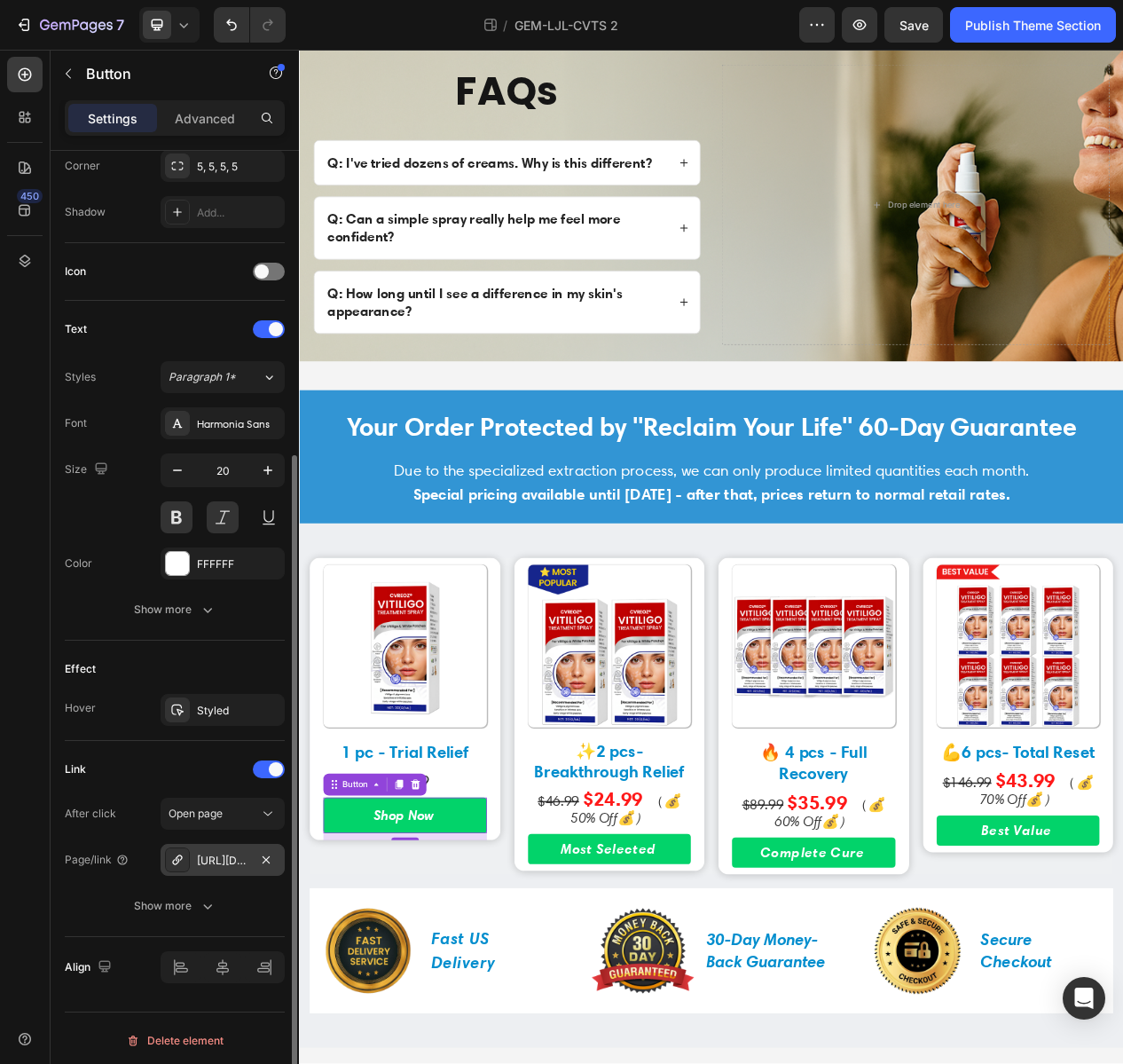
click at [209, 861] on div "https://kbzhealth.store/a/s/ic/checkout/53218131607720:1?funnel_id=fncmbumr4vt0…" at bounding box center [222, 861] width 51 height 16
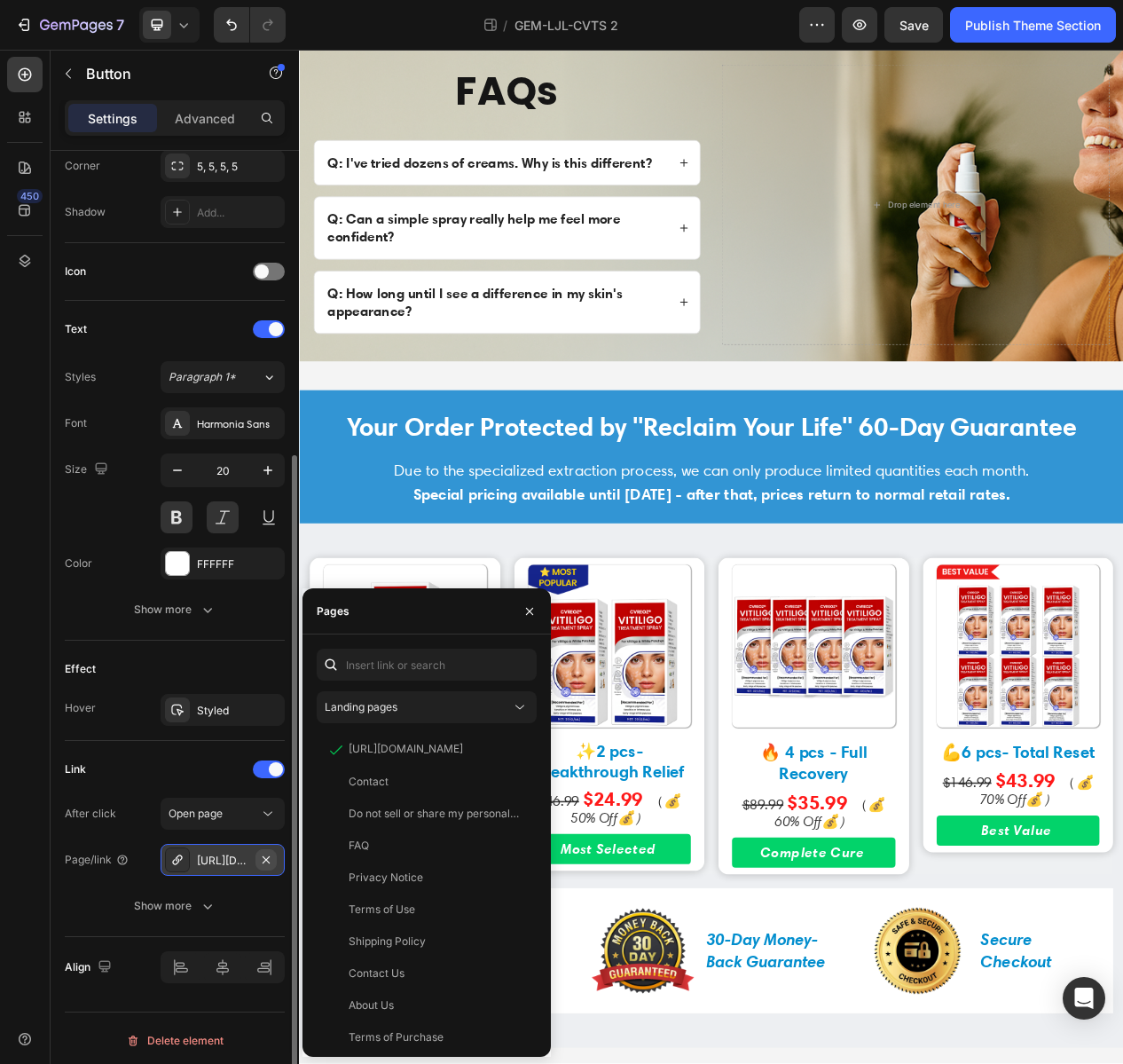
click at [270, 853] on icon "button" at bounding box center [266, 860] width 14 height 14
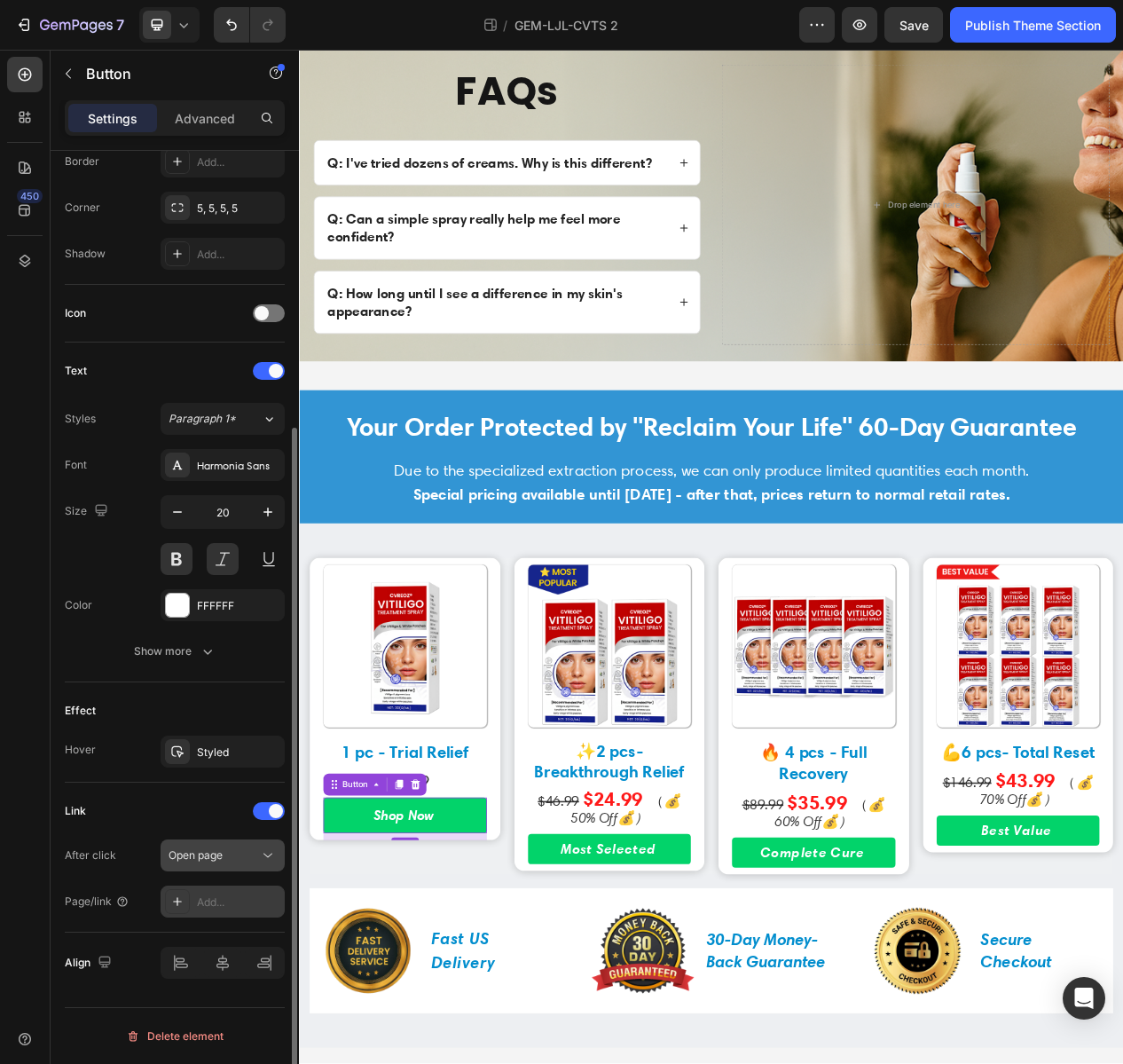
scroll to position [397, 0]
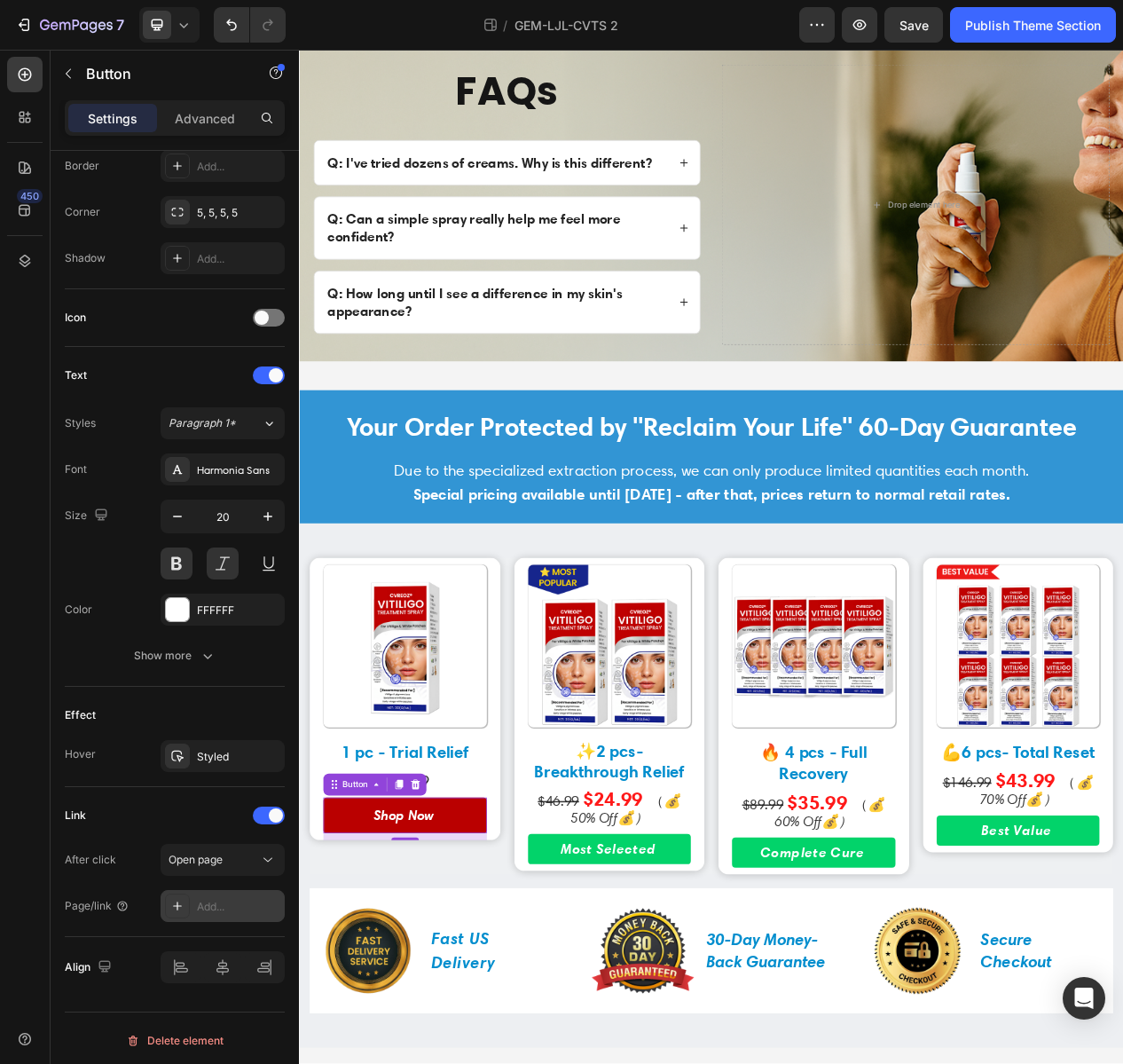
click at [477, 1036] on button "Shop Now" at bounding box center [435, 1039] width 211 height 46
click at [215, 908] on div "Add..." at bounding box center [238, 908] width 84 height 16
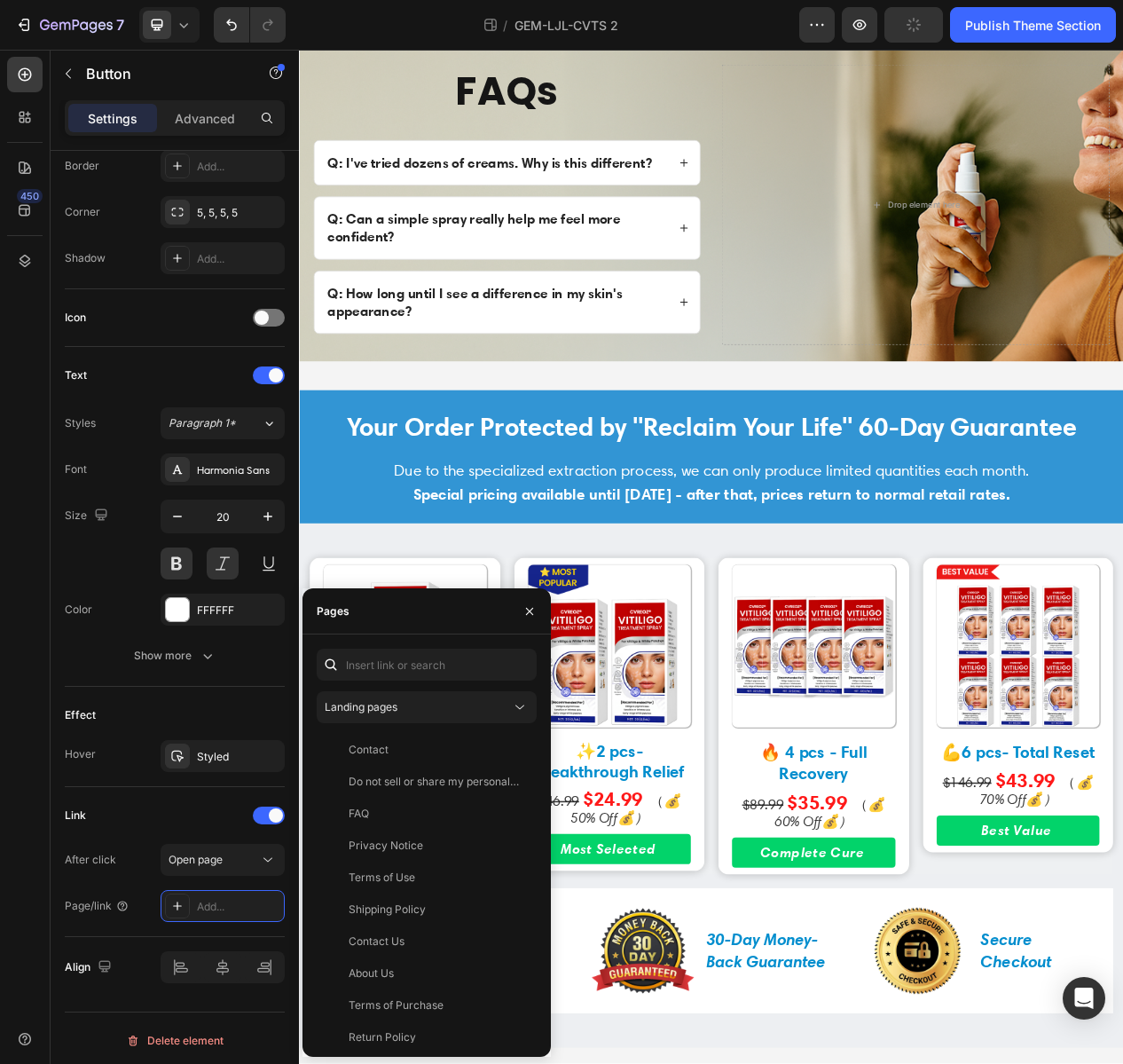
click at [419, 646] on div "Landing pages Contact View Do not sell or share my personal information View FA…" at bounding box center [427, 846] width 248 height 423
click at [413, 654] on input "text" at bounding box center [426, 665] width 220 height 32
paste input "https://trimoraus.com/a/s/ic/preview/51396956651799:1?funnel_id=fncme19k0ti0kah…"
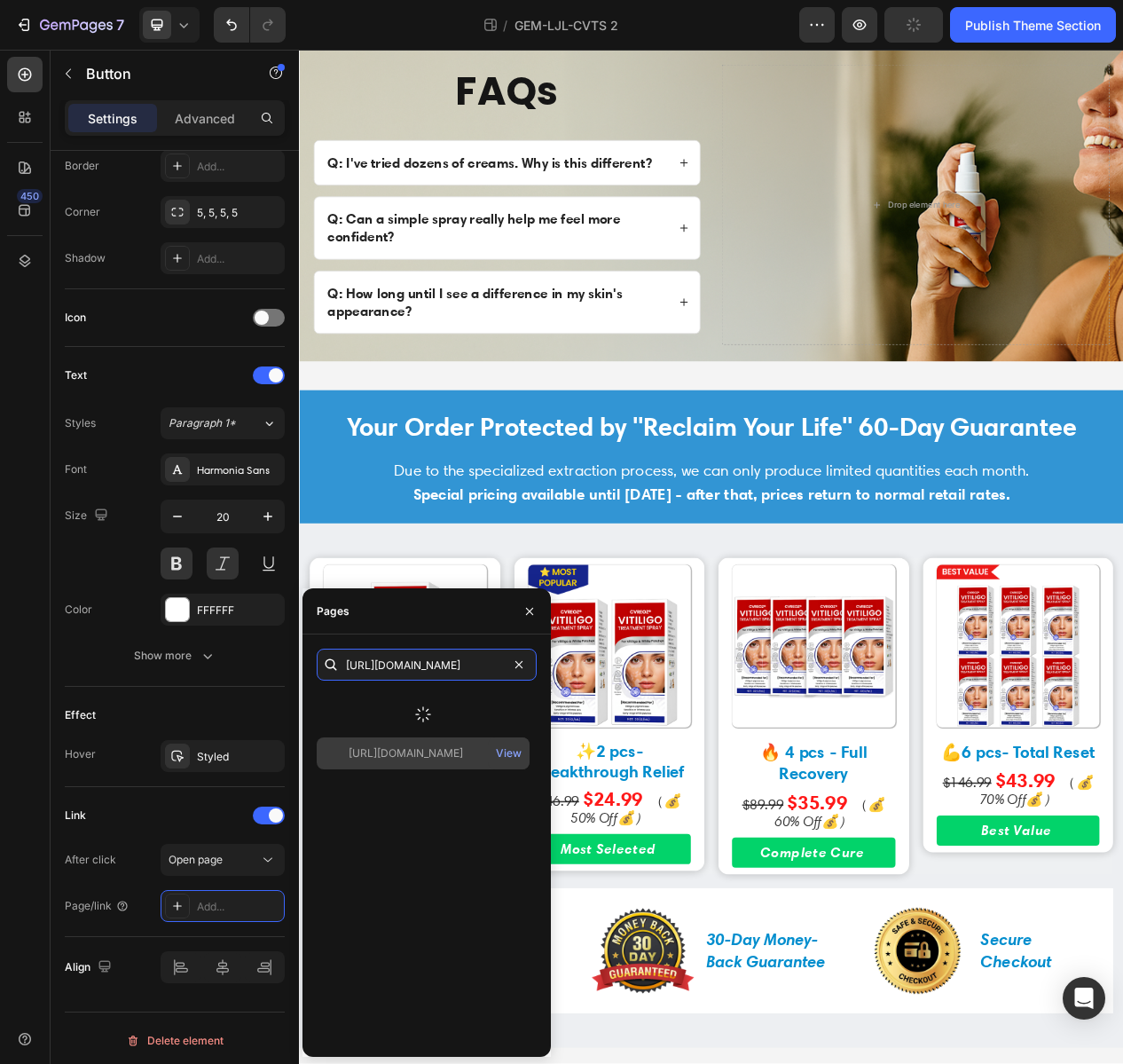
type input "https://trimoraus.com/a/s/ic/preview/51396956651799:1?funnel_id=fncme19k0ti0kah…"
click at [417, 759] on div "https://trimoraus.com/a/s/ic/preview/51396956651799:1?funnel_id=fncme19k0ti0kah…" at bounding box center [406, 754] width 114 height 16
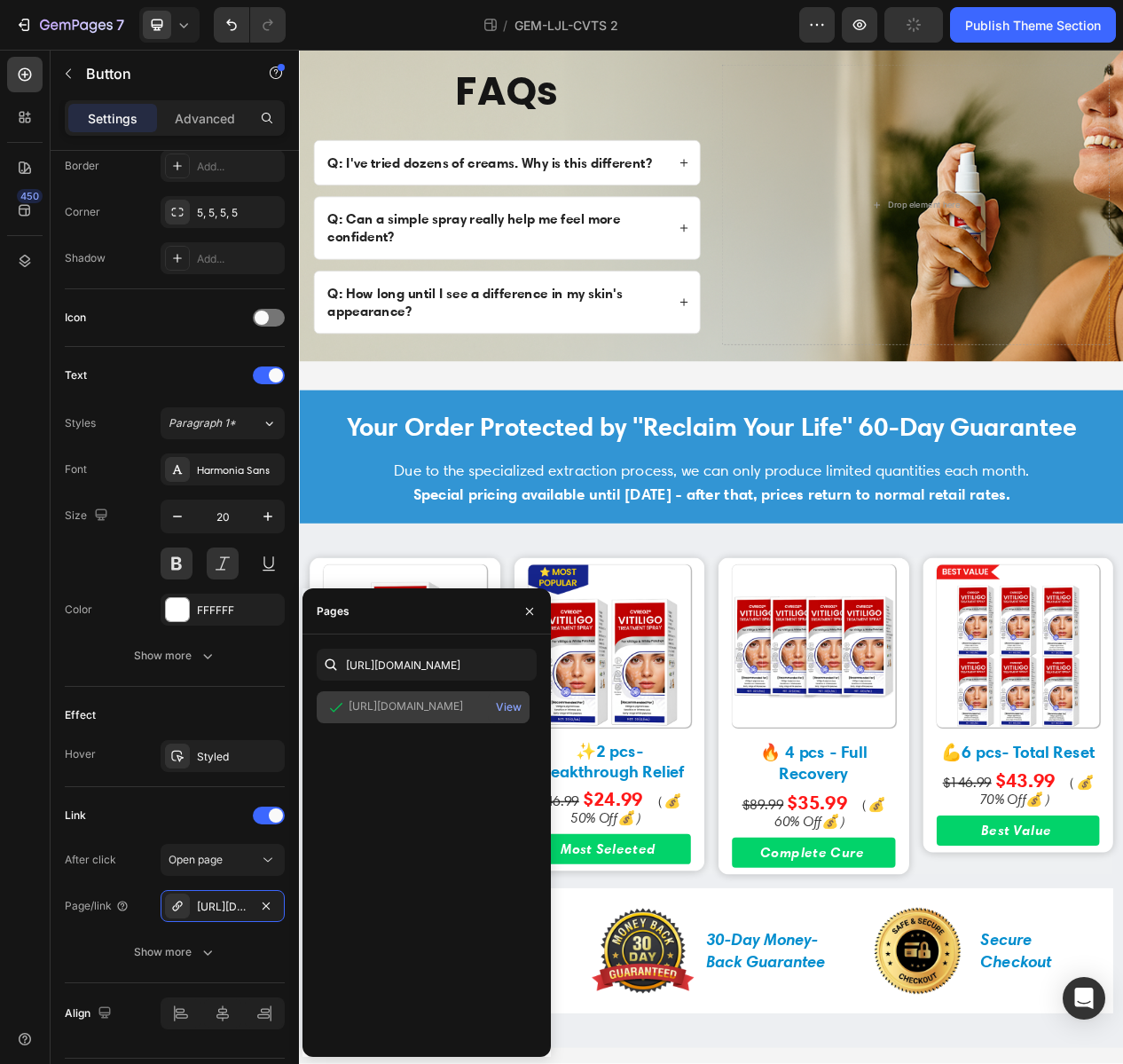
click at [451, 699] on div "https://trimoraus.com/a/s/ic/preview/51396956651799:1?funnel_id=fncme19k0ti0kah…" at bounding box center [406, 707] width 114 height 16
click at [704, 627] on strong "Special pricing available until [DATE] - after that, prices return to normal re…" at bounding box center [832, 623] width 771 height 24
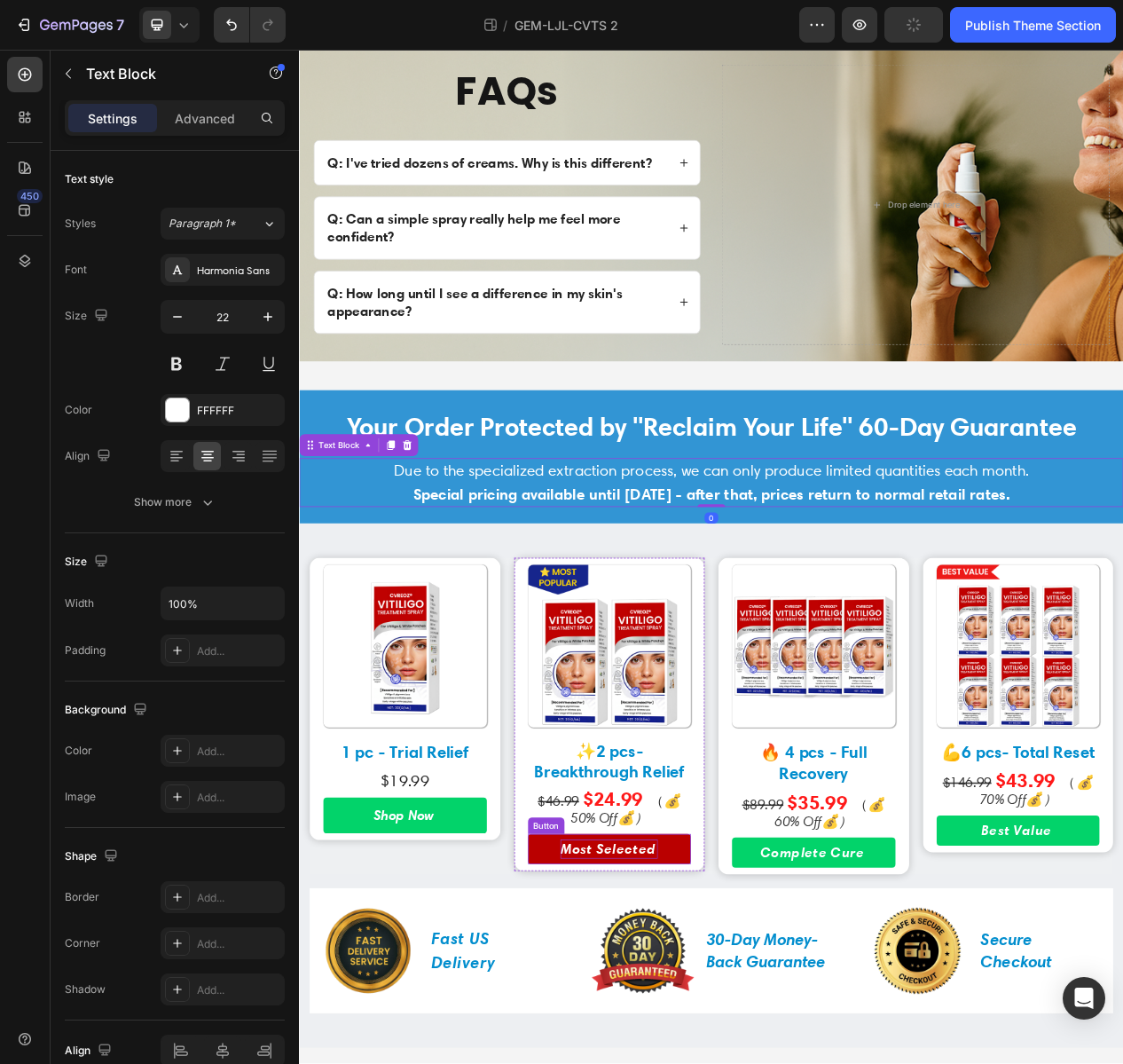
click at [679, 1079] on p "Most Selected" at bounding box center [700, 1083] width 126 height 25
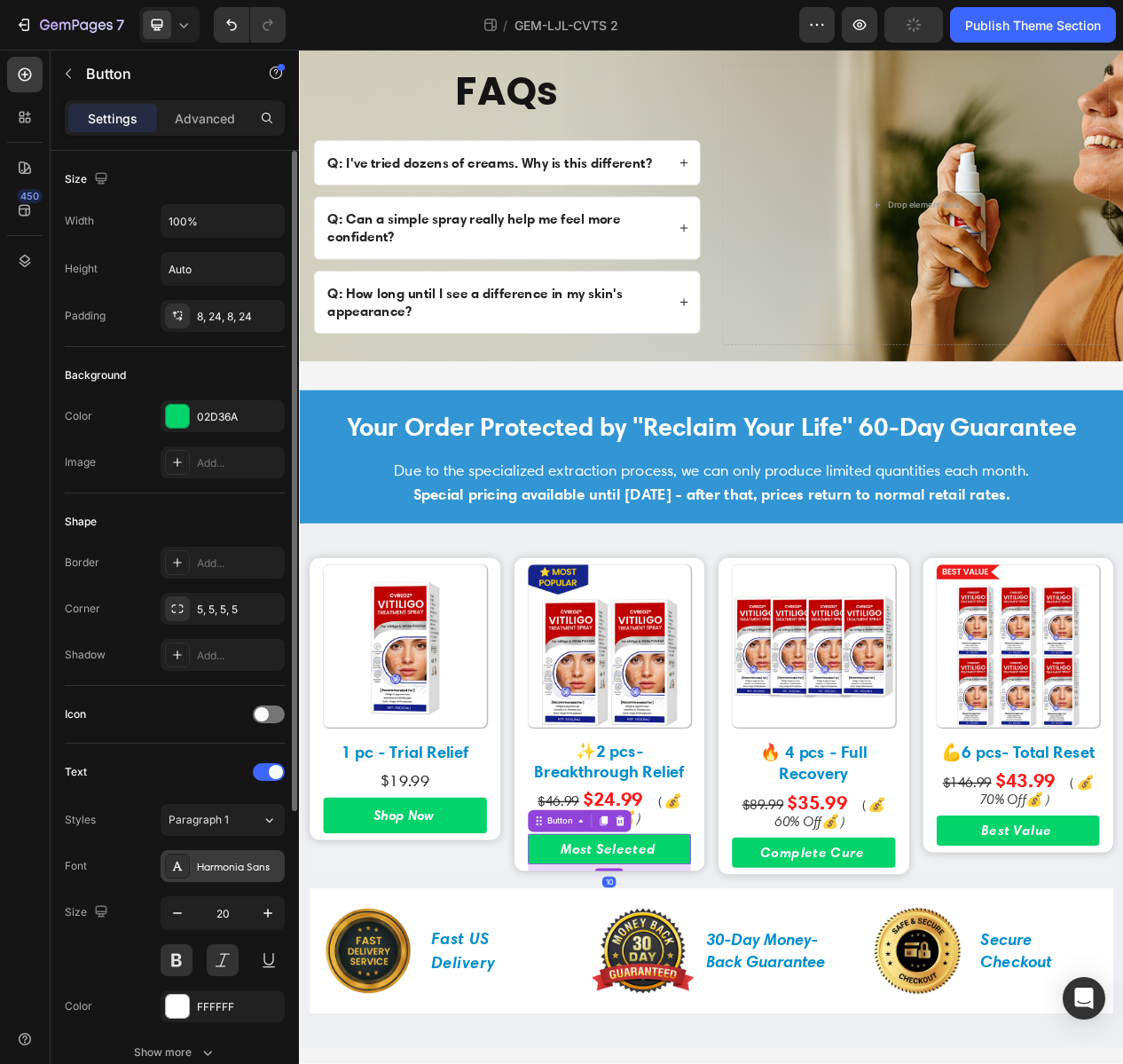
click at [222, 874] on div "Harmonia Sans" at bounding box center [223, 866] width 124 height 32
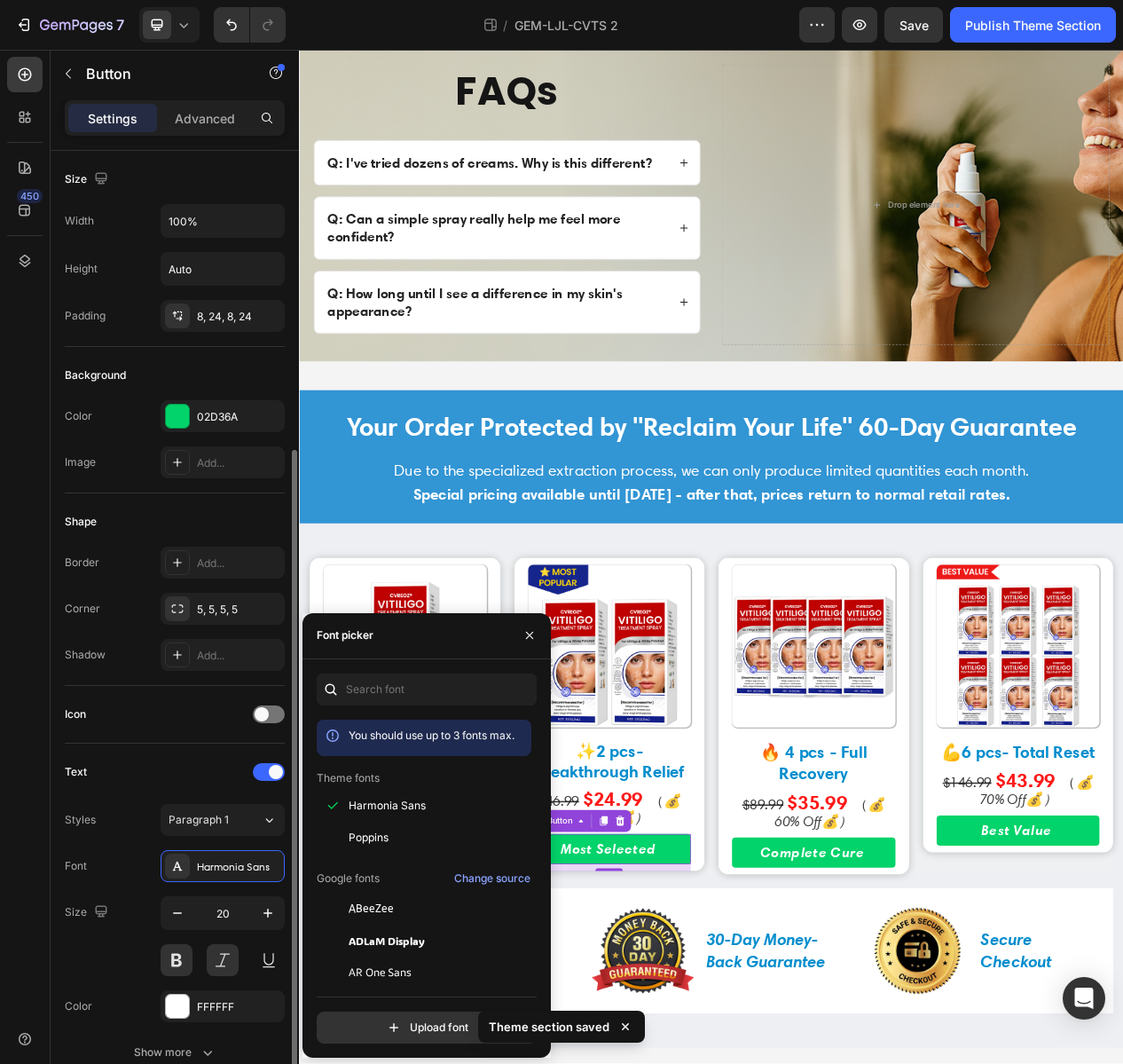
scroll to position [443, 0]
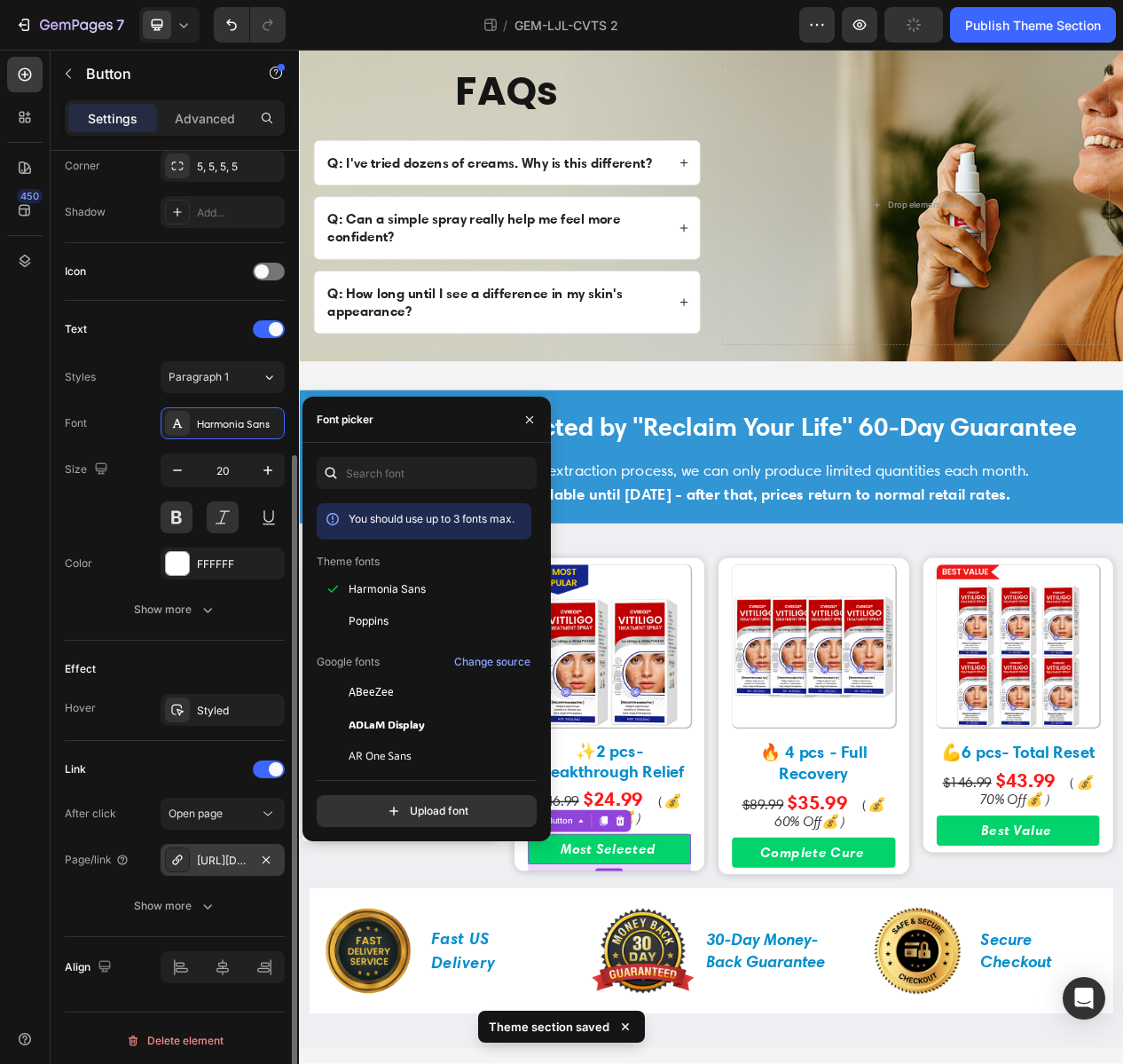
click at [224, 853] on div "https://kbzhealth.store/a/s/ic/checkout/53218131574952:1?funnel_id=fncmbumr4vt0…" at bounding box center [222, 861] width 51 height 16
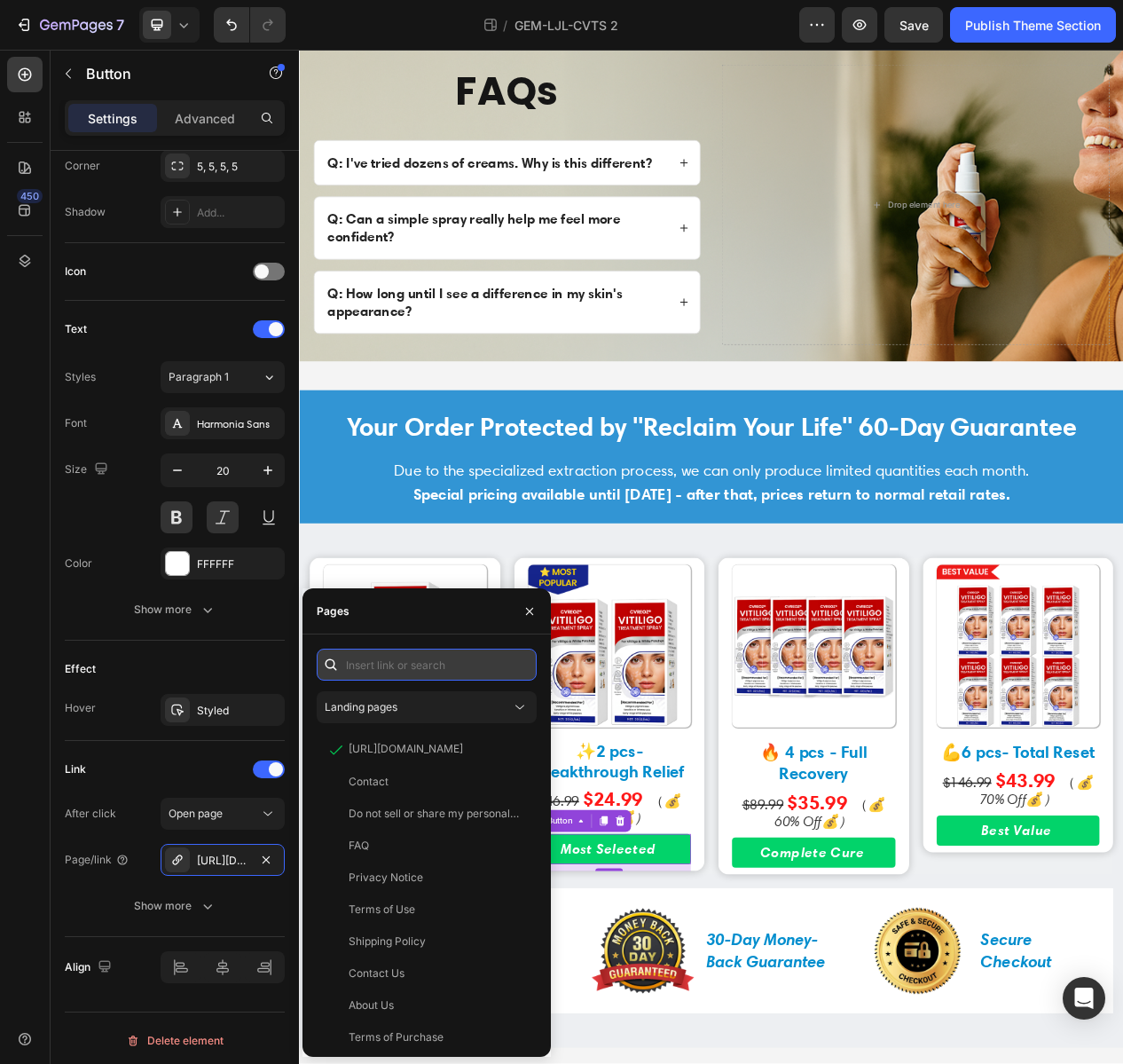
click at [491, 674] on input "text" at bounding box center [426, 665] width 220 height 32
paste input "https://trimoraus.com/a/s/ic/preview/51396956619031:1?funnel_id=fncme19k0ti0kah…"
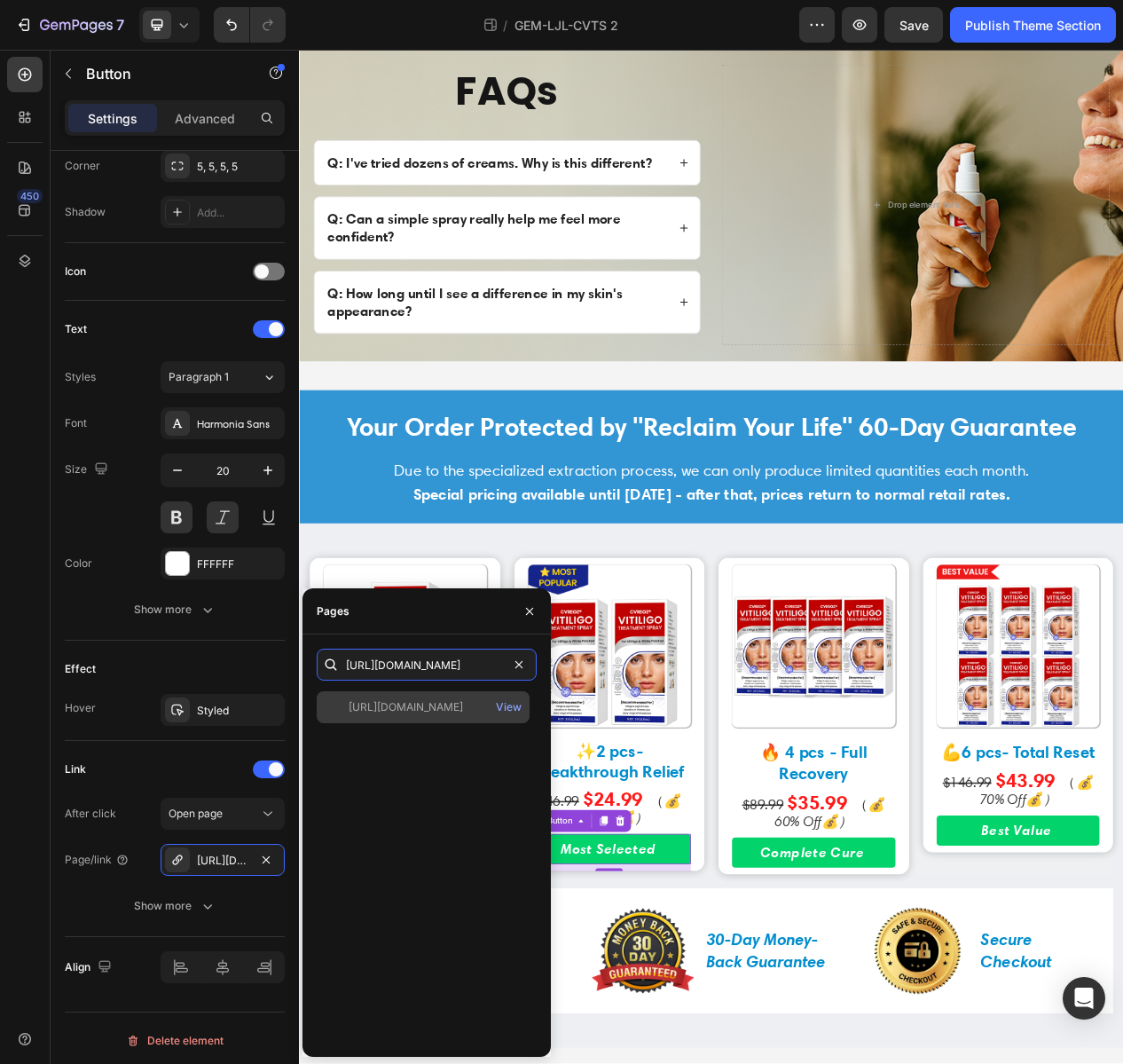
type input "https://trimoraus.com/a/s/ic/preview/51396956619031:1?funnel_id=fncme19k0ti0kah…"
click at [463, 704] on div "https://trimoraus.com/a/s/ic/preview/51396956619031:1?funnel_id=fncme19k0ti0kah…" at bounding box center [406, 708] width 114 height 16
click at [463, 702] on div "https://trimoraus.com/a/s/ic/preview/51396956619031:1?funnel_id=fncme19k0ti0kah…" at bounding box center [406, 707] width 114 height 16
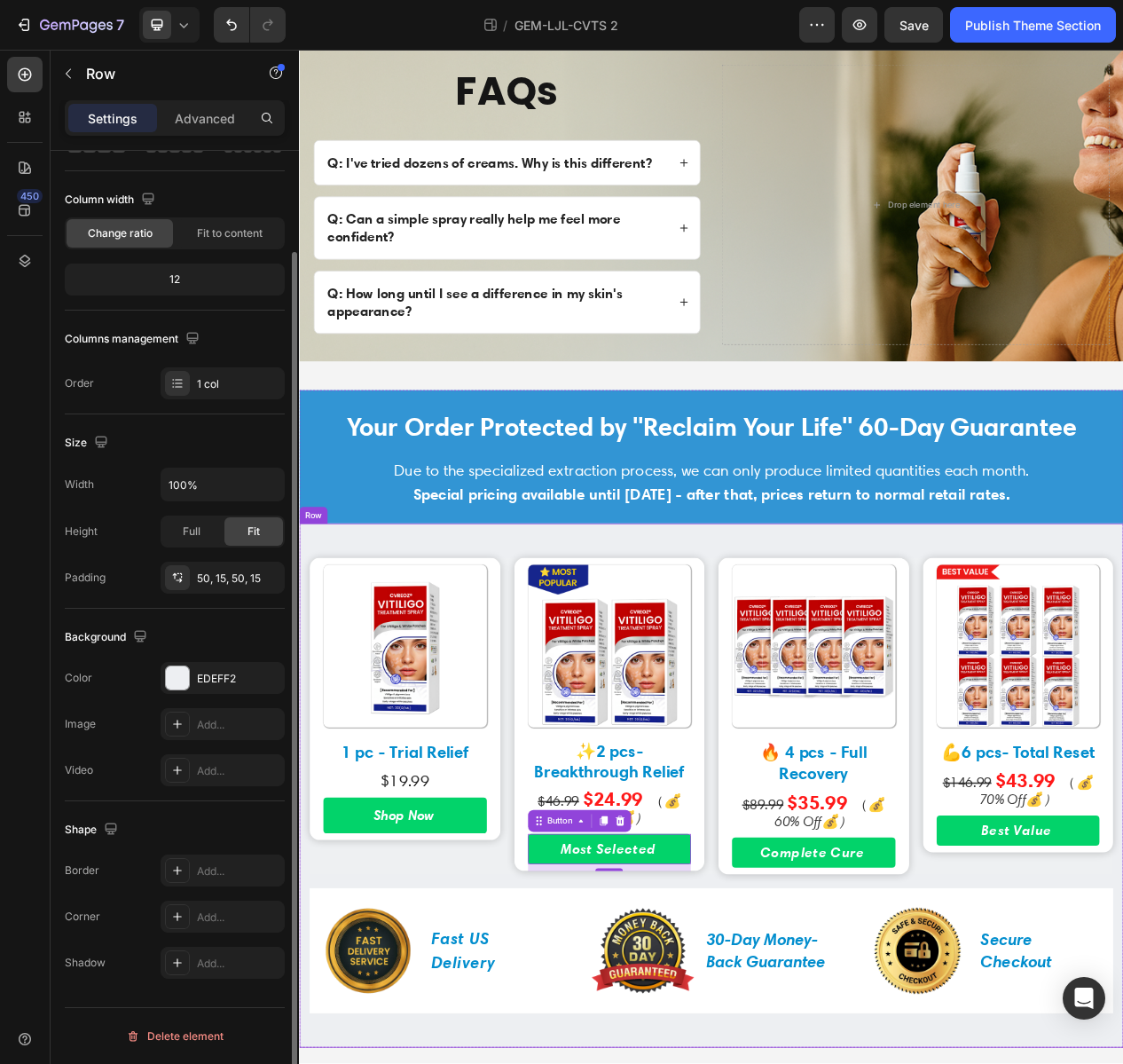
click at [739, 664] on div "Image 1 pc - Trial Relief Text Block $19.99 Text Block Shop Now Button Row Imag…" at bounding box center [832, 1000] width 1065 height 677
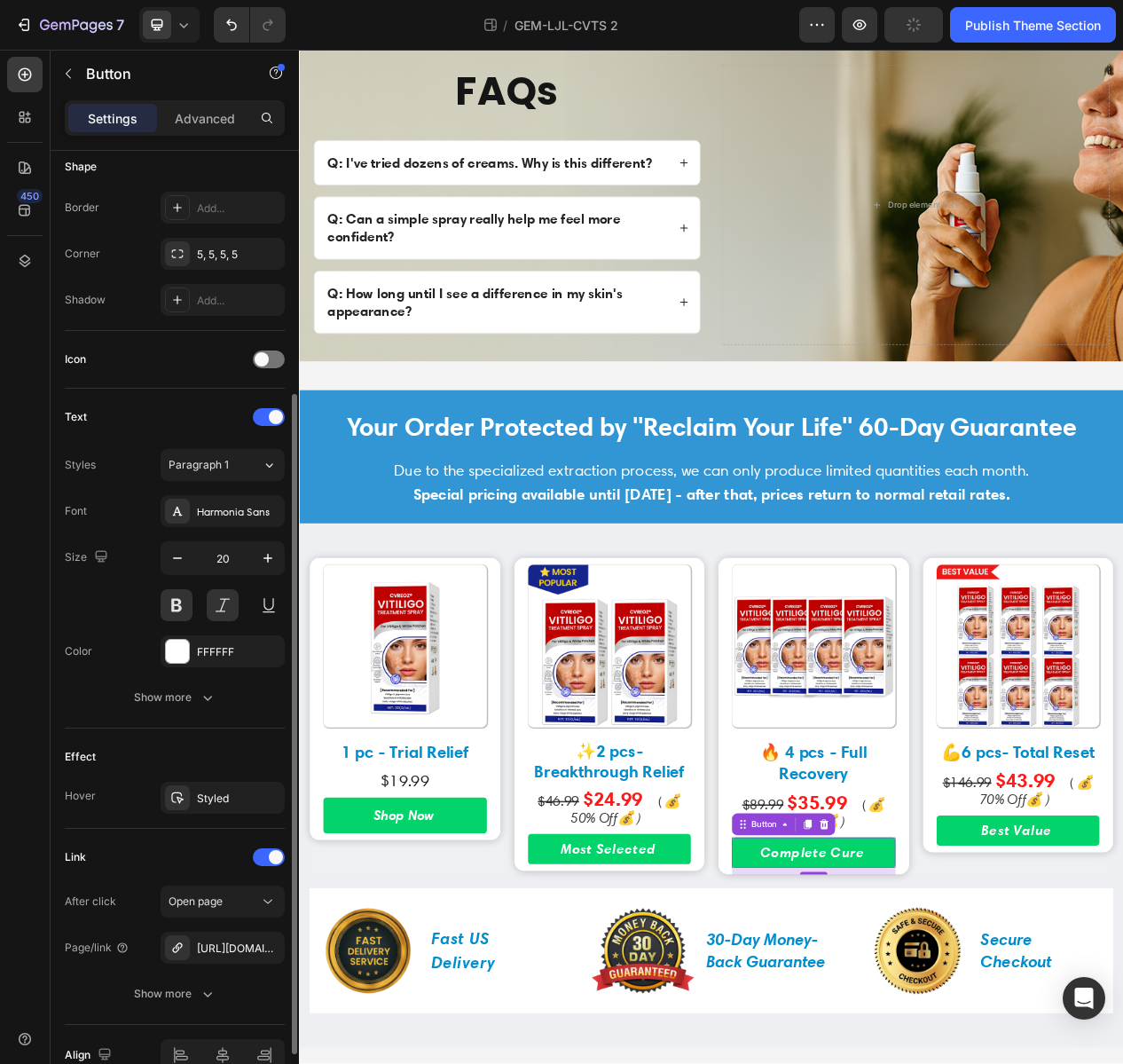
scroll to position [443, 0]
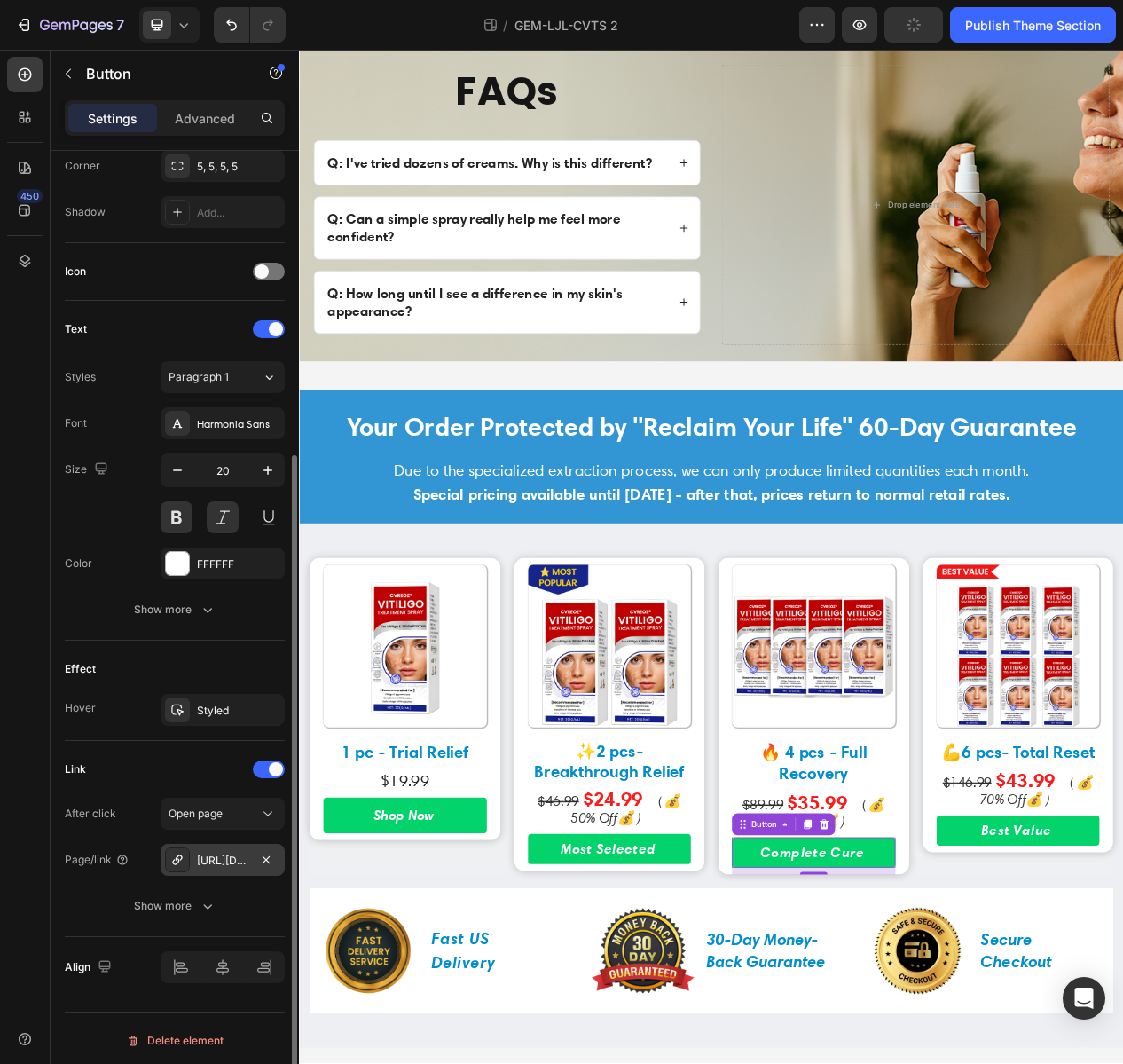
click at [248, 860] on div "https://kbzhealth.store/a/s/ic/checkout/53218131640488:1?funnel_id=fncmbumr4vt0…" at bounding box center [222, 861] width 51 height 16
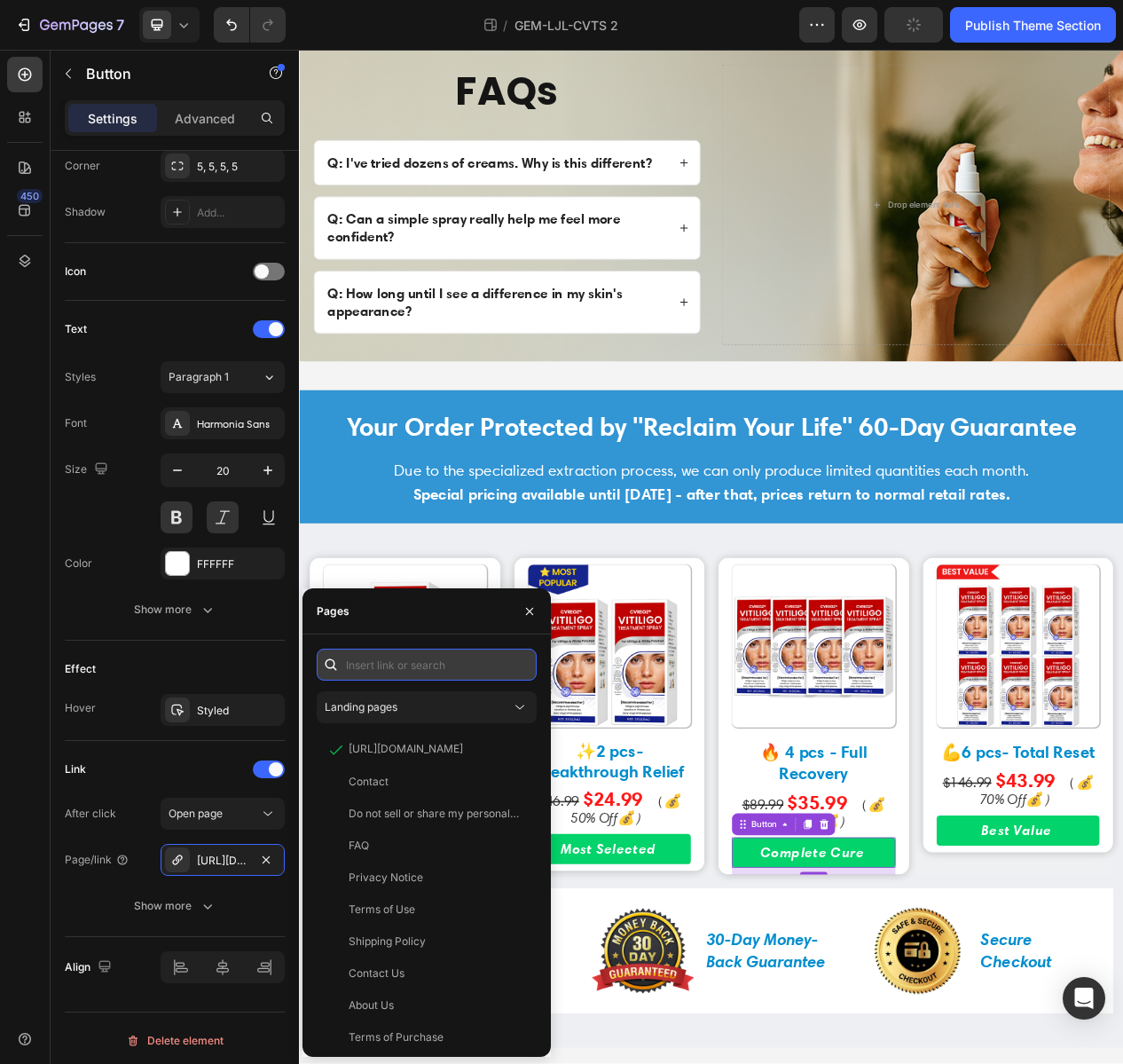
click at [413, 666] on input "text" at bounding box center [426, 665] width 220 height 32
paste input "https://trimoraus.com/a/s/ic/preview/51396956684567:1?funnel_id=fncme19k0ti0kah…"
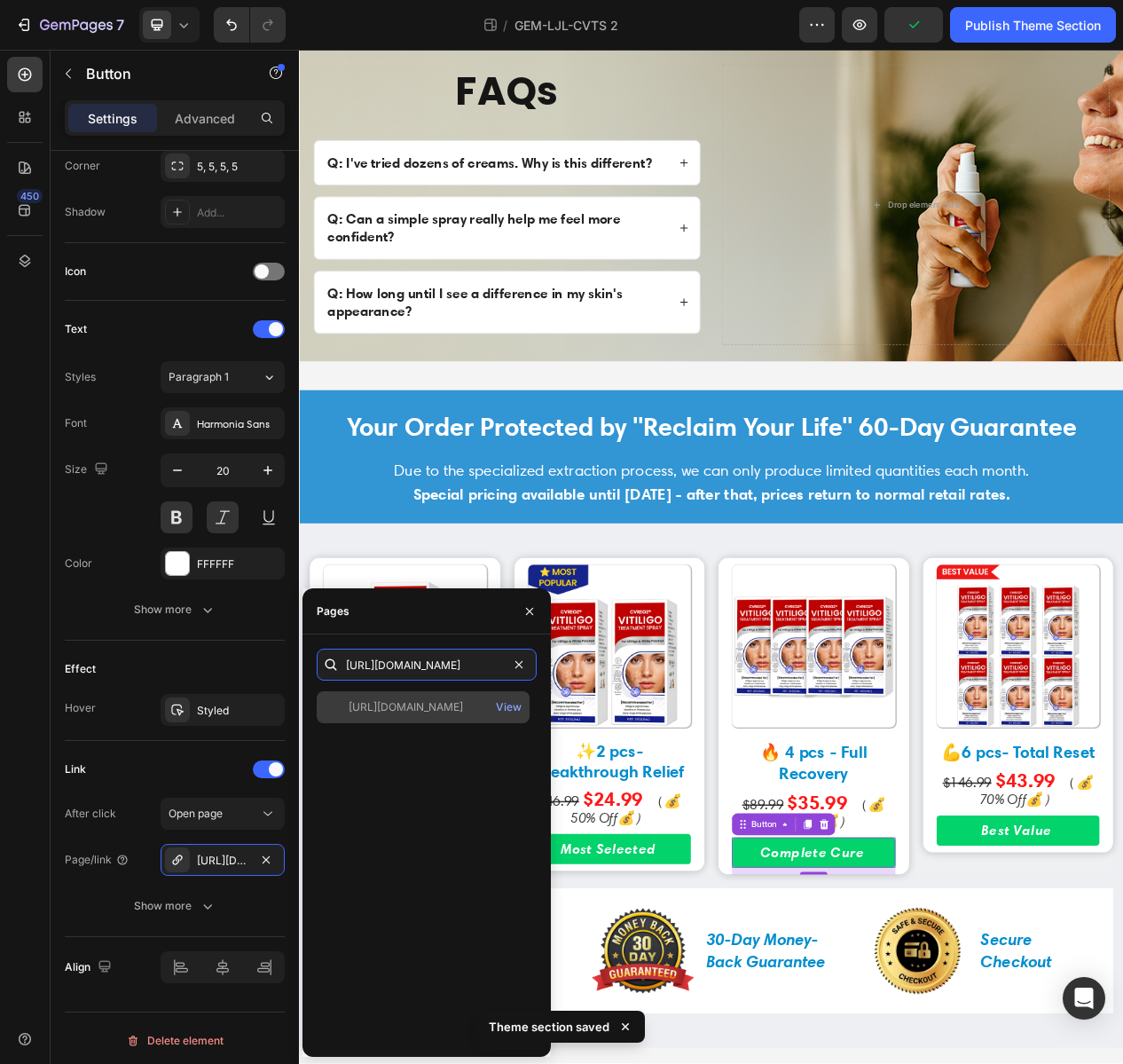
type input "https://trimoraus.com/a/s/ic/preview/51396956684567:1?funnel_id=fncme19k0ti0kah…"
click at [492, 708] on div "View" at bounding box center [509, 708] width 41 height 32
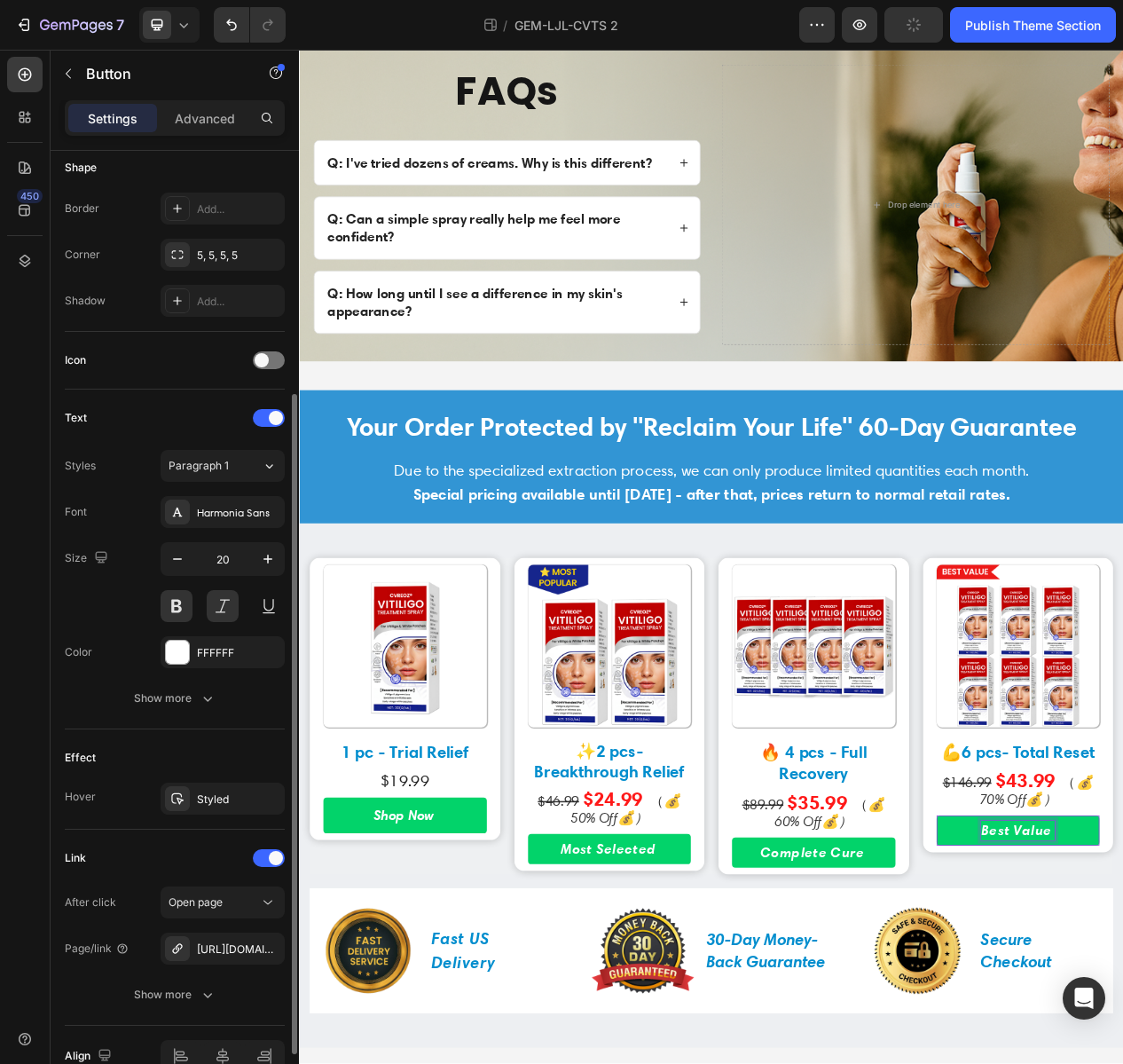
scroll to position [443, 0]
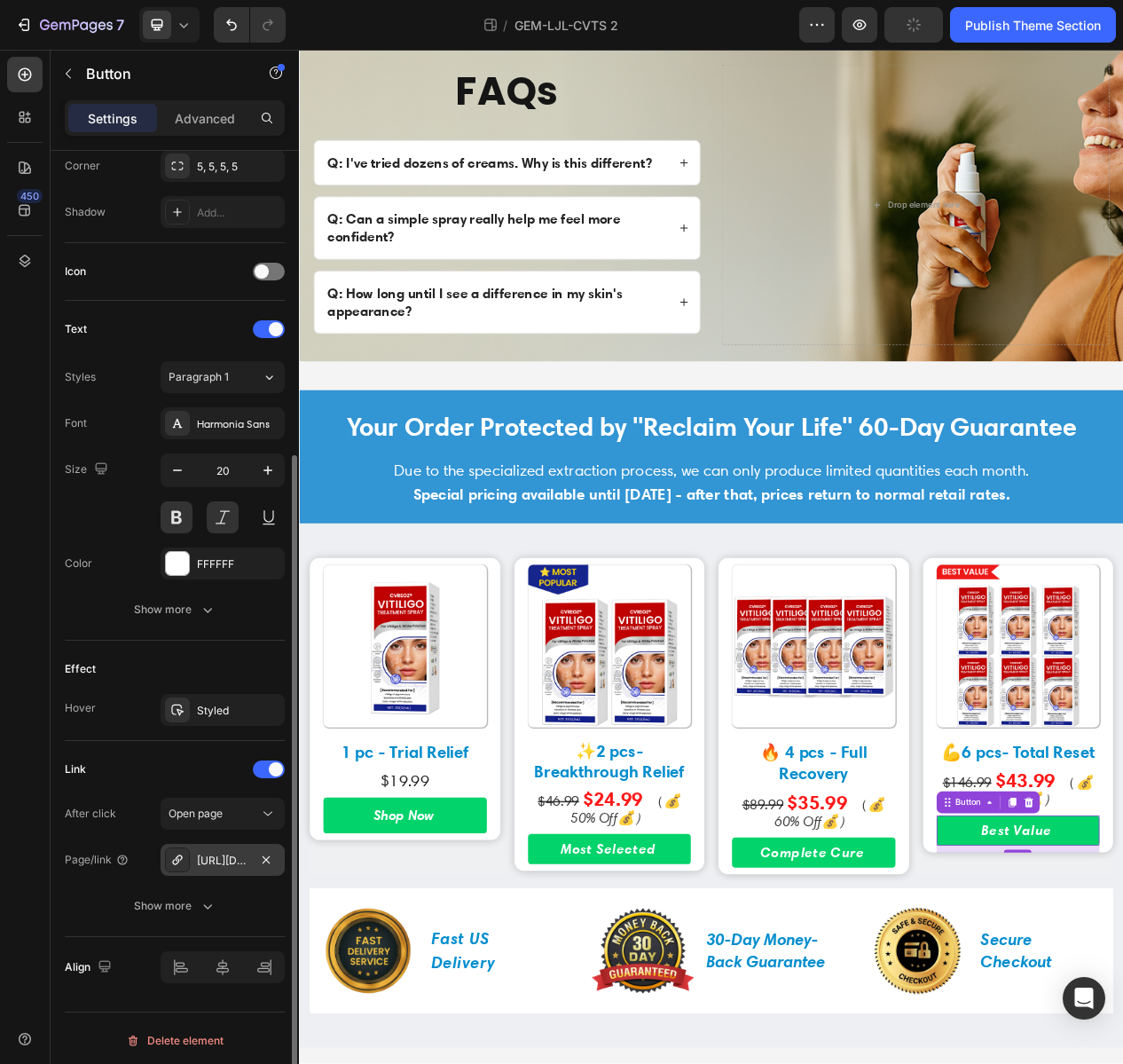
click at [239, 856] on div "https://kbzhealth.store/a/s/ic/checkout/53218131673256:1?funnel_id=fncmbumr4vt0…" at bounding box center [222, 861] width 51 height 16
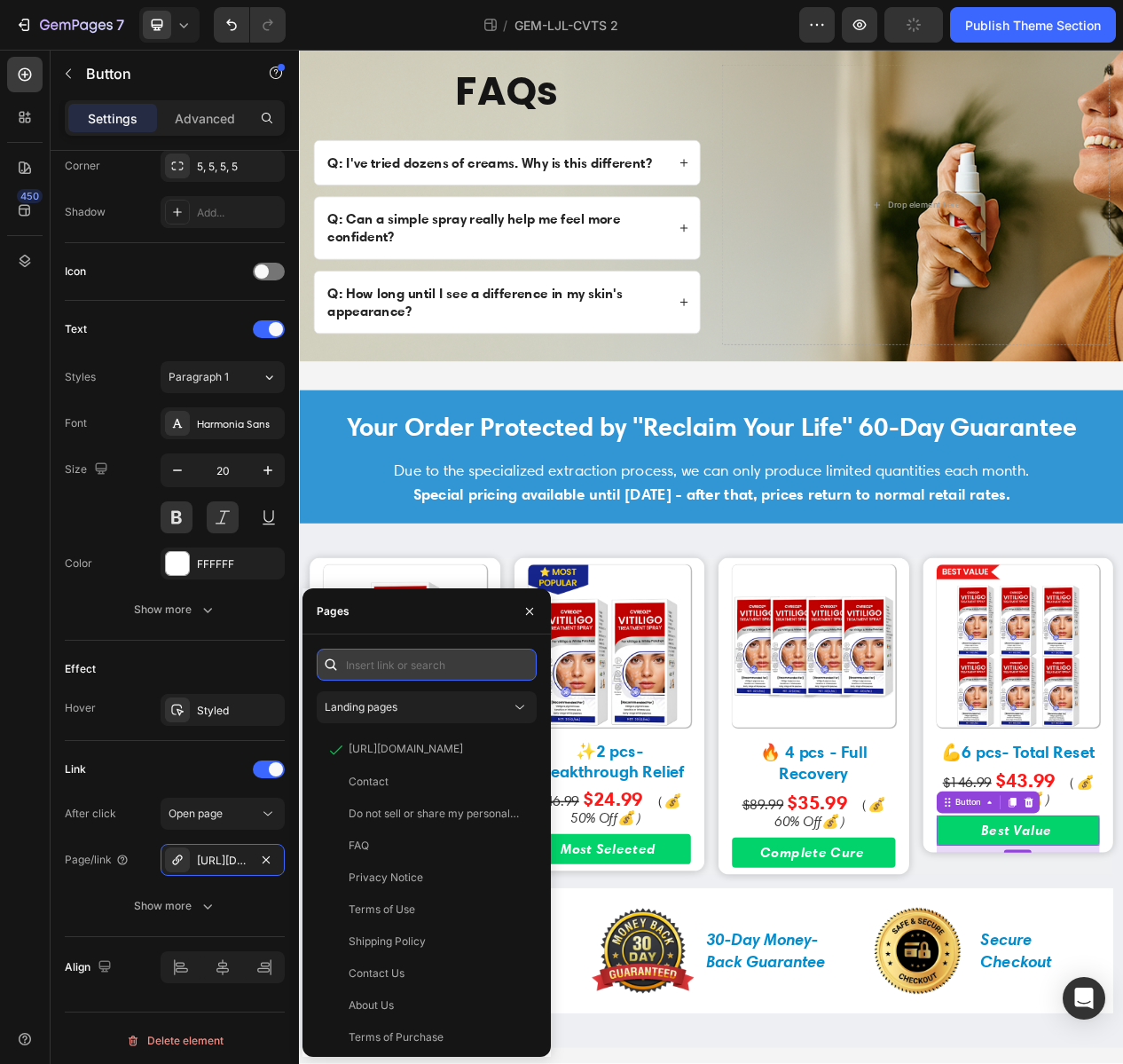
click at [493, 668] on input "text" at bounding box center [426, 665] width 220 height 32
paste input "https://trimoraus.com/a/s/ic/preview/51396956717335:1?funnel_id=fncme19k0ti0kah…"
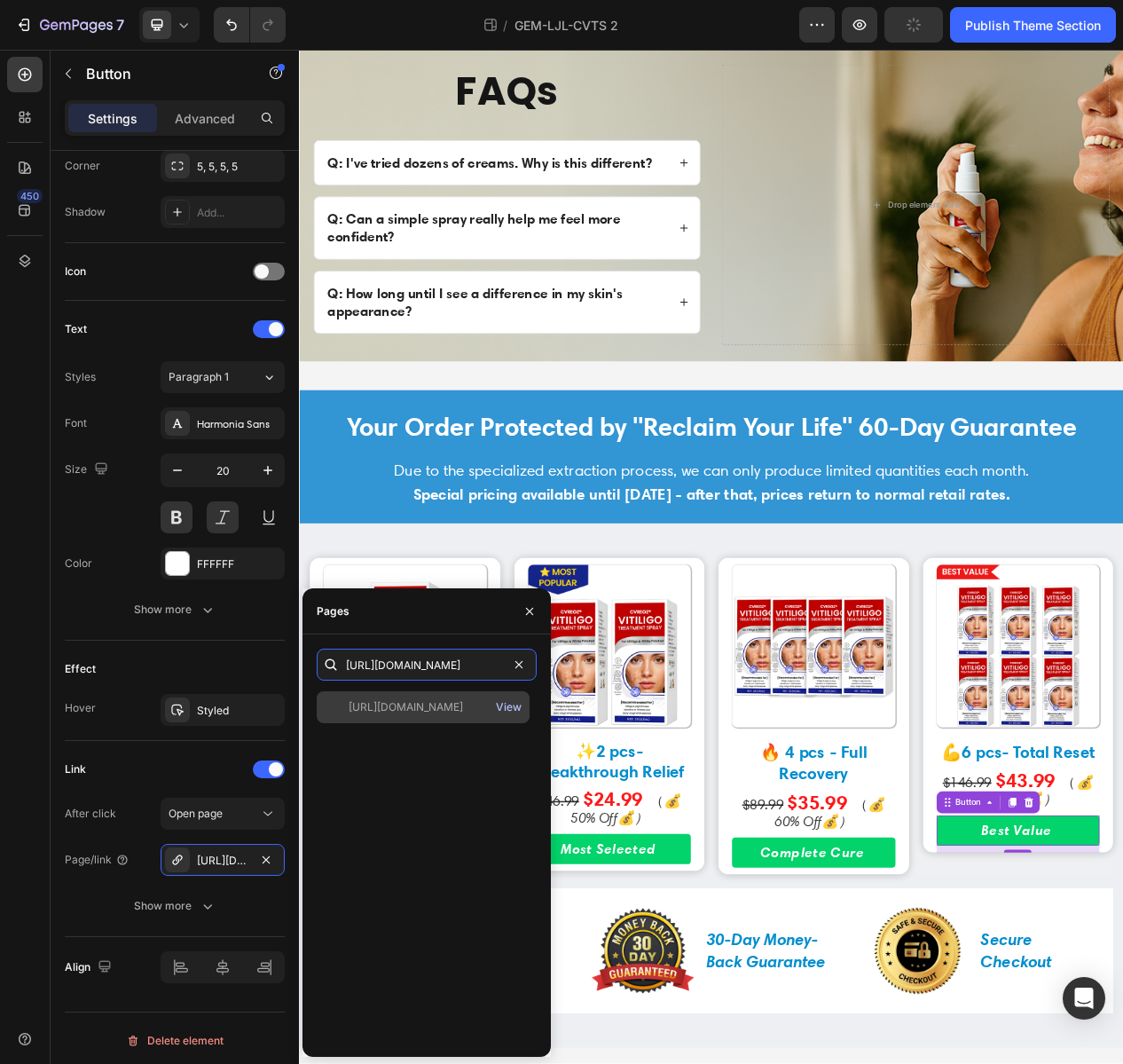
type input "https://trimoraus.com/a/s/ic/preview/51396956717335:1?funnel_id=fncme19k0ti0kah…"
click at [508, 711] on div "View" at bounding box center [509, 708] width 26 height 16
click at [405, 708] on div "https://trimoraus.com/a/s/ic/preview/51396956717335:1?funnel_id=fncme19k0ti0kah…" at bounding box center [406, 708] width 114 height 16
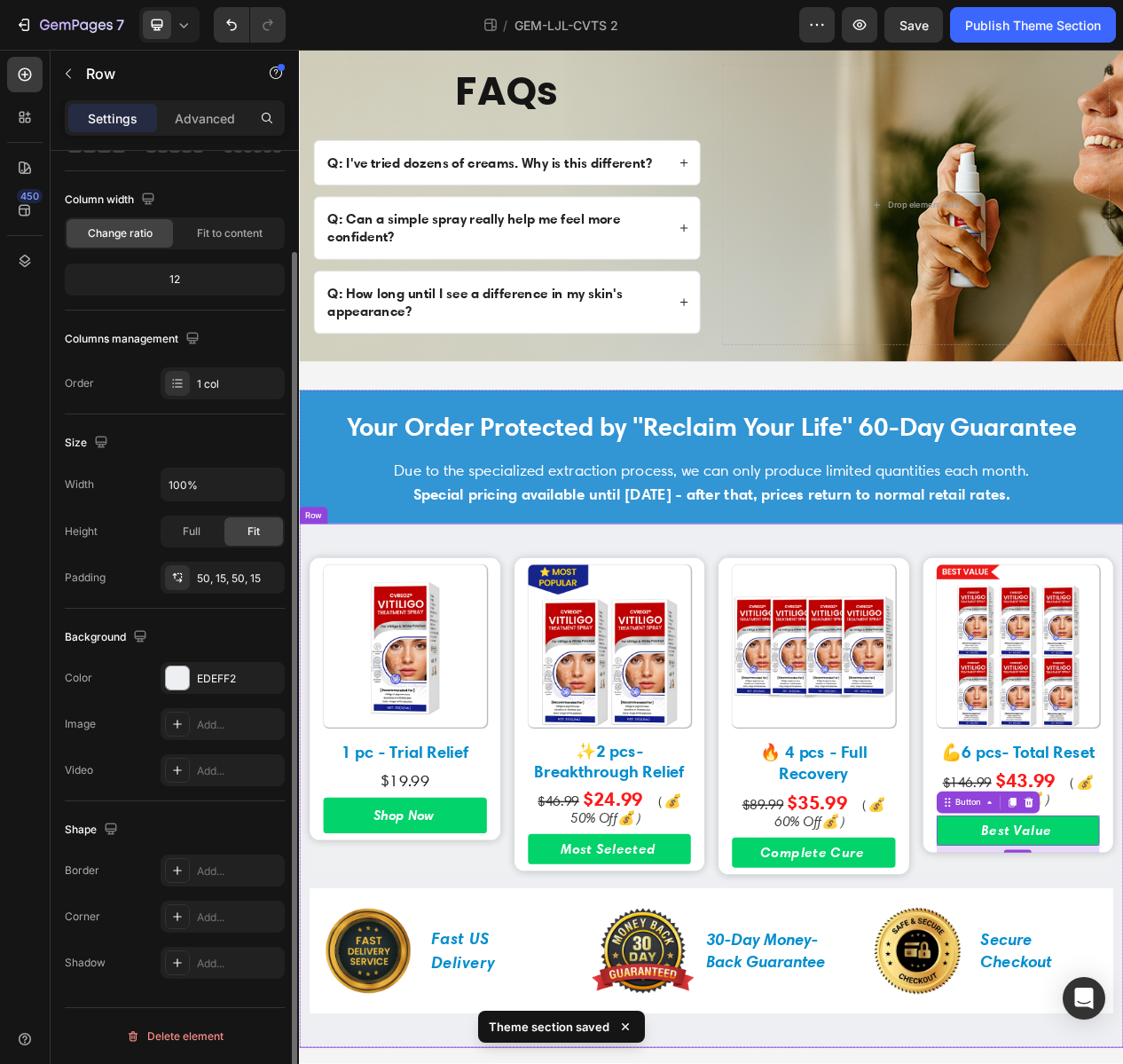
click at [1133, 662] on div "Image 1 pc - Trial Relief Text Block $19.99 Text Block Shop Now Button Row Imag…" at bounding box center [832, 1000] width 1065 height 677
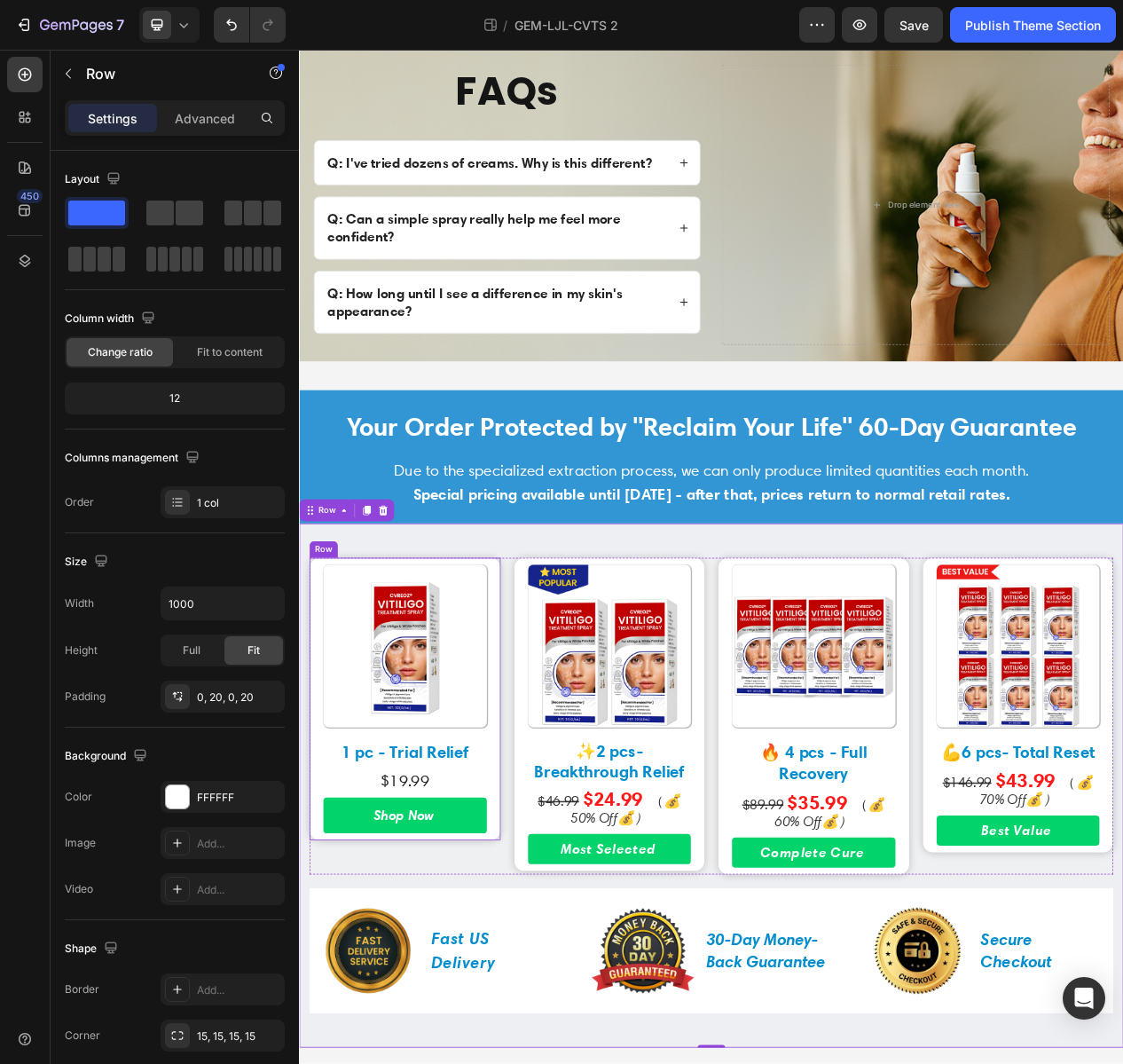
click at [538, 763] on div "Image 1 pc - Trial Relief Text Block $19.99 Text Block Shop Now Button Row" at bounding box center [435, 890] width 246 height 366
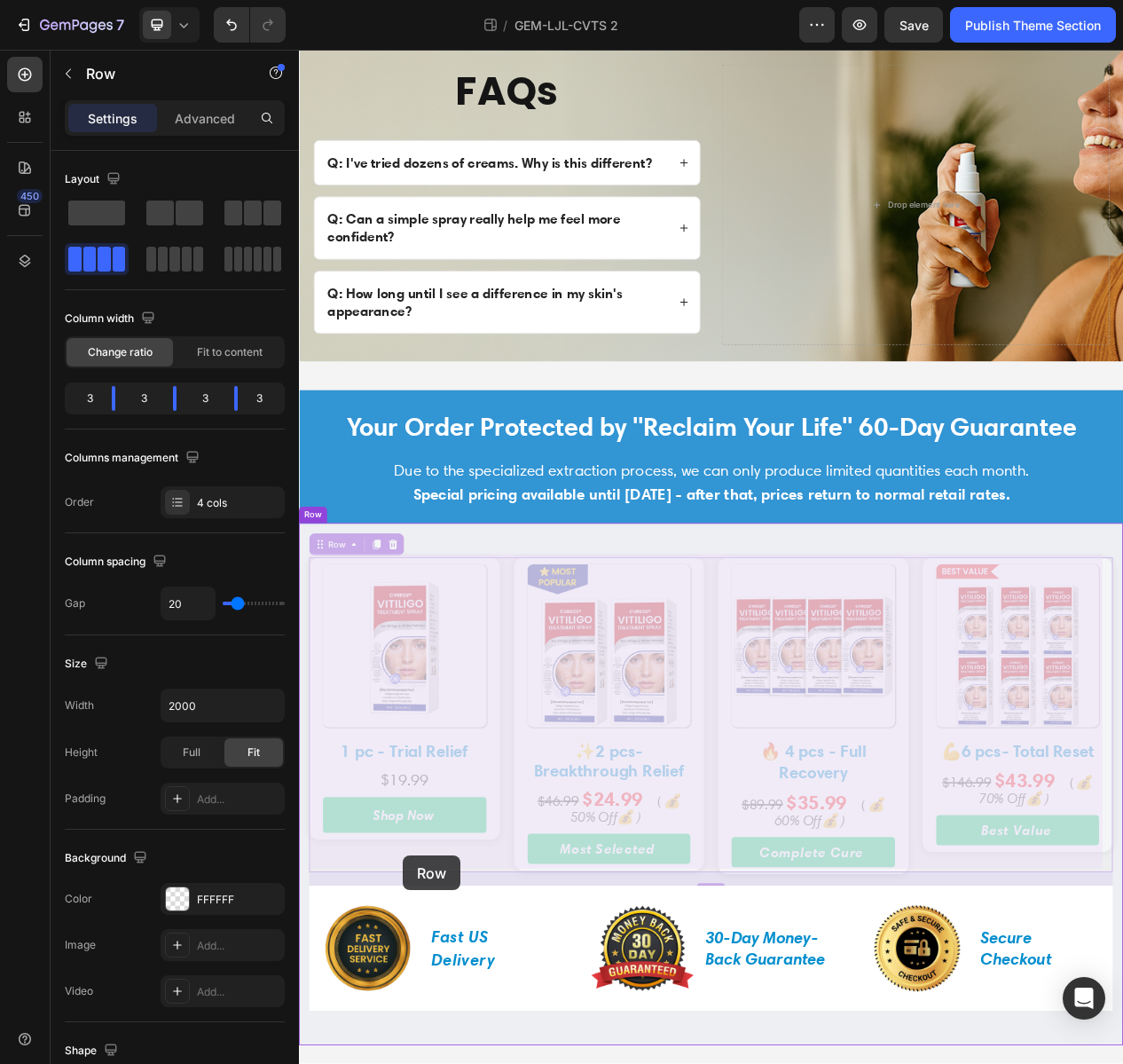
drag, startPoint x: 430, startPoint y: 1064, endPoint x: 432, endPoint y: 1077, distance: 13.2
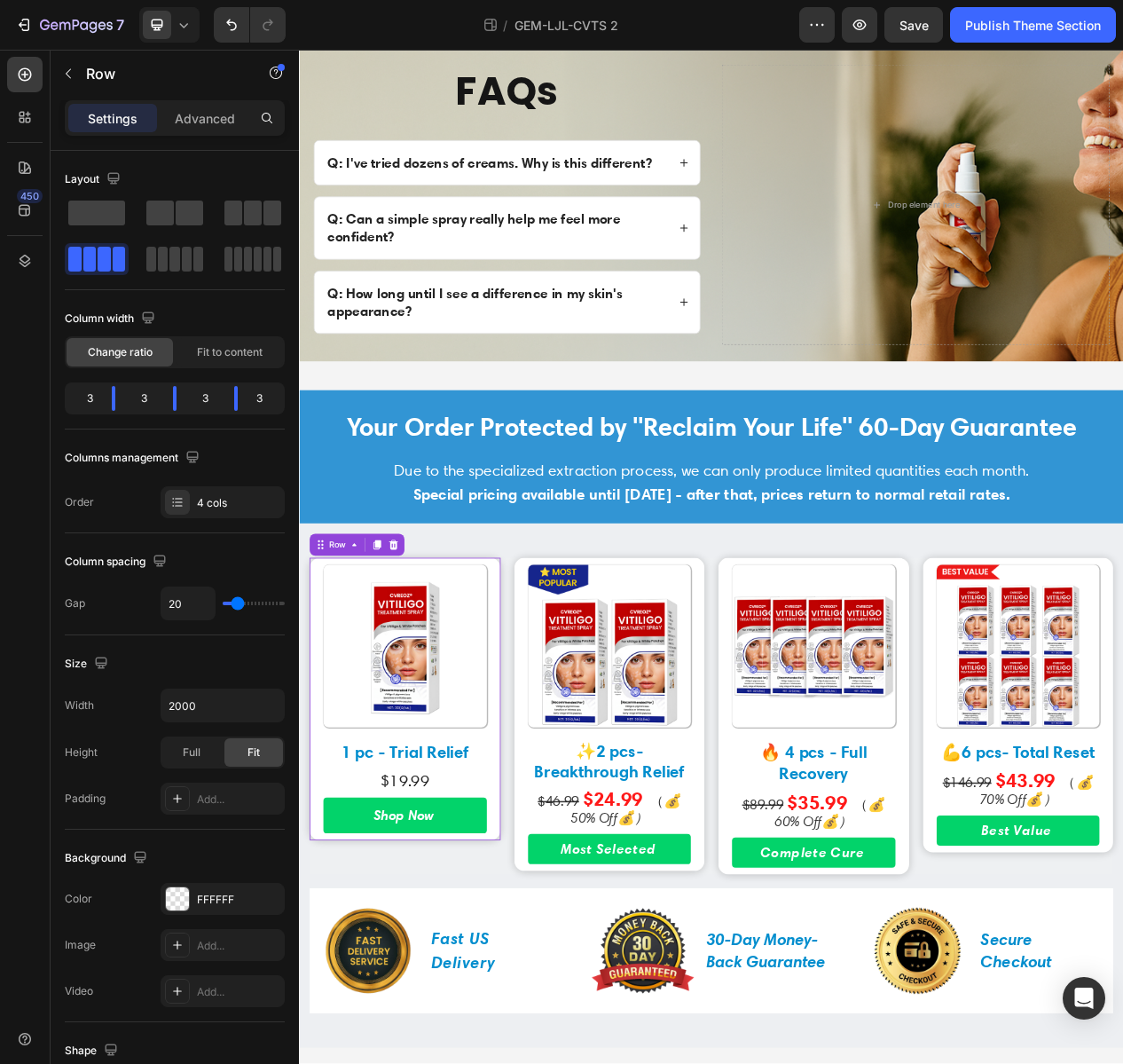
click at [456, 1062] on div "Shop Now Button" at bounding box center [435, 1043] width 211 height 55
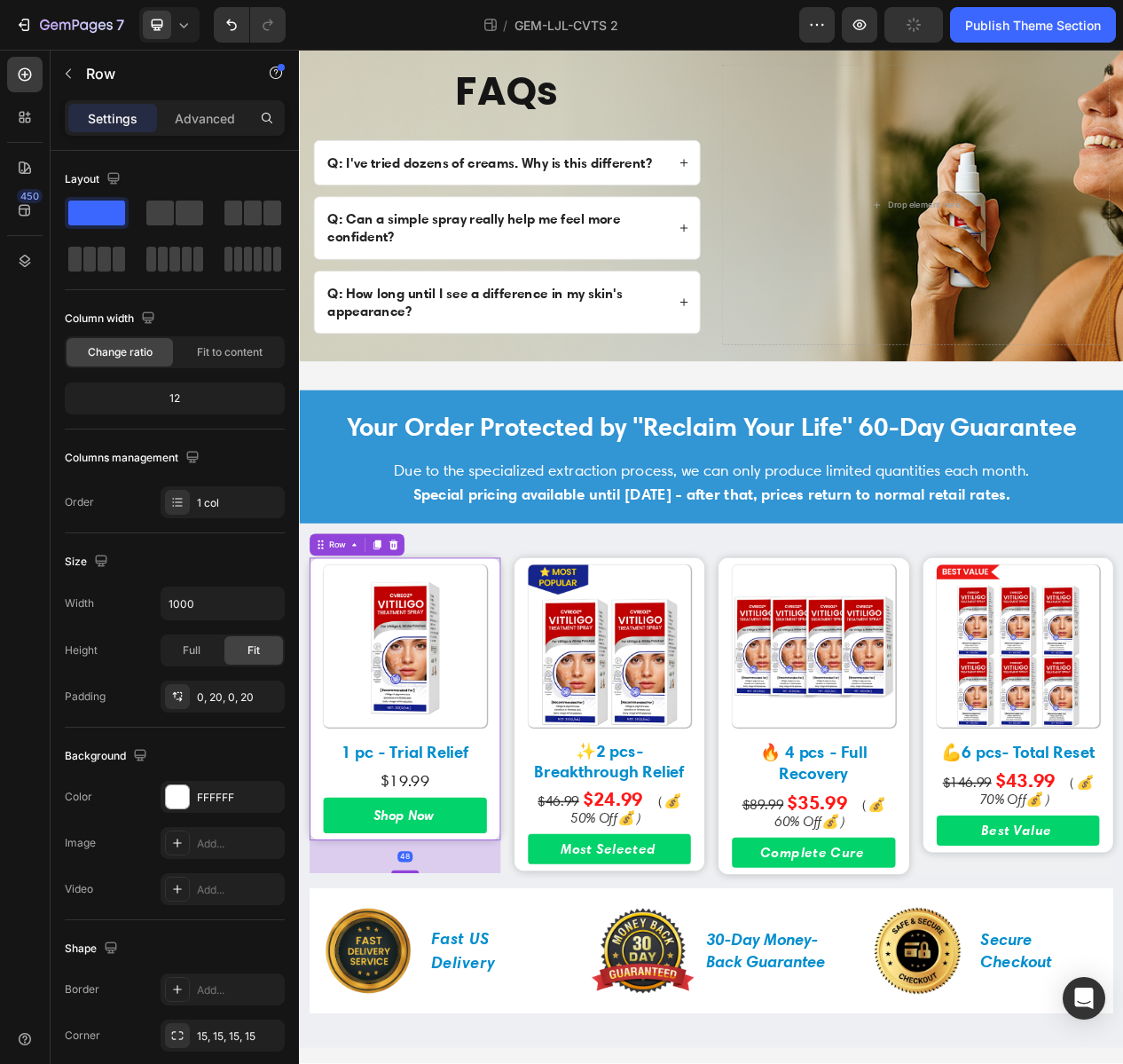
drag, startPoint x: 440, startPoint y: 1063, endPoint x: 438, endPoint y: 1106, distance: 43.0
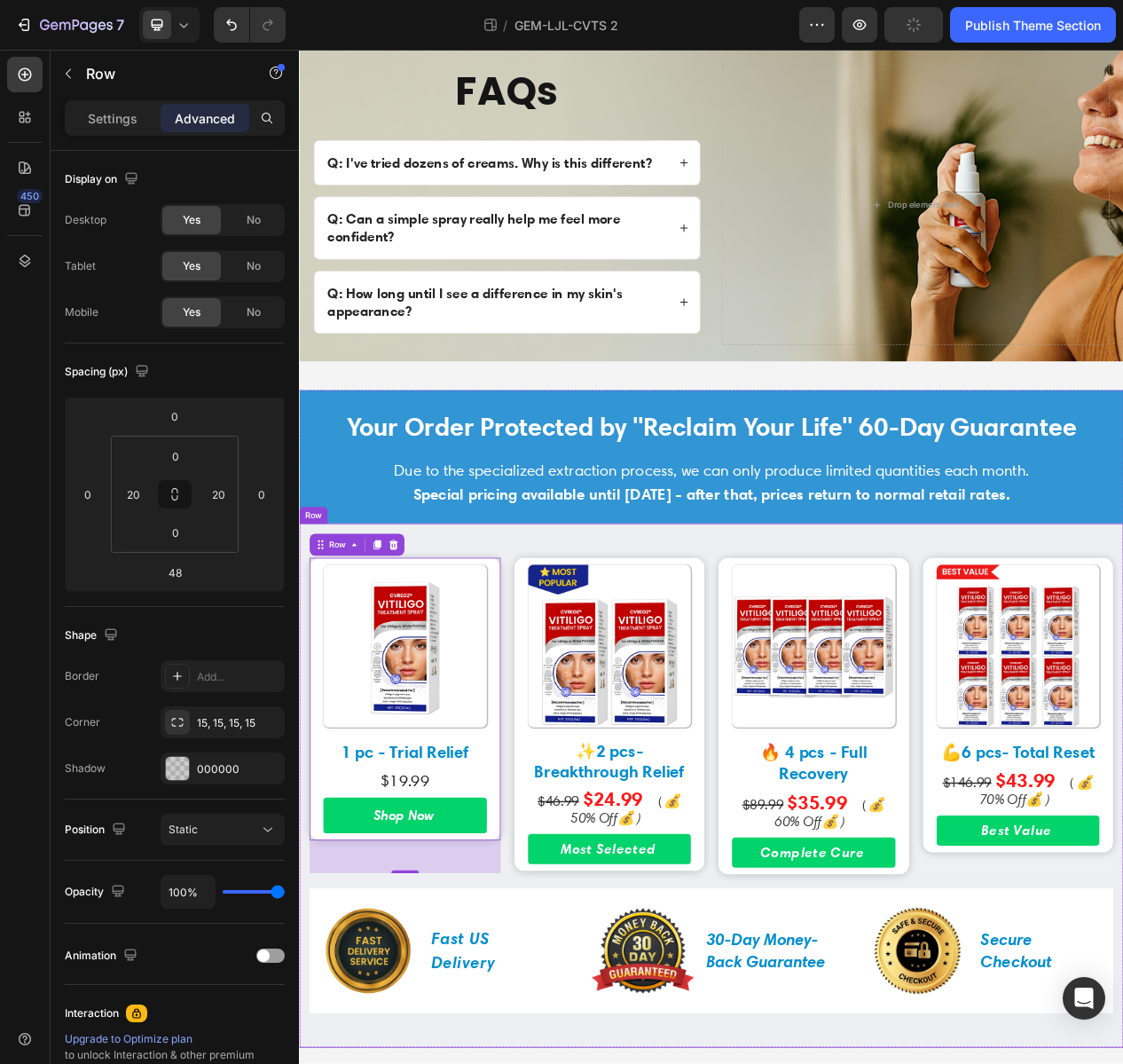
click at [780, 685] on div "Image 1 pc - Trial Relief Text Block $19.99 Text Block Shop Now Button Row 48 I…" at bounding box center [832, 1000] width 1065 height 677
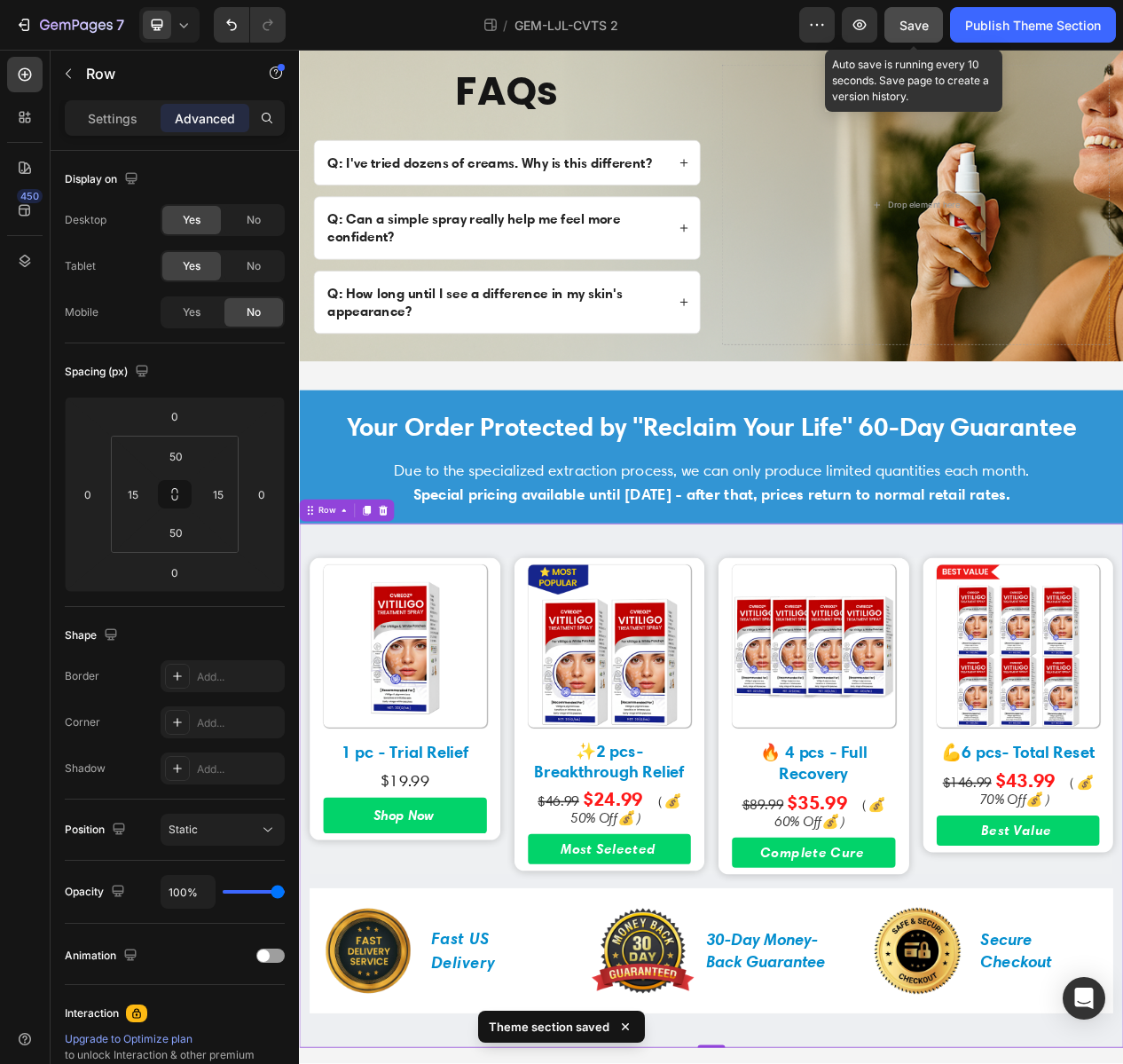
click at [904, 34] on div "Save" at bounding box center [914, 25] width 30 height 19
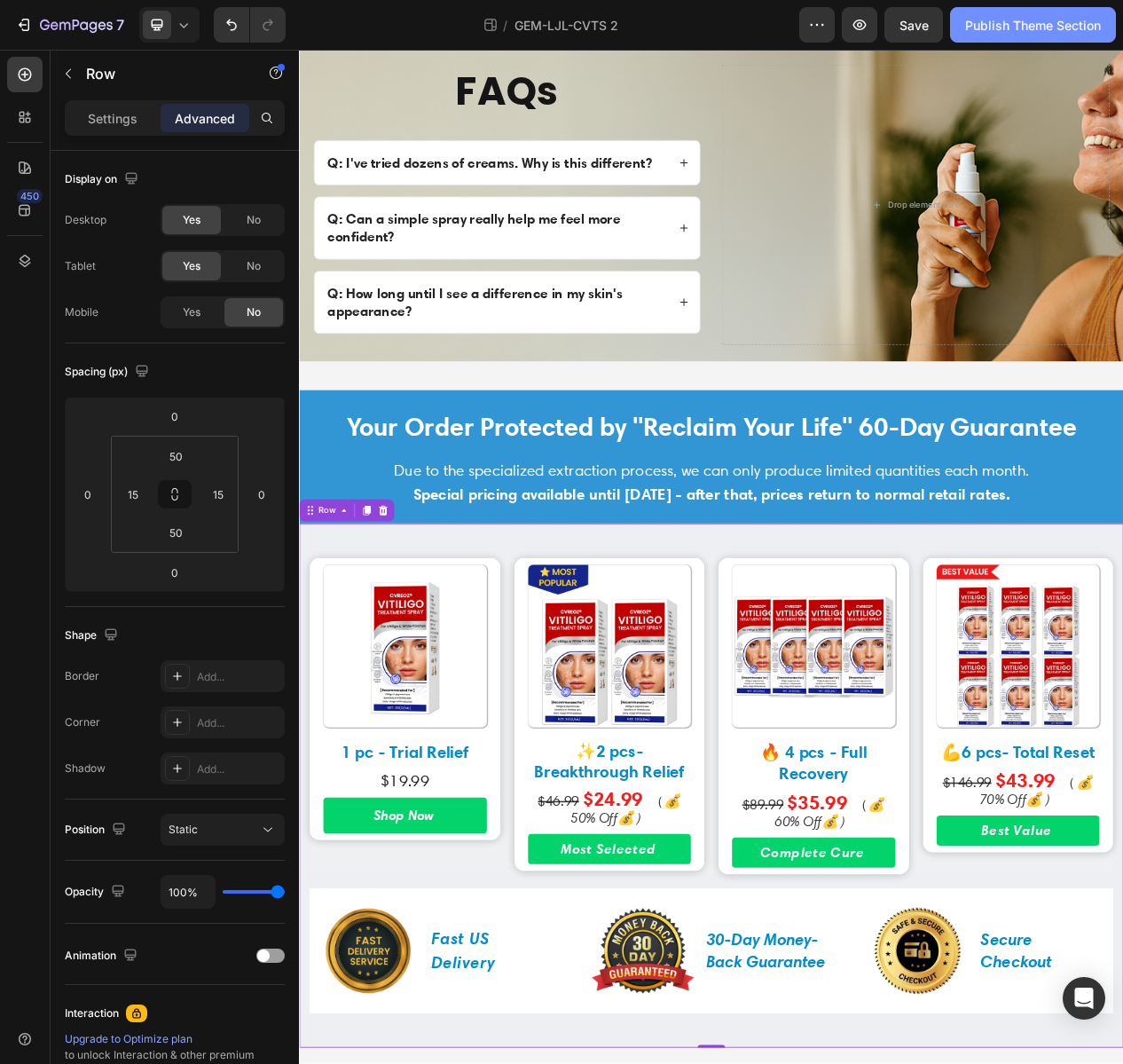
click at [1005, 30] on div "Publish Theme Section" at bounding box center [1033, 25] width 136 height 19
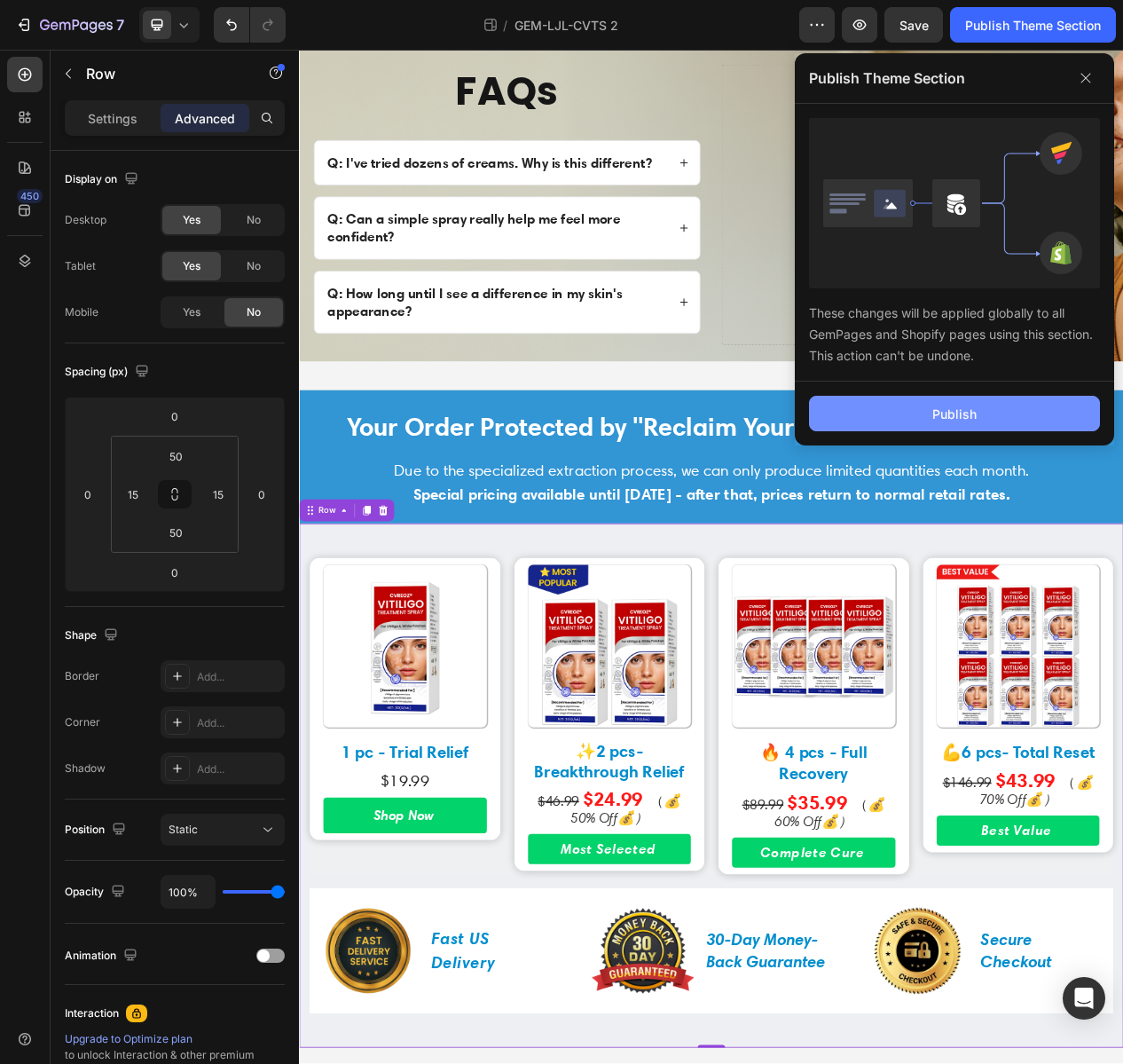
click at [1032, 411] on button "Publish" at bounding box center [955, 413] width 291 height 35
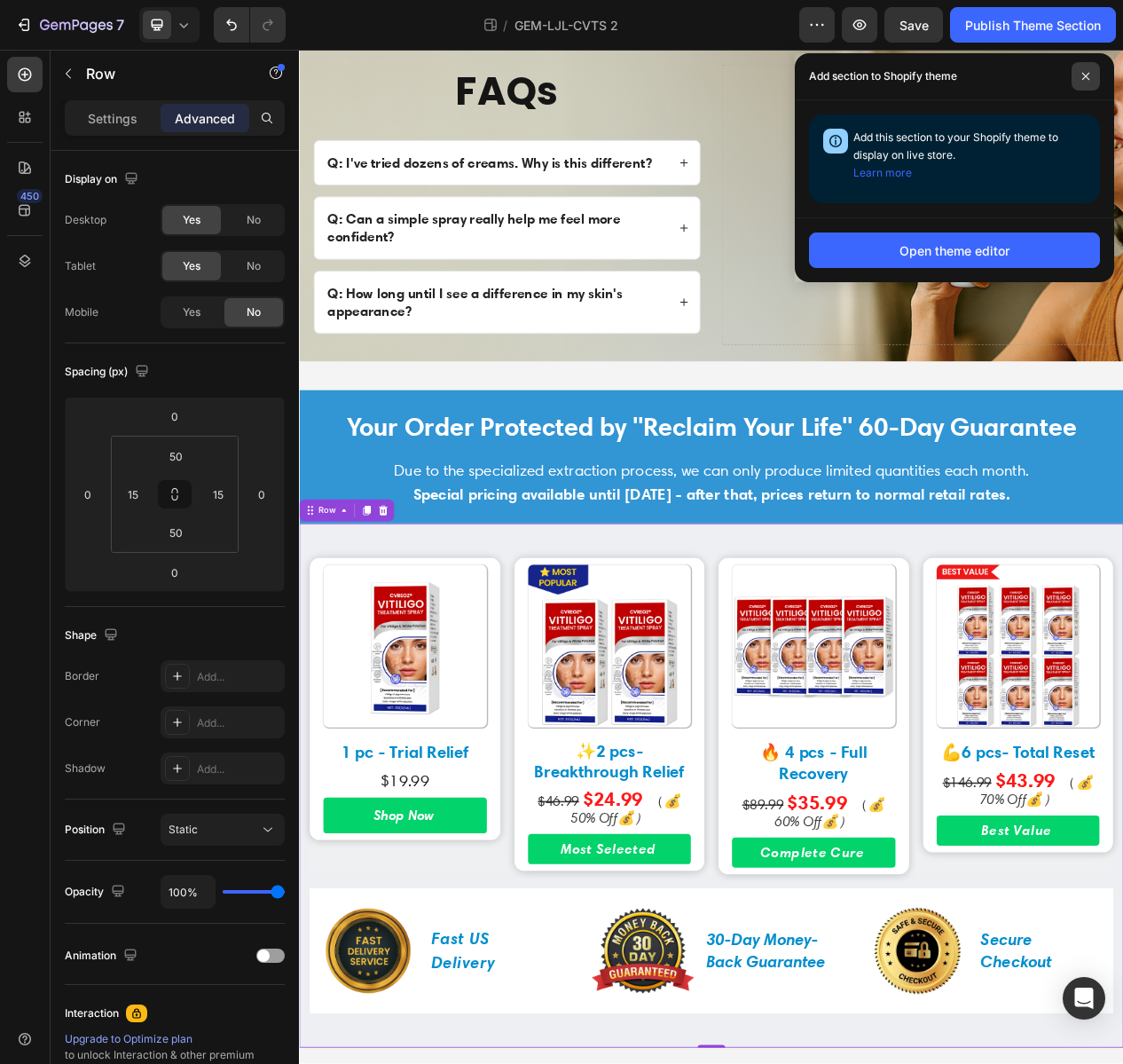
click at [1092, 64] on span at bounding box center [1086, 76] width 29 height 29
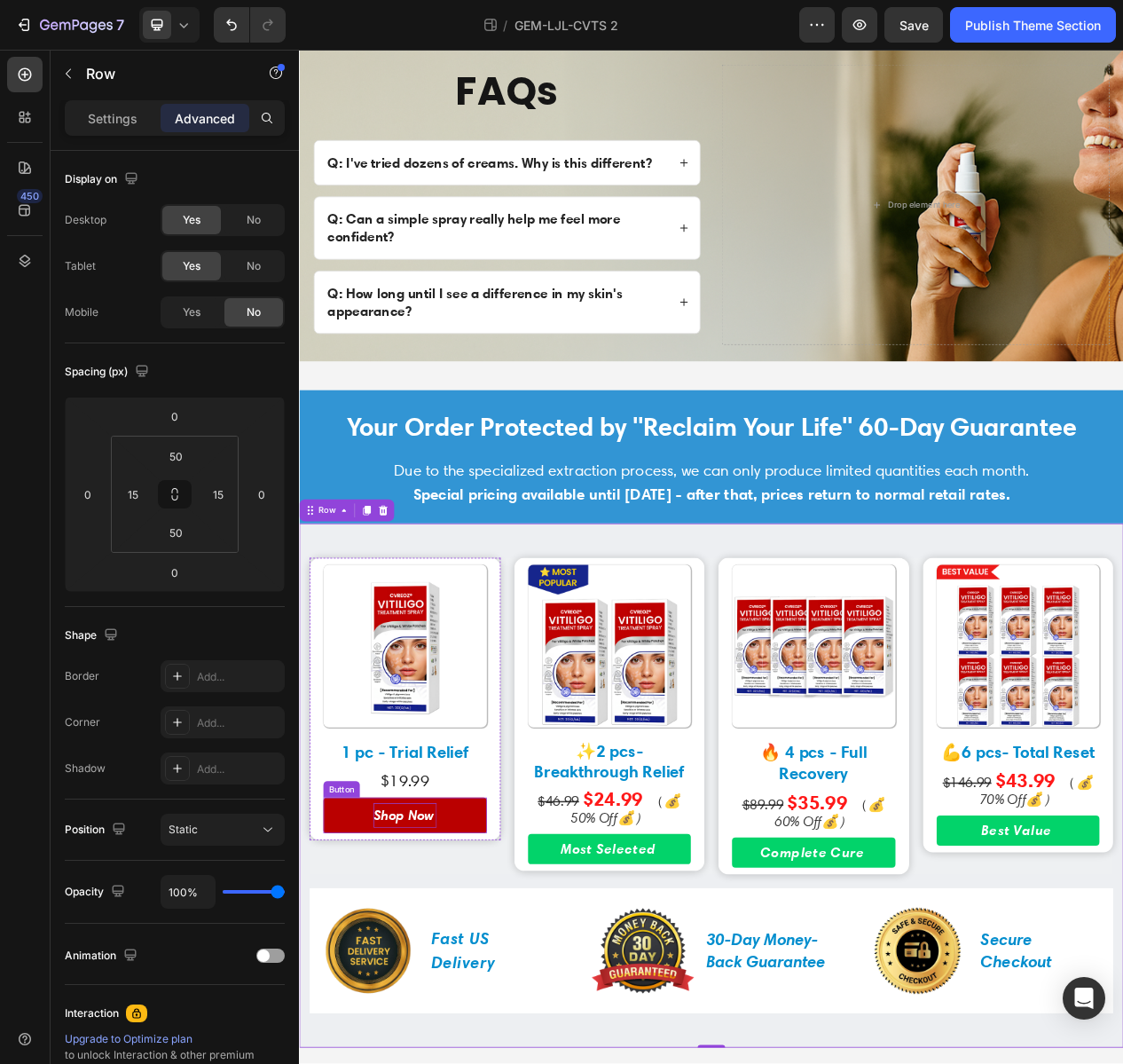
click at [431, 1041] on p "Shop Now" at bounding box center [435, 1040] width 82 height 32
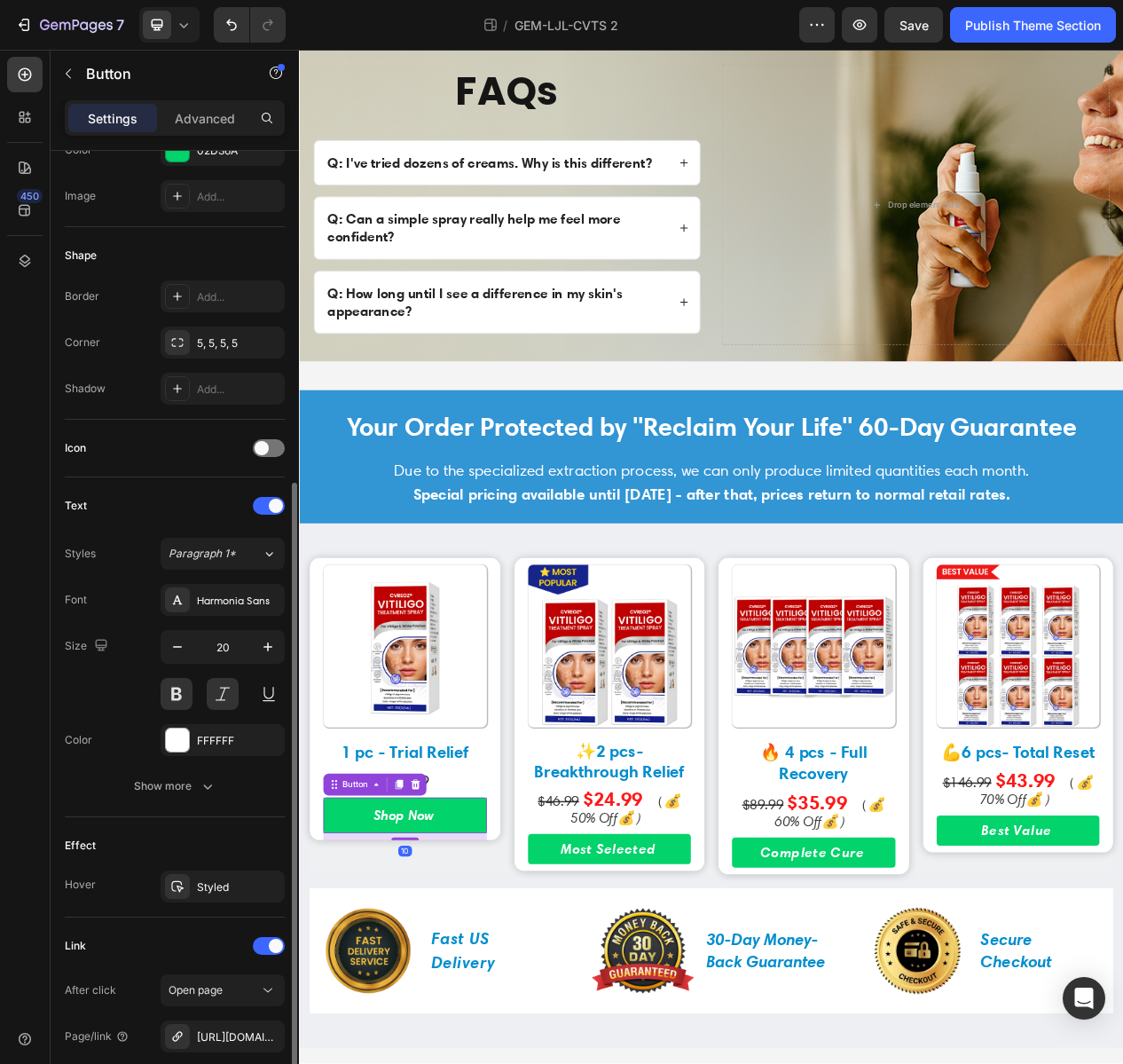
scroll to position [355, 0]
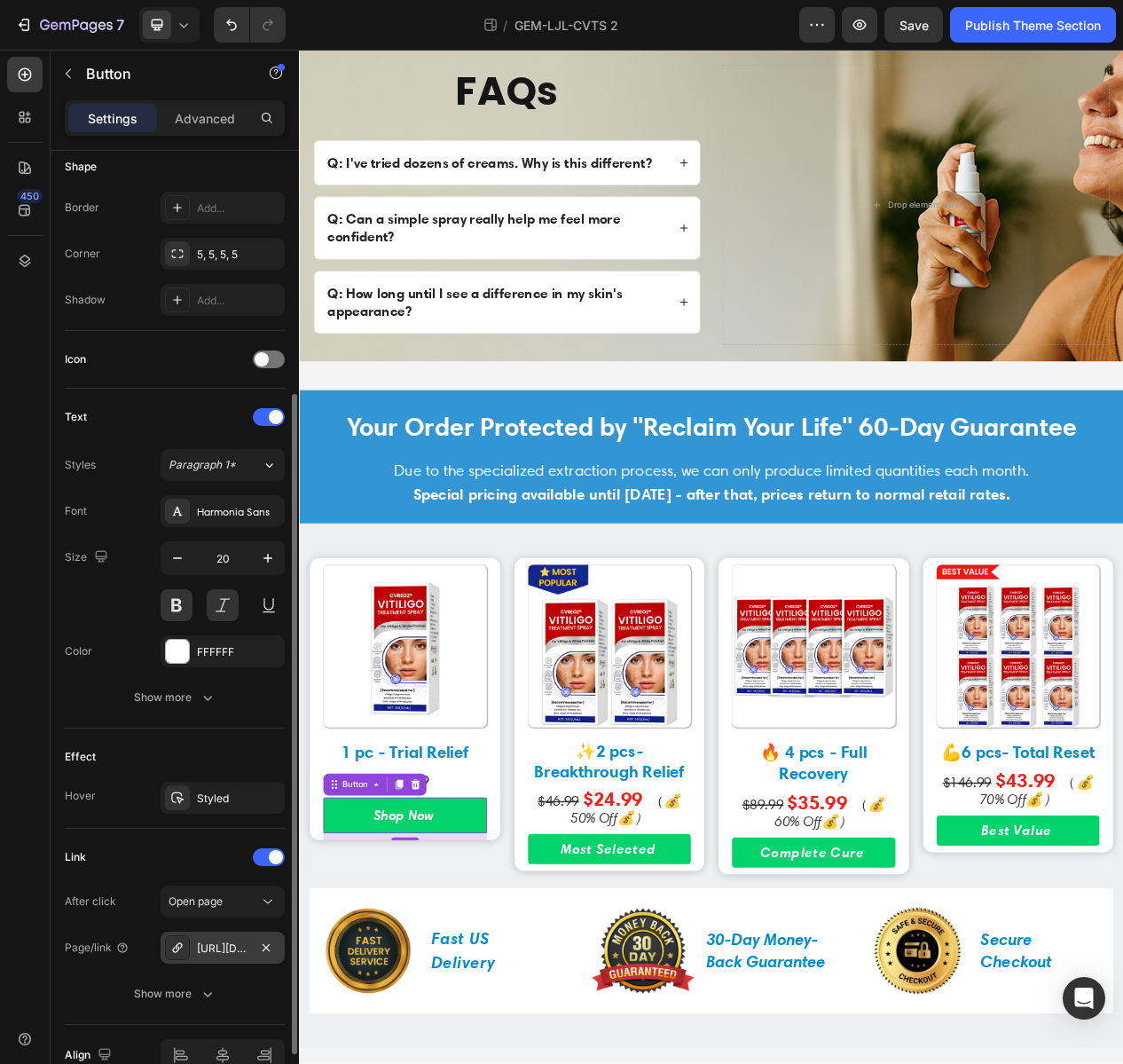
click at [231, 946] on div "https://trimoraus.com/a/s/ic/preview/51396956651799:1?funnel_id=fncme19k0ti0kah…" at bounding box center [222, 949] width 51 height 16
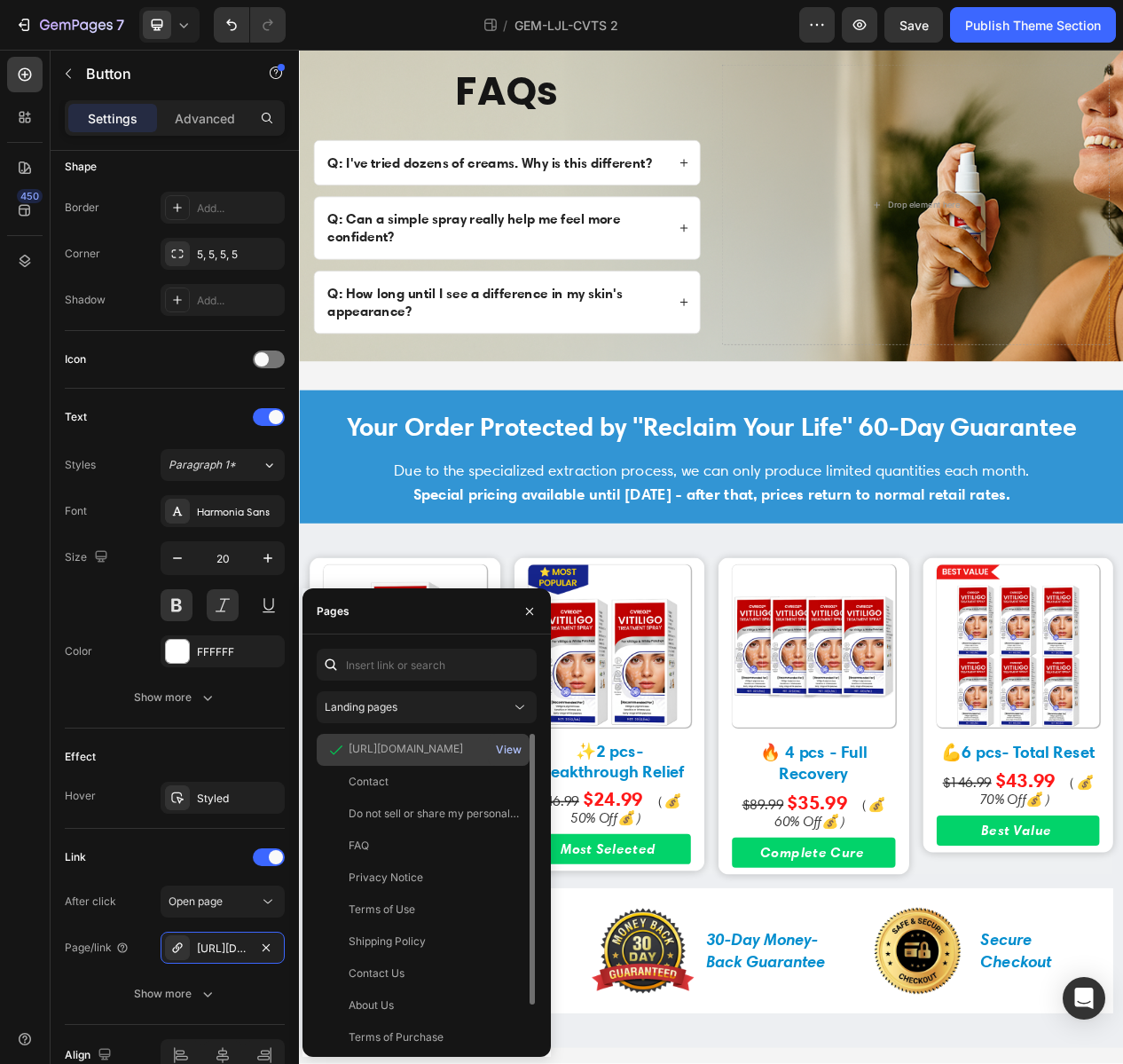
click at [515, 751] on div "View" at bounding box center [509, 750] width 26 height 16
click at [539, 610] on button "button" at bounding box center [530, 612] width 29 height 29
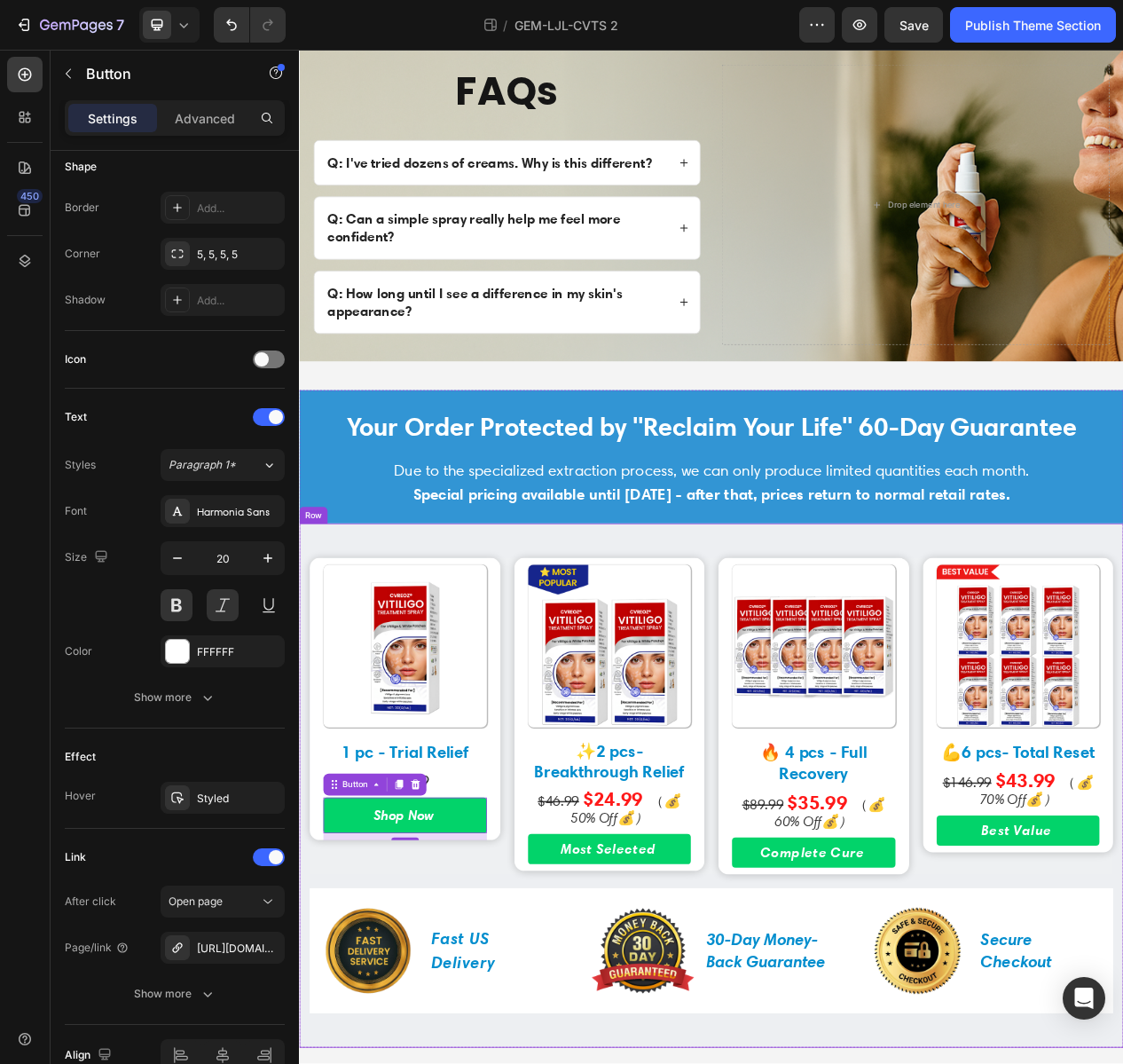
click at [496, 678] on div "Image 1 pc - Trial Relief Text Block $19.99 Text Block Shop Now Button 10 Row I…" at bounding box center [832, 1000] width 1065 height 677
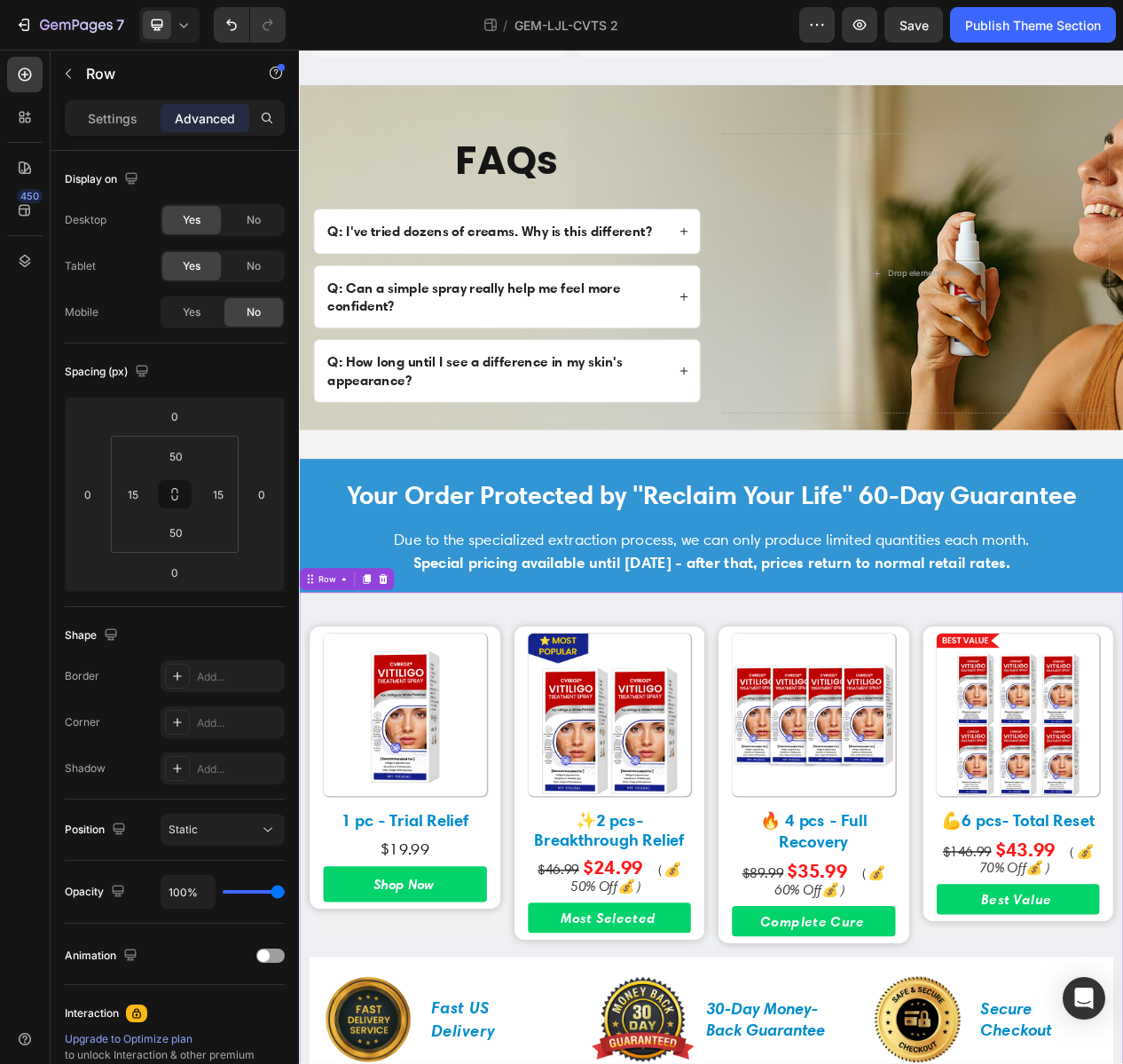
scroll to position [966, 0]
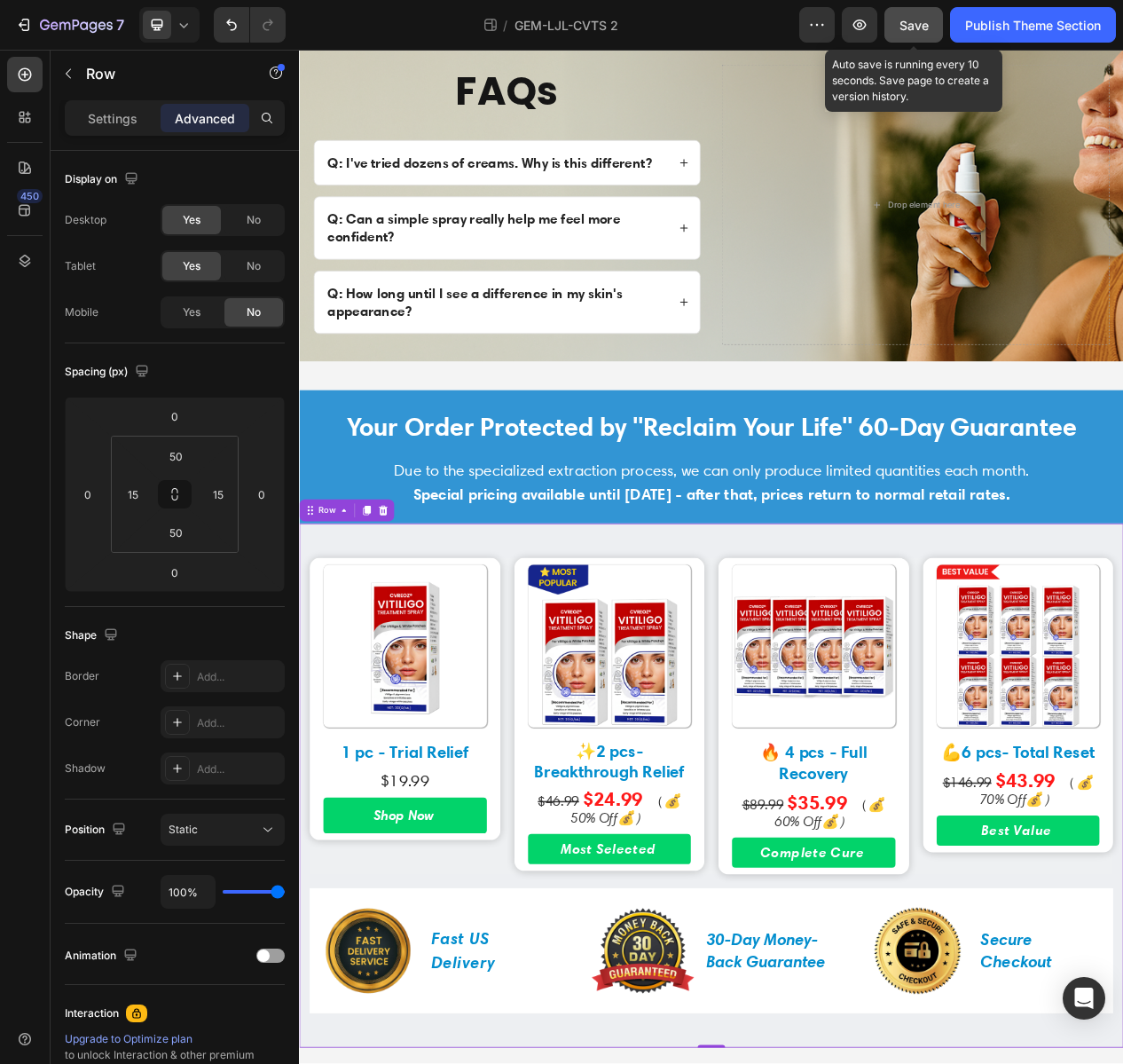
click at [922, 23] on span "Save" at bounding box center [914, 25] width 30 height 15
click at [922, 23] on icon "button" at bounding box center [914, 25] width 18 height 18
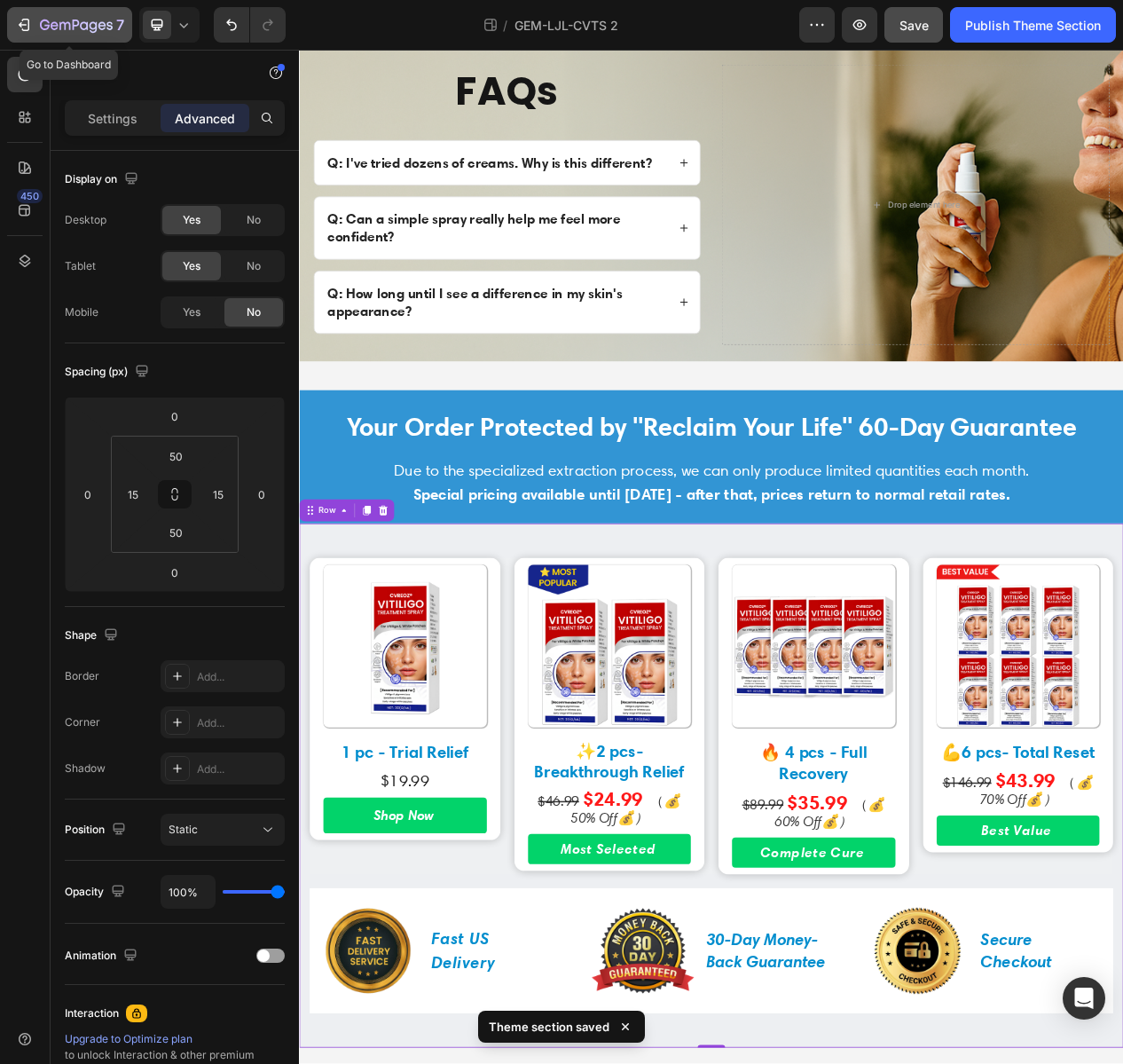
click at [30, 32] on icon "button" at bounding box center [24, 25] width 18 height 18
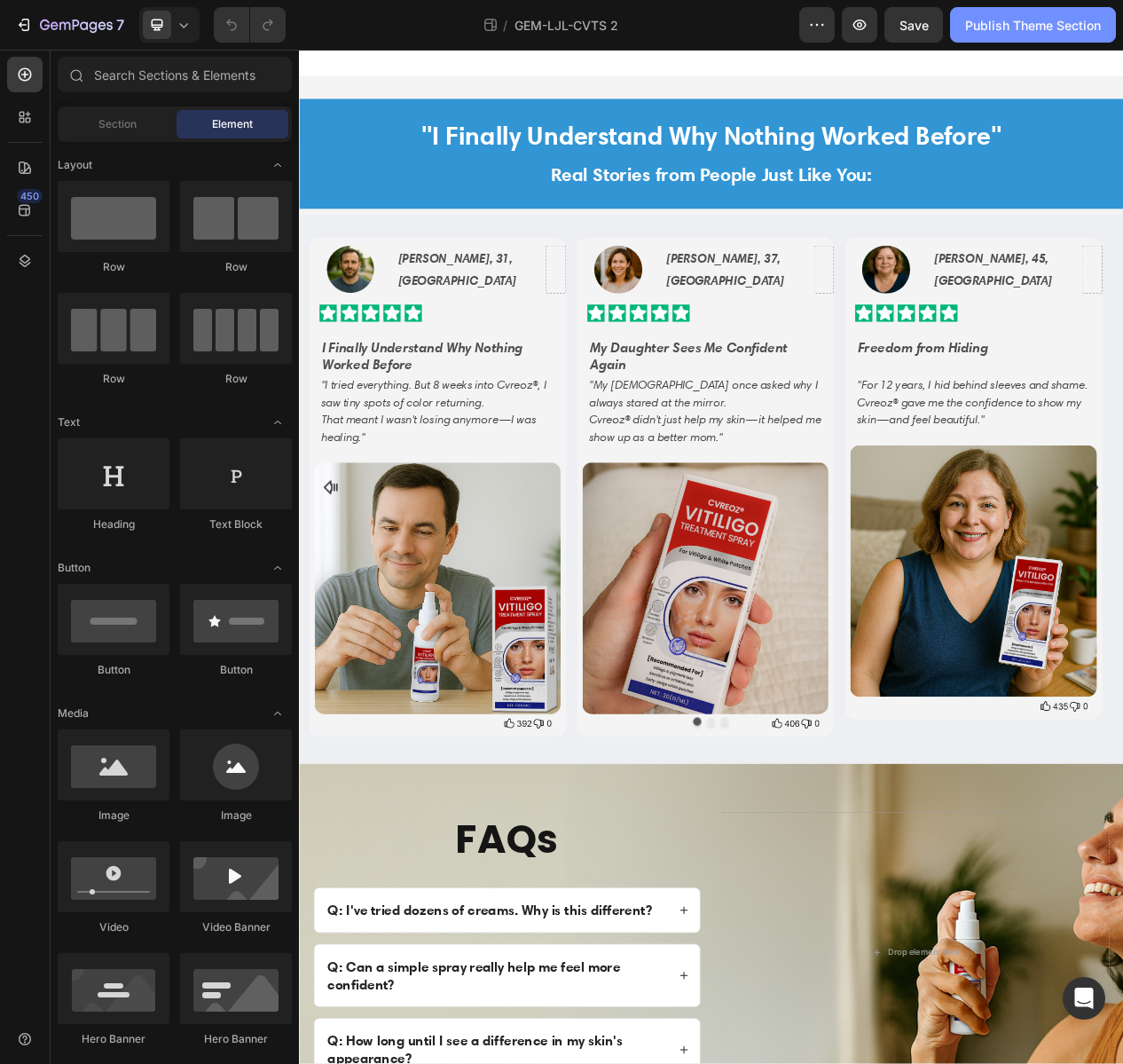
click at [1052, 30] on div "Publish Theme Section" at bounding box center [1033, 25] width 136 height 19
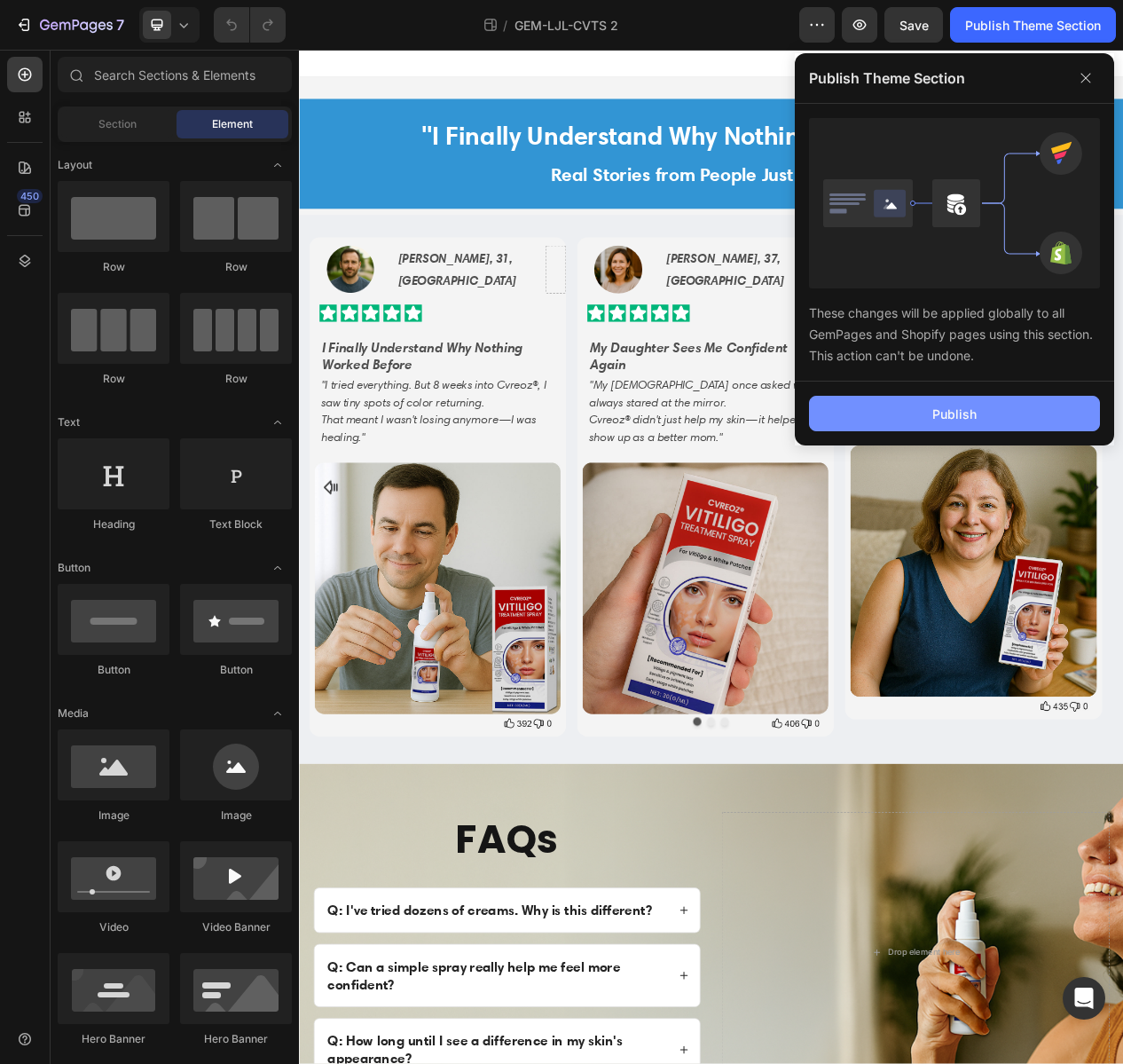
click at [978, 413] on button "Publish" at bounding box center [955, 413] width 291 height 35
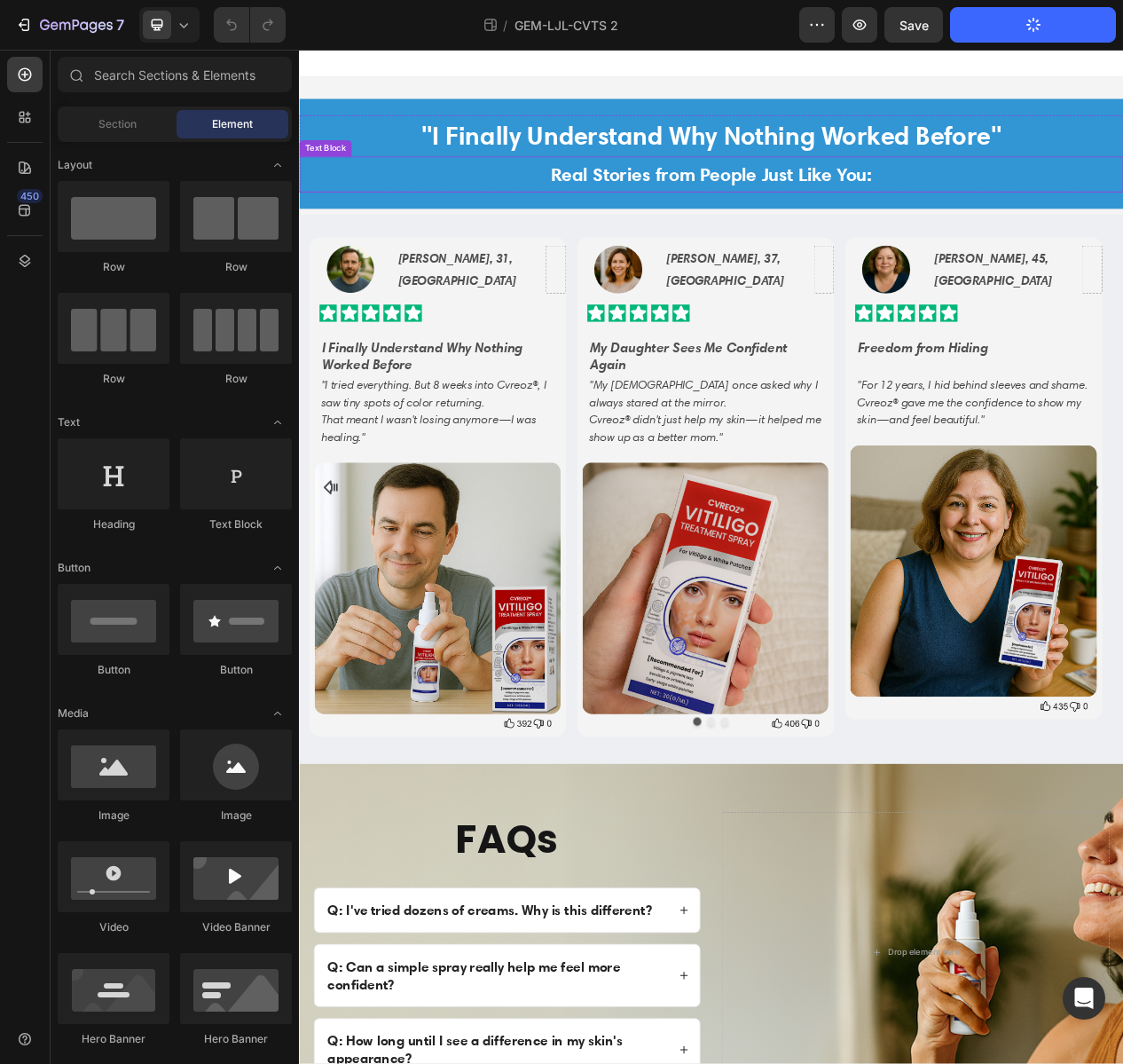
click at [395, 198] on p "Real Stories from People Just Like You:" at bounding box center [832, 211] width 1061 height 43
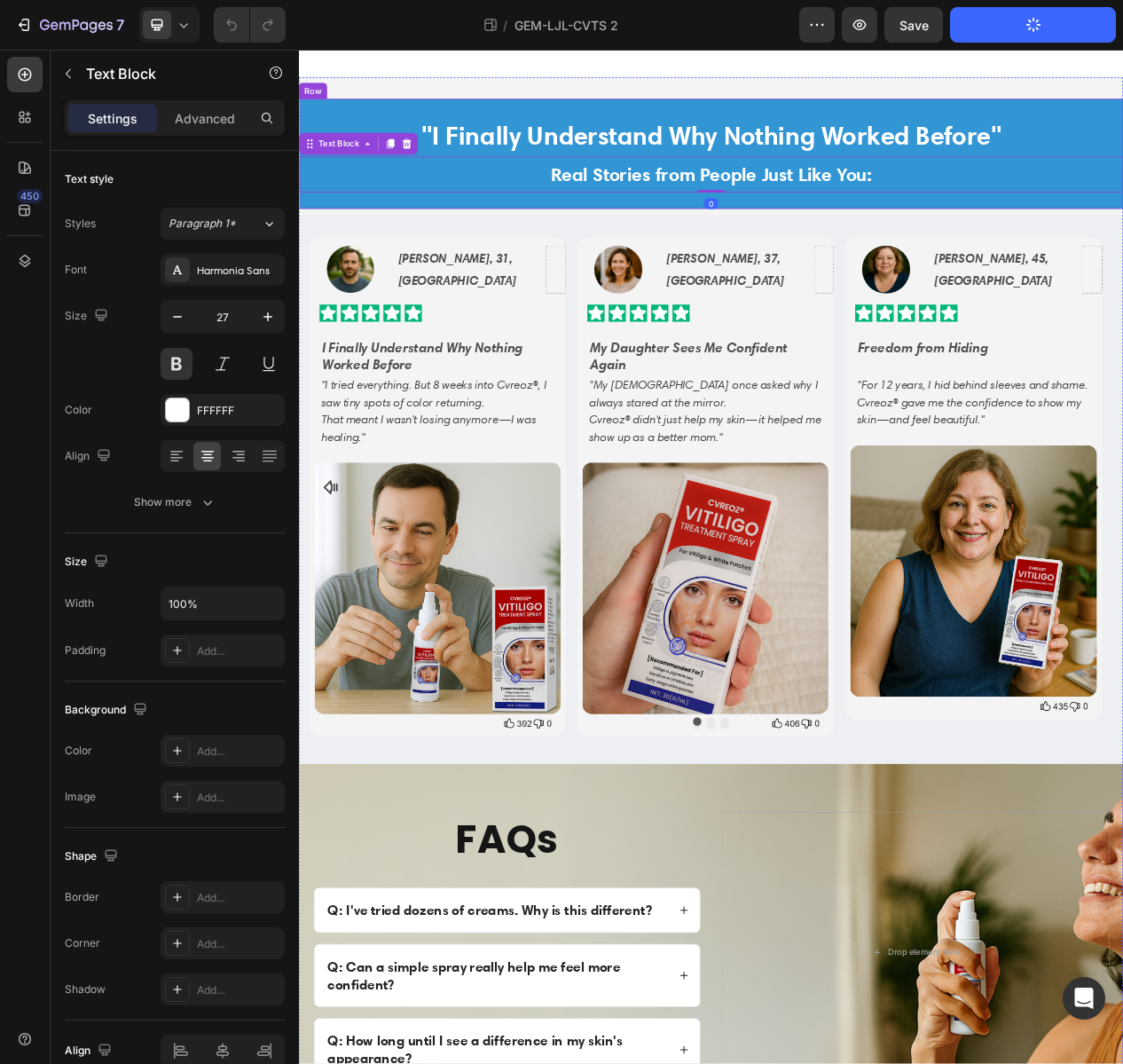
click at [356, 125] on div ""I Finally Understand Why Nothing Worked Before" Text Block Real Stories from P…" at bounding box center [832, 184] width 1065 height 142
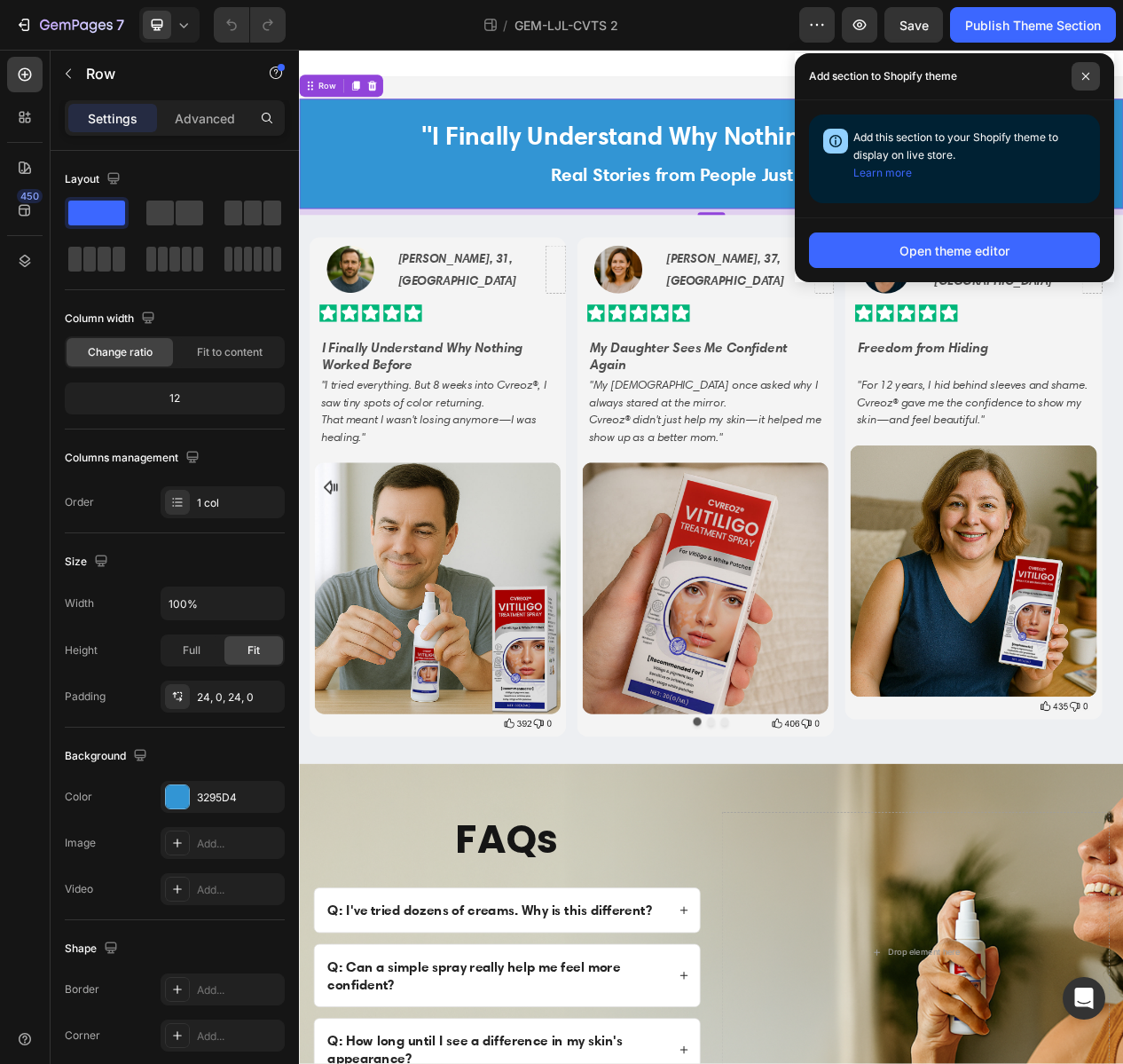
click at [1088, 67] on span at bounding box center [1086, 76] width 29 height 29
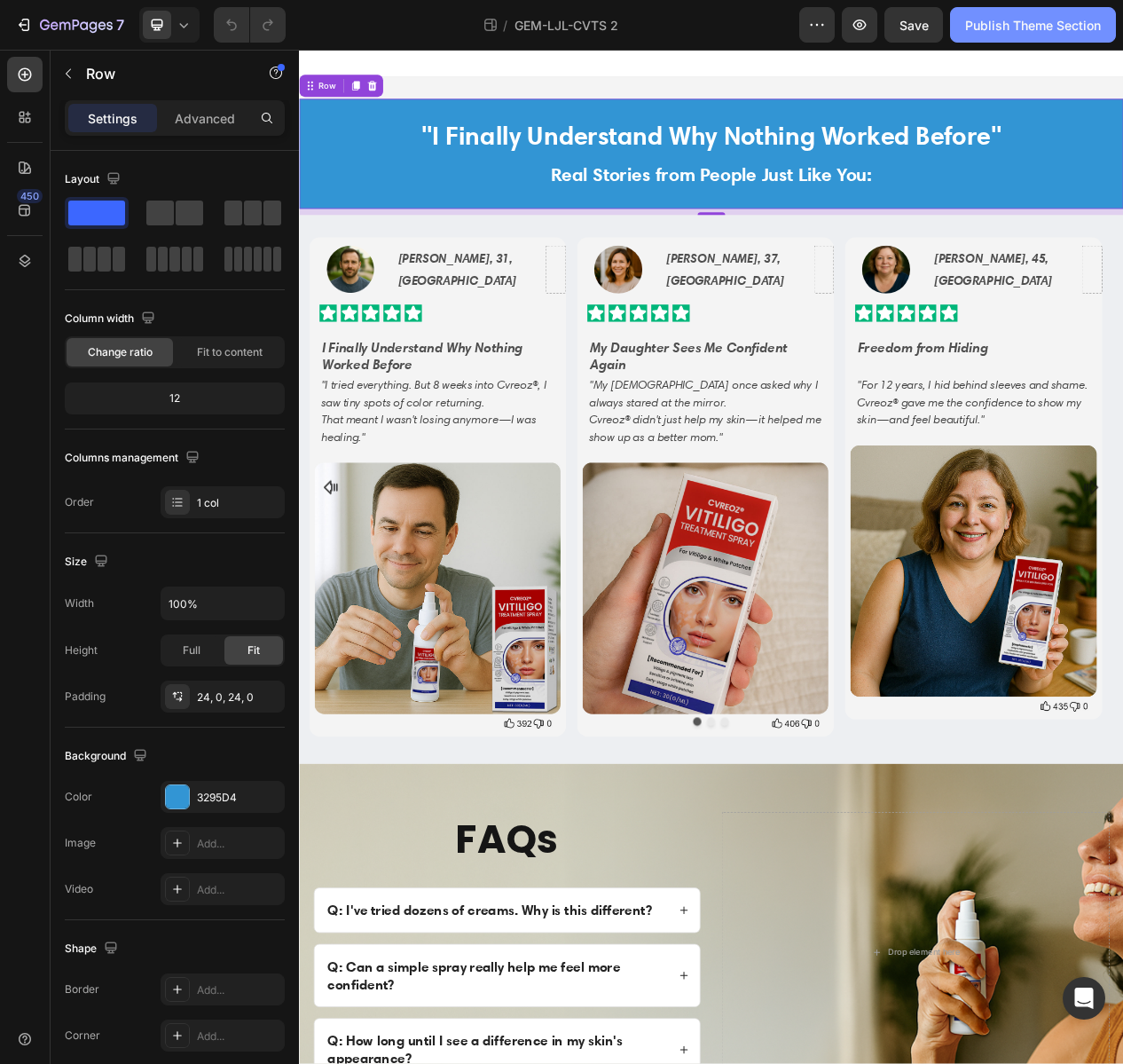
click at [1056, 28] on div "Publish Theme Section" at bounding box center [1033, 25] width 136 height 19
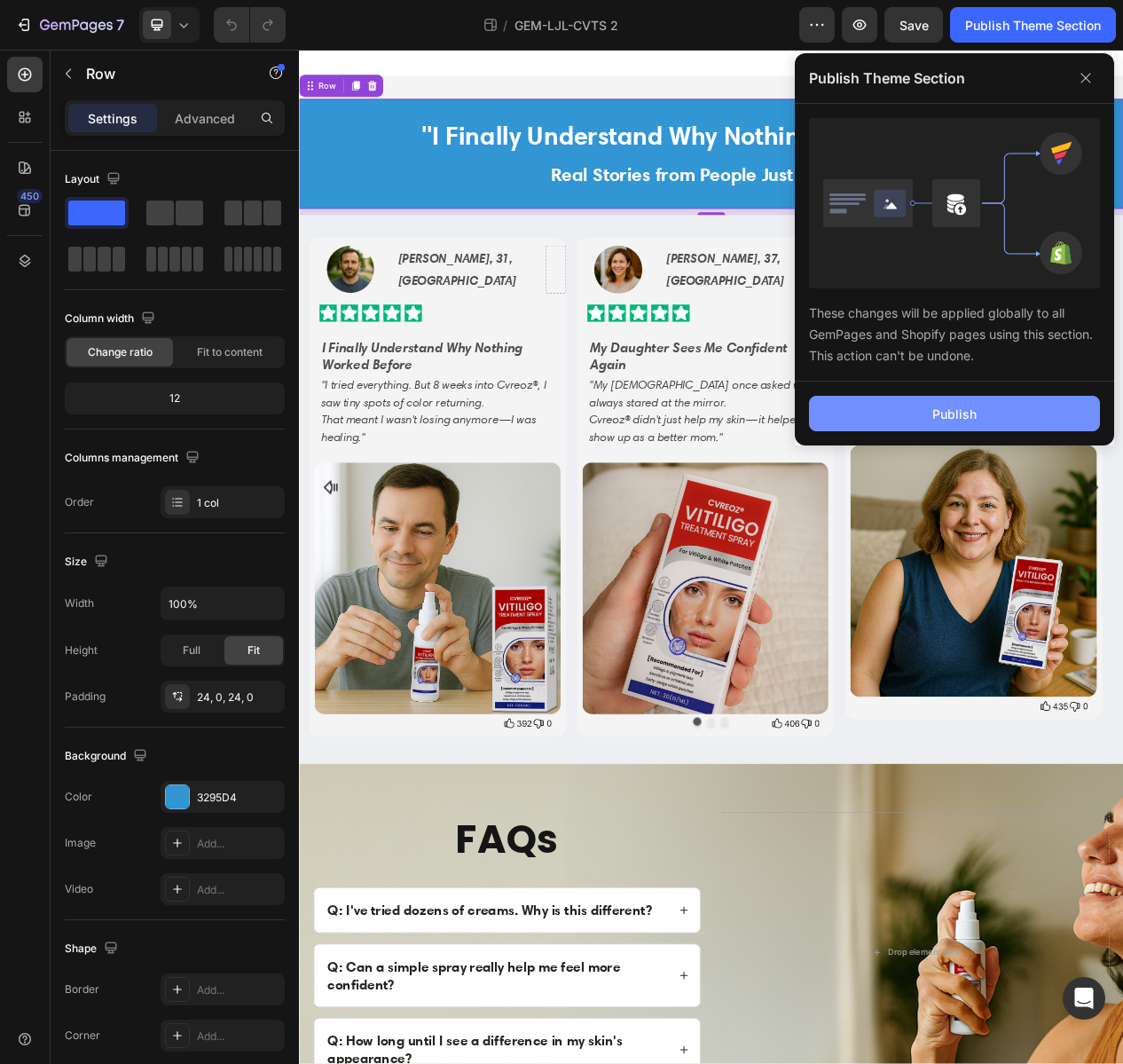
click at [986, 406] on button "Publish" at bounding box center [955, 413] width 291 height 35
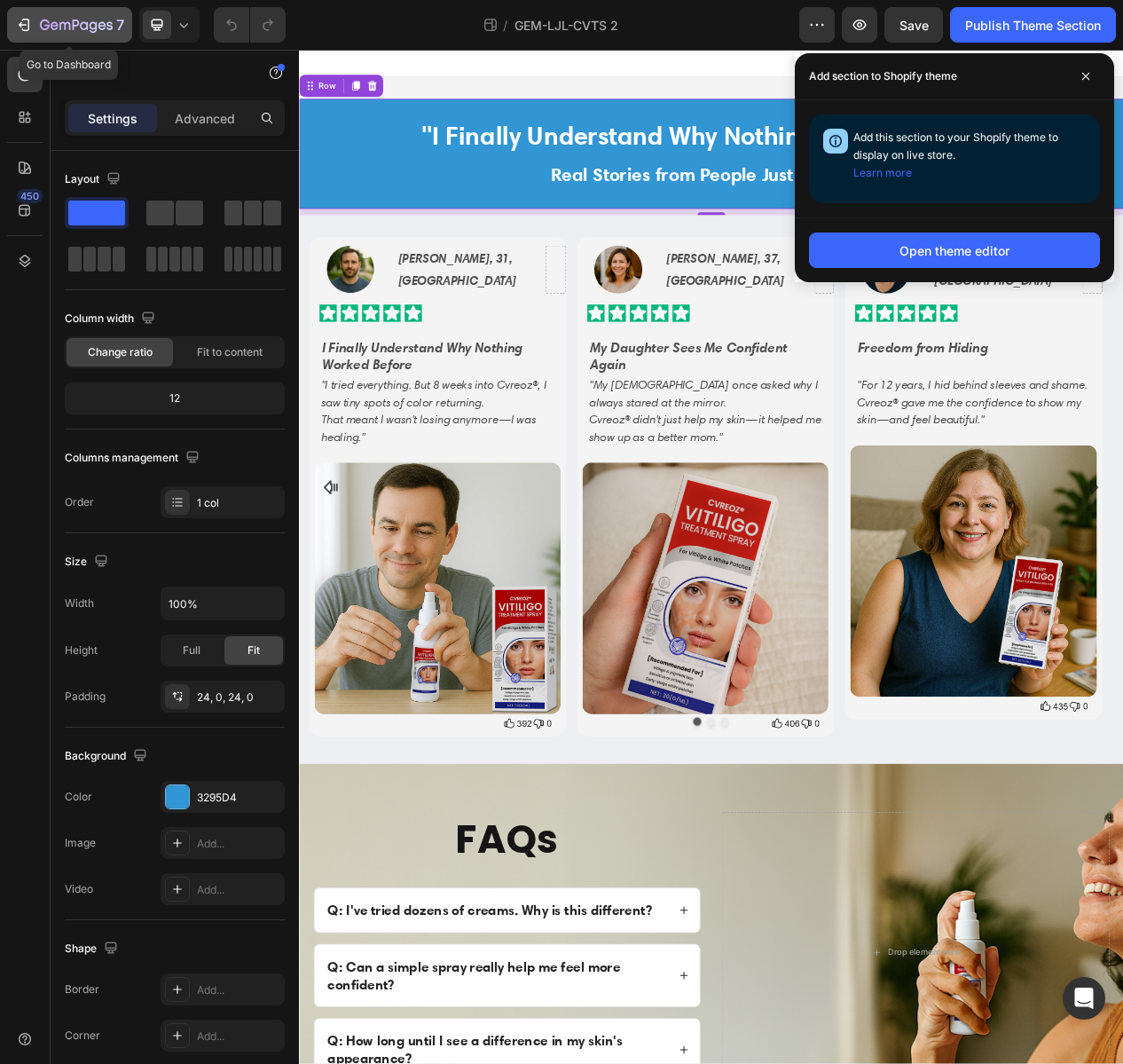
click at [38, 25] on div "7" at bounding box center [69, 25] width 109 height 22
